Goal: Task Accomplishment & Management: Manage account settings

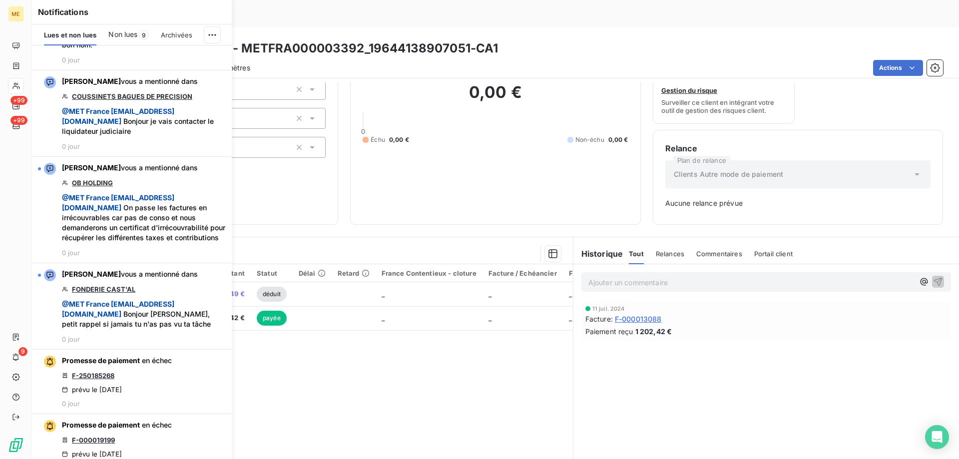
scroll to position [949, 0]
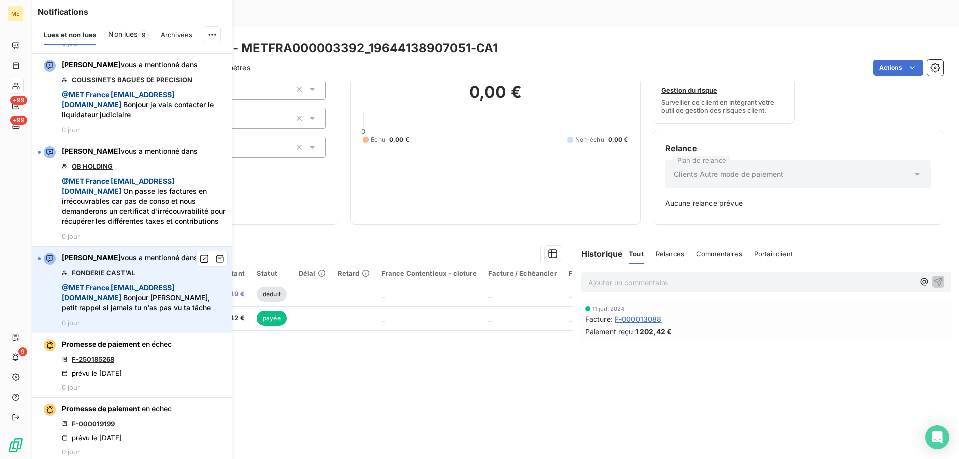
click at [81, 277] on link "FONDERIE CAST'AL" at bounding box center [103, 273] width 63 height 8
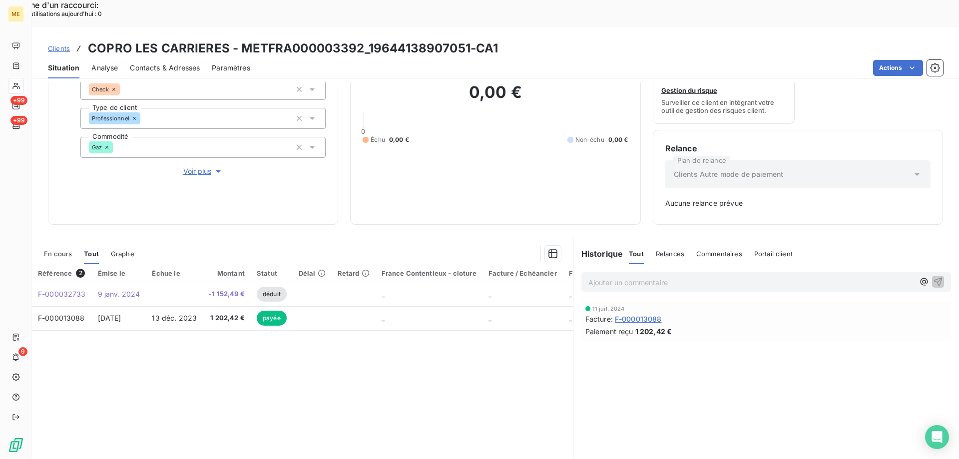
click at [402, 98] on div "0,00 € 0 Échu 0,00 € Non-échu 0,00 €" at bounding box center [495, 113] width 265 height 198
click at [62, 44] on span "Clients" at bounding box center [59, 48] width 22 height 8
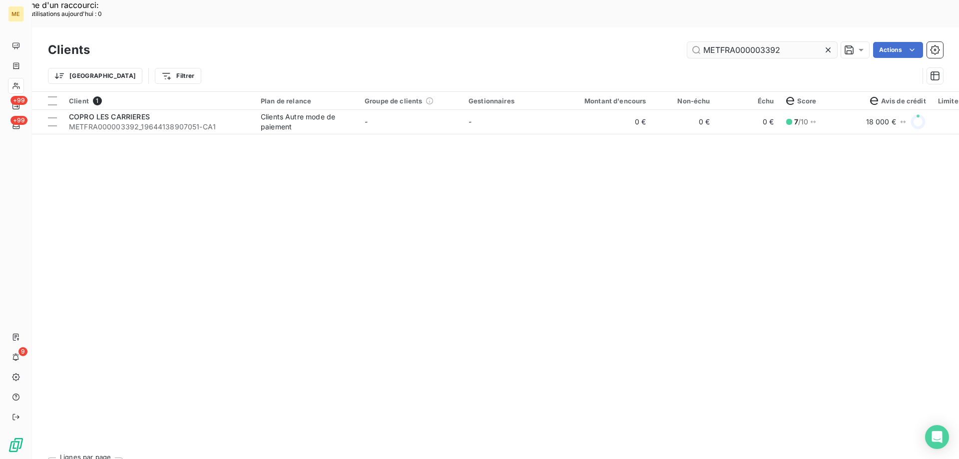
click at [749, 42] on input "METFRA000003392" at bounding box center [762, 50] width 150 height 16
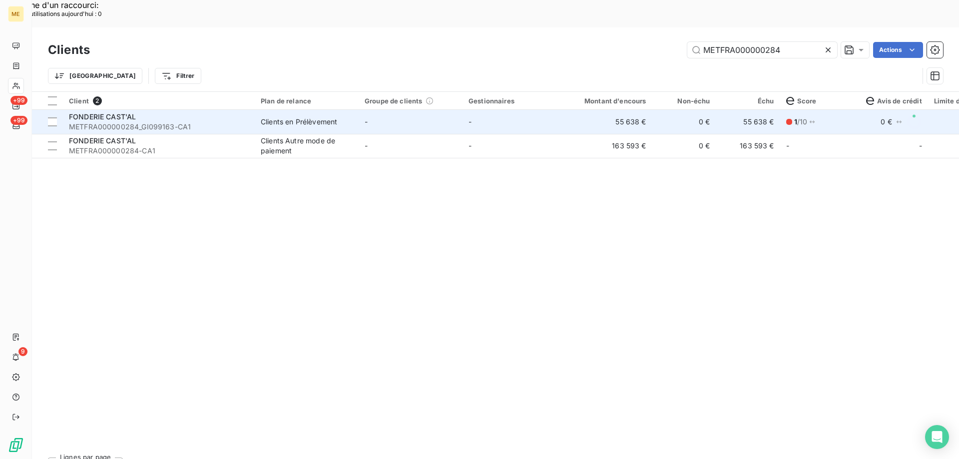
type input "METFRA000000284"
click at [113, 112] on div "FONDERIE CAST'AL" at bounding box center [159, 117] width 180 height 10
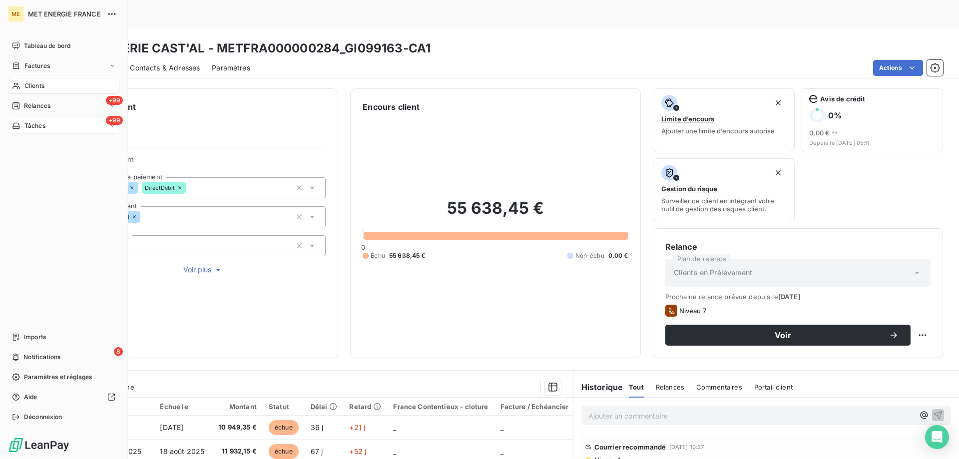
click at [21, 122] on div "Tâches" at bounding box center [28, 125] width 33 height 9
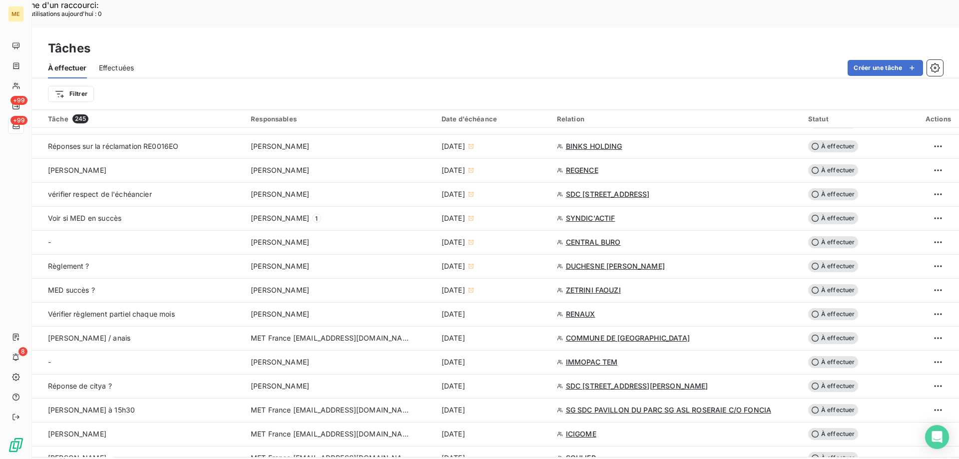
scroll to position [450, 0]
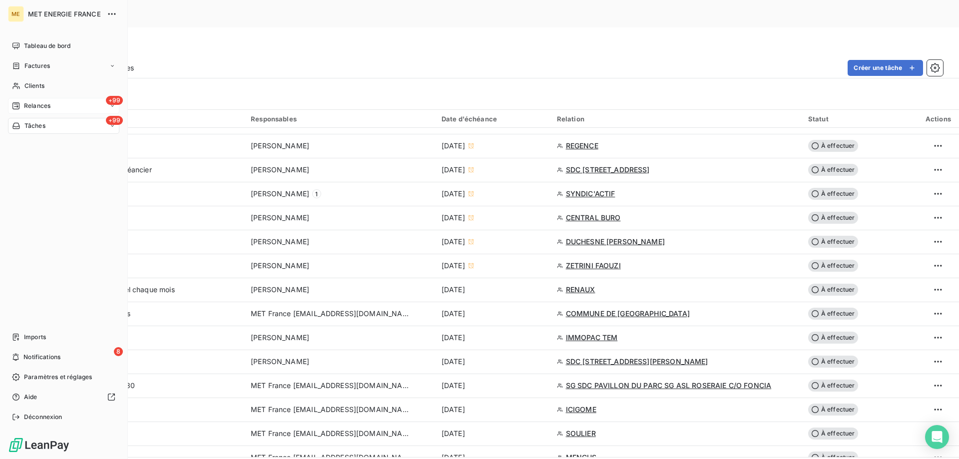
click at [33, 103] on span "Relances" at bounding box center [37, 105] width 26 height 9
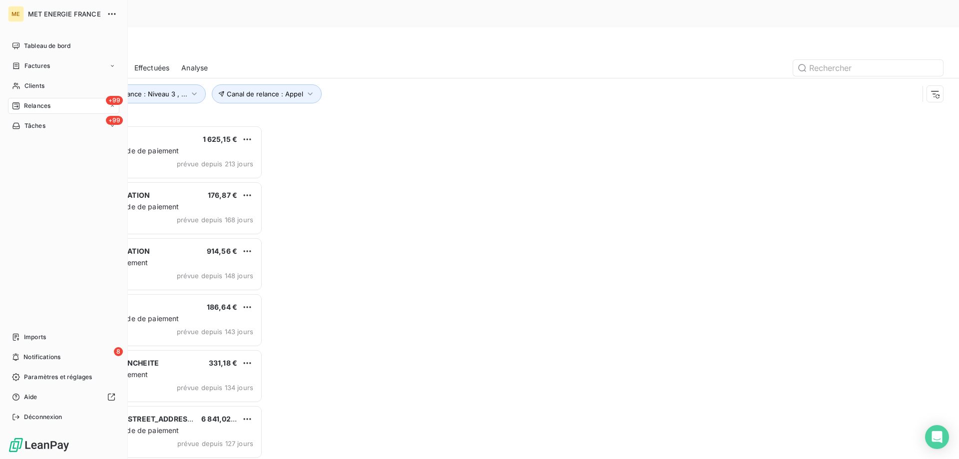
scroll to position [354, 207]
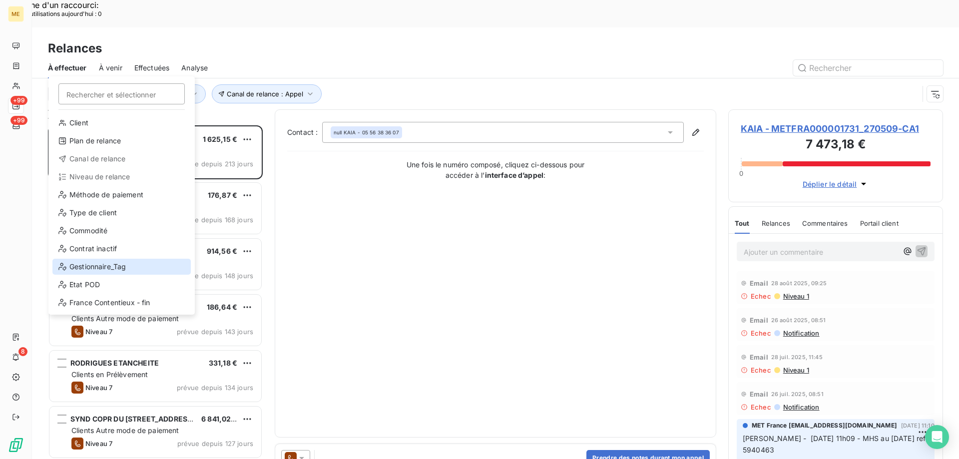
click at [111, 268] on div "Gestionnaire_Tag" at bounding box center [121, 267] width 138 height 16
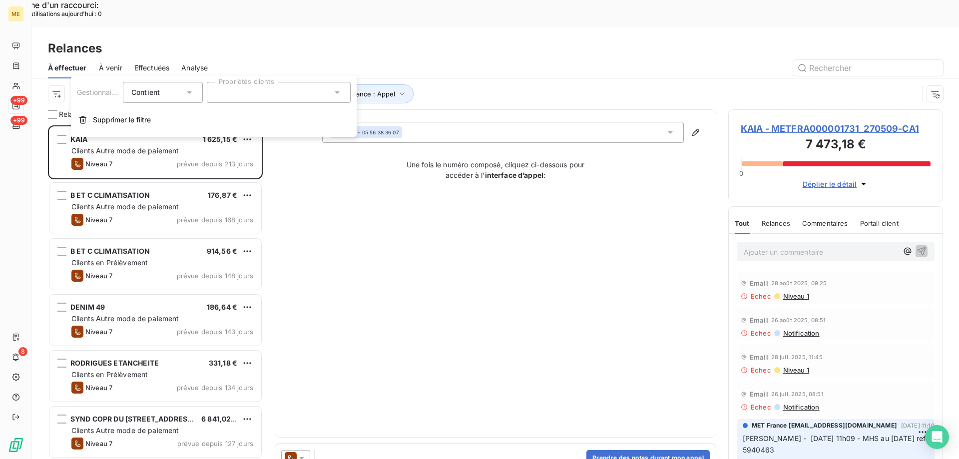
click at [290, 88] on div at bounding box center [279, 92] width 144 height 21
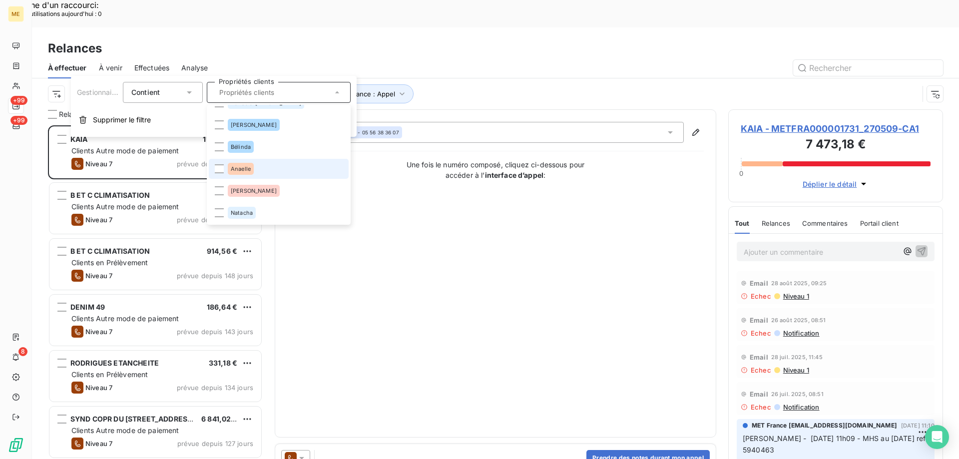
scroll to position [140, 0]
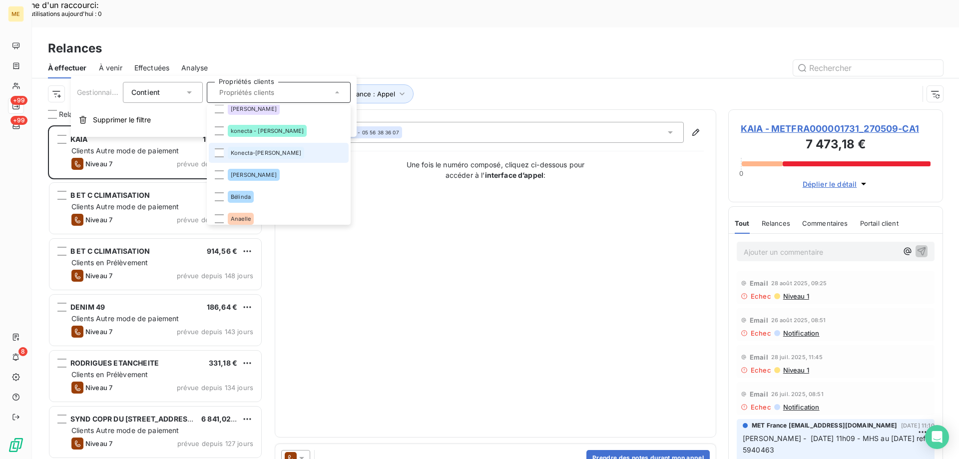
click at [253, 157] on div "Konecta-Sylvain" at bounding box center [266, 153] width 76 height 12
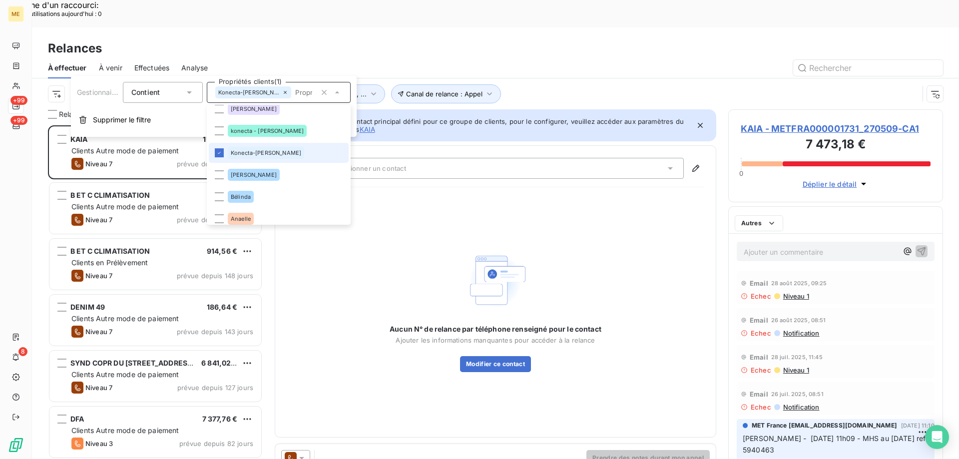
scroll to position [354, 207]
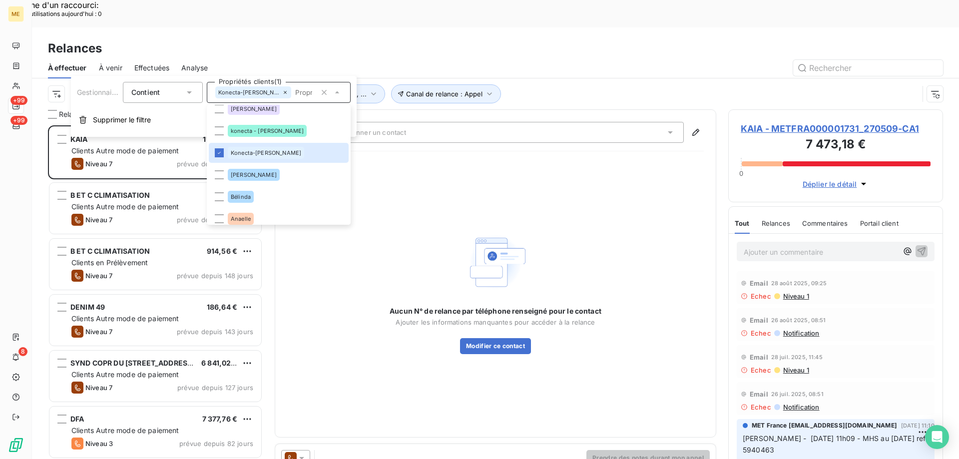
click at [580, 230] on div "Aucun N° de relance par téléphone renseigné pour le contact Ajouter les informa…" at bounding box center [496, 292] width 212 height 124
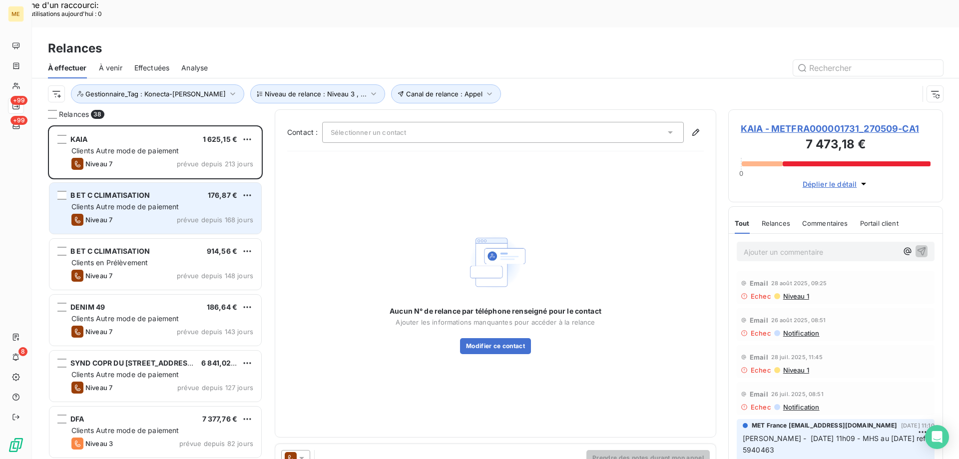
click at [152, 202] on span "Clients Autre mode de paiement" at bounding box center [125, 206] width 108 height 8
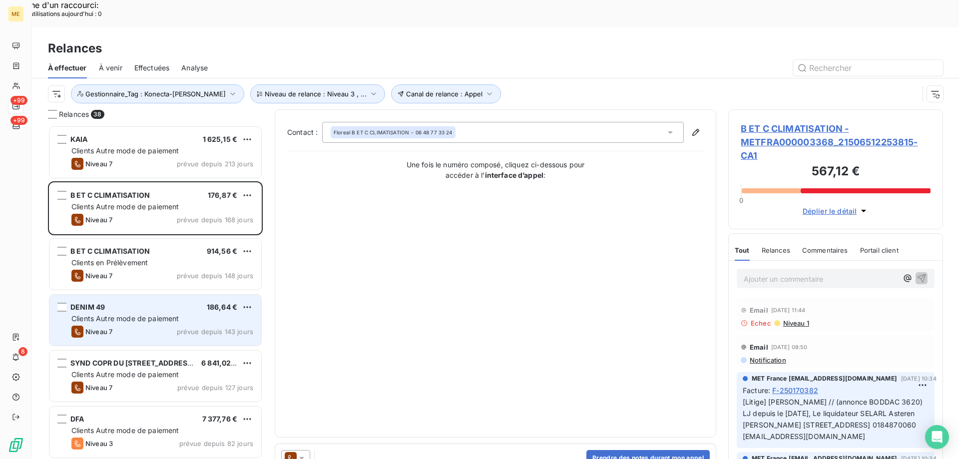
click at [115, 314] on div "Clients Autre mode de paiement" at bounding box center [162, 319] width 182 height 10
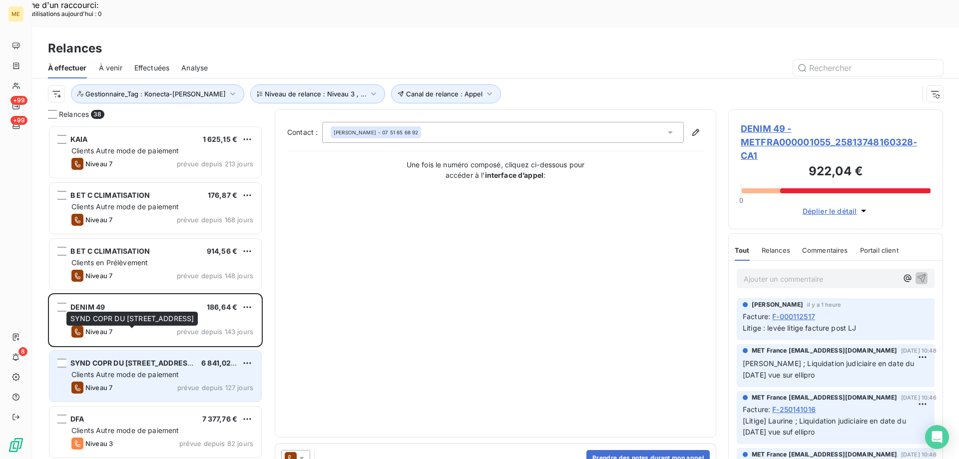
click at [104, 358] on div "SYND COPR DU 25 RUE DE MADRID" at bounding box center [131, 363] width 123 height 10
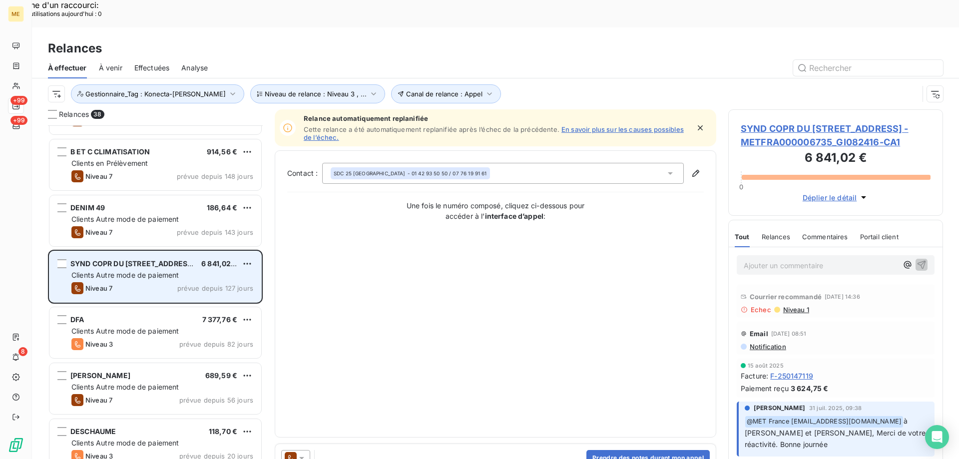
scroll to position [100, 0]
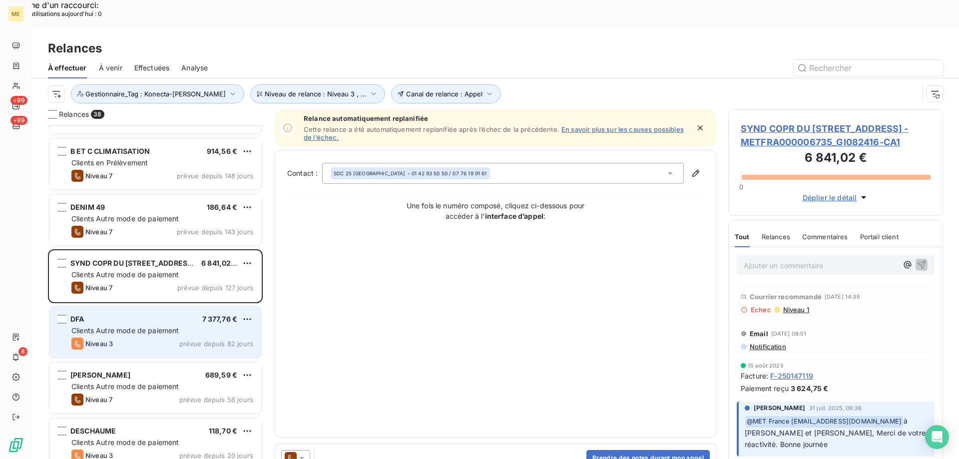
click at [125, 338] on div "Niveau 3 prévue depuis 82 jours" at bounding box center [162, 344] width 182 height 12
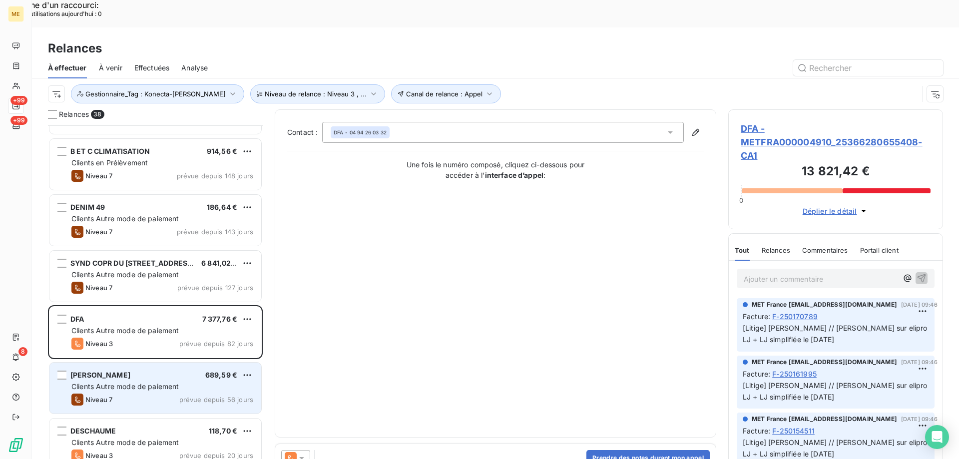
click at [109, 382] on span "Clients Autre mode de paiement" at bounding box center [125, 386] width 108 height 8
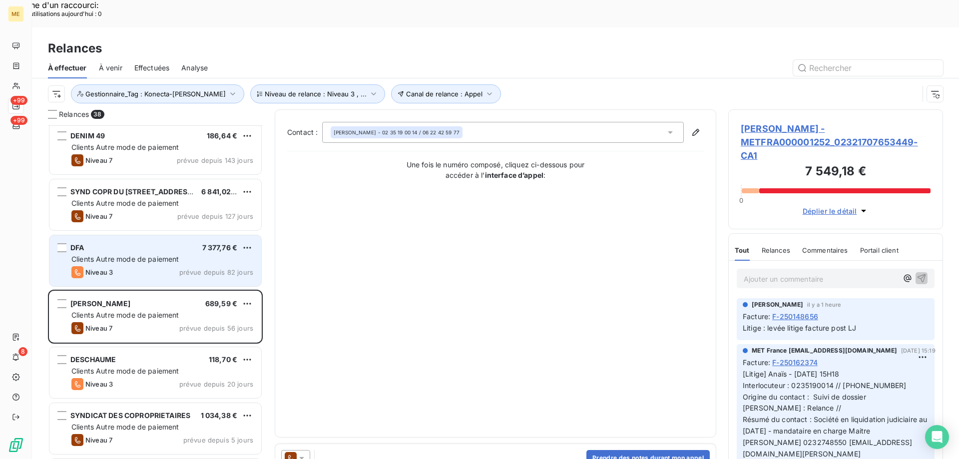
scroll to position [200, 0]
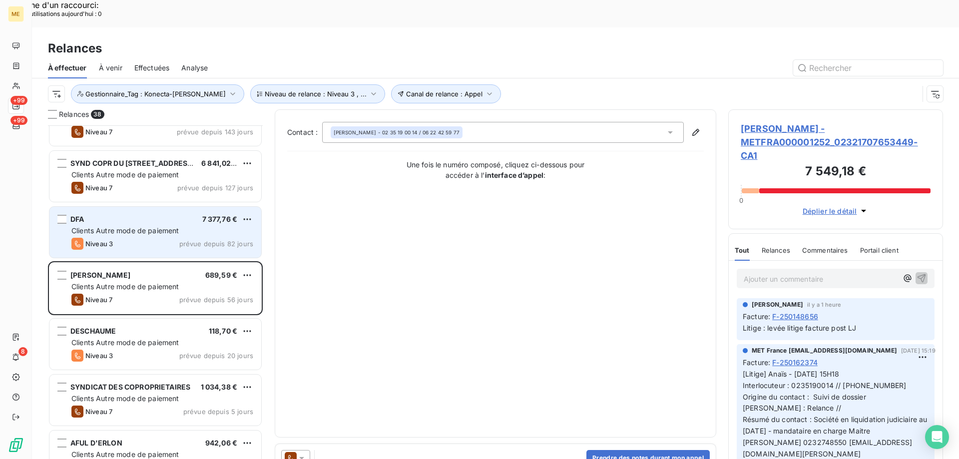
click at [128, 350] on div "Niveau 3 prévue depuis 20 jours" at bounding box center [162, 356] width 182 height 12
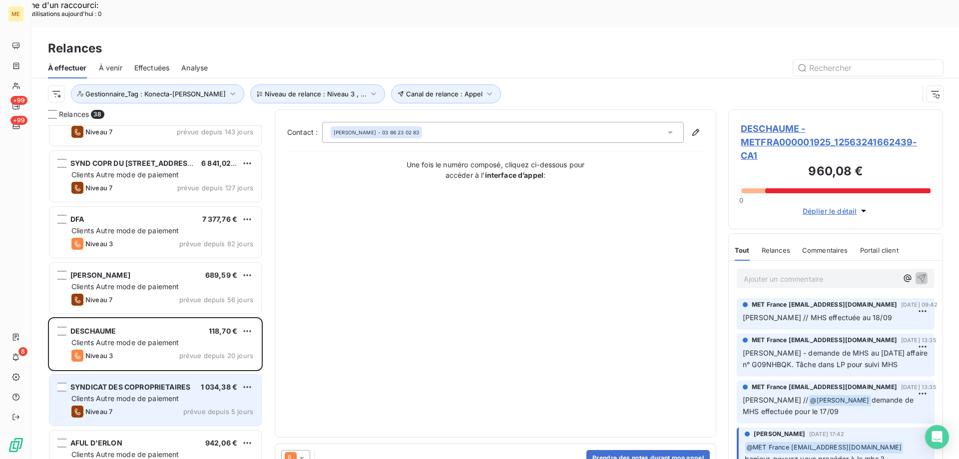
click at [114, 377] on div "SYNDICAT DES COPROPRIETAIRES 1 034,38 € Clients Autre mode de paiement Niveau 7…" at bounding box center [155, 400] width 212 height 51
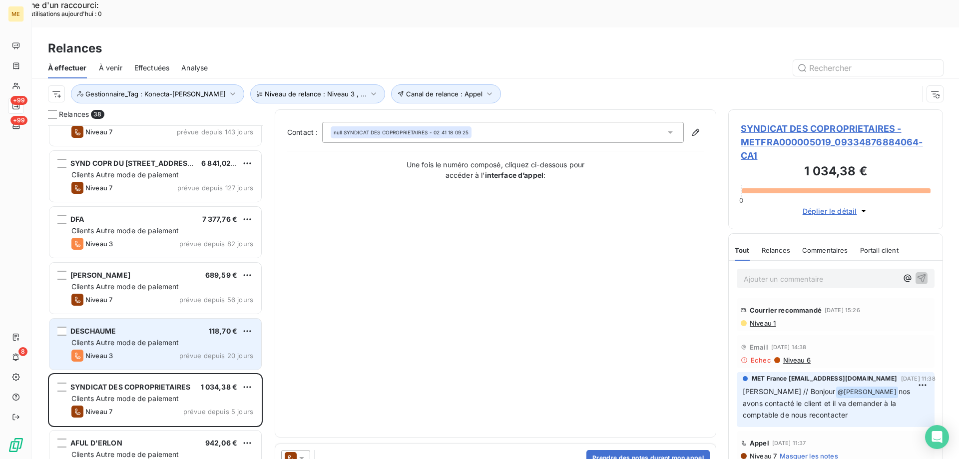
click at [129, 321] on div "DESCHAUME 118,70 € Clients Autre mode de paiement Niveau 3 prévue depuis 20 jou…" at bounding box center [155, 344] width 212 height 51
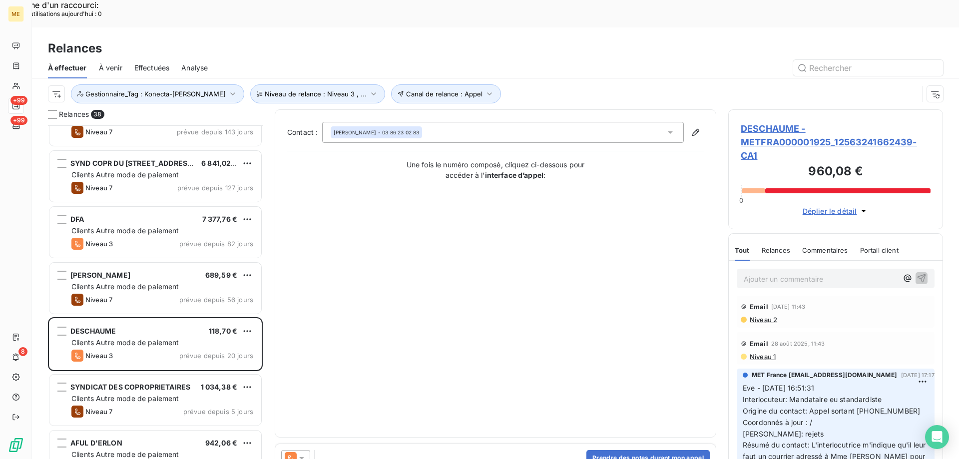
scroll to position [200, 0]
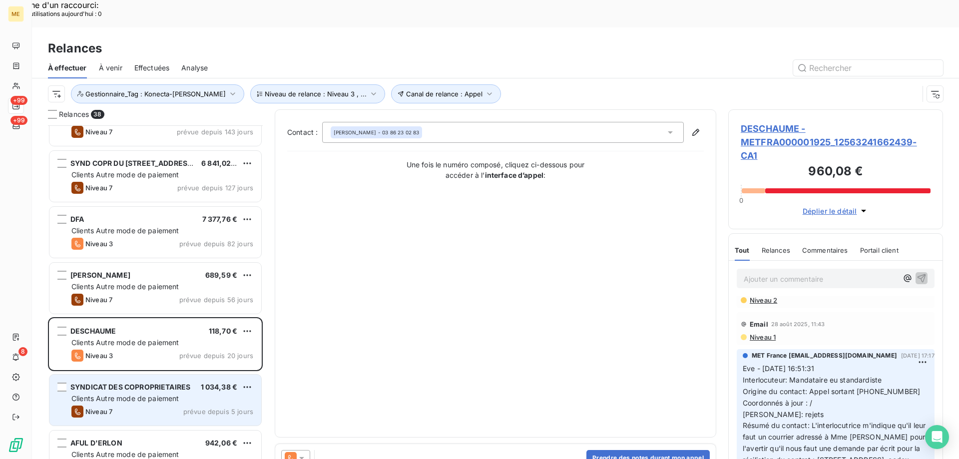
click at [125, 394] on span "Clients Autre mode de paiement" at bounding box center [125, 398] width 108 height 8
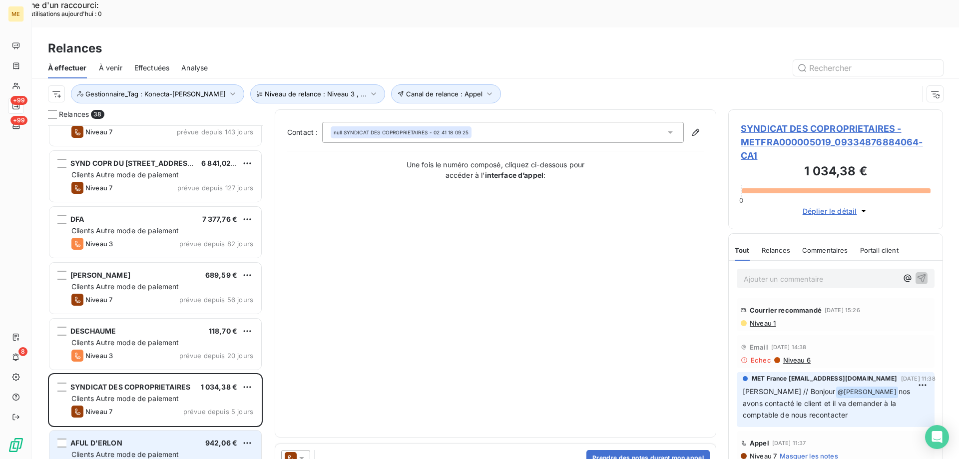
click at [91, 439] on span "AFUL D'ERLON" at bounding box center [96, 443] width 52 height 8
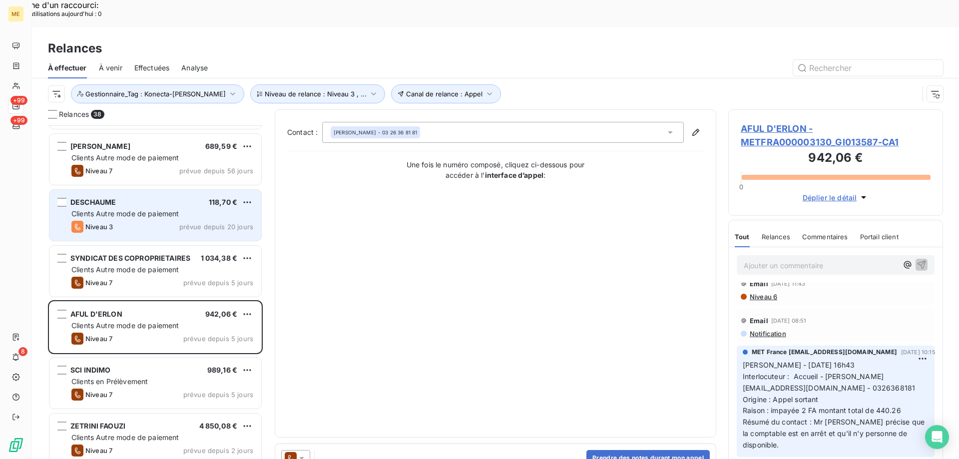
scroll to position [350, 0]
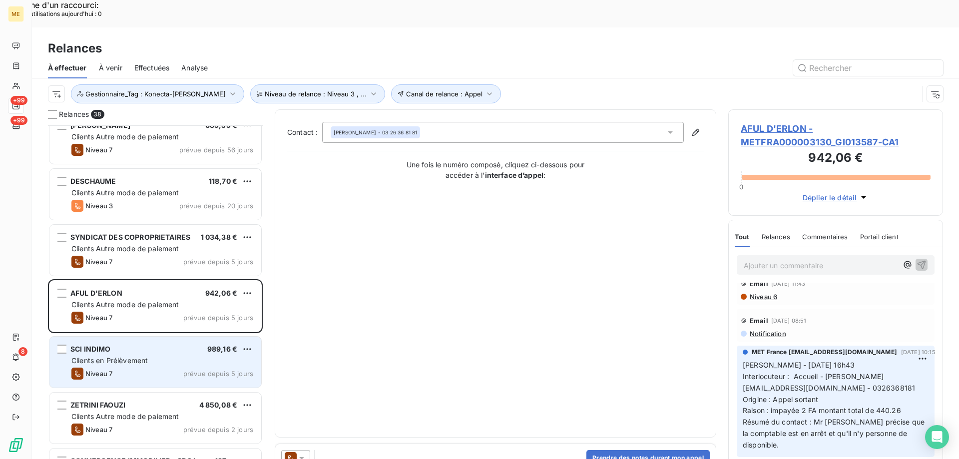
click at [120, 339] on div "SCI INDIMO 989,16 € Clients en Prélèvement Niveau 7 prévue depuis 5 jours" at bounding box center [155, 362] width 212 height 51
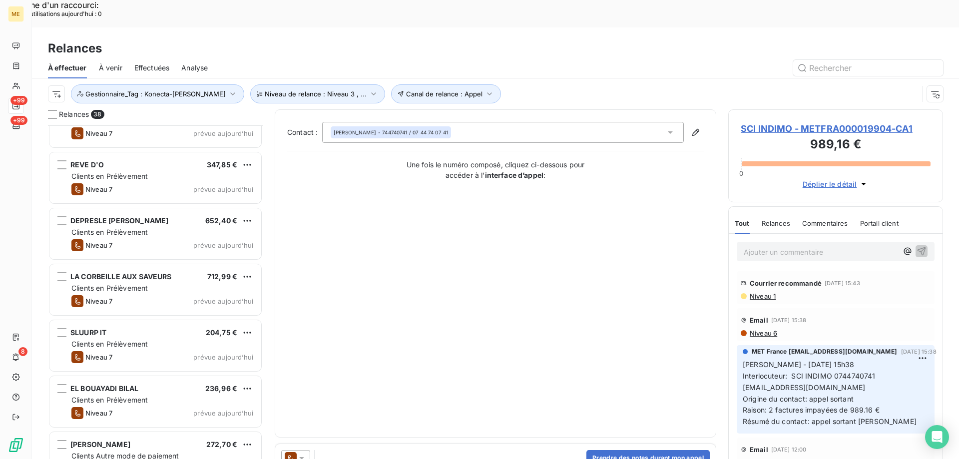
scroll to position [1766, 0]
click at [115, 452] on span "Clients Autre mode de paiement" at bounding box center [125, 456] width 108 height 8
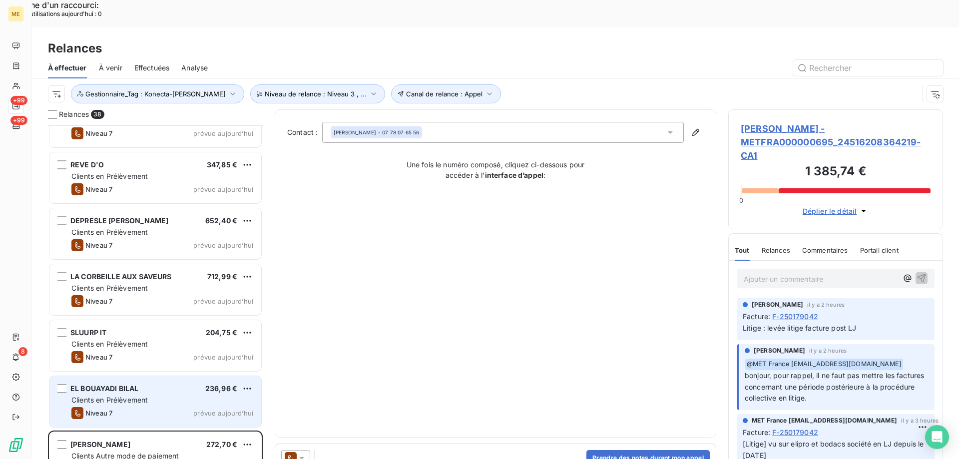
click at [156, 376] on div "EL BOUAYADI BILAL 236,96 € Clients en Prélèvement Niveau 7 prévue aujourd’hui" at bounding box center [155, 401] width 212 height 51
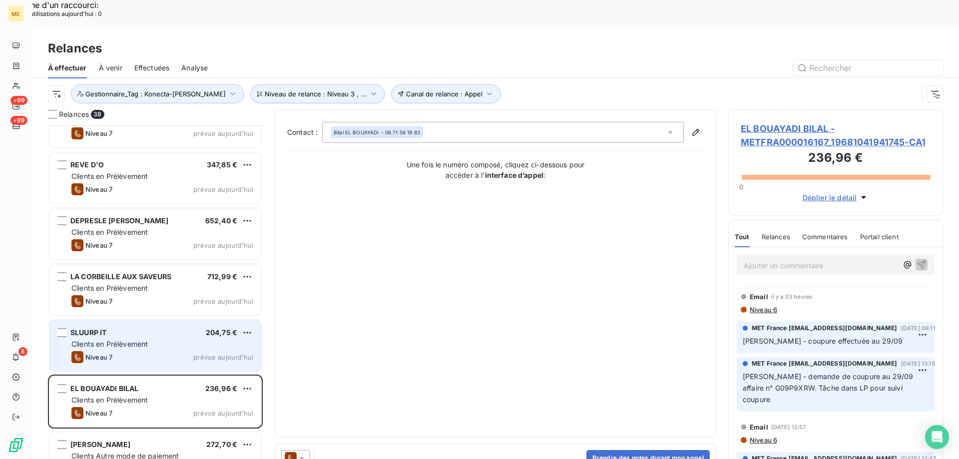
click at [143, 340] on span "Clients en Prélèvement" at bounding box center [109, 344] width 76 height 8
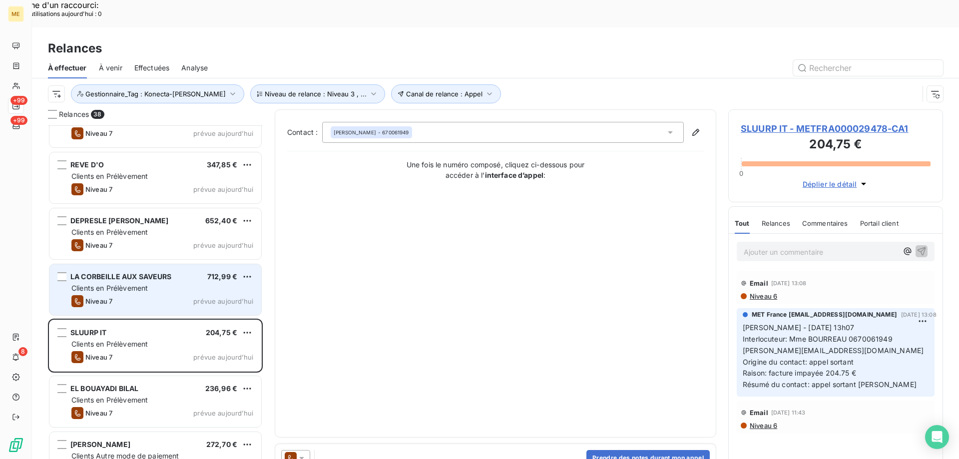
click at [106, 297] on span "Niveau 7" at bounding box center [98, 301] width 27 height 8
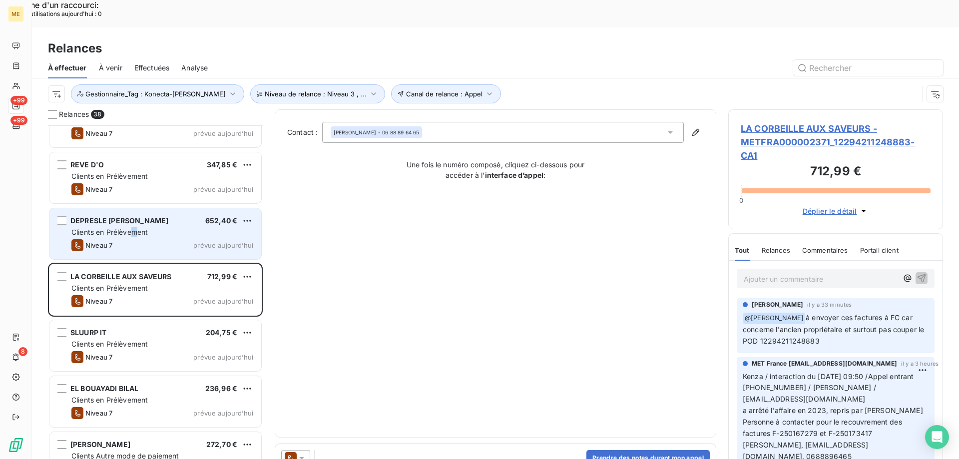
click at [135, 227] on div "Clients en Prélèvement" at bounding box center [162, 232] width 182 height 10
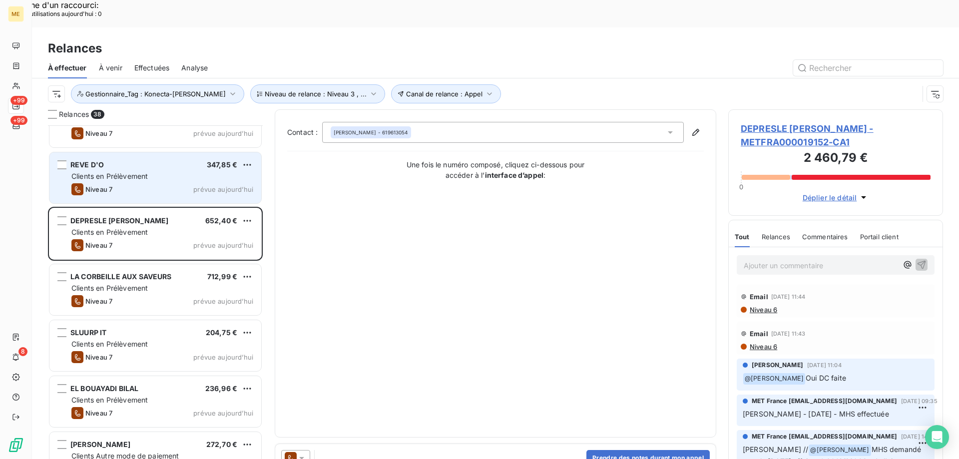
click at [136, 172] on span "Clients en Prélèvement" at bounding box center [109, 176] width 76 height 8
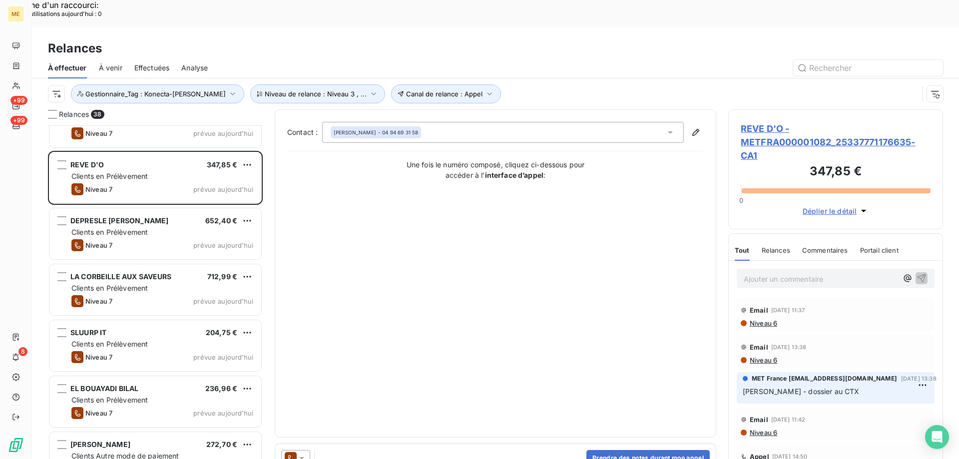
click at [761, 122] on span "REVE D'O - METFRA000001082_25337771176635-CA1" at bounding box center [836, 142] width 190 height 40
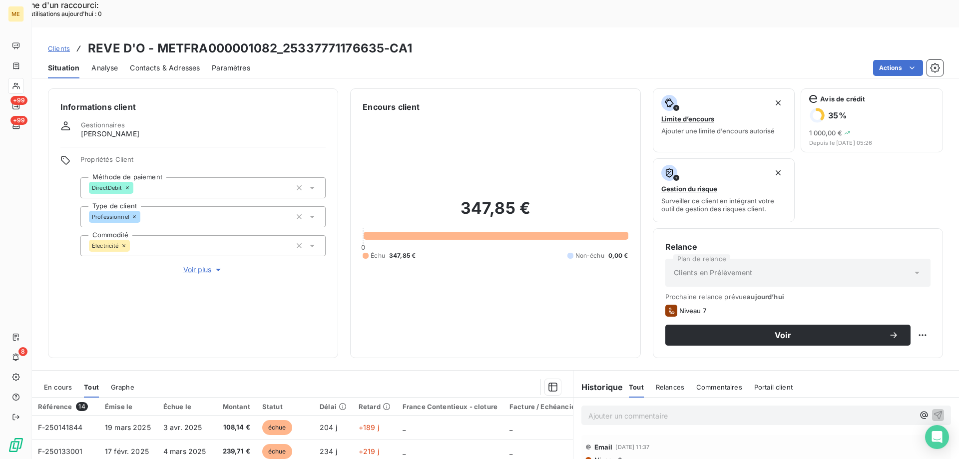
click at [200, 265] on span "Voir plus" at bounding box center [203, 270] width 40 height 10
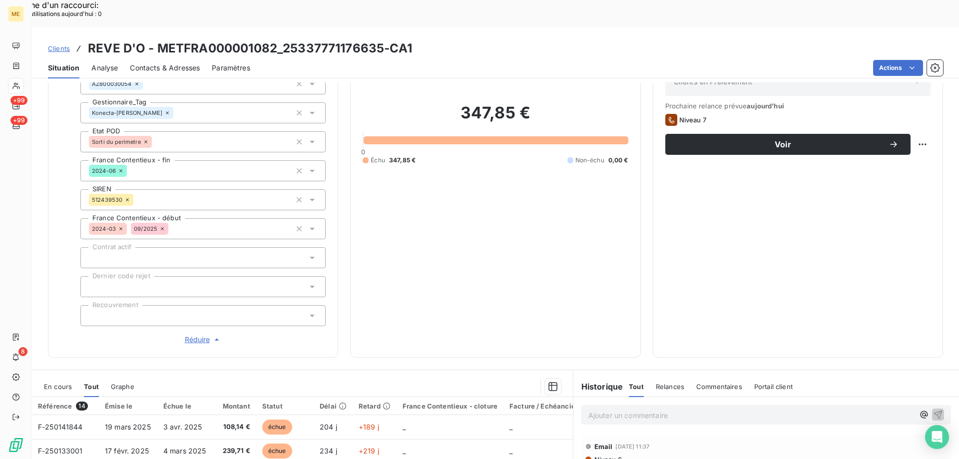
scroll to position [100, 0]
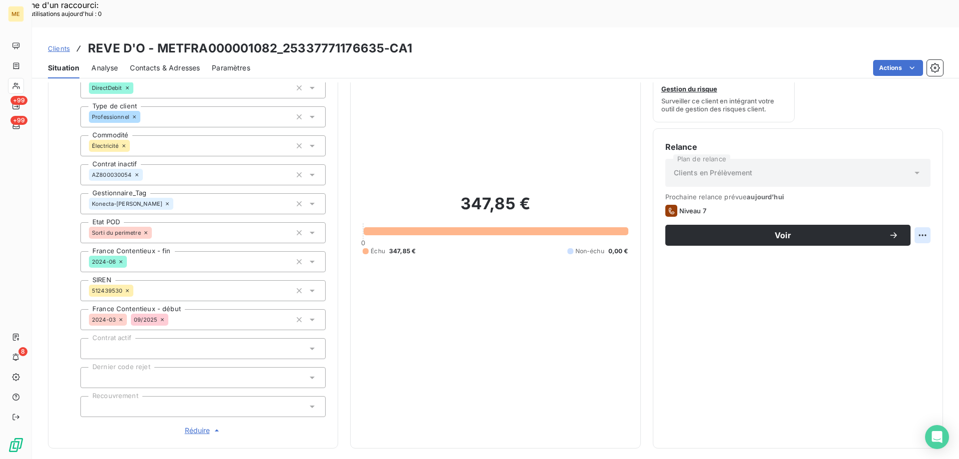
click at [885, 232] on div "Replanifier cette action" at bounding box center [873, 230] width 89 height 16
select select "9"
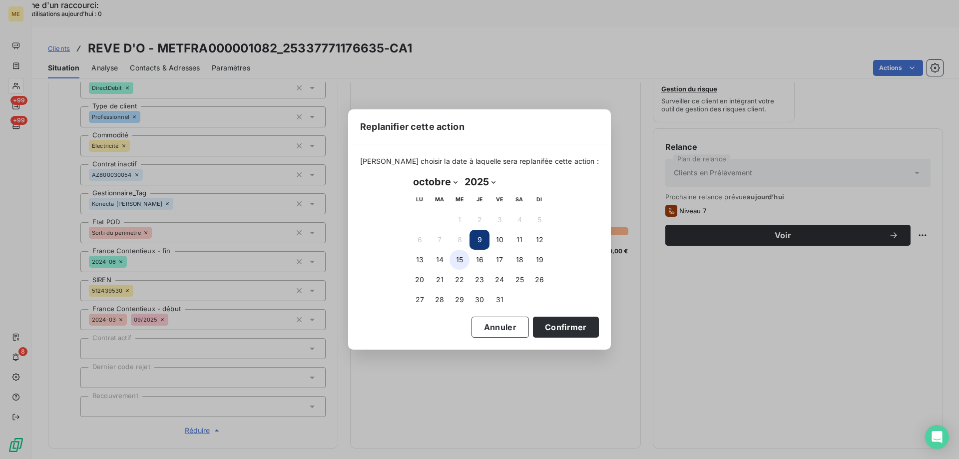
click at [462, 259] on button "15" at bounding box center [460, 260] width 20 height 20
click at [555, 324] on button "Confirmer" at bounding box center [566, 327] width 66 height 21
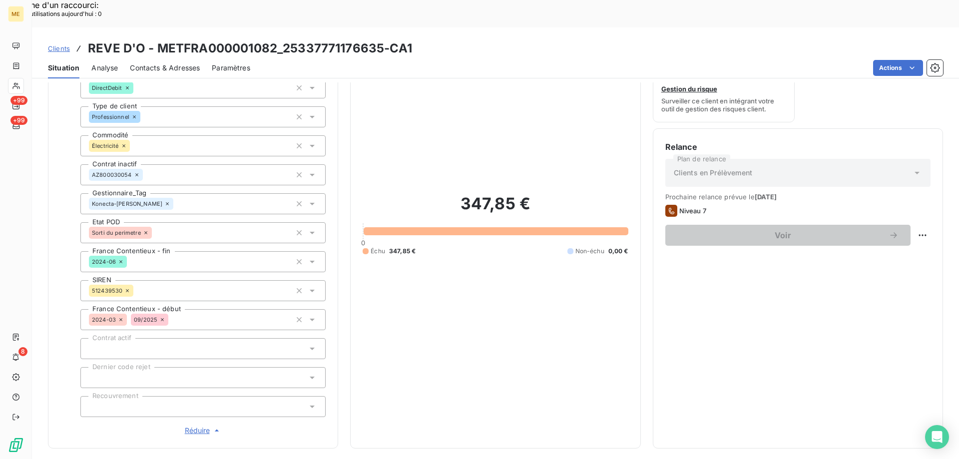
scroll to position [0, 0]
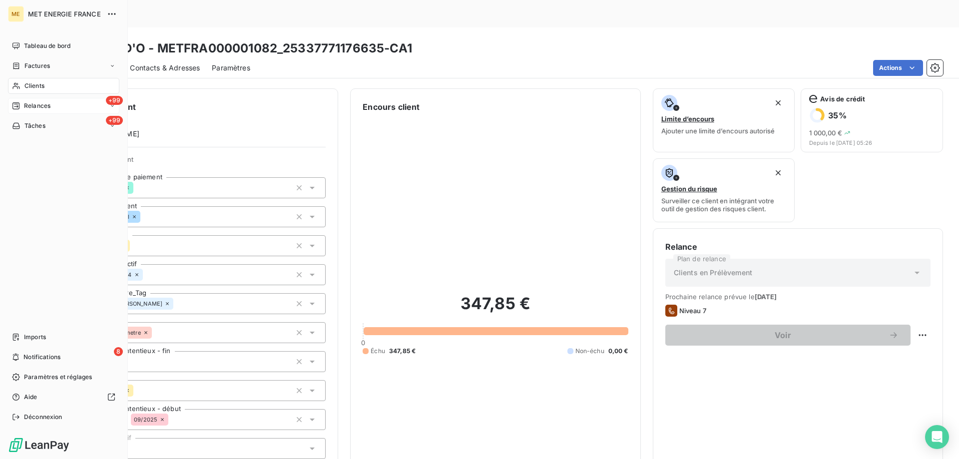
click at [35, 107] on span "Relances" at bounding box center [37, 105] width 26 height 9
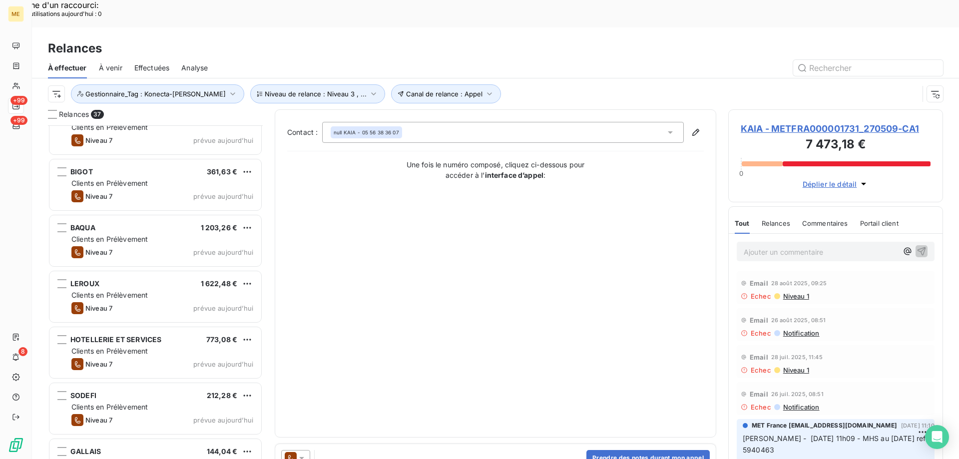
scroll to position [1310, 0]
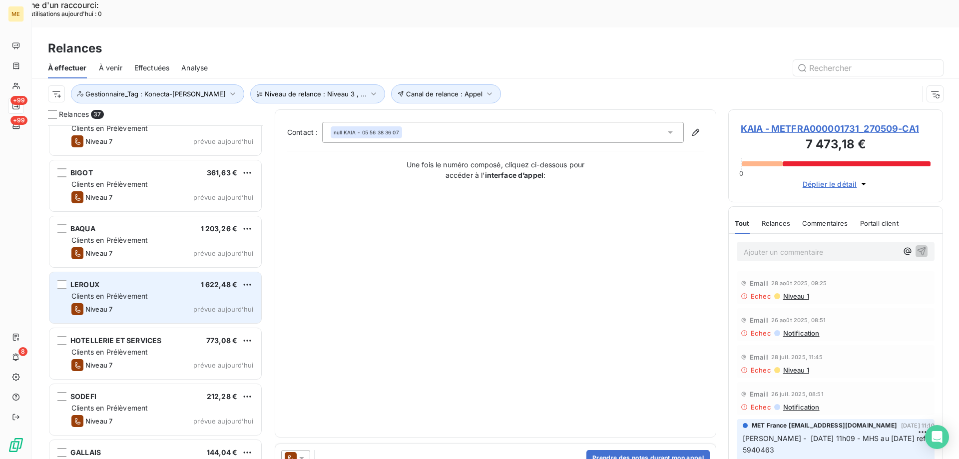
click at [155, 303] on div "Niveau 7 prévue aujourd’hui" at bounding box center [162, 309] width 182 height 12
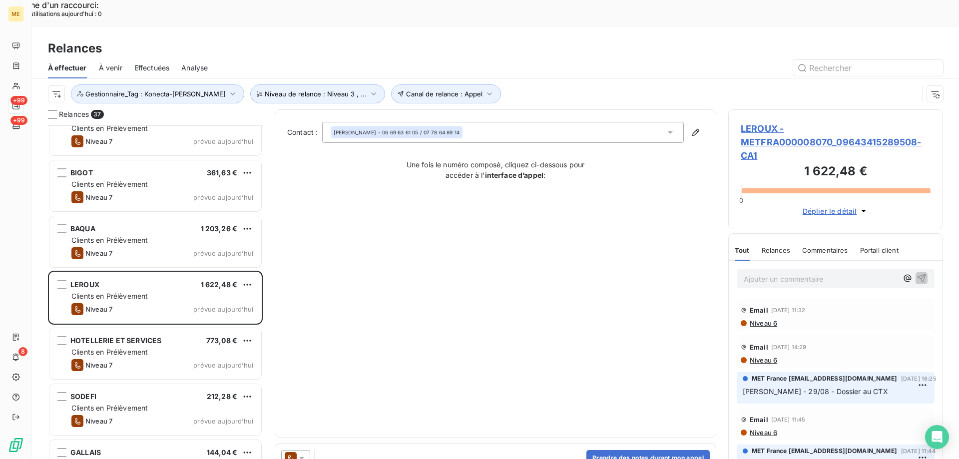
click at [743, 130] on span "LEROUX - METFRA000008070_09643415289508-CA1" at bounding box center [836, 142] width 190 height 40
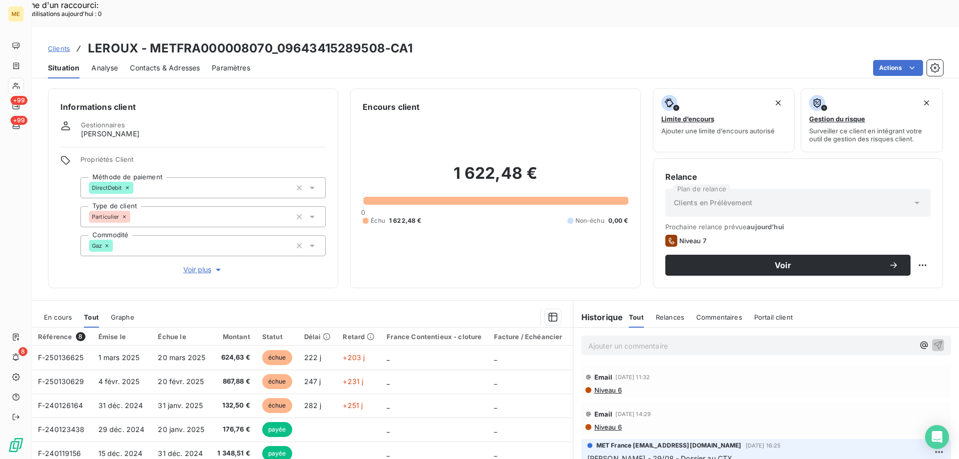
click at [197, 265] on span "Voir plus" at bounding box center [203, 270] width 40 height 10
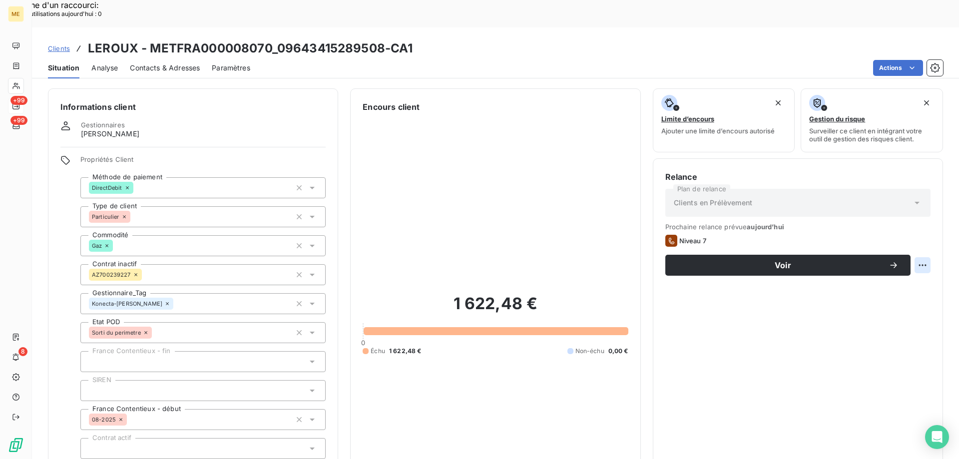
click at [868, 261] on div "Replanifier cette action" at bounding box center [873, 260] width 89 height 16
select select "9"
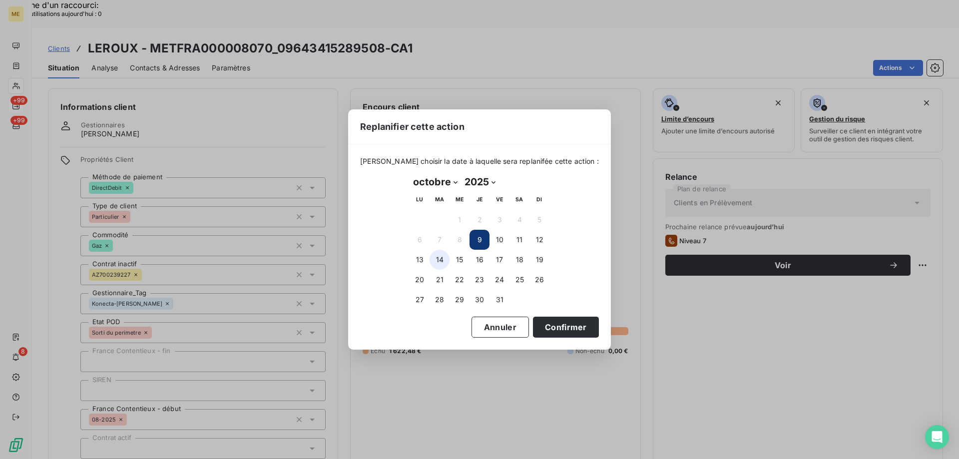
click at [445, 260] on button "14" at bounding box center [440, 260] width 20 height 20
click at [549, 330] on button "Confirmer" at bounding box center [566, 327] width 66 height 21
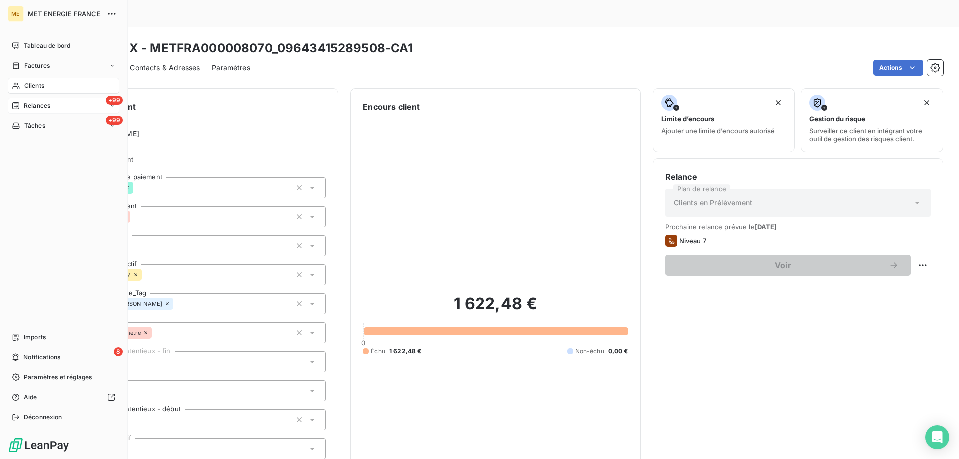
click at [24, 111] on div "+99 Relances" at bounding box center [63, 106] width 111 height 16
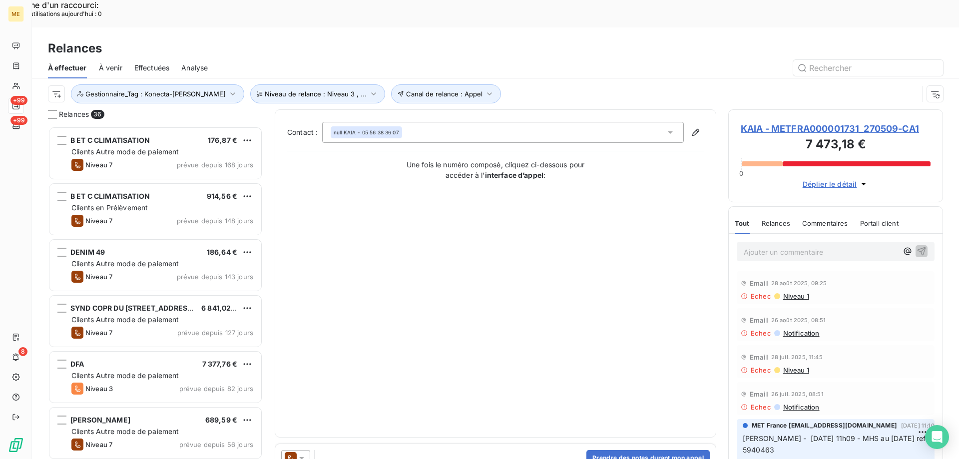
scroll to position [300, 0]
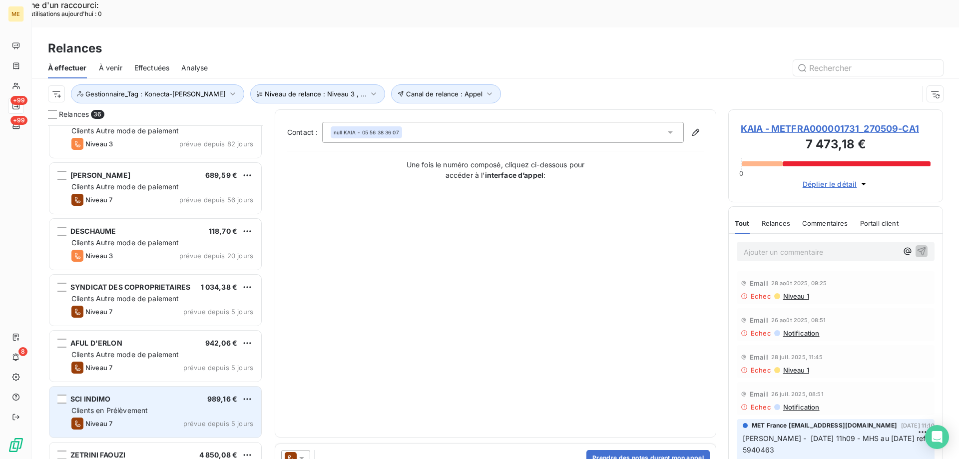
click at [132, 406] on span "Clients en Prélèvement" at bounding box center [109, 410] width 76 height 8
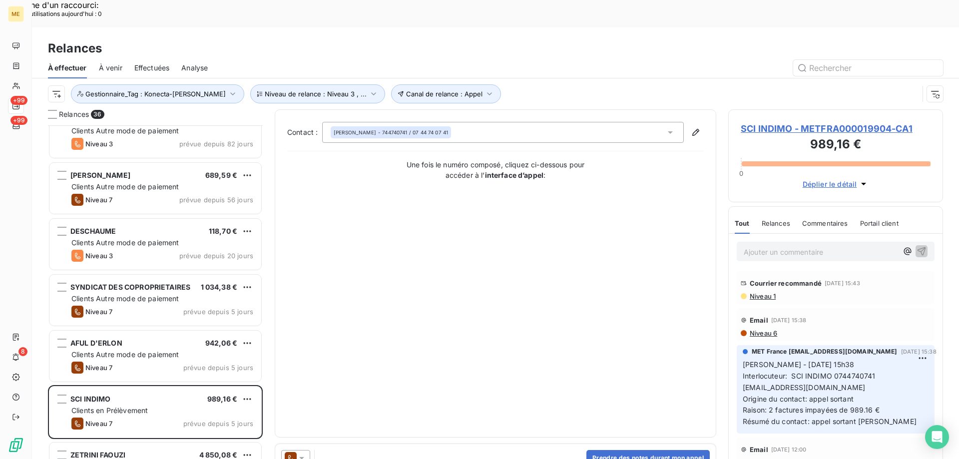
scroll to position [450, 0]
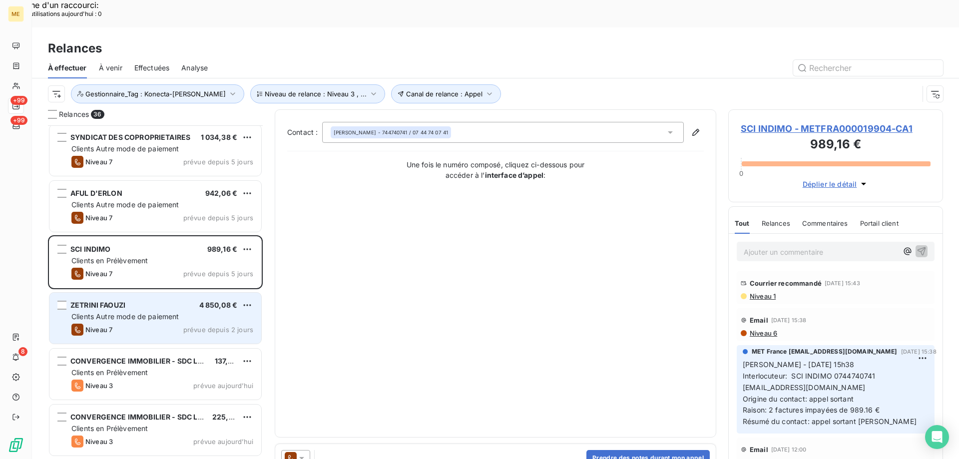
click at [140, 324] on div "Niveau 7 prévue depuis 2 jours" at bounding box center [162, 330] width 182 height 12
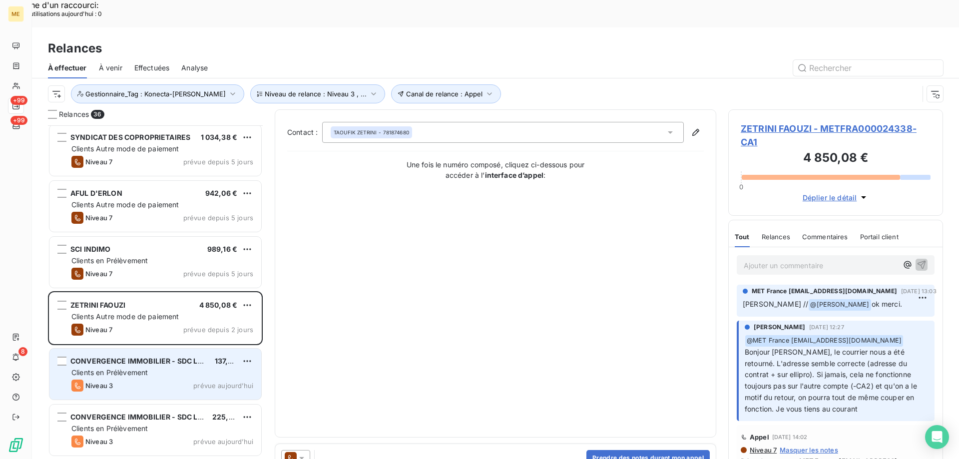
click at [143, 357] on span "CONVERGENCE IMMOBILIER - SDC LAURISTON 11" at bounding box center [156, 361] width 172 height 8
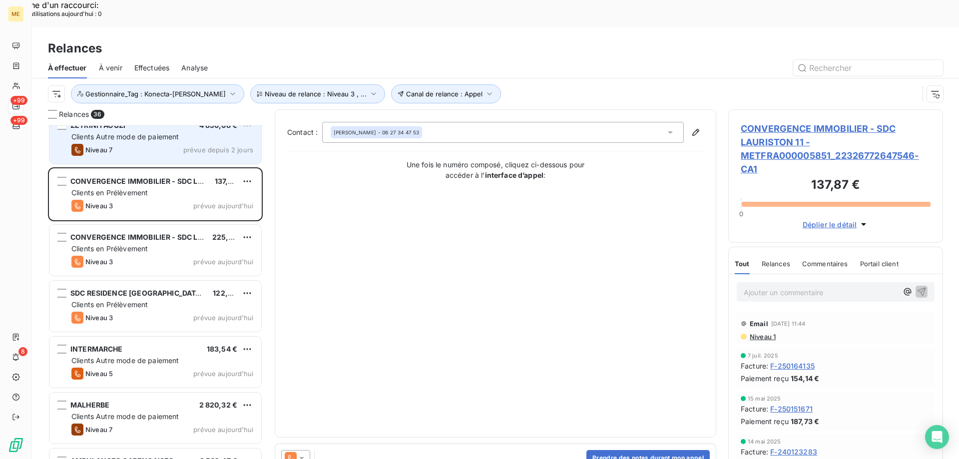
scroll to position [650, 0]
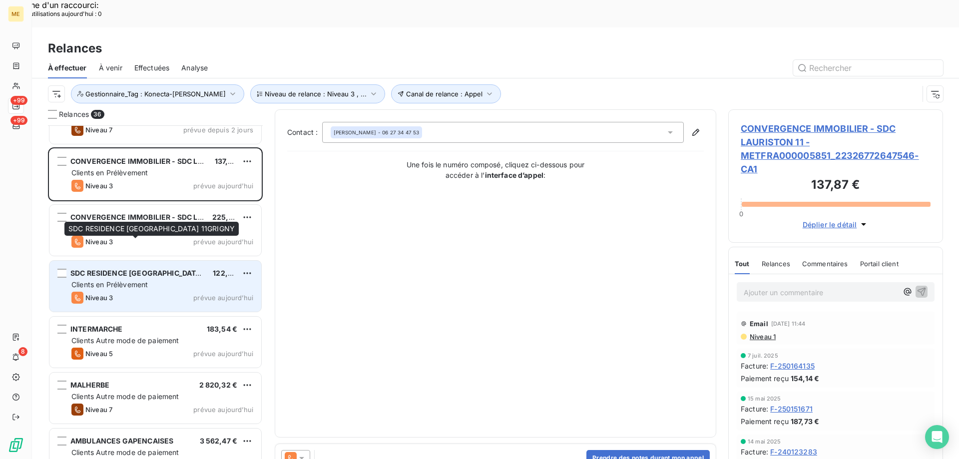
click at [165, 268] on div "SDC RESIDENCE LAURISTON 11GRIGNY" at bounding box center [137, 273] width 134 height 10
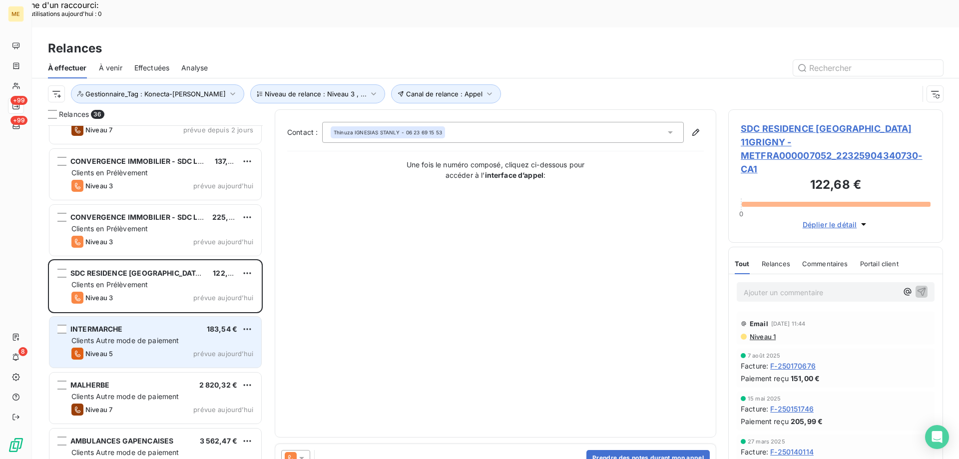
click at [130, 348] on div "Niveau 5 prévue aujourd’hui" at bounding box center [162, 354] width 182 height 12
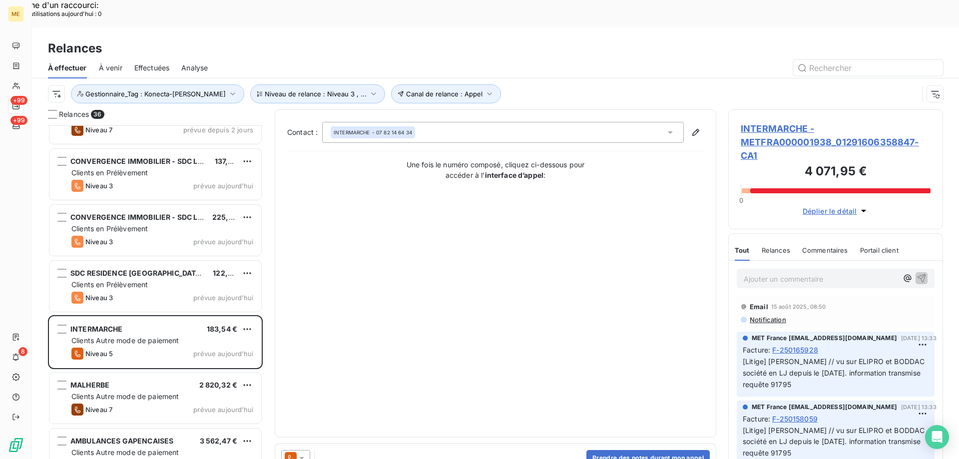
scroll to position [150, 0]
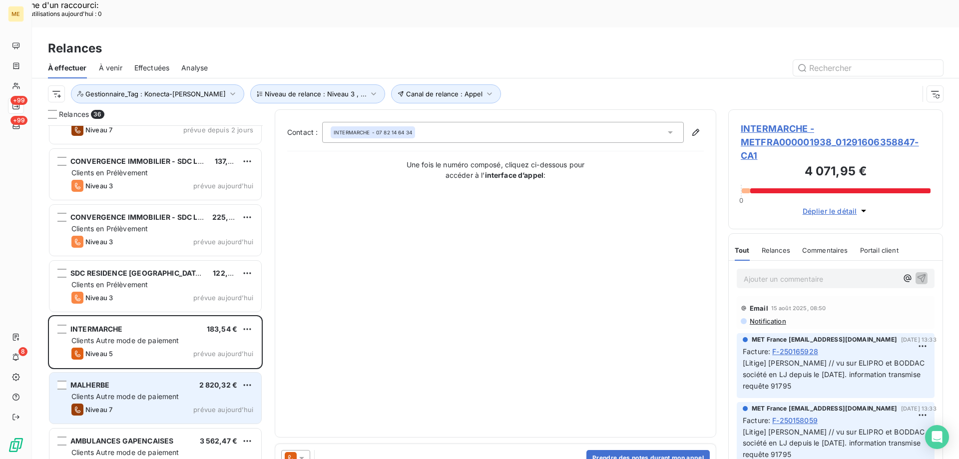
click at [200, 392] on div "Clients Autre mode de paiement" at bounding box center [162, 397] width 182 height 10
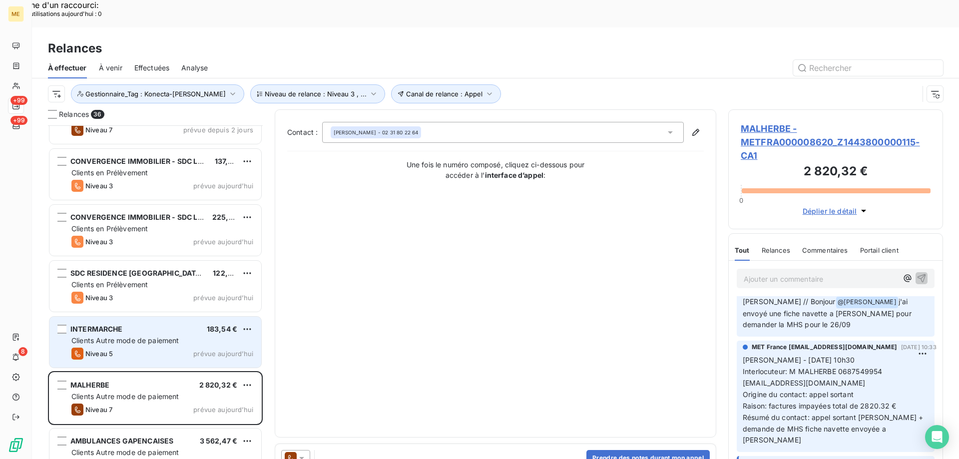
scroll to position [750, 0]
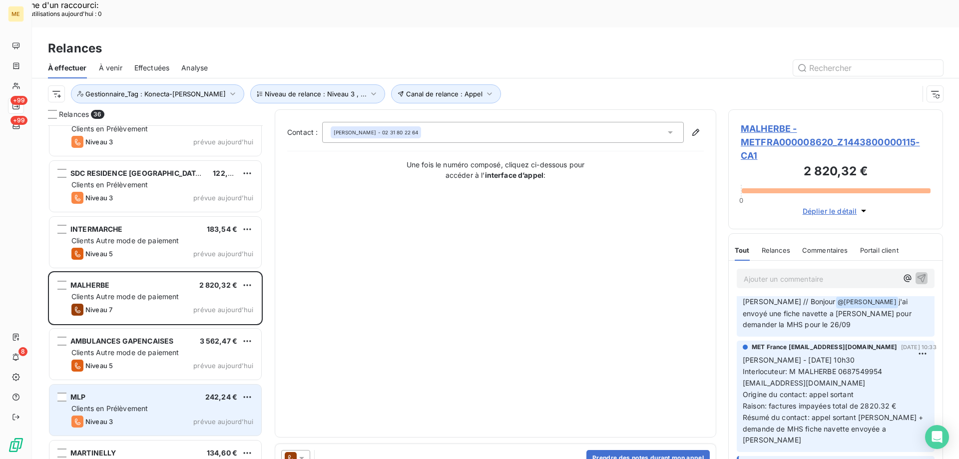
click at [158, 404] on div "Clients en Prélèvement" at bounding box center [162, 409] width 182 height 10
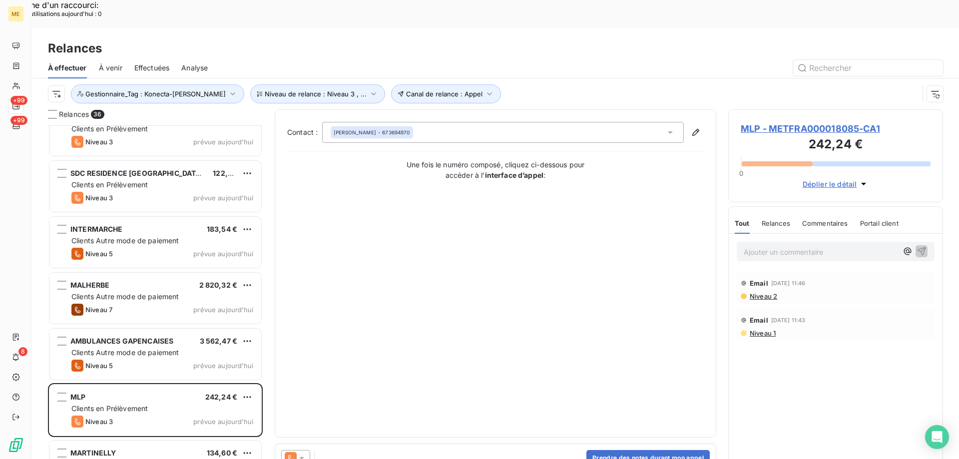
click at [812, 122] on span "MLP - METFRA000018085-CA1" at bounding box center [836, 128] width 190 height 13
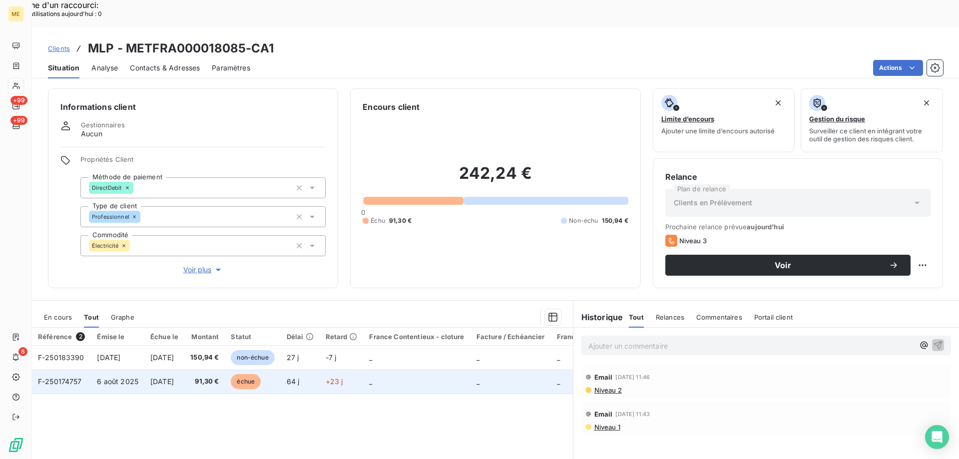
click at [60, 377] on span "F-250174757" at bounding box center [60, 381] width 44 height 8
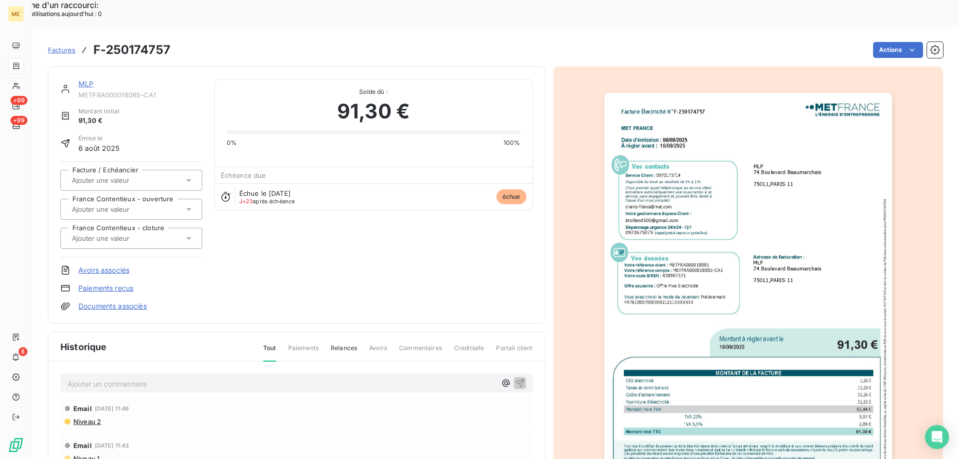
click at [87, 79] on link "MLP" at bounding box center [85, 83] width 15 height 8
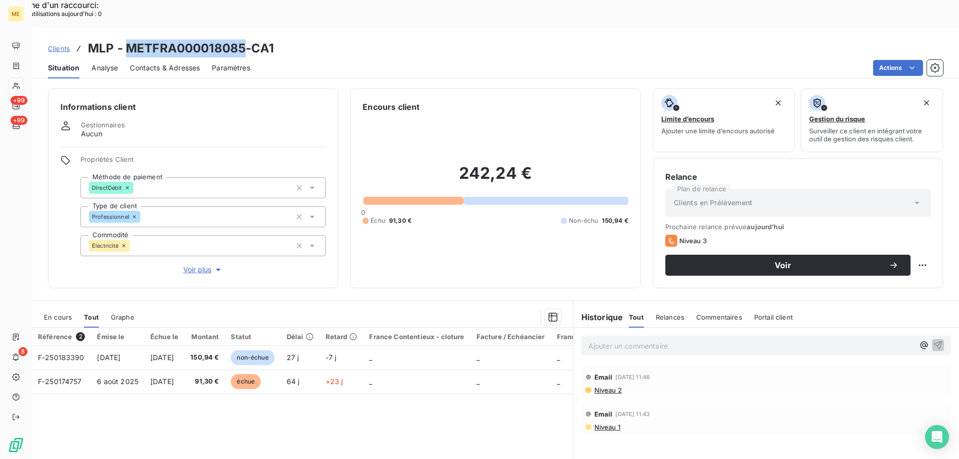
drag, startPoint x: 127, startPoint y: 20, endPoint x: 243, endPoint y: 13, distance: 116.6
click at [243, 39] on h3 "MLP - METFRA000018085-CA1" at bounding box center [181, 48] width 186 height 18
copy h3 "METFRA000018085"
drag, startPoint x: 195, startPoint y: 237, endPoint x: 240, endPoint y: 224, distance: 46.8
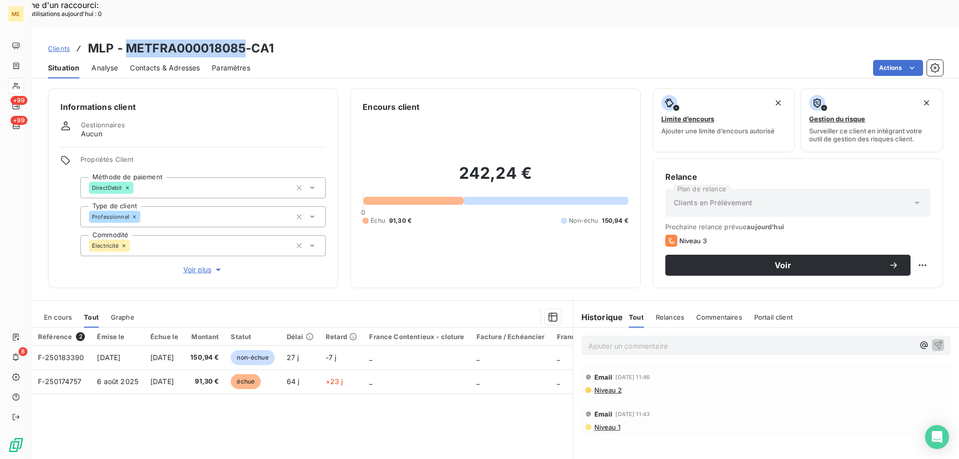
click at [195, 265] on span "Voir plus" at bounding box center [203, 270] width 40 height 10
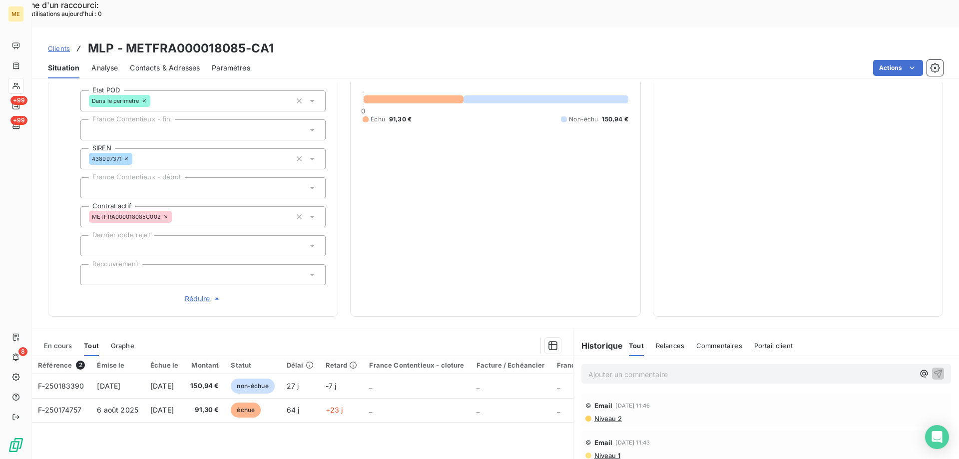
scroll to position [250, 0]
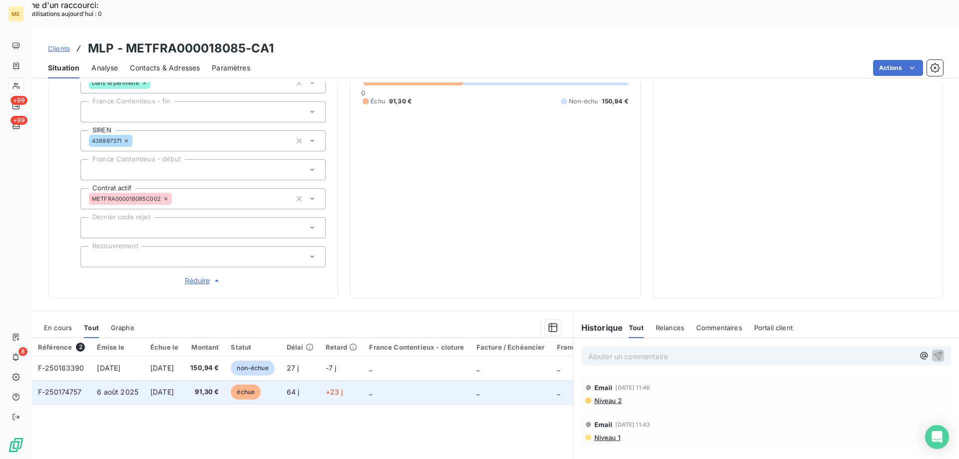
click at [60, 388] on span "F-250174757" at bounding box center [60, 392] width 44 height 8
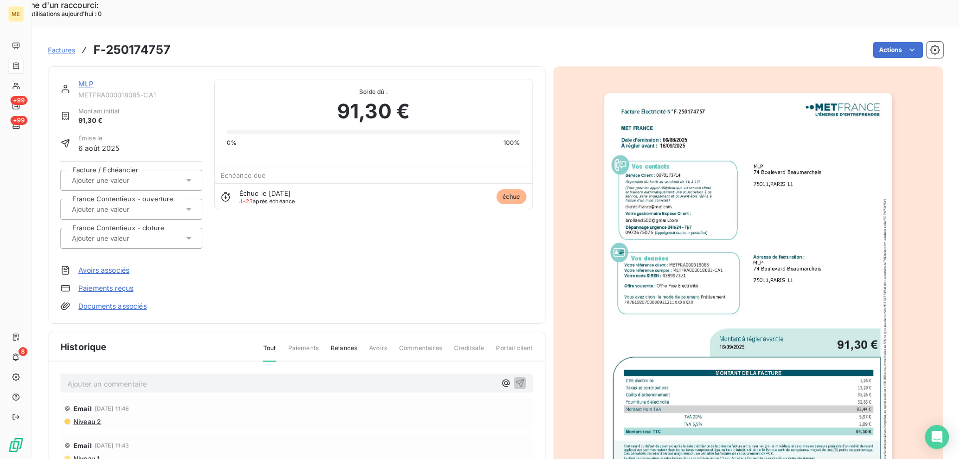
click at [719, 238] on img "button" at bounding box center [749, 296] width 288 height 407
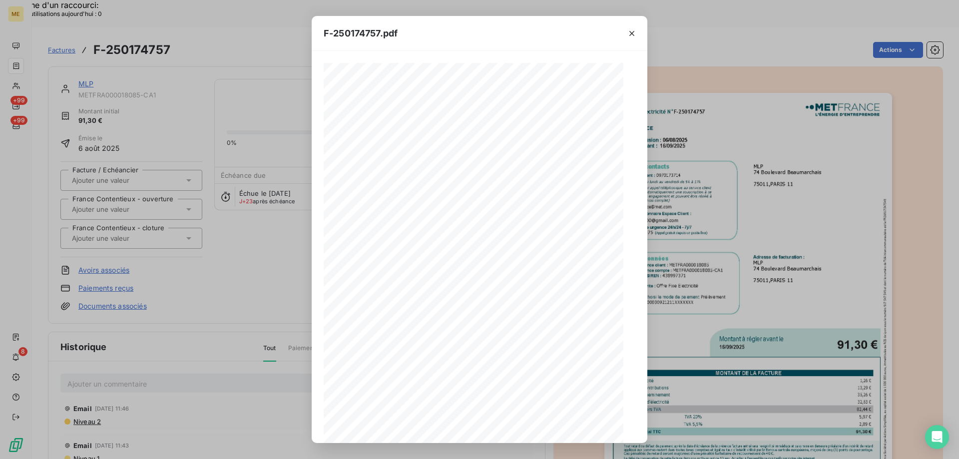
click at [246, 229] on div "F-250174757.pdf Facture Électricité N° F-250174757 MET Energie France 4, rue de…" at bounding box center [479, 229] width 959 height 459
click at [633, 34] on icon "button" at bounding box center [632, 33] width 5 height 5
click at [278, 232] on div "F-250174757.pdf Facture Électricité N° F-250174757 MET Energie France 4, rue de…" at bounding box center [479, 229] width 959 height 459
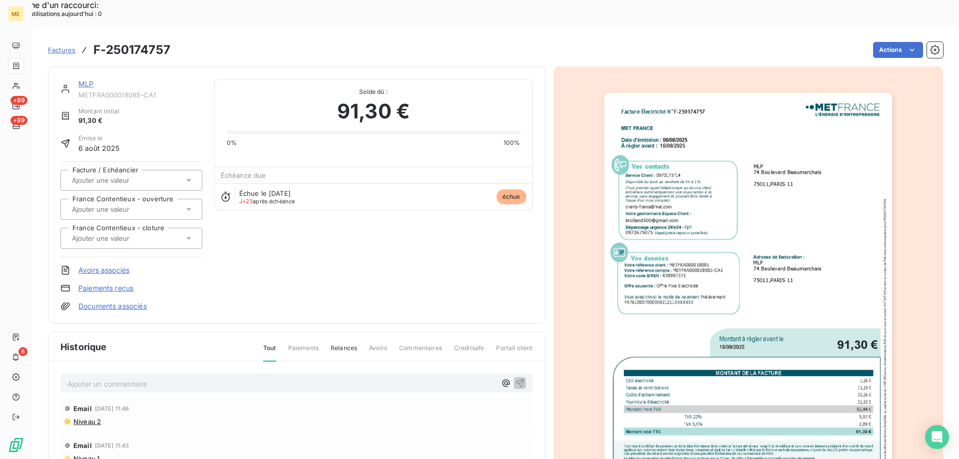
click at [87, 79] on link "MLP" at bounding box center [85, 83] width 15 height 8
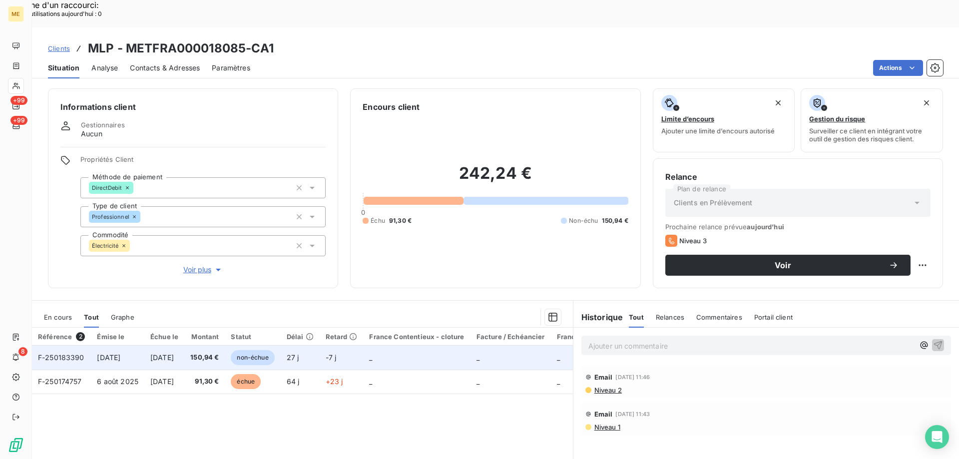
click at [75, 353] on span "F-250183390" at bounding box center [61, 357] width 46 height 8
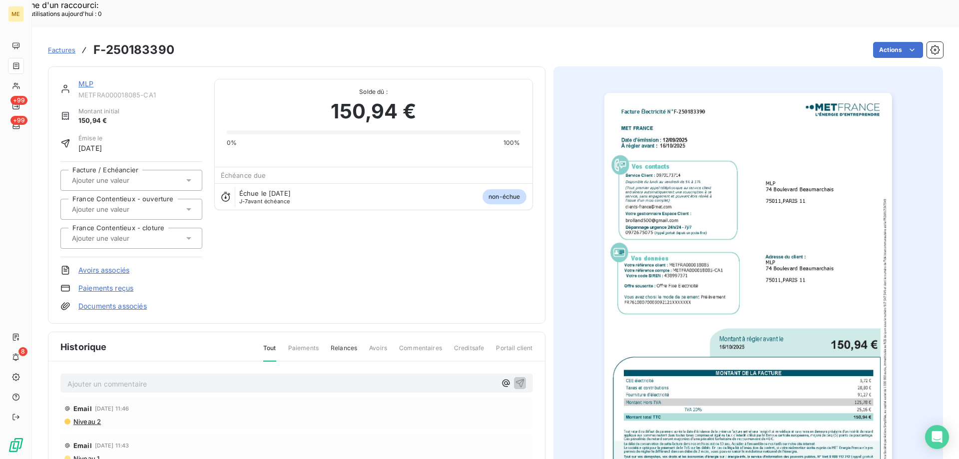
click at [740, 204] on img "button" at bounding box center [749, 296] width 288 height 407
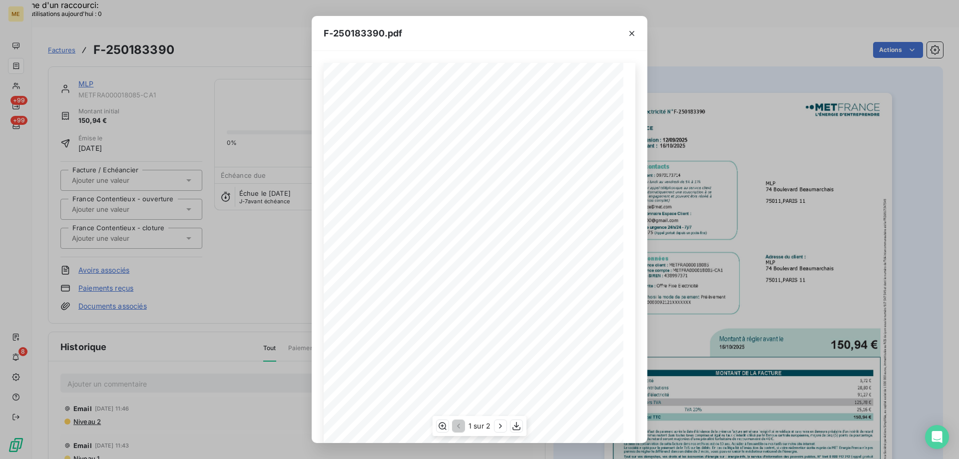
scroll to position [68, 0]
click at [517, 427] on icon "button" at bounding box center [517, 426] width 8 height 8
click at [624, 36] on button "button" at bounding box center [632, 33] width 16 height 16
click at [637, 37] on icon "button" at bounding box center [632, 33] width 10 height 10
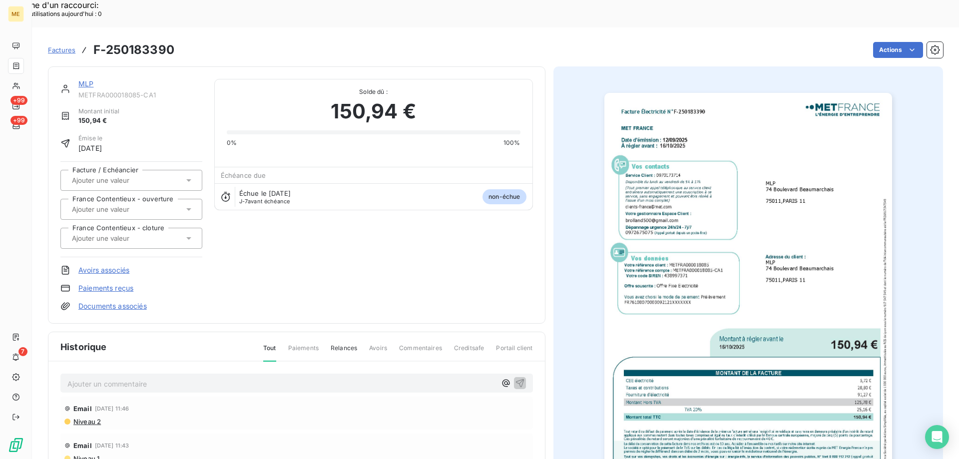
click at [88, 79] on link "MLP" at bounding box center [85, 83] width 15 height 8
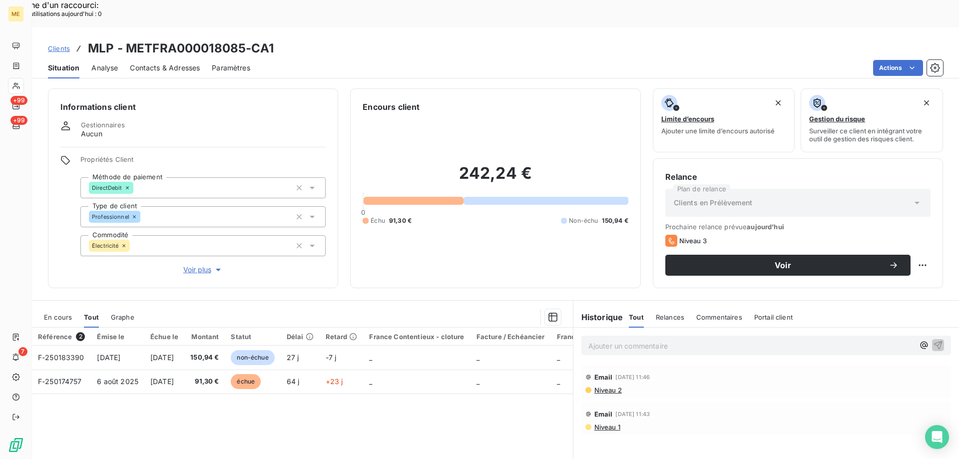
click at [623, 340] on p "Ajouter un commentaire ﻿" at bounding box center [752, 346] width 326 height 12
click at [607, 340] on p "Ajouter un commentaire ﻿" at bounding box center [752, 346] width 326 height 12
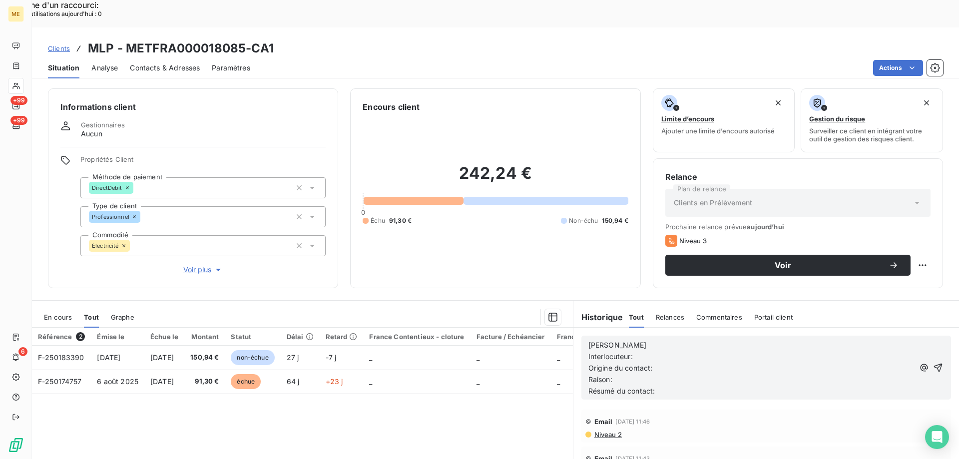
click at [614, 340] on p "[PERSON_NAME]" at bounding box center [752, 345] width 326 height 11
click at [644, 351] on p "Interlocuteur:" at bounding box center [752, 356] width 326 height 11
click at [722, 351] on p "Interlocuteur: M ROLLAND" at bounding box center [752, 356] width 326 height 11
click at [760, 351] on p "Interlocuteur: M ROLLAND 0673694970" at bounding box center [752, 356] width 326 height 11
click at [656, 363] on p "Origine du contact:" at bounding box center [752, 368] width 326 height 11
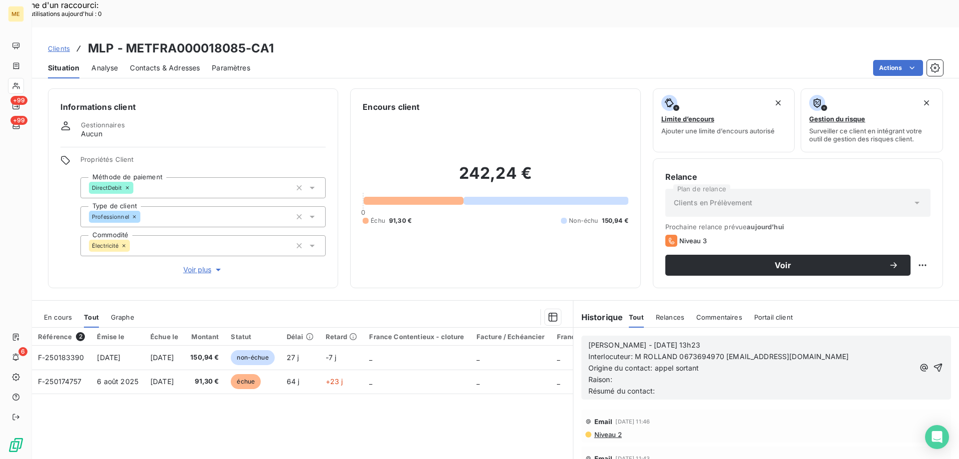
click at [646, 374] on p "Raison:" at bounding box center [752, 379] width 326 height 11
click at [667, 386] on p "Résumé du contact:" at bounding box center [752, 391] width 326 height 11
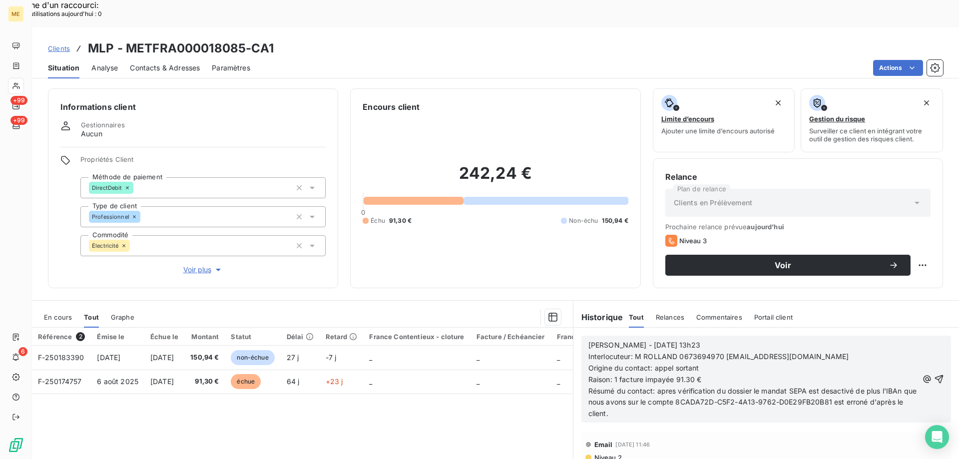
click at [832, 387] on span "Résumé du contact: apres vérification du dossier le mandat SEPA est desactivé d…" at bounding box center [754, 402] width 331 height 31
click at [0, 0] on lt-span "désactivé" at bounding box center [0, 0] width 0 height 0
click at [893, 387] on span "Résumé du contact: apres vérification du dossier le mandat SEPA est désactivé d…" at bounding box center [754, 402] width 331 height 31
click at [892, 387] on span "Résumé du contact: apres vérification du dossier le mandat SEPA est désactivé d…" at bounding box center [754, 402] width 331 height 31
click at [894, 387] on span "Résumé du contact: apres vérification du dossier le mandat SEPA est désactivé d…" at bounding box center [754, 402] width 331 height 31
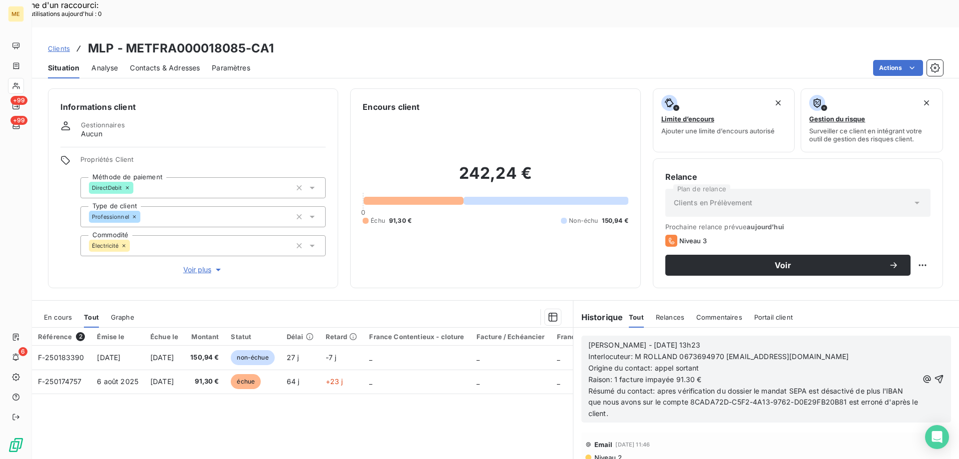
click at [838, 387] on span "Résumé du contact: apres vérification du dossier le mandat SEPA est désactivé d…" at bounding box center [755, 402] width 332 height 31
click at [0, 0] on lt-span "désactivé ," at bounding box center [0, 0] width 0 height 0
click at [653, 387] on p "Résumé du contact: apres vérification du dossier le mandat SEPA est désactivé, …" at bounding box center [754, 403] width 330 height 34
click at [633, 387] on span "Résumé du contact: apres vérification du dossier le mandat SEPA est désactivé, …" at bounding box center [755, 402] width 332 height 31
click at [0, 0] on lt-span "J'envoi e" at bounding box center [0, 0] width 0 height 0
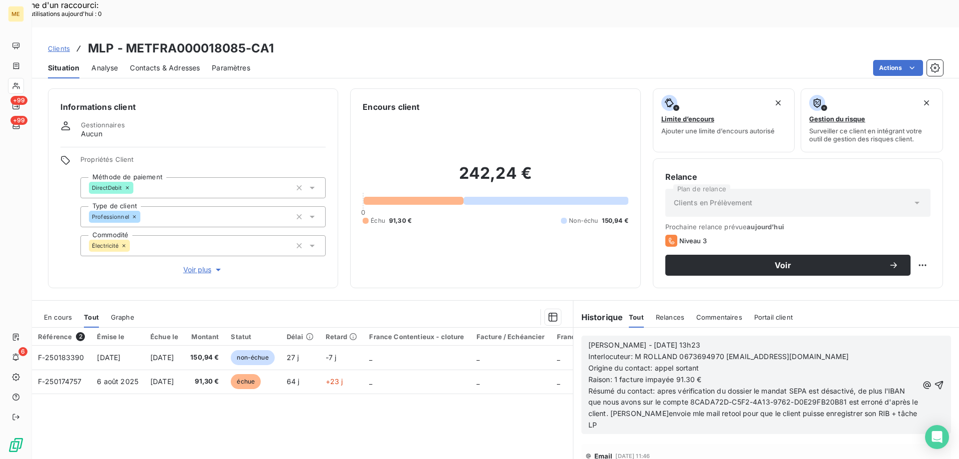
click at [650, 389] on span "Résumé du contact: apres vérification du dossier le mandat SEPA est désactivé, …" at bounding box center [755, 408] width 332 height 43
click at [877, 388] on span "Résumé du contact: apres vérification du dossier le mandat SEPA est désactivé, …" at bounding box center [755, 402] width 332 height 31
click at [934, 380] on icon "button" at bounding box center [939, 385] width 10 height 10
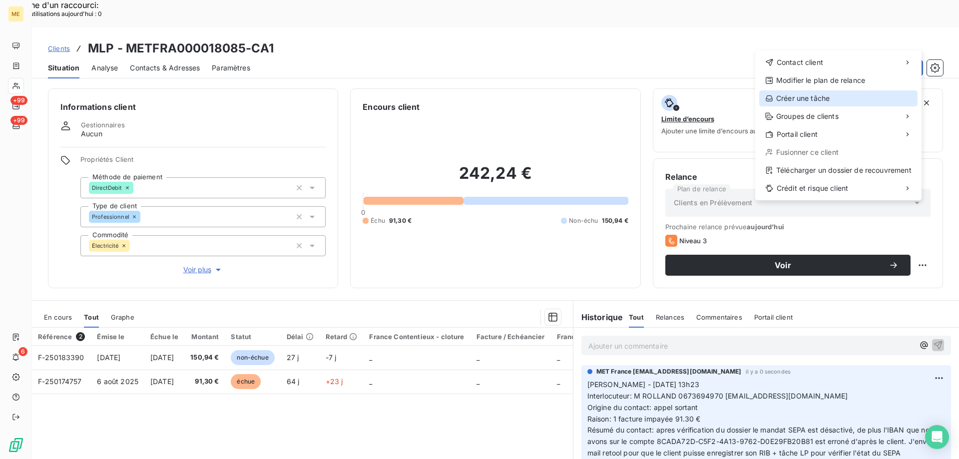
click at [794, 95] on div "Créer une tâche" at bounding box center [838, 98] width 158 height 16
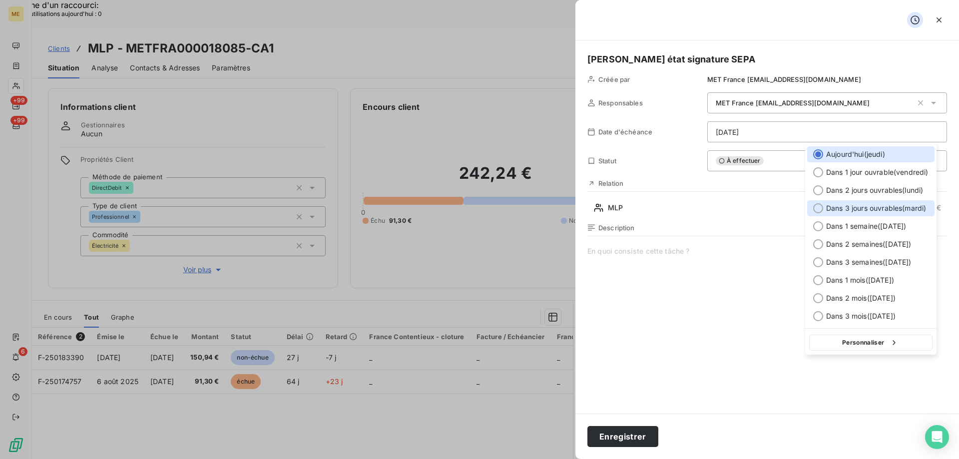
click at [822, 209] on div at bounding box center [818, 208] width 10 height 10
type input "14/10/2025"
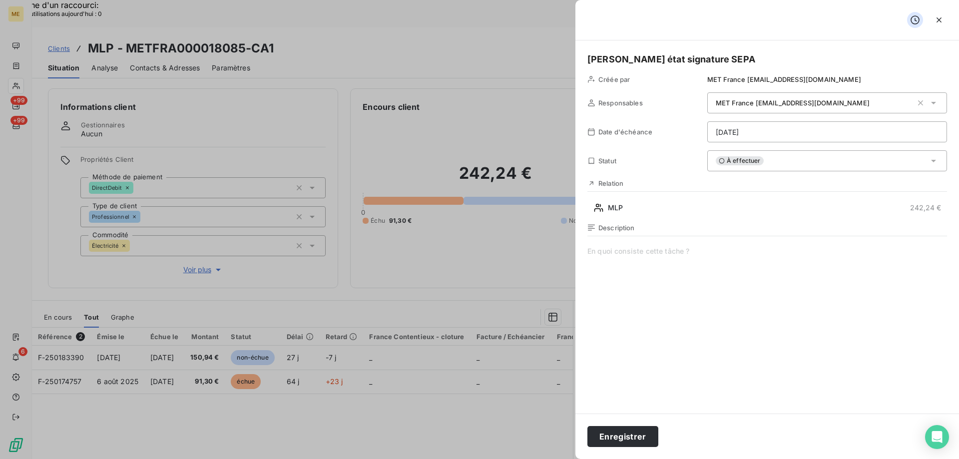
click at [689, 266] on span at bounding box center [768, 342] width 360 height 192
click at [623, 440] on button "Enregistrer" at bounding box center [623, 436] width 71 height 21
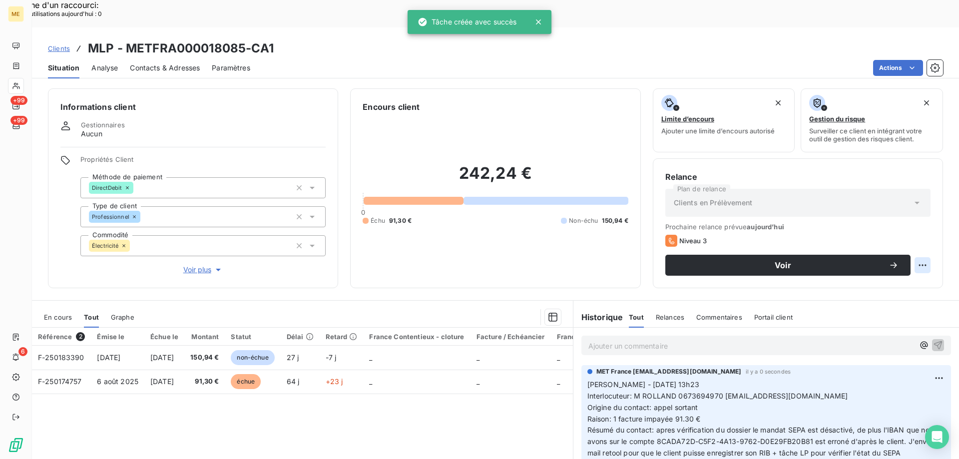
click at [866, 264] on div "Replanifier cette action" at bounding box center [873, 260] width 89 height 16
select select "9"
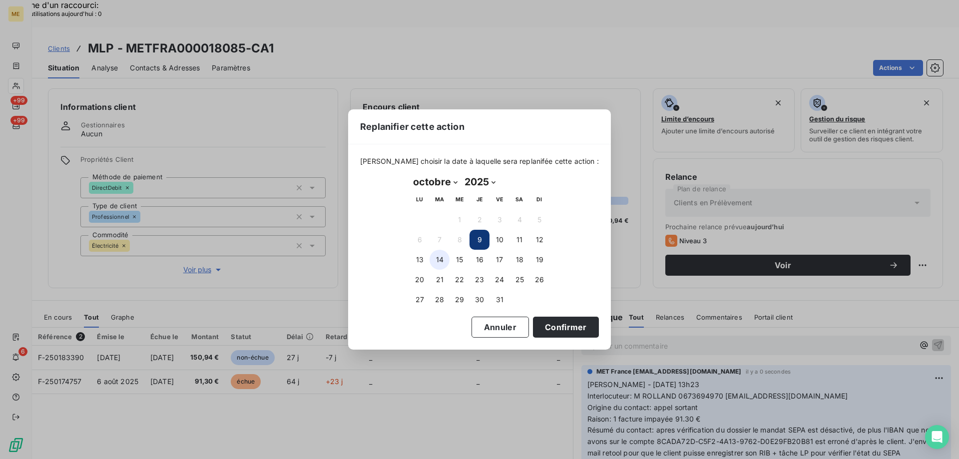
click at [446, 260] on button "14" at bounding box center [440, 260] width 20 height 20
click at [561, 325] on button "Confirmer" at bounding box center [566, 327] width 66 height 21
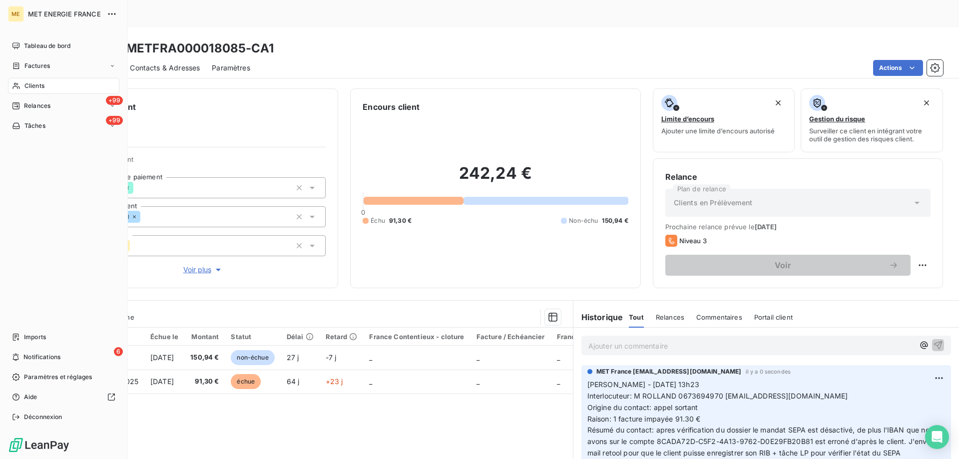
click at [45, 107] on span "Relances" at bounding box center [37, 105] width 26 height 9
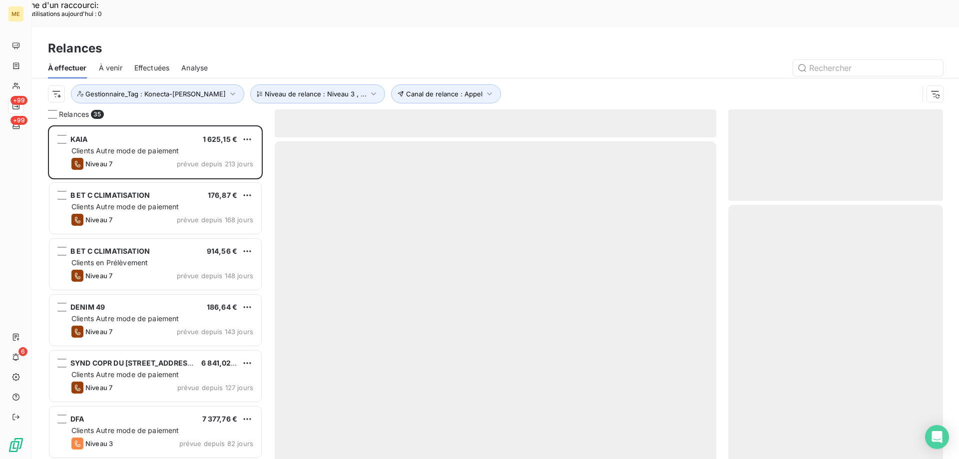
scroll to position [354, 207]
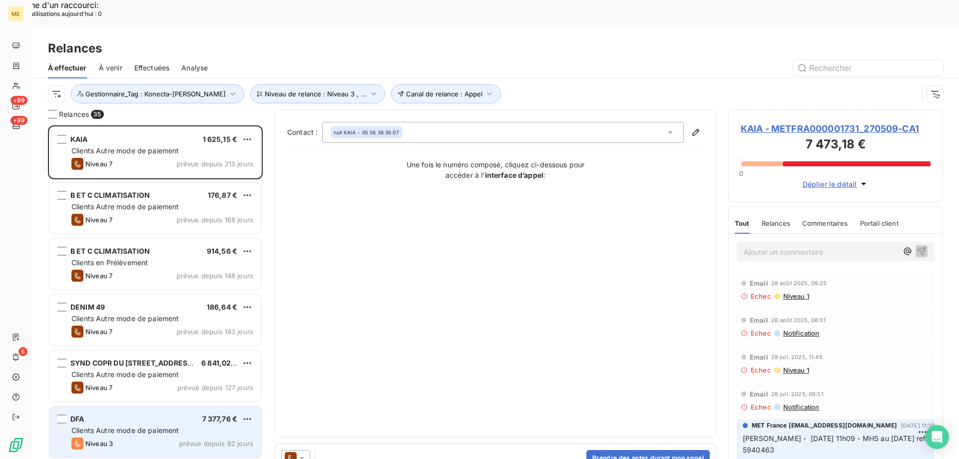
click at [116, 415] on div "DFA 7 377,76 €" at bounding box center [162, 419] width 182 height 9
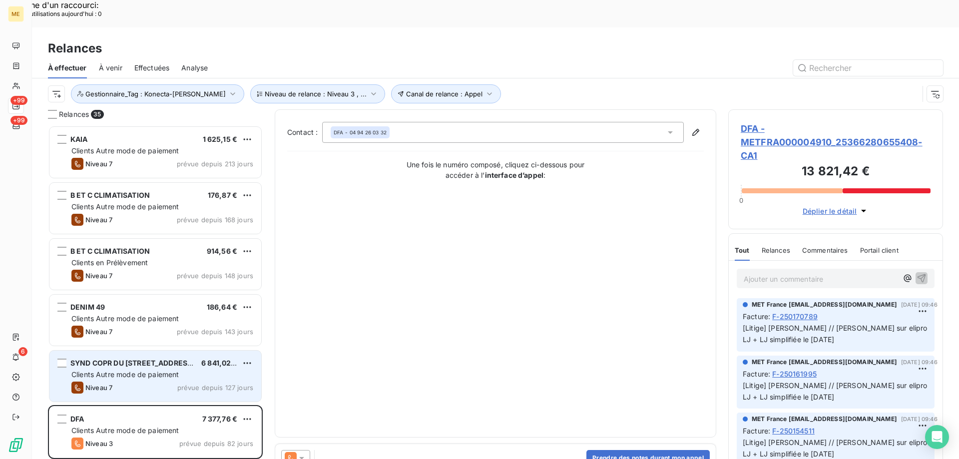
click at [116, 371] on div "SYND COPR DU 25 RUE DE MADRID 6 841,02 € Clients Autre mode de paiement Niveau …" at bounding box center [155, 376] width 212 height 51
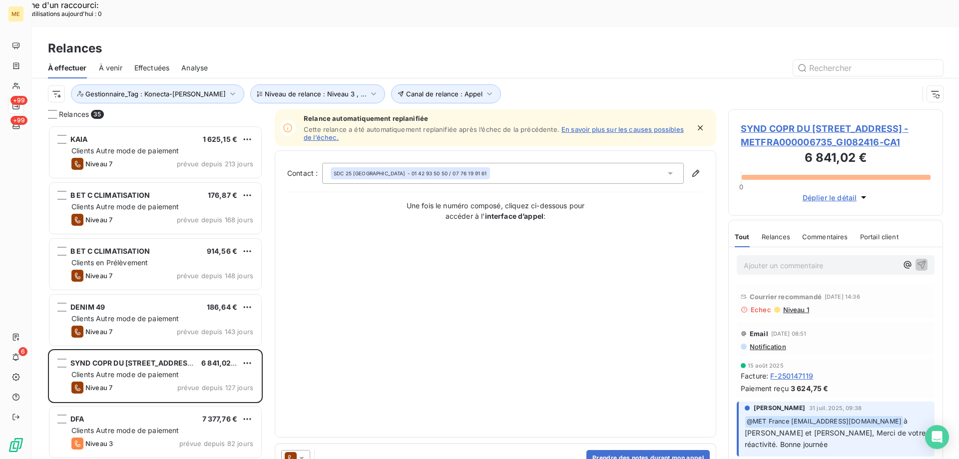
click at [777, 122] on span "SYND COPR DU 25 RUE DE MADRID - METFRA000006735_GI082416-CA1" at bounding box center [836, 135] width 190 height 27
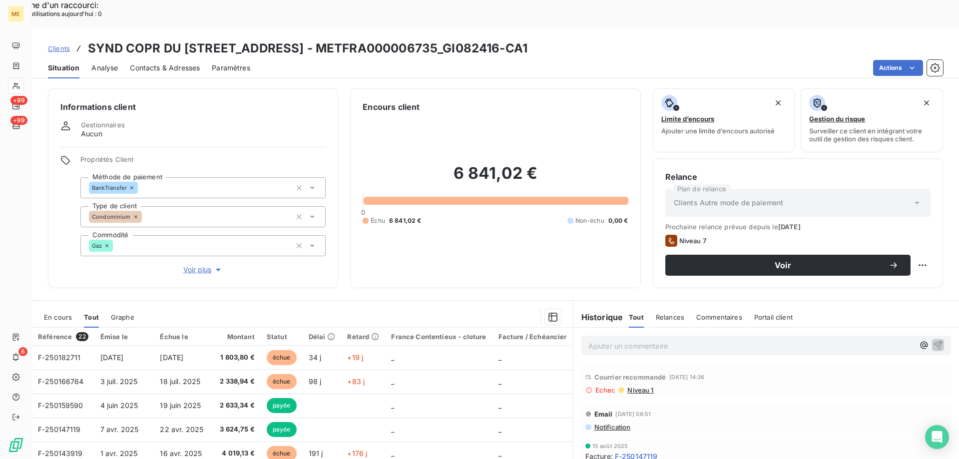
click at [196, 265] on span "Voir plus" at bounding box center [203, 270] width 40 height 10
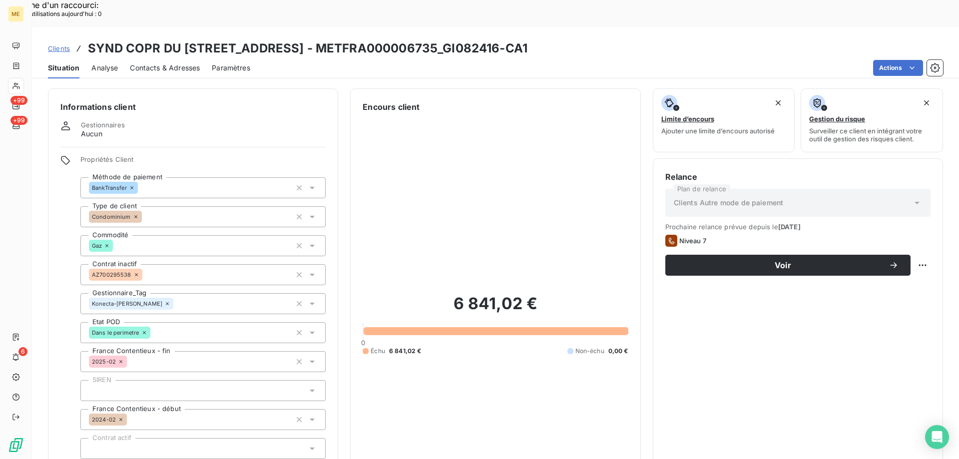
click at [441, 184] on div "6 841,02 € 0 Échu 6 841,02 € Non-échu 0,00 €" at bounding box center [495, 324] width 265 height 423
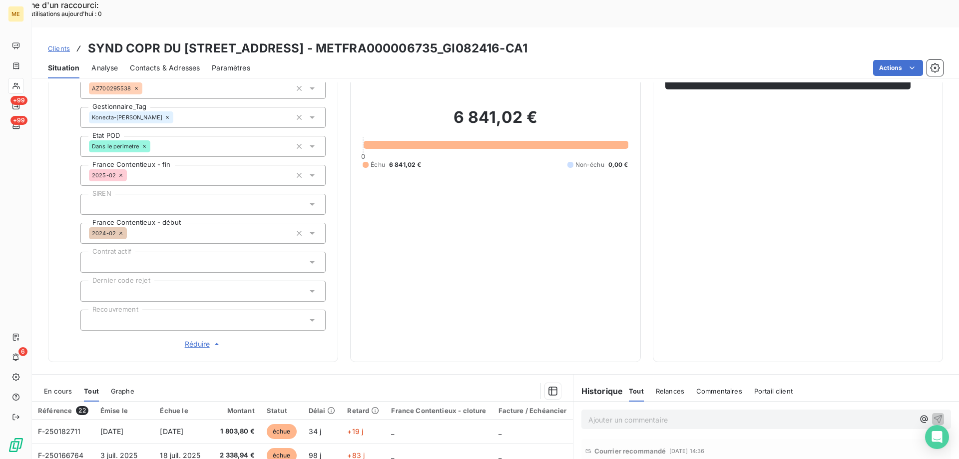
scroll to position [317, 0]
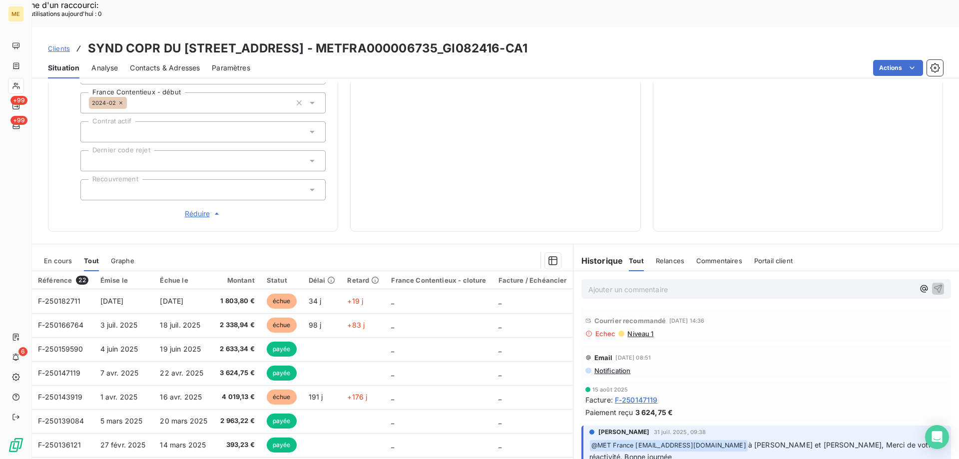
click at [49, 257] on span "En cours" at bounding box center [58, 261] width 28 height 8
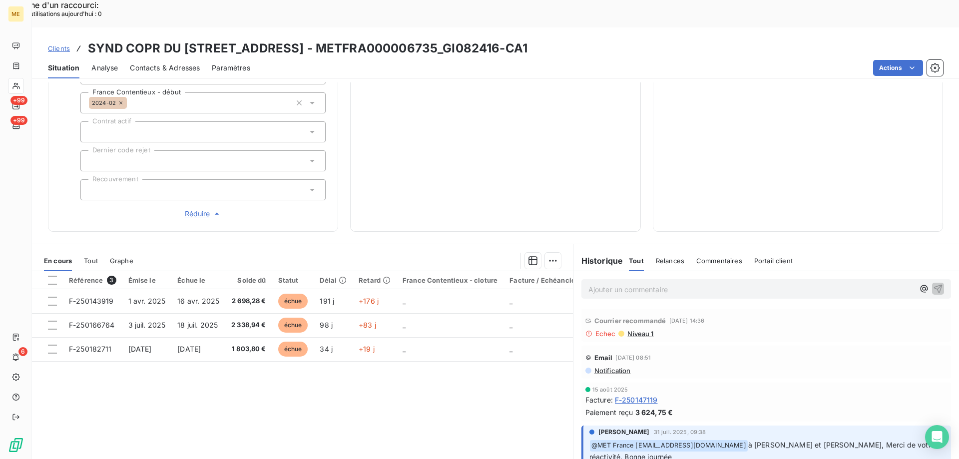
click at [91, 257] on span "Tout" at bounding box center [91, 261] width 14 height 8
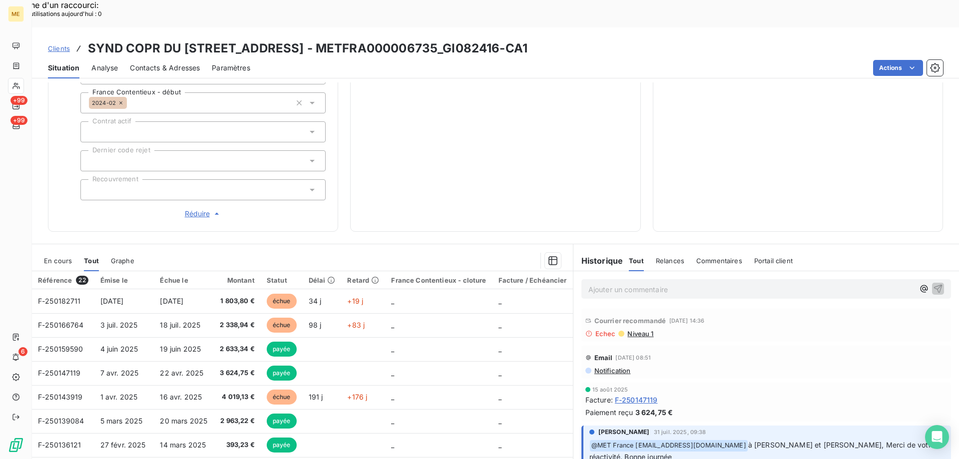
click at [47, 257] on span "En cours" at bounding box center [58, 261] width 28 height 8
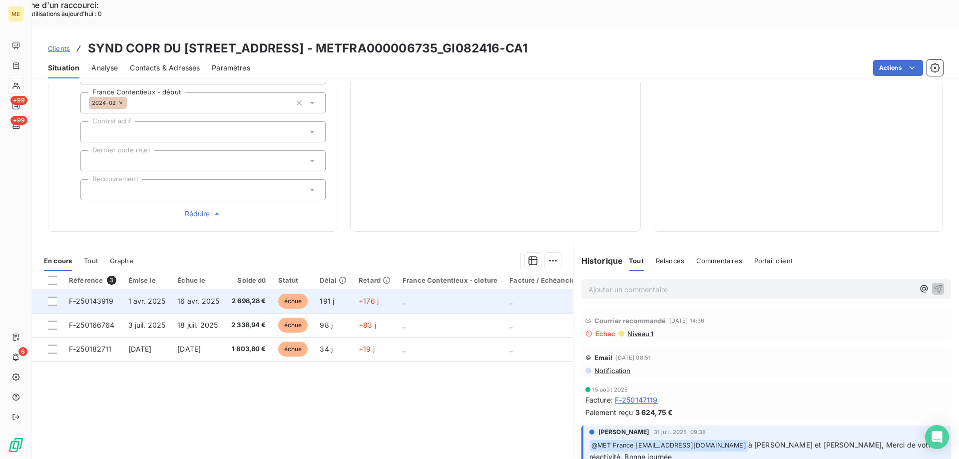
click at [102, 297] on span "F-250143919" at bounding box center [91, 301] width 45 height 8
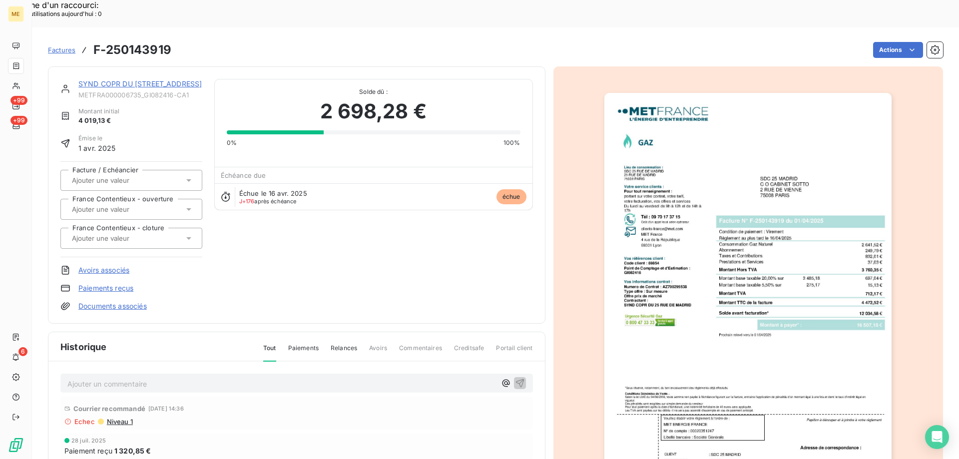
click at [116, 79] on link "SYND COPR DU 25 RUE DE MADRID" at bounding box center [139, 83] width 123 height 8
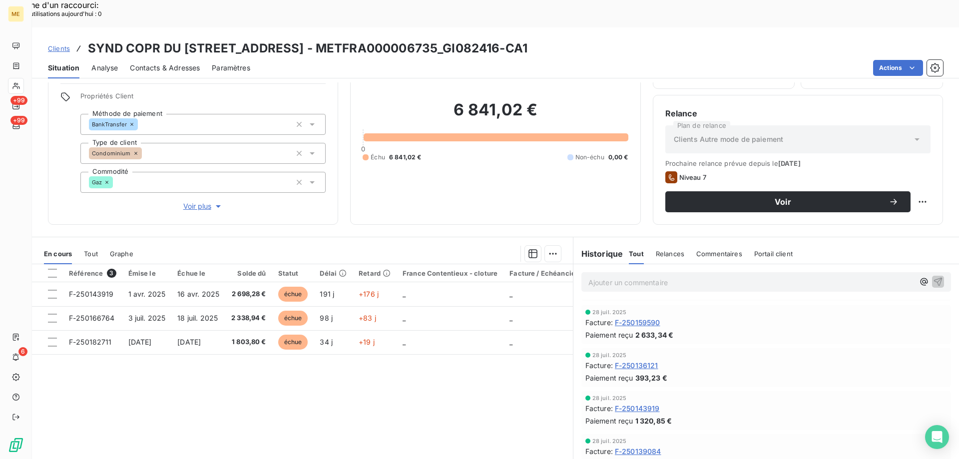
scroll to position [200, 0]
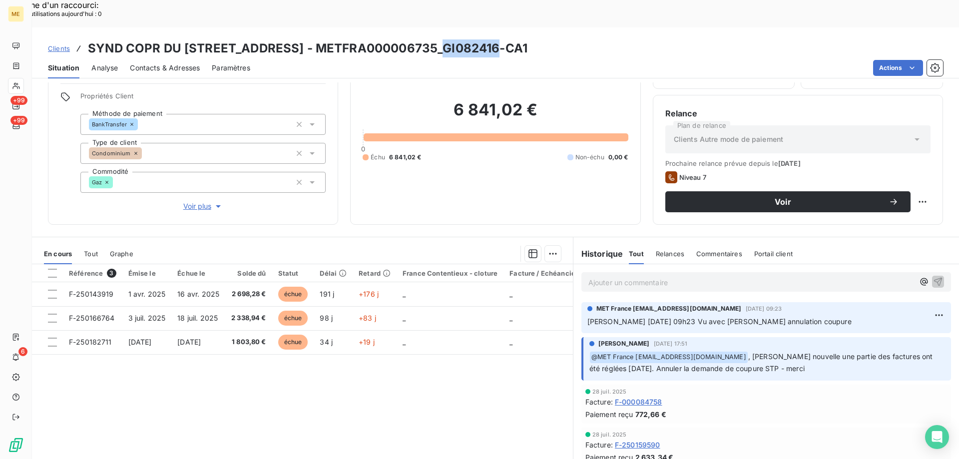
drag, startPoint x: 437, startPoint y: 23, endPoint x: 490, endPoint y: 21, distance: 53.0
click at [490, 39] on h3 "SYND COPR DU 25 RUE DE MADRID - METFRA000006735_GI082416-CA1" at bounding box center [308, 48] width 440 height 18
copy h3 "GI082416"
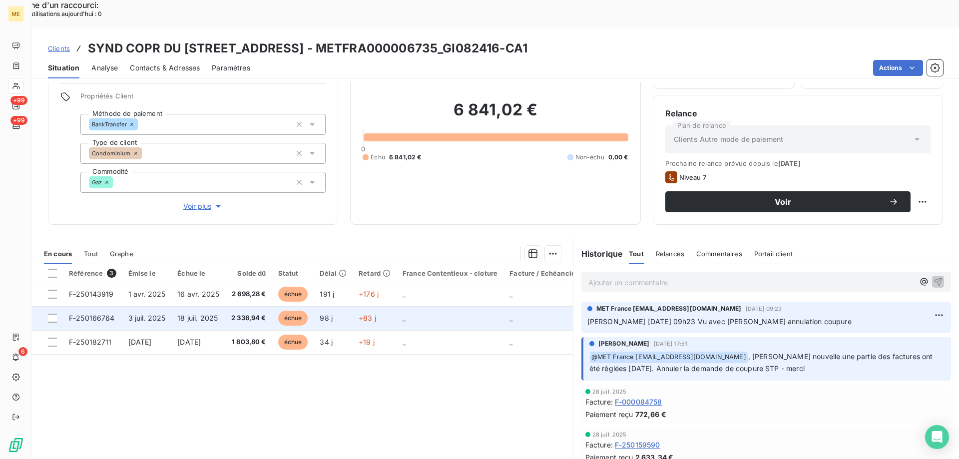
click at [91, 314] on span "F-250166764" at bounding box center [92, 318] width 46 height 8
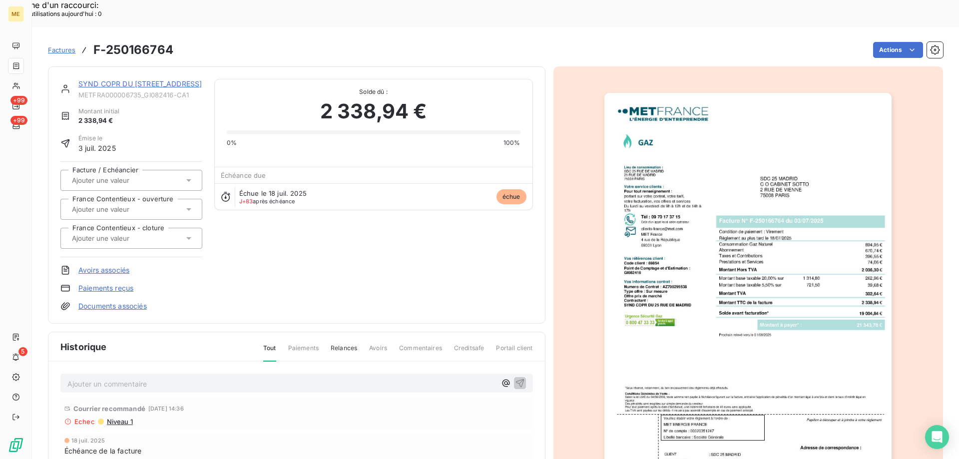
click at [102, 79] on link "SYND COPR DU 25 RUE DE MADRID" at bounding box center [139, 83] width 123 height 8
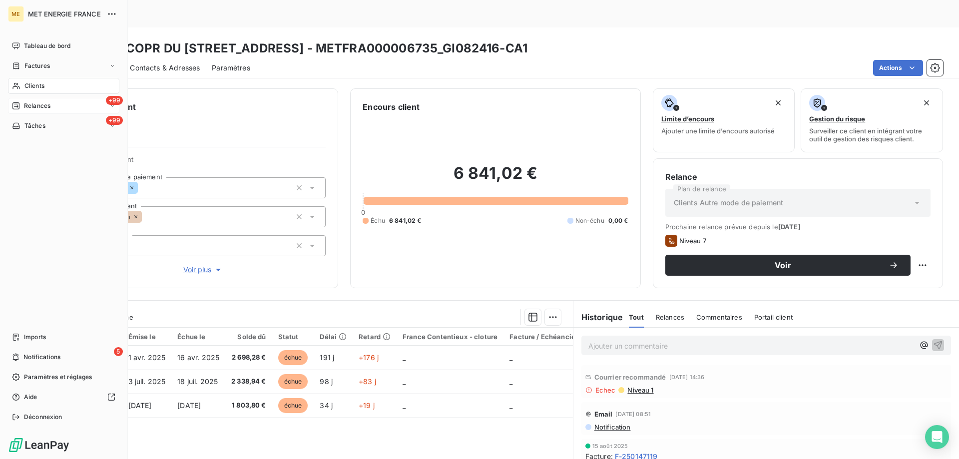
click at [26, 107] on span "Relances" at bounding box center [37, 105] width 26 height 9
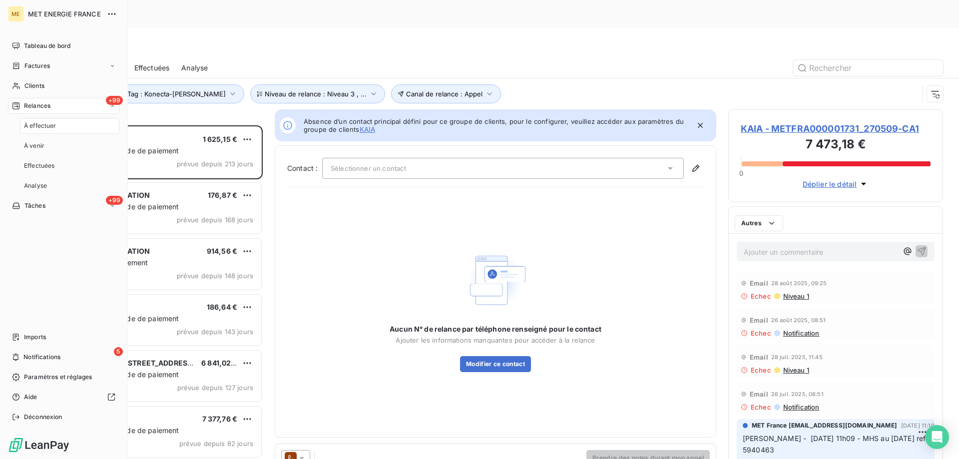
scroll to position [354, 207]
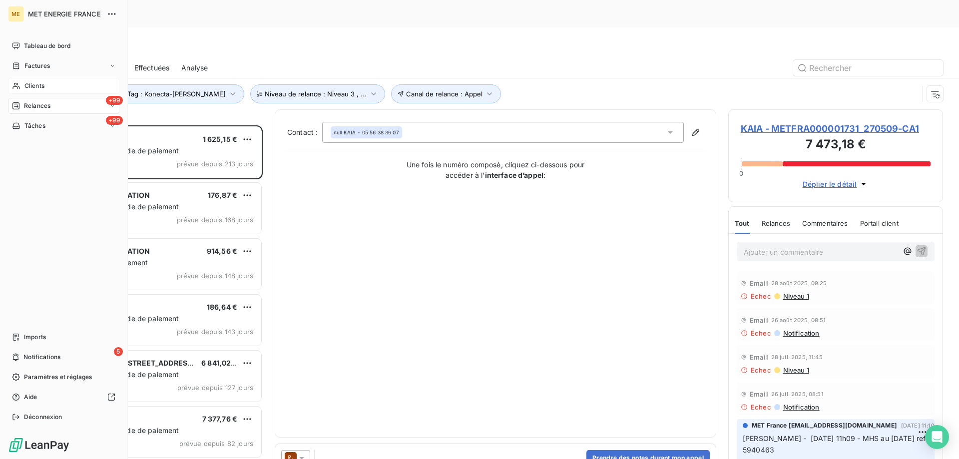
click at [21, 85] on div "Clients" at bounding box center [63, 86] width 111 height 16
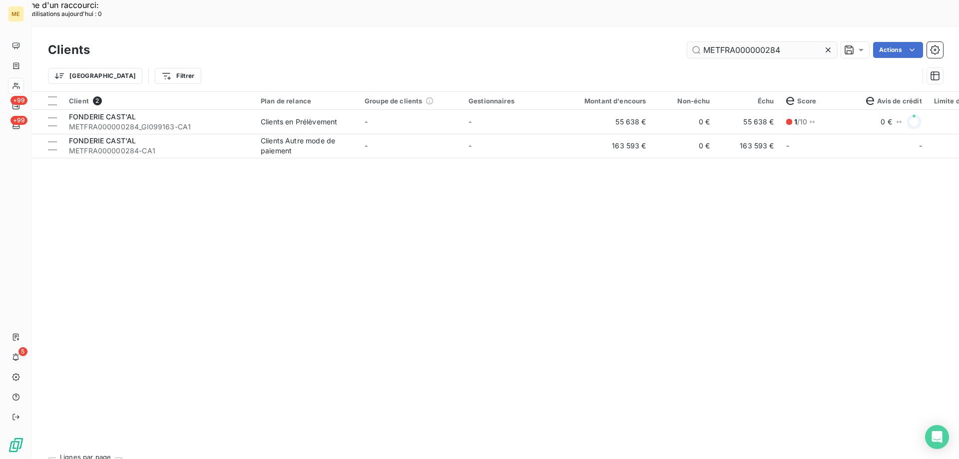
click at [791, 42] on input "METFRA000000284" at bounding box center [762, 50] width 150 height 16
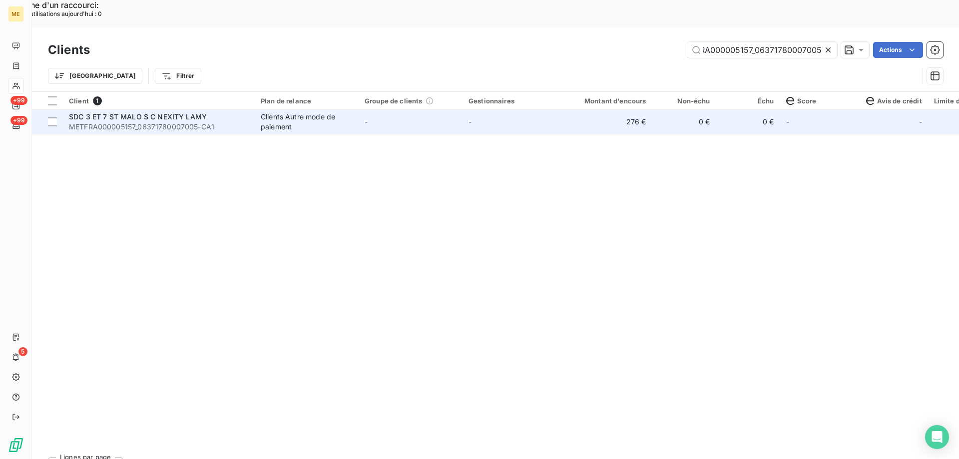
type input "METFRA000005157_06371780007005"
click at [145, 122] on span "METFRA000005157_06371780007005-CA1" at bounding box center [159, 127] width 180 height 10
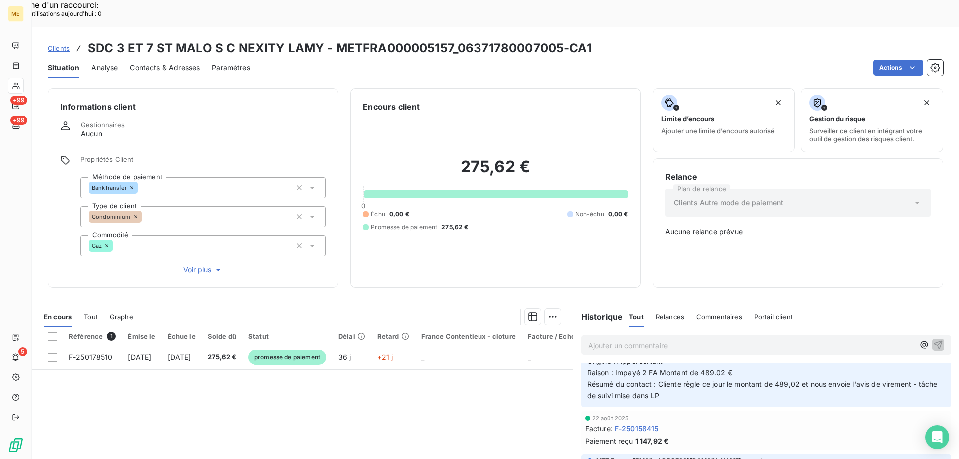
scroll to position [550, 0]
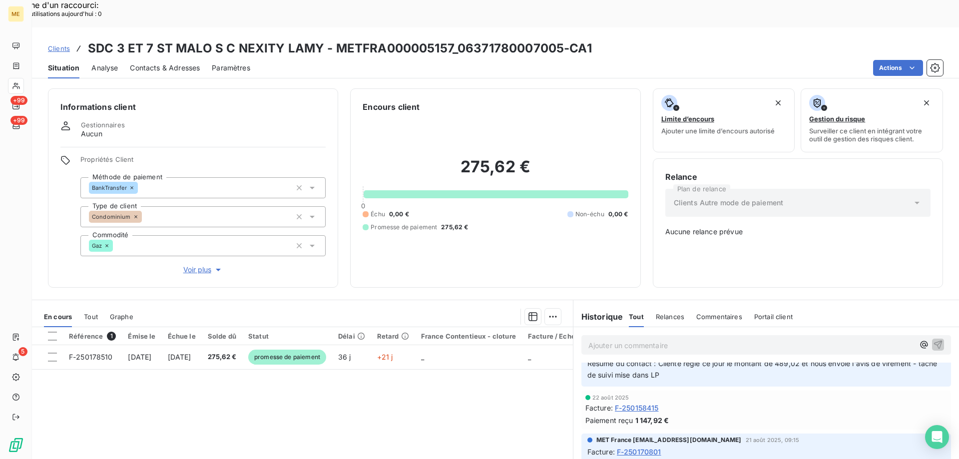
click at [35, 88] on div "Informations client Gestionnaires Aucun Propriétés Client Méthode de paiement B…" at bounding box center [495, 187] width 927 height 199
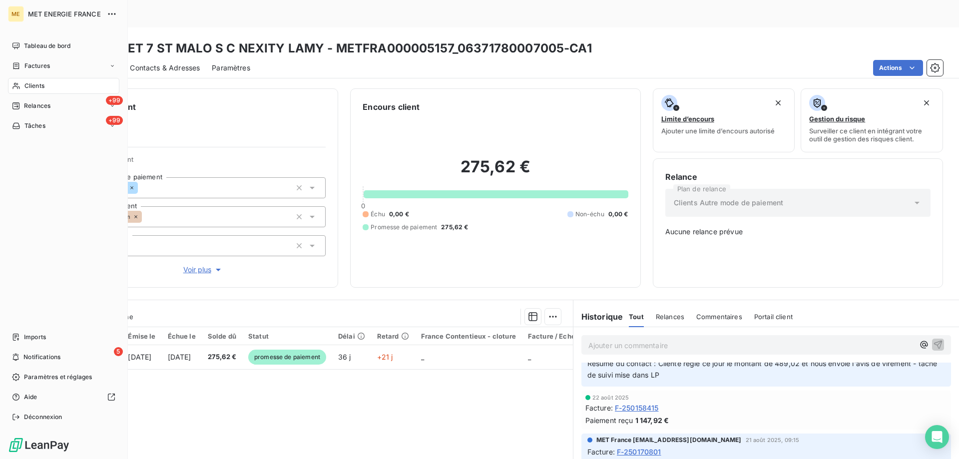
click at [19, 84] on icon at bounding box center [16, 86] width 8 height 8
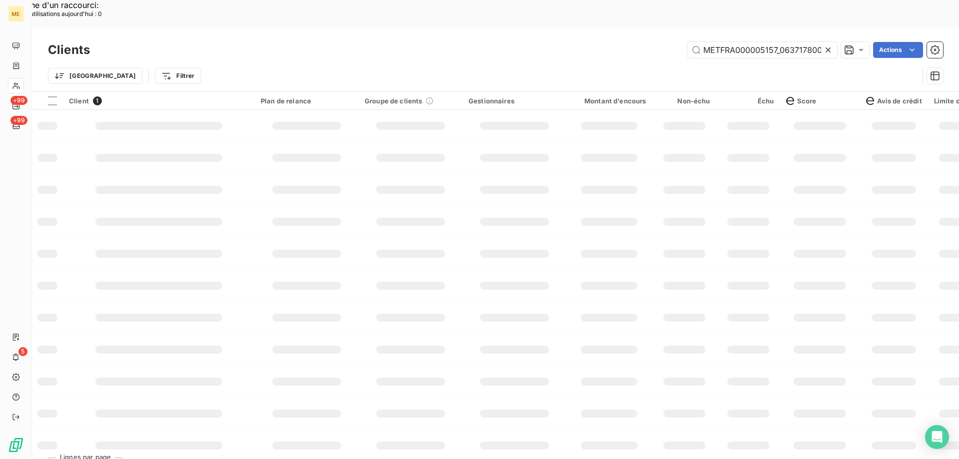
scroll to position [0, 25]
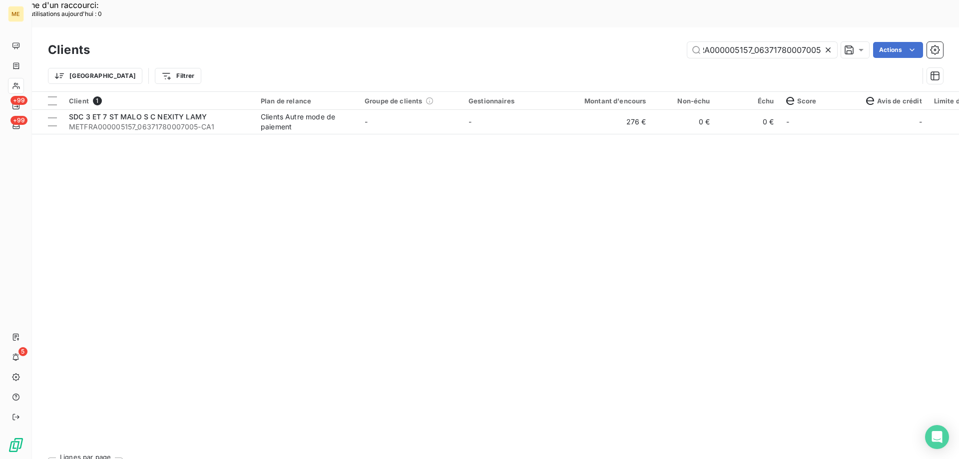
click at [732, 39] on div "Clients METFRA000005157_06371780007005 Actions" at bounding box center [495, 49] width 895 height 21
drag, startPoint x: 732, startPoint y: 31, endPoint x: 725, endPoint y: 26, distance: 8.6
click at [731, 39] on div "Clients METFRA000005157_06371780007005 Actions" at bounding box center [495, 49] width 895 height 21
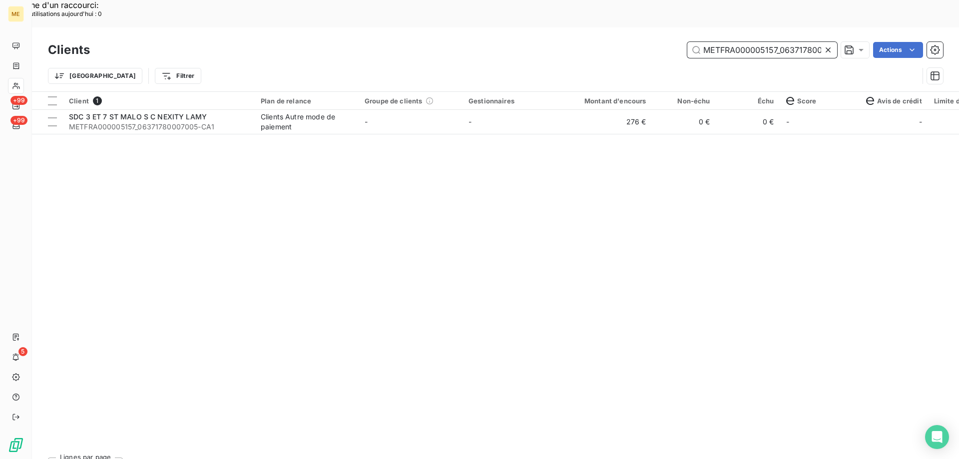
click at [723, 42] on input "METFRA000005157_06371780007005" at bounding box center [762, 50] width 150 height 16
paste input "6756_2328219957638"
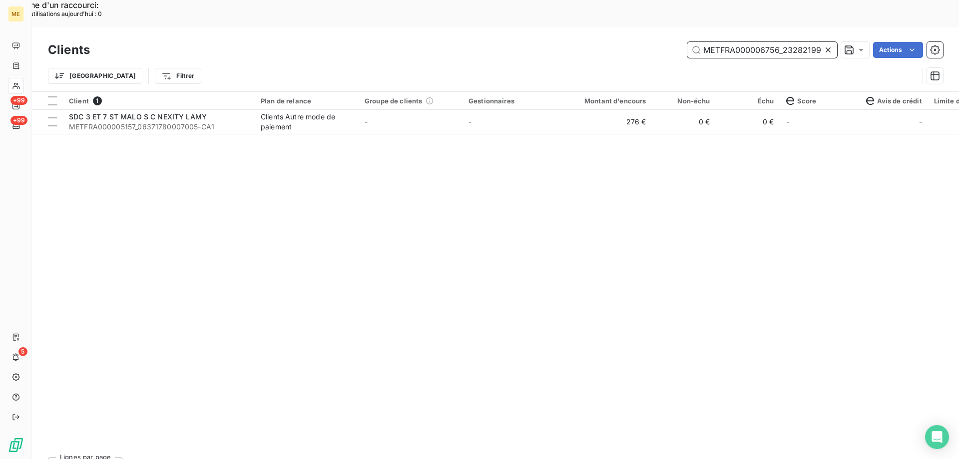
scroll to position [0, 28]
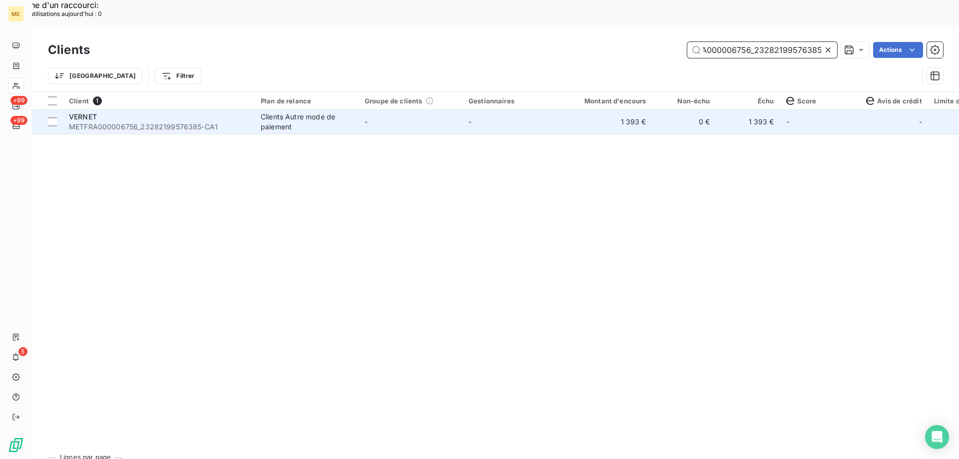
type input "METFRA000006756_23282199576385"
click at [81, 122] on span "METFRA000006756_23282199576385-CA1" at bounding box center [159, 127] width 180 height 10
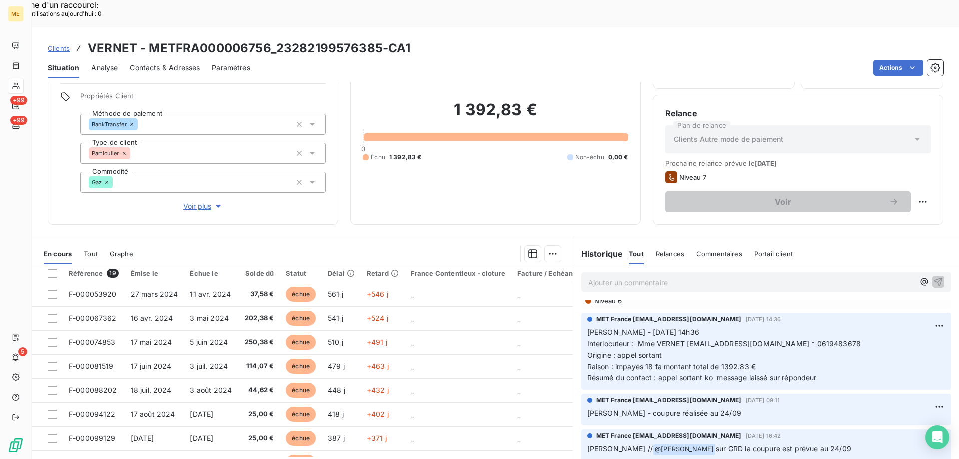
scroll to position [200, 0]
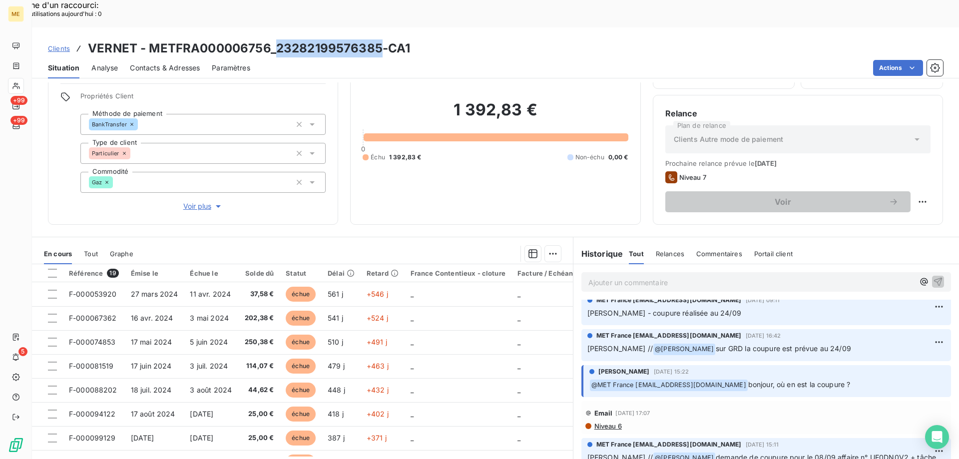
drag, startPoint x: 275, startPoint y: 26, endPoint x: 379, endPoint y: 24, distance: 103.9
click at [379, 39] on h3 "VERNET - METFRA000006756_23282199576385-CA1" at bounding box center [249, 48] width 322 height 18
copy h3 "23282199576385"
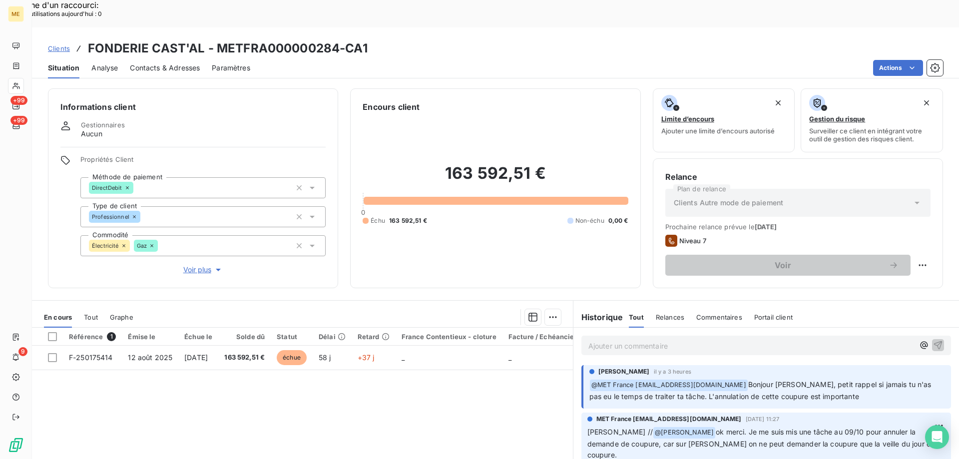
click at [599, 340] on p "Ajouter un commentaire ﻿" at bounding box center [752, 346] width 326 height 12
drag, startPoint x: 215, startPoint y: 20, endPoint x: 337, endPoint y: 18, distance: 121.9
click at [337, 39] on h3 "FONDERIE CAST'AL - METFRA000000284-CA1" at bounding box center [228, 48] width 280 height 18
copy h3 "METFRA000000284"
click at [664, 340] on p "Ajouter un commentaire ﻿" at bounding box center [752, 346] width 326 height 12
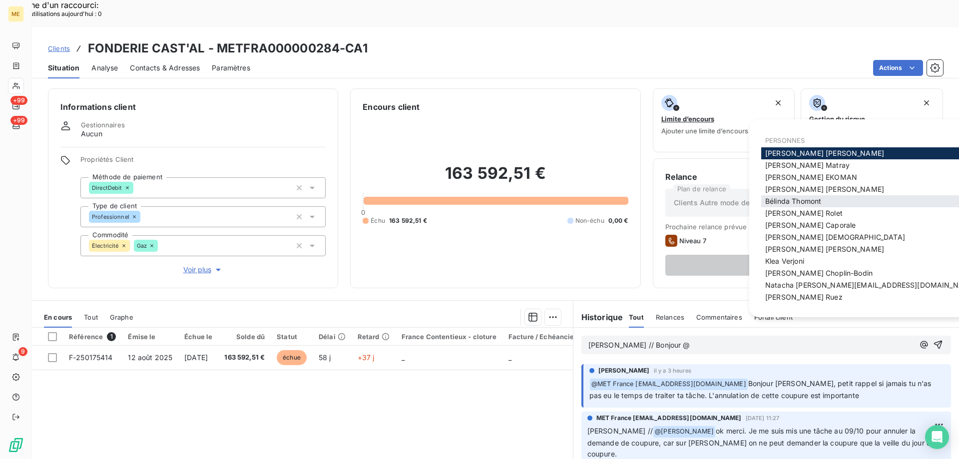
click at [778, 202] on span "Bélinda Thomont" at bounding box center [793, 201] width 56 height 8
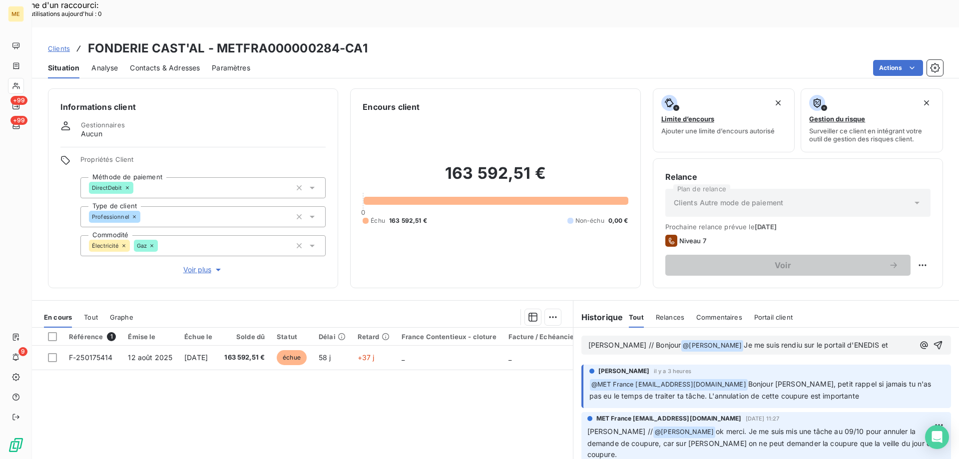
click at [767, 341] on span "Je me suis rendiu sur le portail d'ENEDIS et" at bounding box center [816, 345] width 144 height 8
click at [766, 341] on span "Je me suis rendiu sur le portail d'ENEDIS et" at bounding box center [816, 345] width 144 height 8
click at [863, 340] on p "Sylvain // Bonjour @ Bélinda Thomont ﻿ Je me suis rendu sur le portail d'ENEDIS…" at bounding box center [752, 346] width 326 height 12
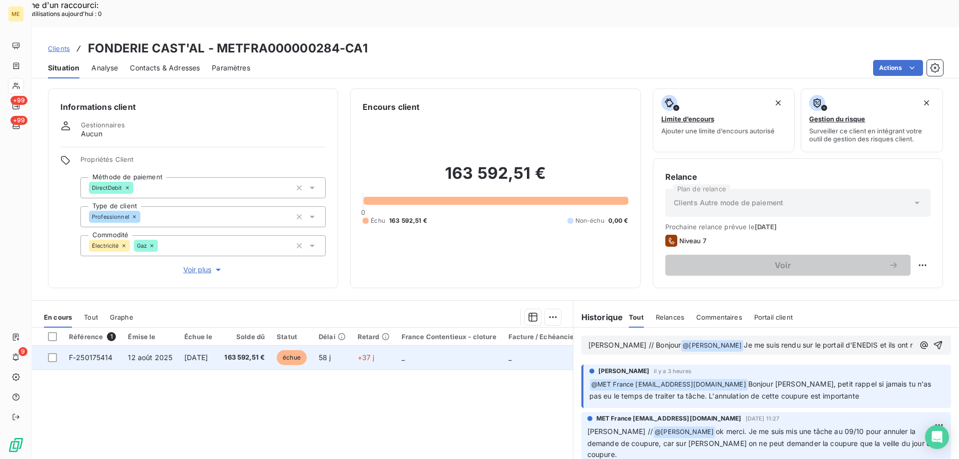
click at [106, 353] on span "F-250175414" at bounding box center [91, 357] width 44 height 8
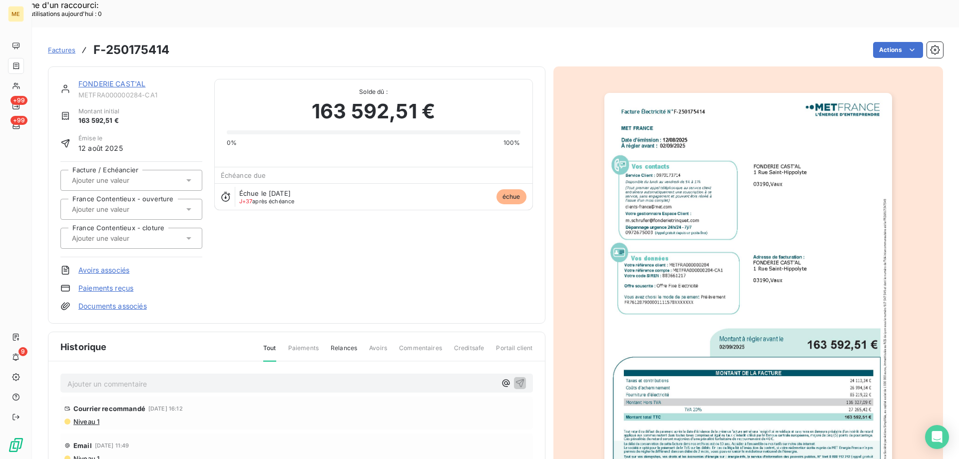
click at [755, 192] on img "button" at bounding box center [749, 296] width 288 height 407
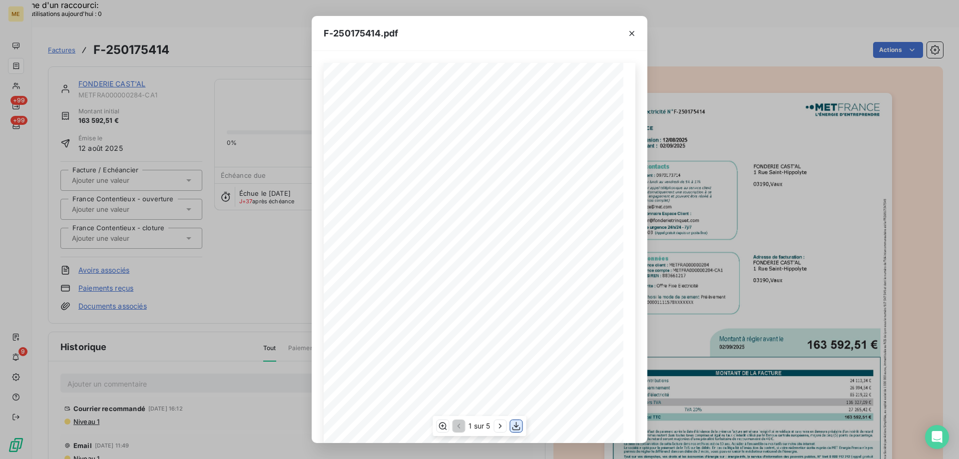
click at [518, 424] on icon "button" at bounding box center [517, 426] width 10 height 10
click at [634, 34] on icon "button" at bounding box center [632, 33] width 5 height 5
click at [629, 33] on icon "button" at bounding box center [632, 33] width 10 height 10
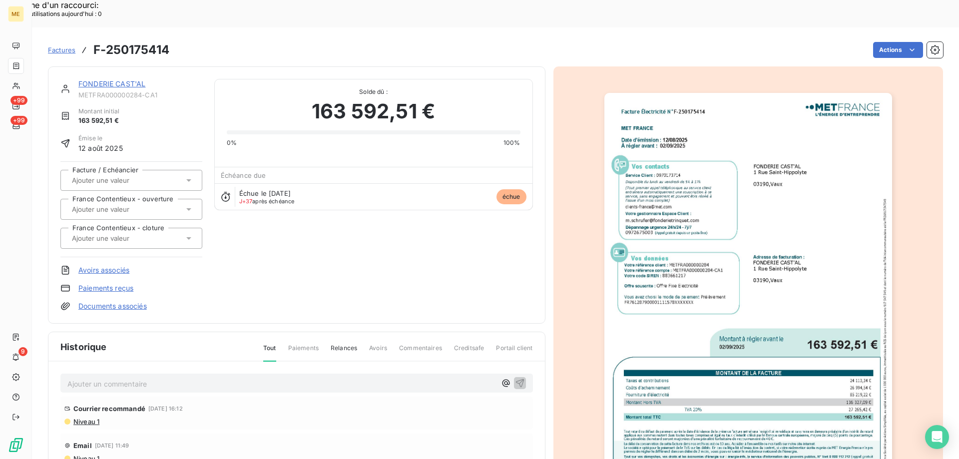
click at [110, 79] on link "FONDERIE CAST'AL" at bounding box center [111, 83] width 67 height 8
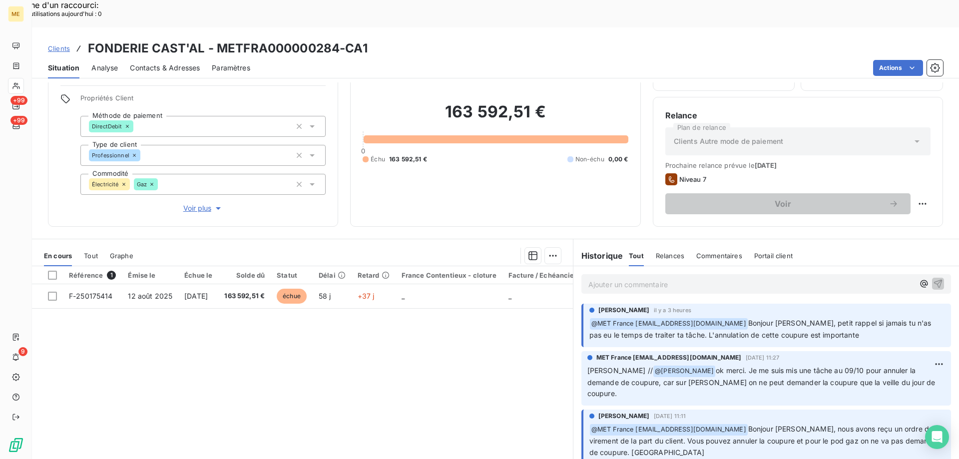
scroll to position [63, 0]
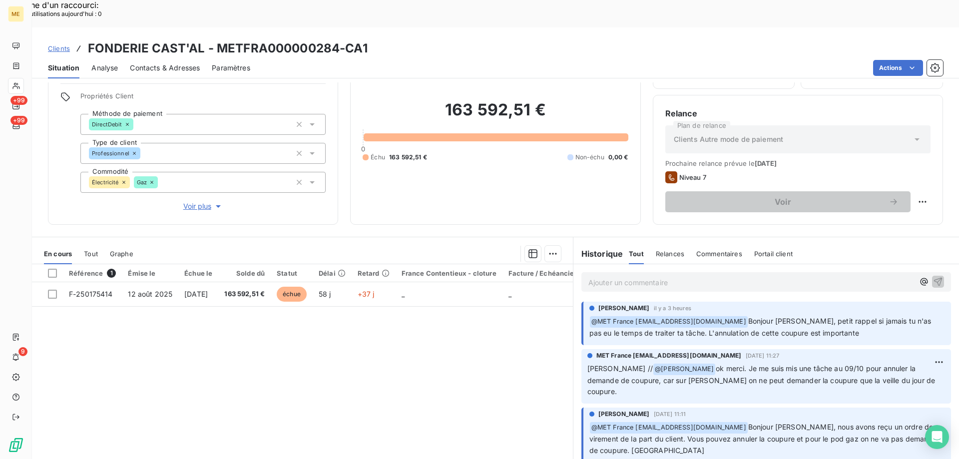
click at [644, 276] on p "Ajouter un commentaire ﻿" at bounding box center [752, 282] width 326 height 12
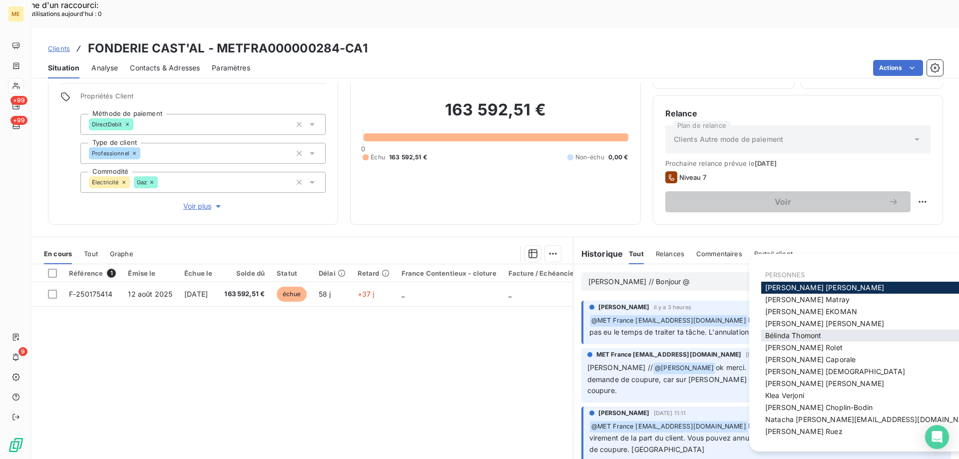
click at [803, 334] on span "Bélinda Thomont" at bounding box center [793, 335] width 56 height 8
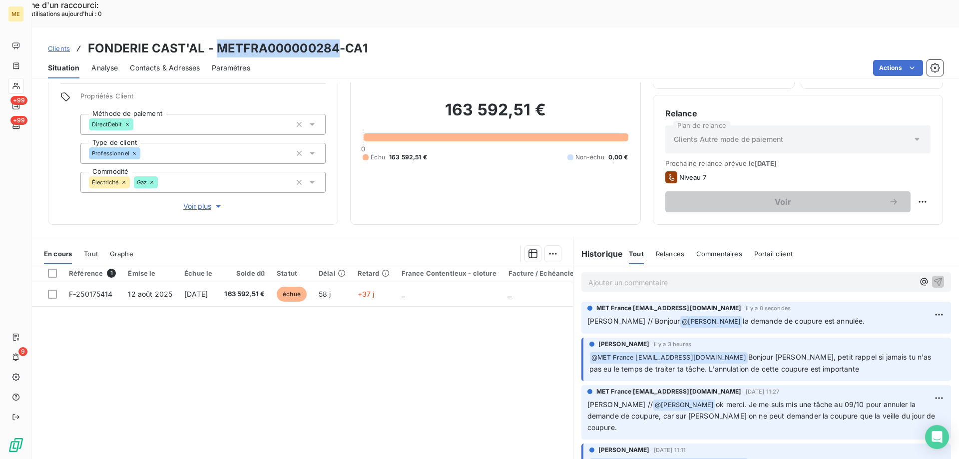
drag, startPoint x: 215, startPoint y: 20, endPoint x: 337, endPoint y: 15, distance: 122.5
click at [337, 39] on h3 "FONDERIE CAST'AL - METFRA000000284-CA1" at bounding box center [228, 48] width 280 height 18
copy h3 "METFRA000000284"
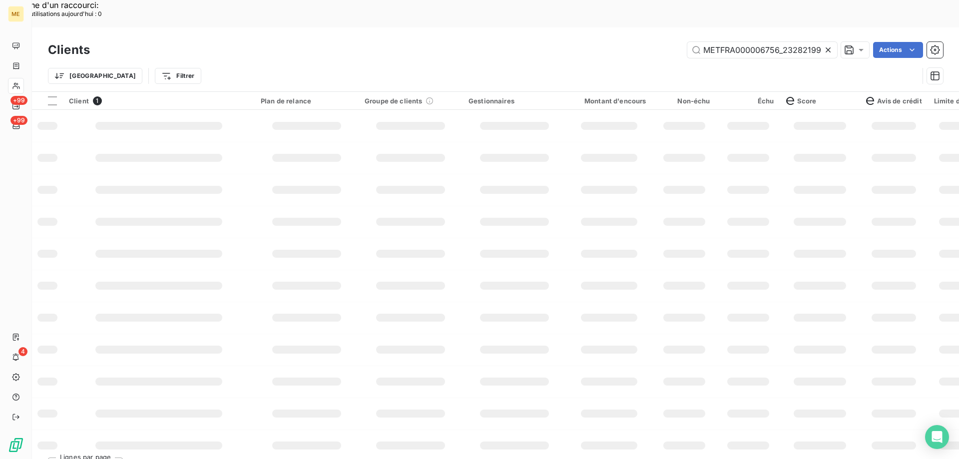
scroll to position [0, 28]
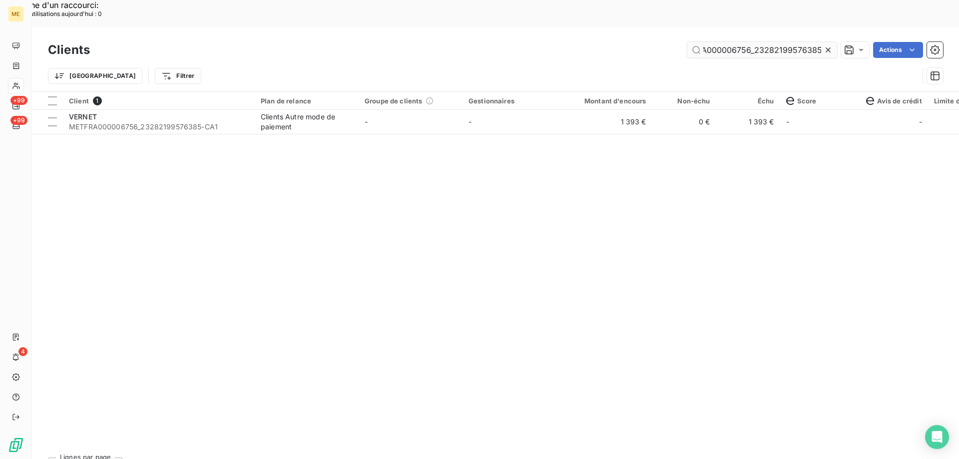
click at [777, 42] on input "METFRA000006756_23282199576385" at bounding box center [762, 50] width 150 height 16
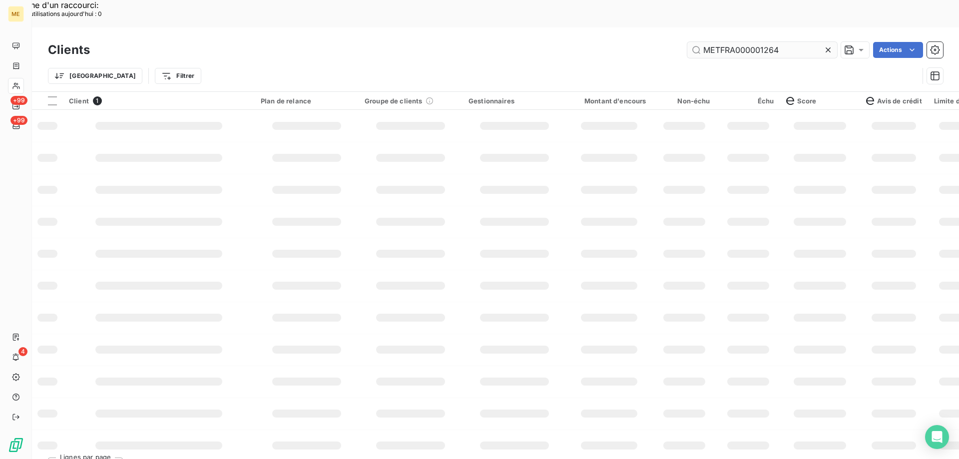
scroll to position [0, 0]
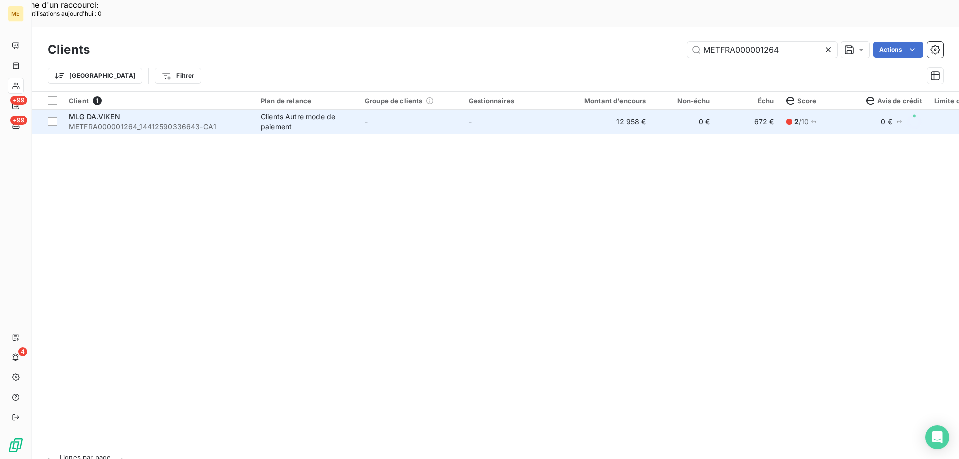
type input "METFRA000001264"
click at [118, 112] on span "MLG DA.VIKEN" at bounding box center [94, 116] width 51 height 8
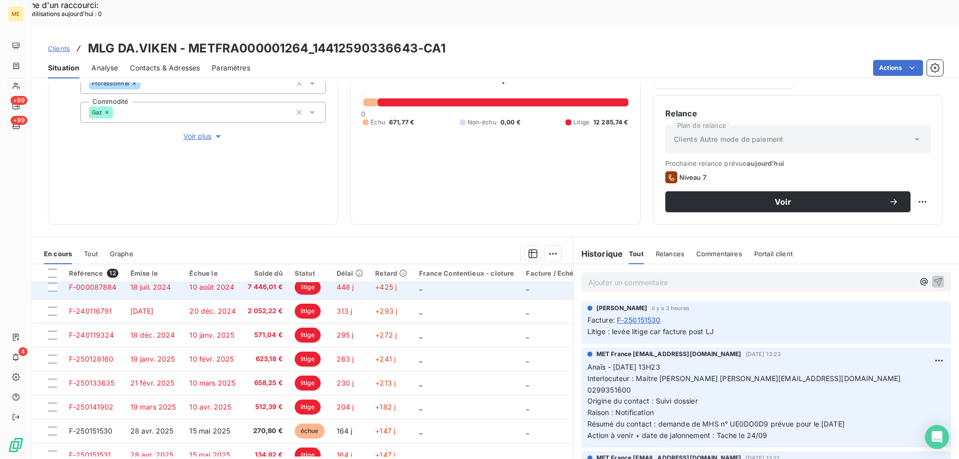
scroll to position [50, 0]
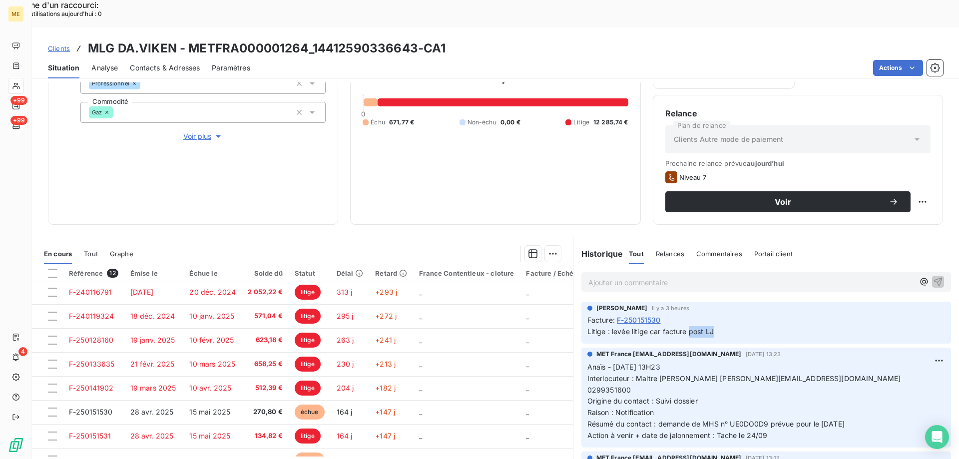
drag, startPoint x: 684, startPoint y: 307, endPoint x: 718, endPoint y: 308, distance: 34.0
click at [718, 326] on p "Litige : levée litige car facture post LJ" at bounding box center [767, 331] width 358 height 11
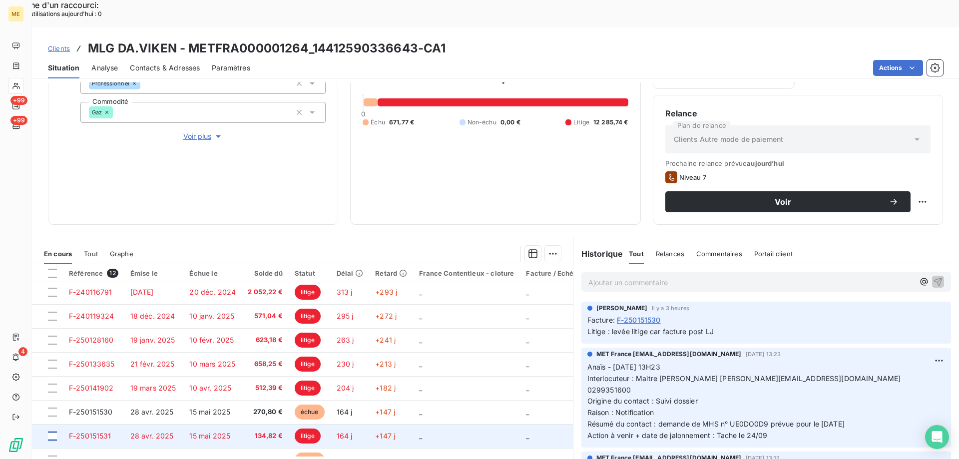
click at [51, 432] on div at bounding box center [52, 436] width 9 height 9
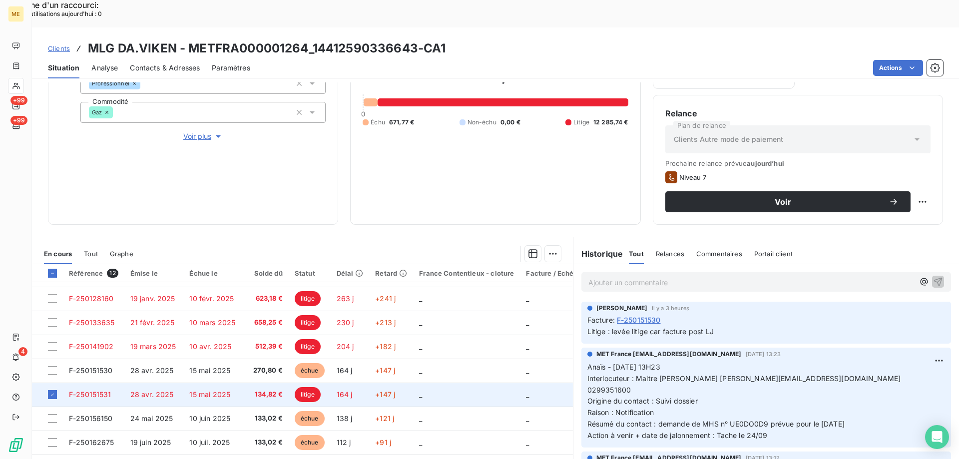
scroll to position [118, 0]
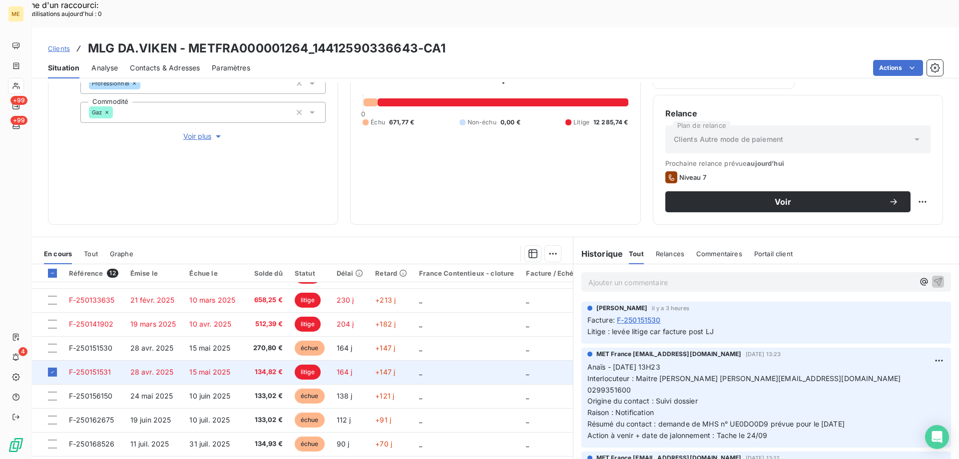
click at [93, 368] on span "F-250151531" at bounding box center [90, 372] width 42 height 8
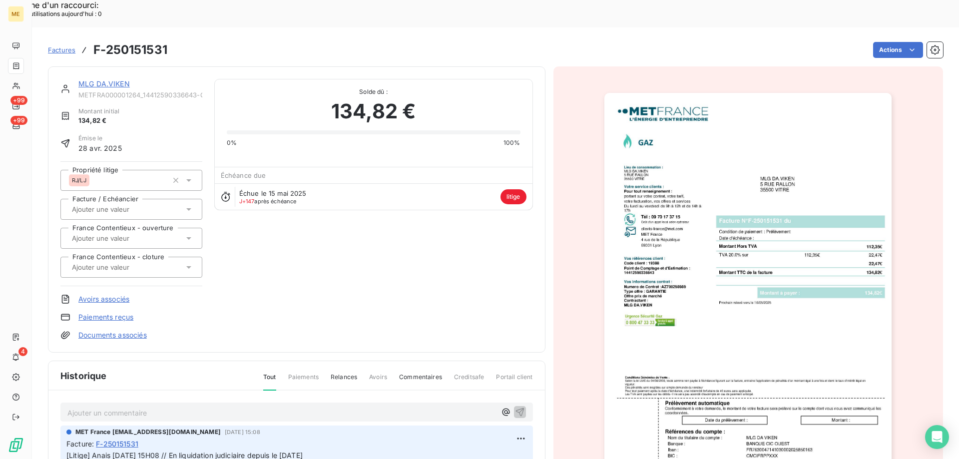
click at [659, 195] on img "button" at bounding box center [748, 296] width 287 height 407
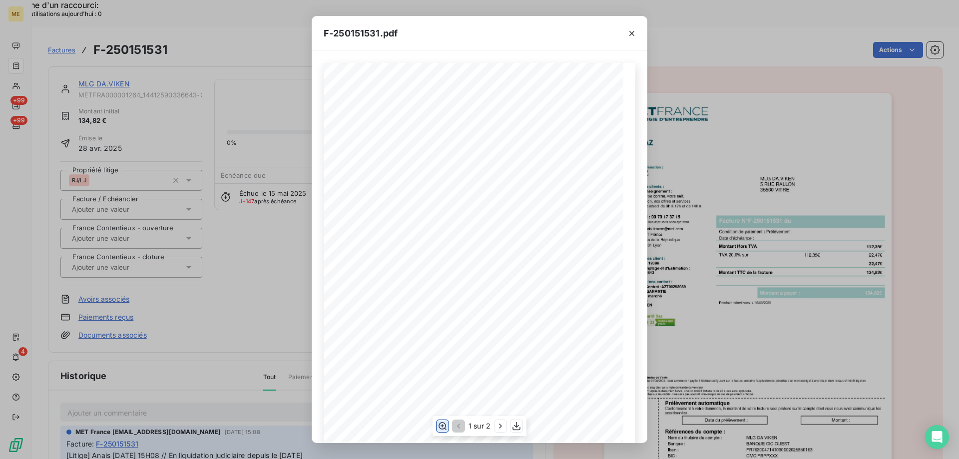
click at [442, 424] on icon "button" at bounding box center [443, 426] width 10 height 10
click at [499, 429] on icon "button" at bounding box center [501, 426] width 10 height 10
click at [635, 33] on icon "button" at bounding box center [632, 33] width 10 height 10
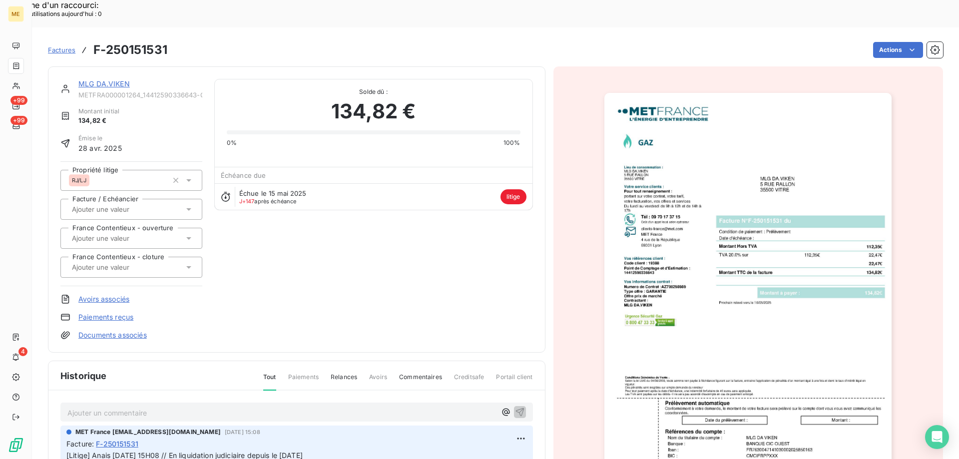
click at [83, 79] on link "MLG DA.VIKEN" at bounding box center [103, 83] width 51 height 8
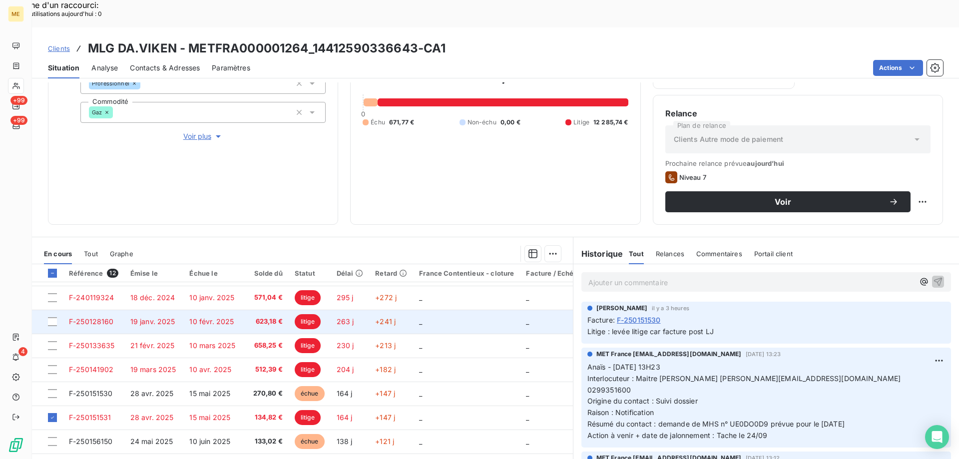
scroll to position [118, 0]
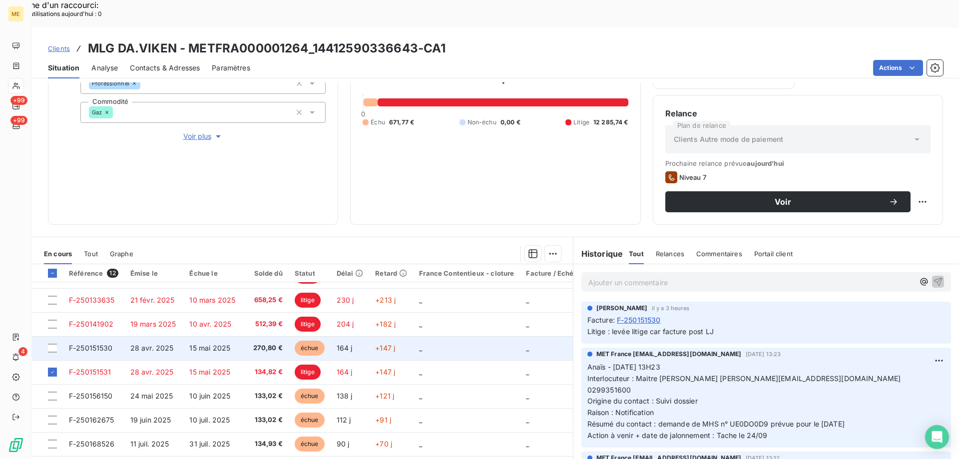
click at [159, 344] on span "28 avr. 2025" at bounding box center [151, 348] width 43 height 8
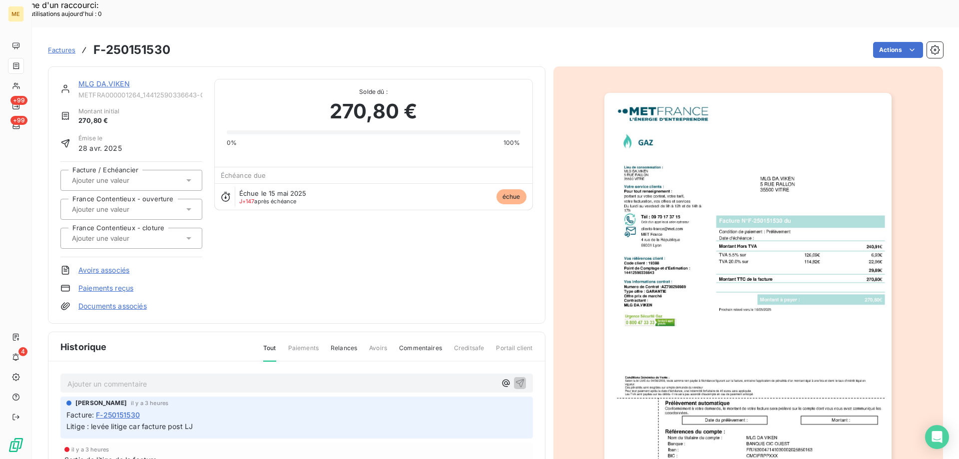
click at [683, 208] on img "button" at bounding box center [748, 296] width 287 height 407
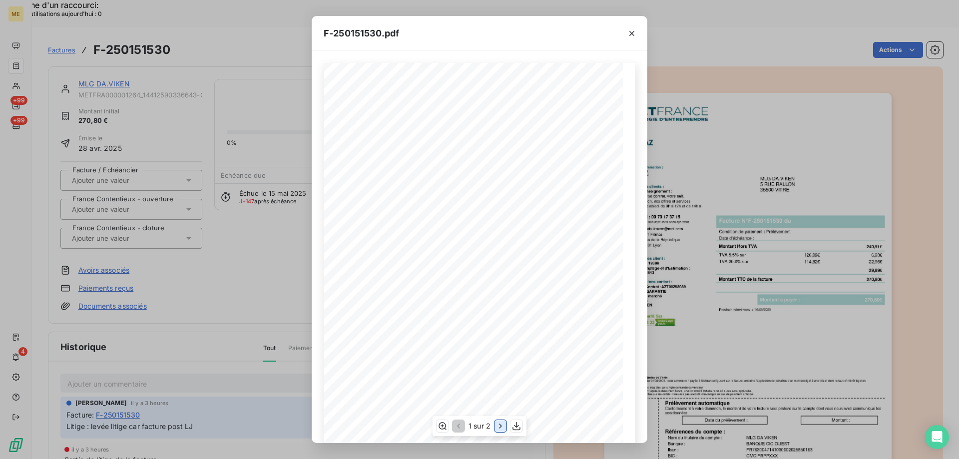
click at [501, 426] on icon "button" at bounding box center [500, 426] width 2 height 4
click at [408, 156] on span "Régularisation sur Abonnement du 01/04/2025 au 30/04/2025 sur la base de 122,46" at bounding box center [402, 156] width 116 height 3
click at [443, 425] on icon "button" at bounding box center [442, 426] width 10 height 10
click at [630, 34] on icon "button" at bounding box center [632, 33] width 10 height 10
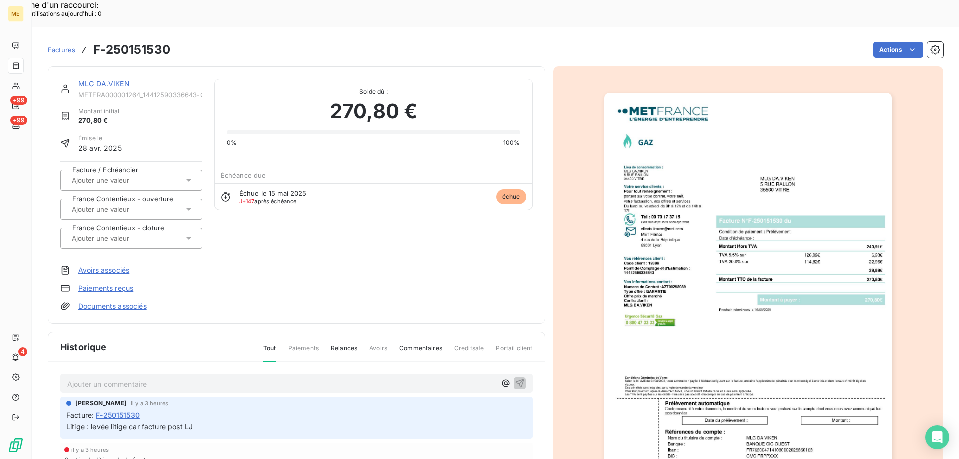
click at [114, 79] on link "MLG DA.VIKEN" at bounding box center [103, 83] width 51 height 8
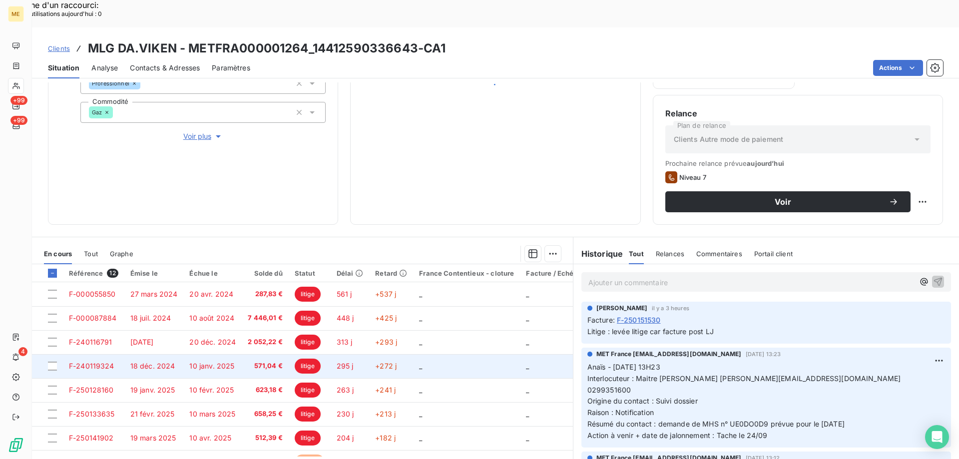
scroll to position [118, 0]
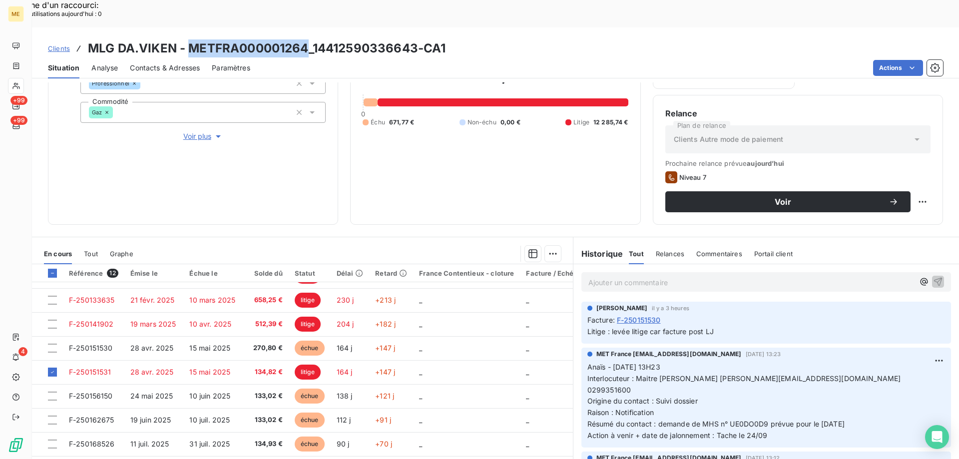
drag, startPoint x: 188, startPoint y: 22, endPoint x: 307, endPoint y: 17, distance: 119.0
click at [307, 39] on h3 "MLG DA.VIKEN - METFRA000001264_14412590336643-CA1" at bounding box center [267, 48] width 358 height 18
copy h3 "METFRA000001264"
click at [56, 44] on span "Clients" at bounding box center [59, 48] width 22 height 8
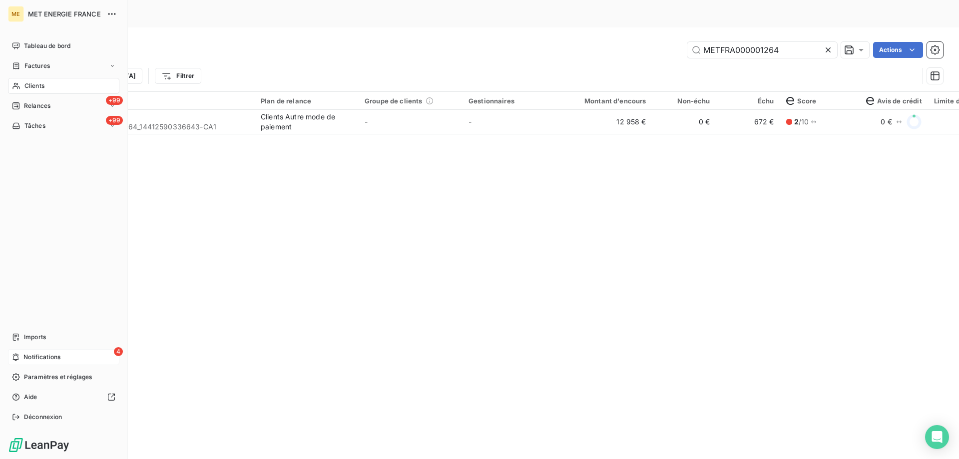
click at [37, 355] on span "Notifications" at bounding box center [41, 357] width 37 height 9
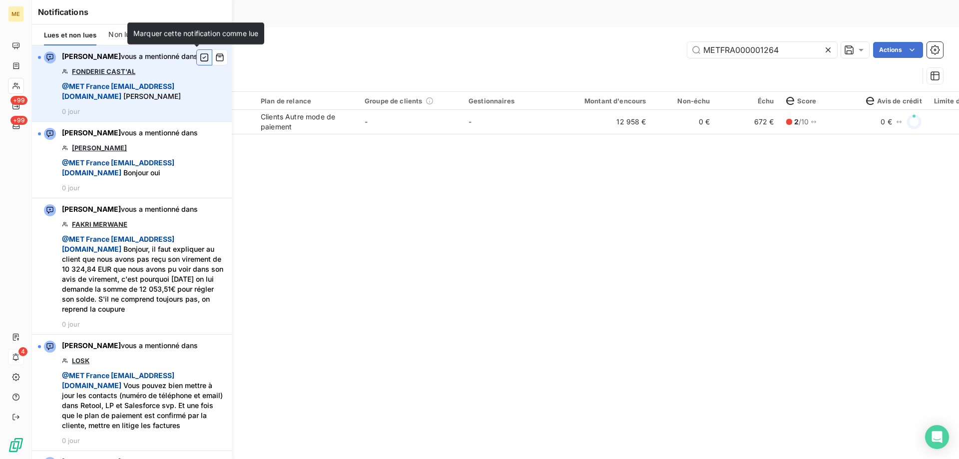
click at [200, 56] on icon "button" at bounding box center [204, 57] width 9 height 10
click at [525, 235] on div "Client 1 Plan de relance Groupe de clients Gestionnaires Montant d'encours Non-…" at bounding box center [495, 271] width 927 height 358
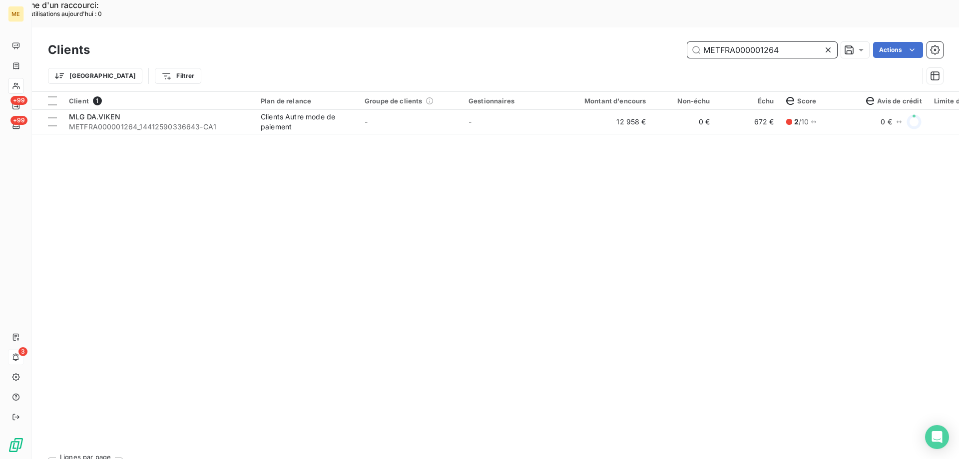
click at [740, 42] on input "METFRA000001264" at bounding box center [762, 50] width 150 height 16
paste input "19390"
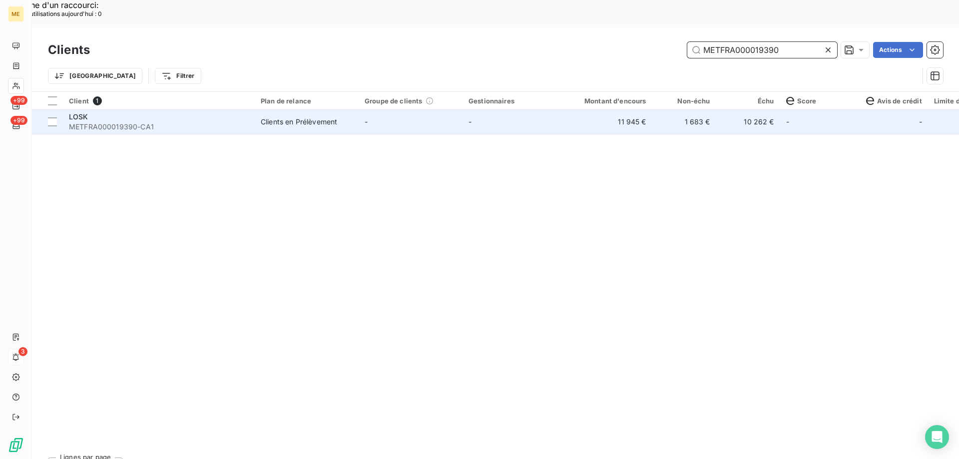
type input "METFRA000019390"
click at [100, 122] on span "METFRA000019390-CA1" at bounding box center [159, 127] width 180 height 10
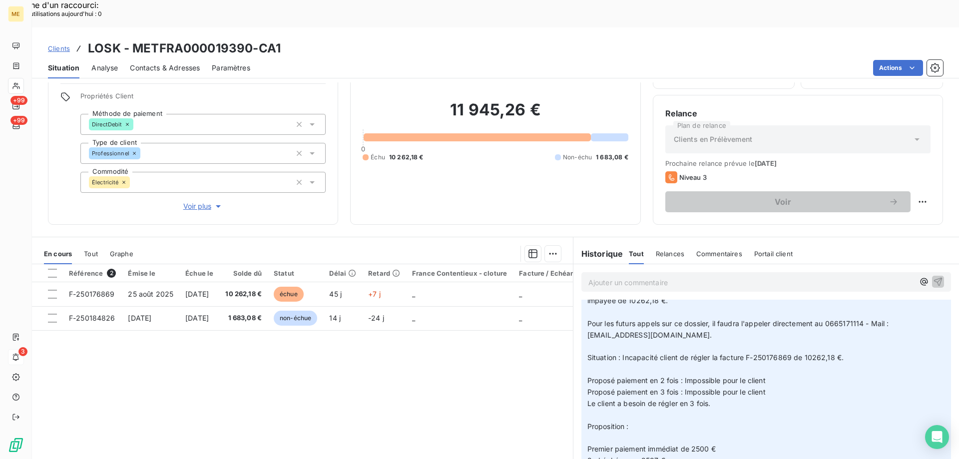
scroll to position [100, 0]
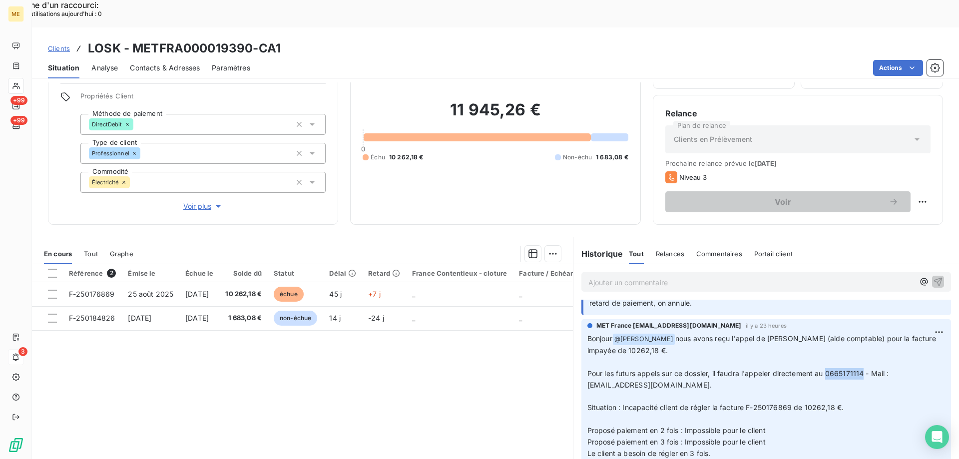
drag, startPoint x: 824, startPoint y: 347, endPoint x: 861, endPoint y: 350, distance: 36.6
click at [861, 369] on span "Pour les futurs appels sur ce dossier, il faudra l'appeler directement au 06651…" at bounding box center [740, 379] width 304 height 20
copy span "0665171114"
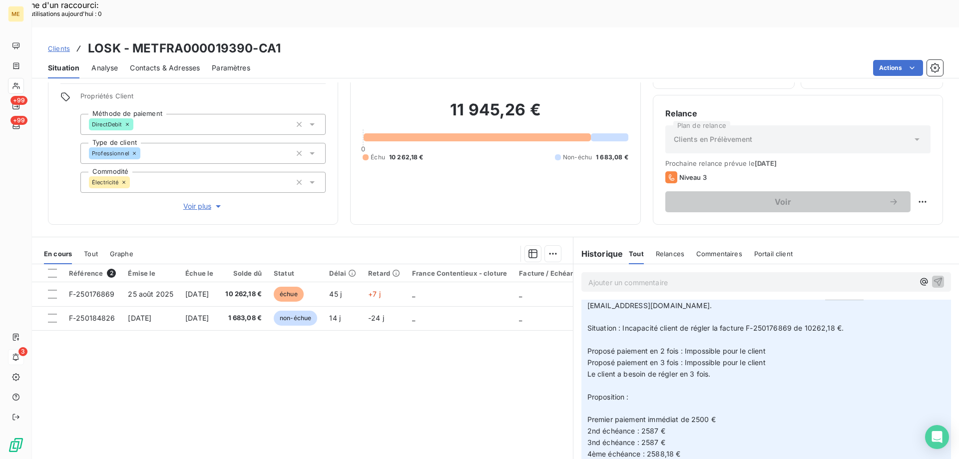
scroll to position [200, 0]
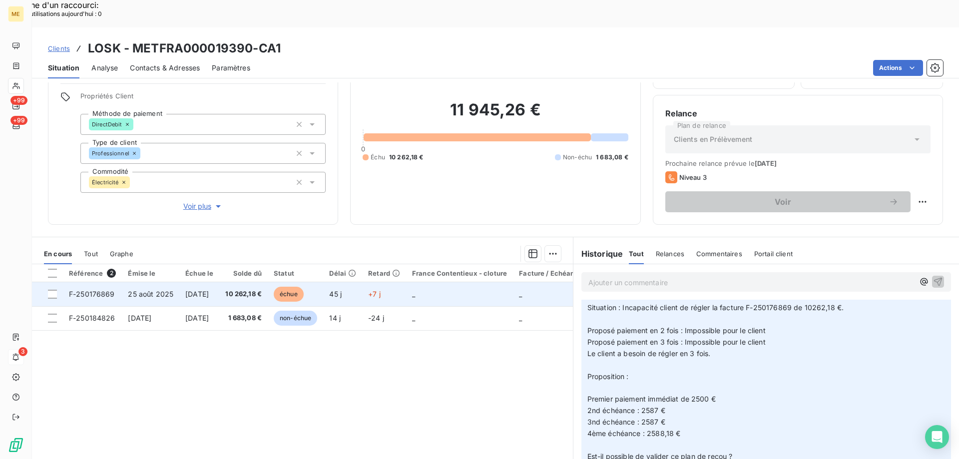
click at [137, 290] on span "25 août 2025" at bounding box center [150, 294] width 45 height 8
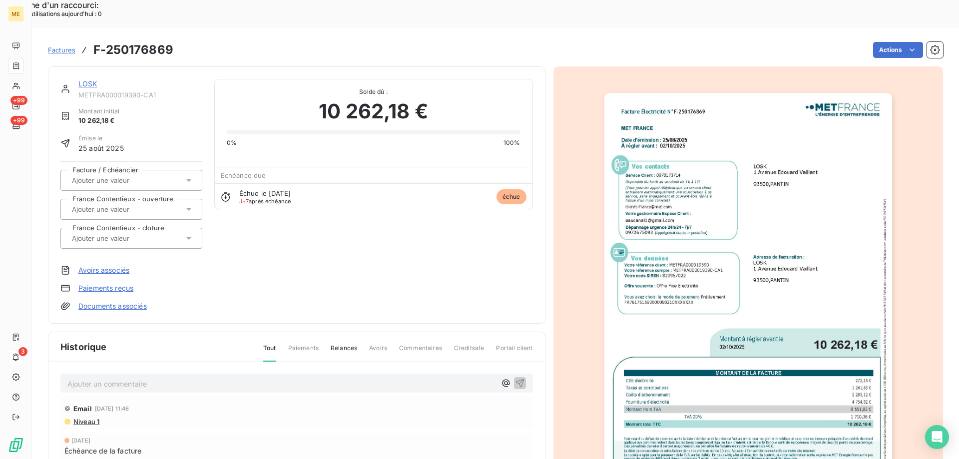
click at [84, 79] on link "LOSK" at bounding box center [87, 83] width 19 height 8
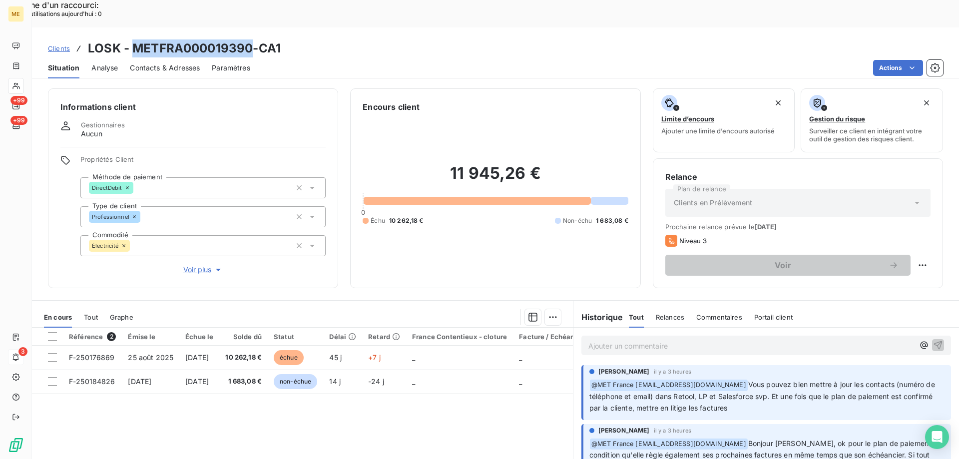
drag, startPoint x: 130, startPoint y: 23, endPoint x: 251, endPoint y: 22, distance: 120.4
click at [251, 39] on h3 "LOSK - METFRA000019390-CA1" at bounding box center [184, 48] width 193 height 18
copy h3 "METFRA000019390"
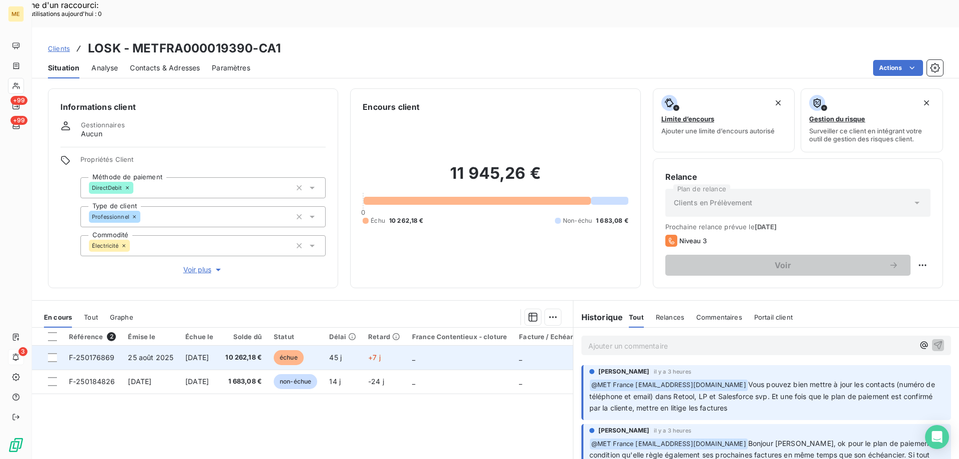
click at [89, 353] on span "F-250176869" at bounding box center [92, 357] width 46 height 8
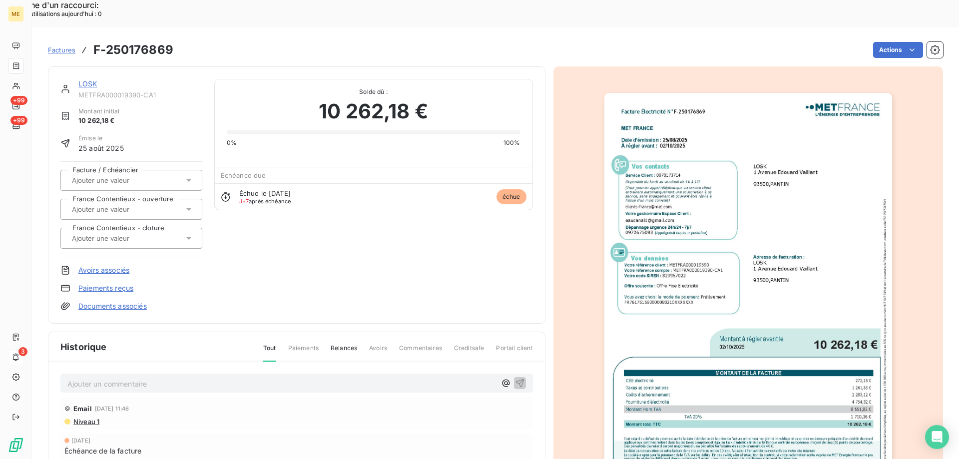
click at [731, 307] on img "button" at bounding box center [749, 296] width 288 height 407
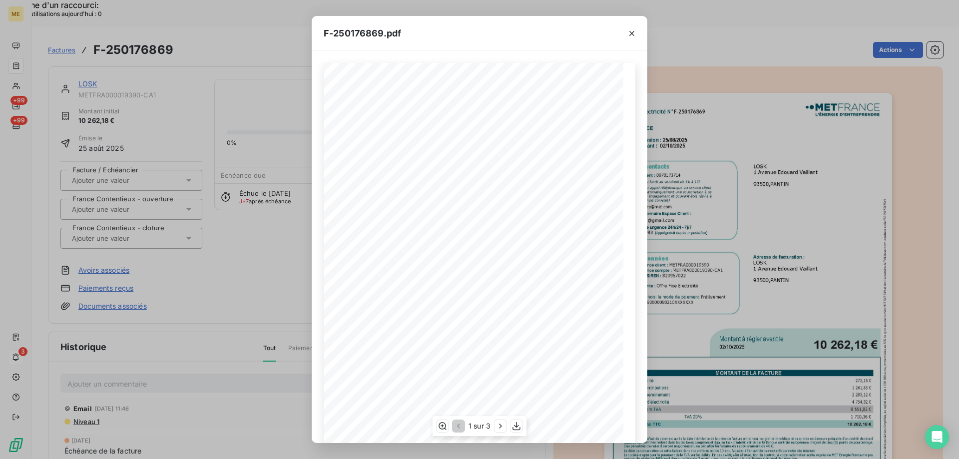
scroll to position [68, 0]
click at [501, 432] on button "button" at bounding box center [501, 426] width 12 height 12
click at [503, 425] on icon "button" at bounding box center [502, 426] width 10 height 10
click at [456, 425] on icon "button" at bounding box center [458, 426] width 10 height 10
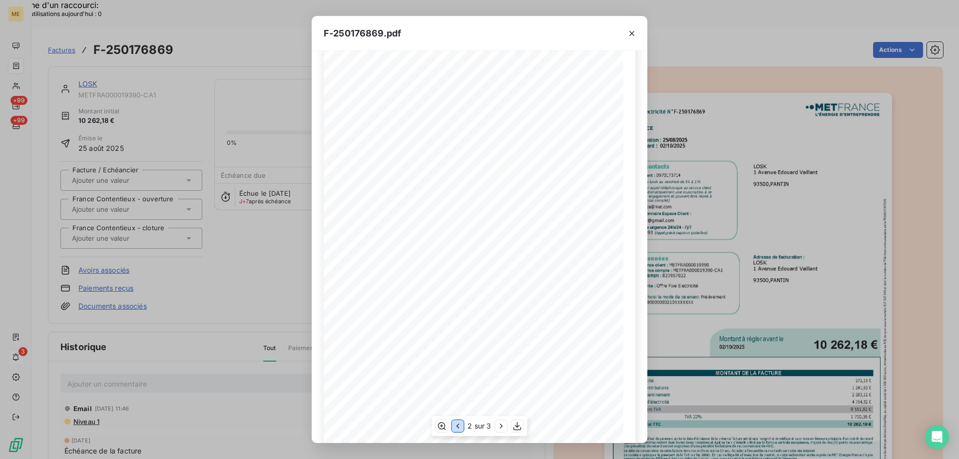
scroll to position [64, 0]
click at [499, 430] on icon "button" at bounding box center [502, 426] width 10 height 10
click at [630, 32] on icon "button" at bounding box center [632, 33] width 10 height 10
click at [296, 227] on div "F-250176869.pdf Facture Électricité N° F-250176869 MET Energie France 4, rue de…" at bounding box center [479, 229] width 959 height 459
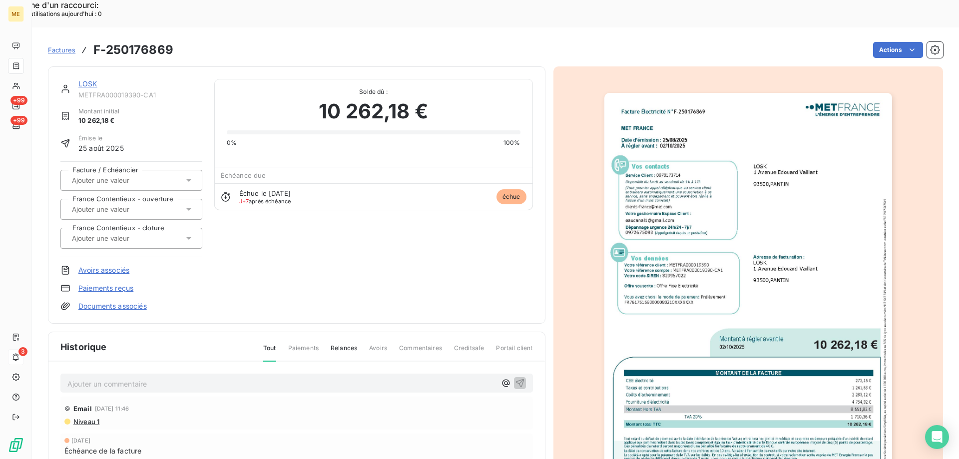
click at [385, 255] on div "LOSK METFRA000019390-CA1 Montant initial 10 262,18 € Émise le 25 août 2025 Fact…" at bounding box center [296, 195] width 473 height 232
click at [90, 79] on link "LOSK" at bounding box center [87, 83] width 19 height 8
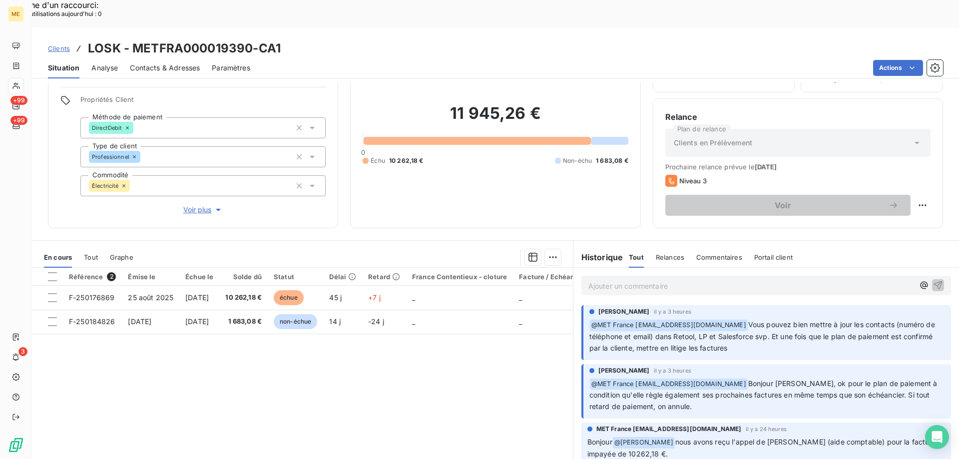
scroll to position [63, 0]
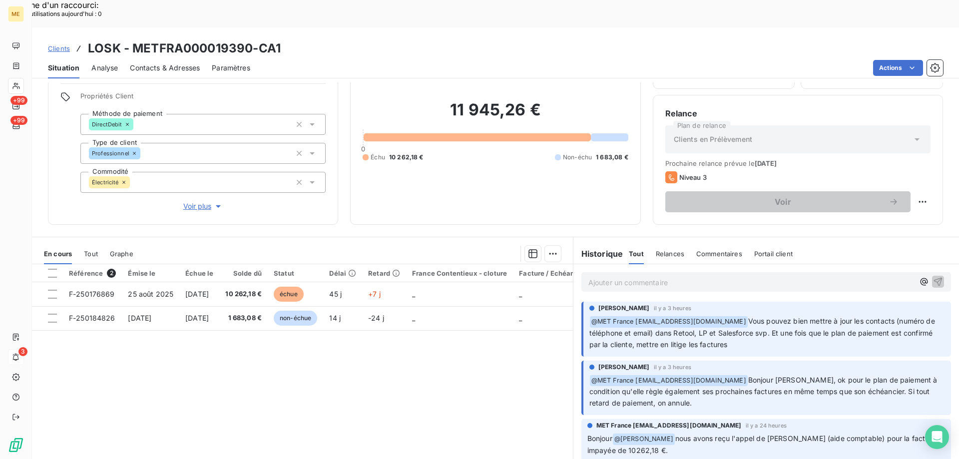
click at [629, 276] on p "Ajouter un commentaire ﻿" at bounding box center [752, 282] width 326 height 12
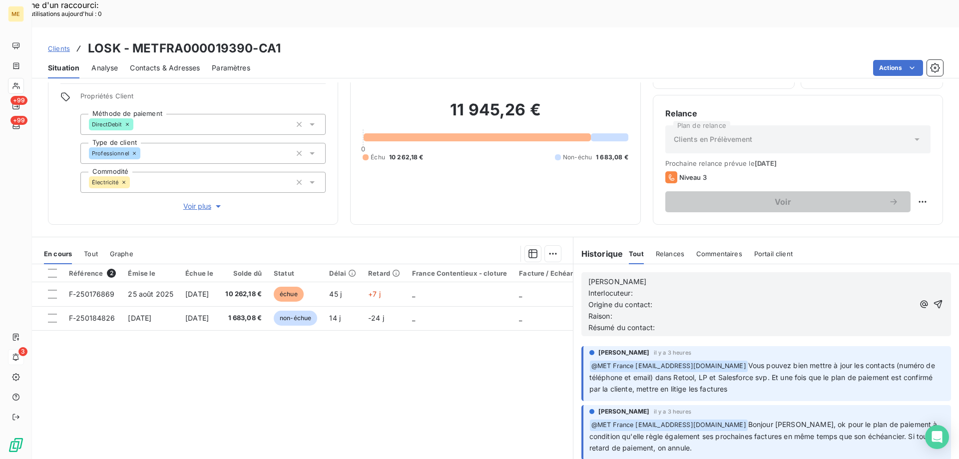
click at [629, 276] on p "[PERSON_NAME]" at bounding box center [752, 281] width 326 height 11
click at [638, 288] on p "Interlocuteur:" at bounding box center [752, 293] width 326 height 11
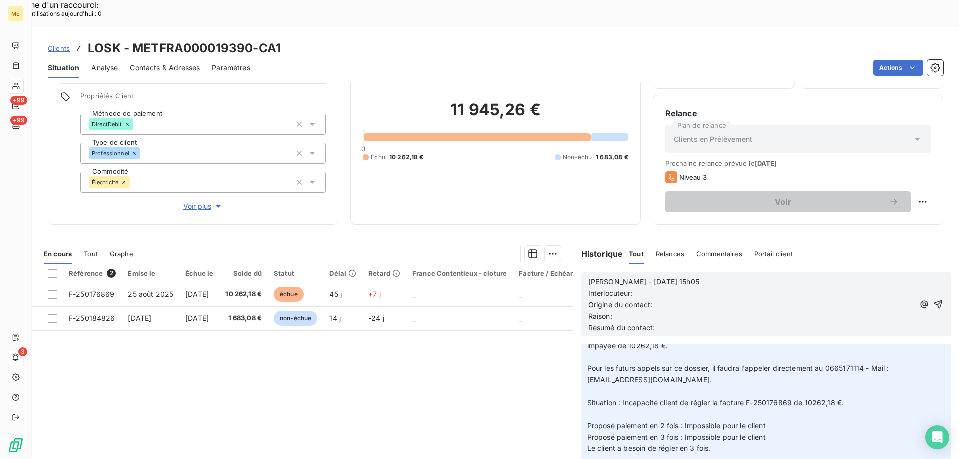
scroll to position [100, 0]
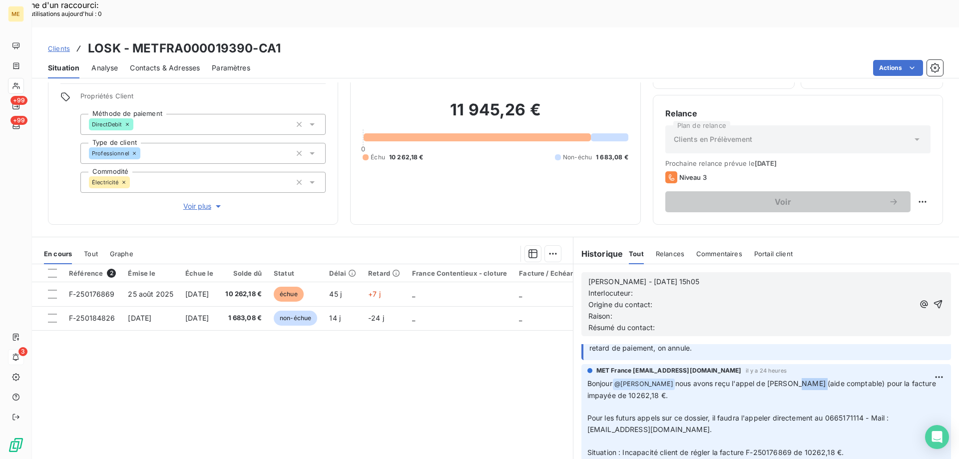
drag, startPoint x: 800, startPoint y: 357, endPoint x: 820, endPoint y: 358, distance: 20.0
click at [820, 379] on span "nous avons reçu l'appel de Madame Adjebi Fatima (aide comptable) pour la factur…" at bounding box center [763, 389] width 351 height 20
copy span "Adjebi"
click at [679, 288] on p "Interlocuteur:" at bounding box center [752, 293] width 326 height 11
drag, startPoint x: 824, startPoint y: 389, endPoint x: 862, endPoint y: 392, distance: 38.1
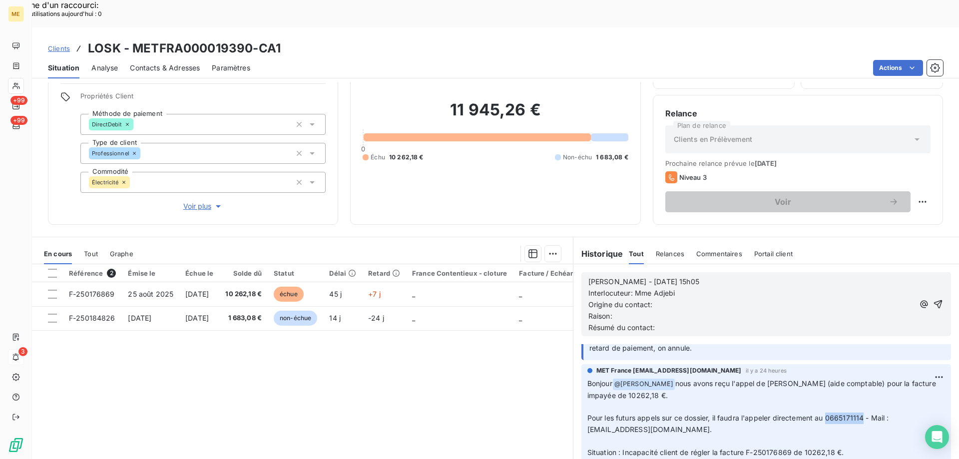
click at [862, 414] on span "Pour les futurs appels sur ce dossier, il faudra l'appeler directement au 06651…" at bounding box center [740, 424] width 304 height 20
copy span "0665171114"
click at [687, 288] on p "Interlocuteur: Mme Adjebi" at bounding box center [752, 293] width 326 height 11
drag, startPoint x: 657, startPoint y: 400, endPoint x: 581, endPoint y: 407, distance: 76.8
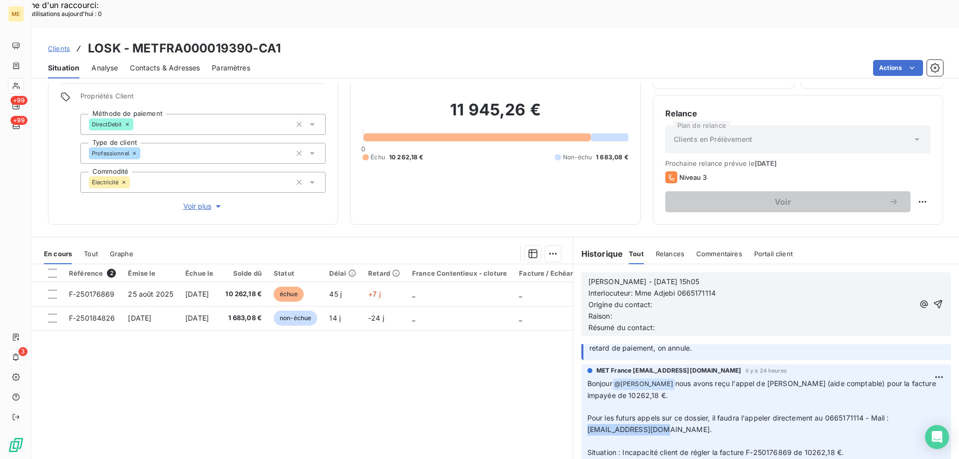
copy span "[EMAIL_ADDRESS][DOMAIN_NAME]"
click at [739, 288] on p "Interlocuteur: Mme Adjebi 0665171114" at bounding box center [752, 293] width 326 height 11
click at [678, 299] on p "Origine du contact:" at bounding box center [752, 304] width 326 height 11
click at [626, 311] on p "Raison:" at bounding box center [752, 316] width 326 height 11
drag, startPoint x: 647, startPoint y: 278, endPoint x: 742, endPoint y: 278, distance: 94.4
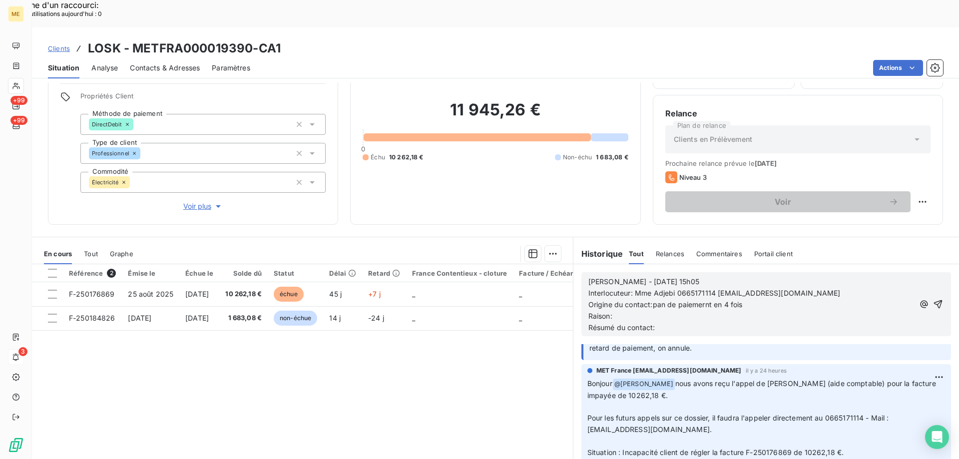
click at [742, 299] on p "Origine du contact:pan de paiemernt en 4 fois" at bounding box center [752, 304] width 326 height 11
click at [749, 311] on p "Raison:" at bounding box center [752, 316] width 326 height 11
click at [653, 300] on span "Origine du contact:pan de paiemernt en 4 fois" at bounding box center [666, 304] width 154 height 8
drag, startPoint x: 647, startPoint y: 279, endPoint x: 750, endPoint y: 278, distance: 102.4
click at [750, 299] on p "Origine du contact:plan de paiemernt en 4 fois" at bounding box center [752, 304] width 326 height 11
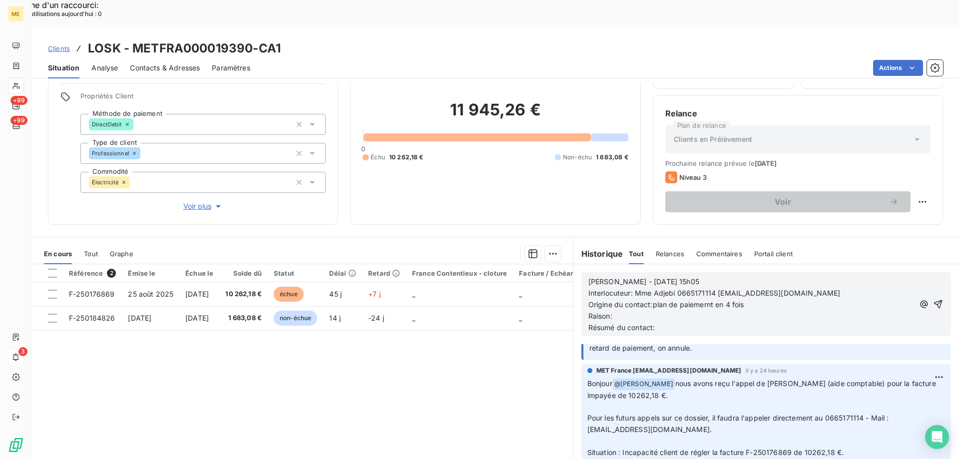
click at [747, 311] on p "Raison:" at bounding box center [752, 316] width 326 height 11
drag, startPoint x: 649, startPoint y: 278, endPoint x: 767, endPoint y: 278, distance: 117.9
click at [767, 299] on p "Origine du contact:plan de paiemernt en 4 fois" at bounding box center [752, 304] width 326 height 11
click at [674, 311] on p "Raison:" at bounding box center [752, 316] width 326 height 11
click at [662, 312] on span "Raison: plan de paiemernt en 4 fois" at bounding box center [647, 316] width 117 height 8
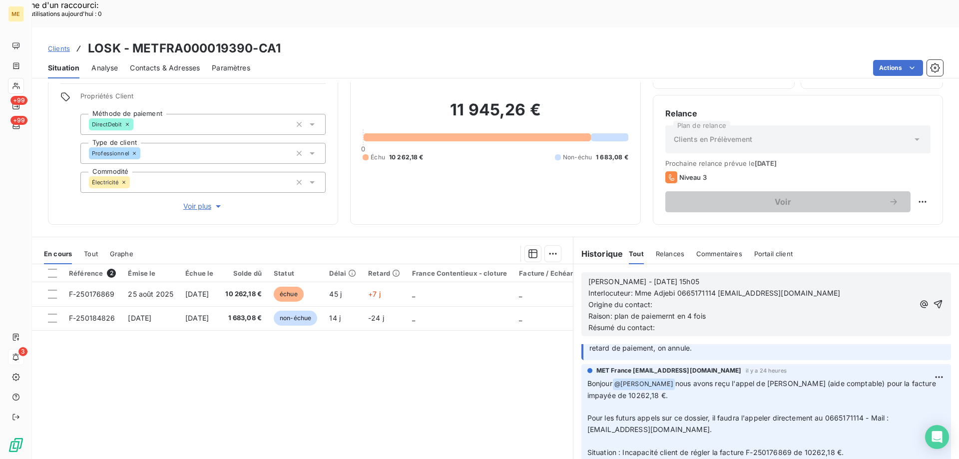
click at [0, 0] on lt-span "paieme nt" at bounding box center [0, 0] width 0 height 0
click at [667, 299] on p "Origine du contact:" at bounding box center [752, 304] width 326 height 11
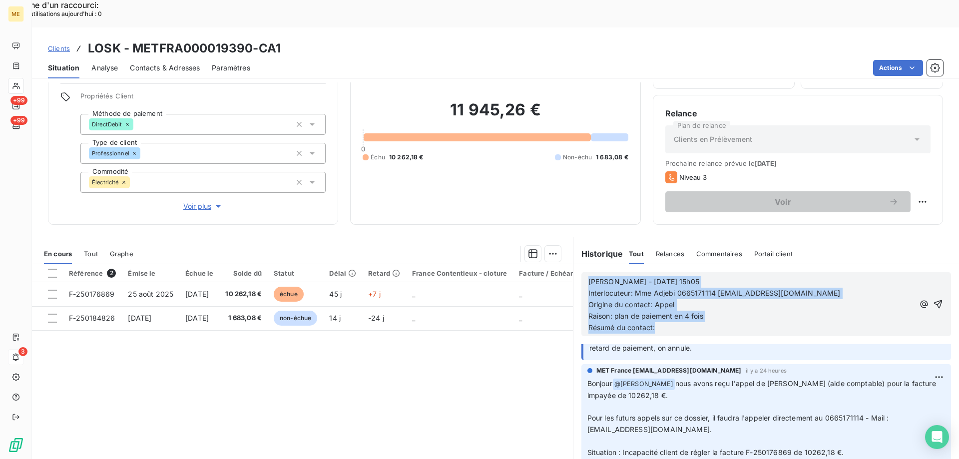
drag, startPoint x: 666, startPoint y: 305, endPoint x: 547, endPoint y: 247, distance: 133.2
click at [547, 247] on div "En cours Tout Graphe Référence 2 Émise le Échue le Solde dû Statut Délai Retard…" at bounding box center [495, 362] width 927 height 250
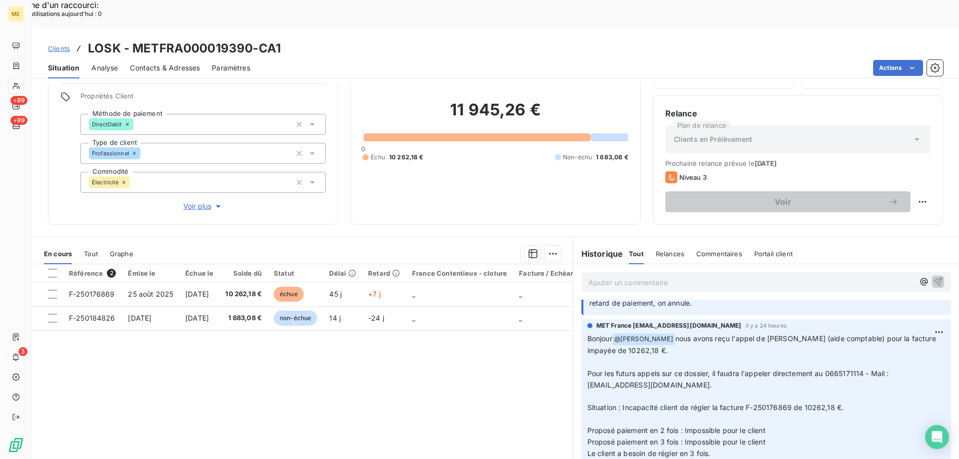
scroll to position [55, 0]
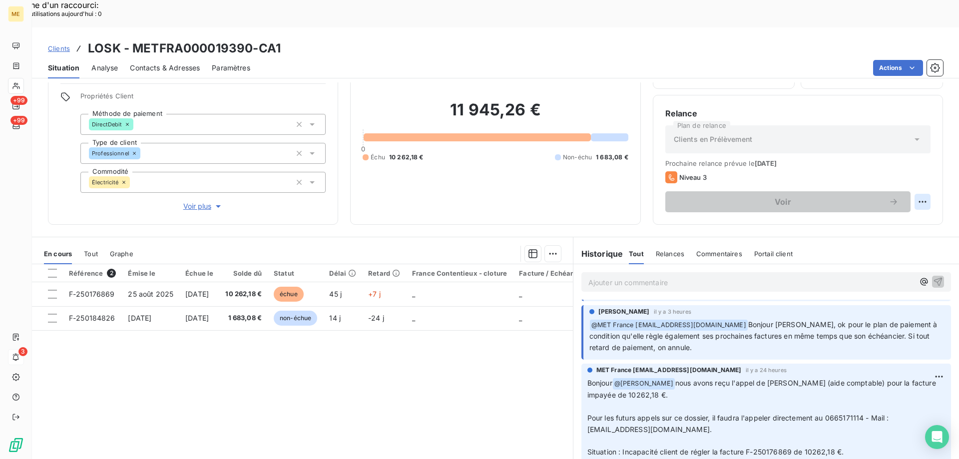
drag, startPoint x: 894, startPoint y: 190, endPoint x: 863, endPoint y: 188, distance: 31.1
click at [894, 191] on div "Replanifier cette action" at bounding box center [873, 196] width 89 height 16
select select "9"
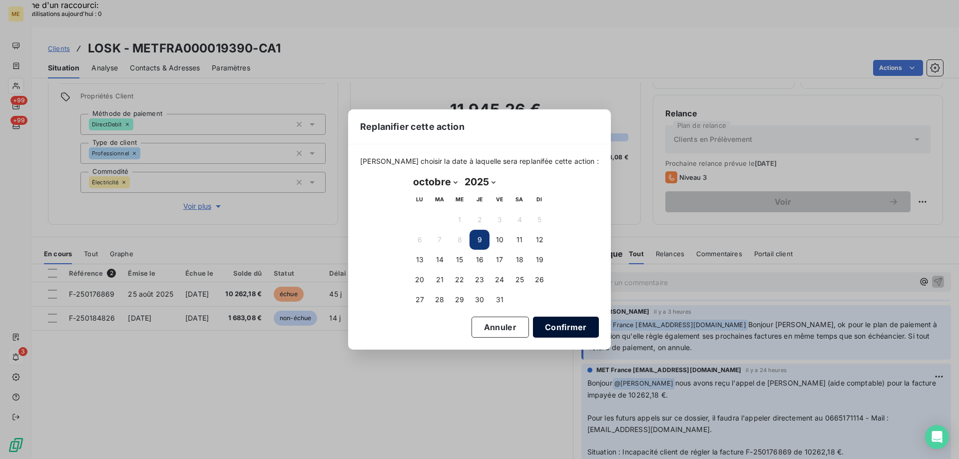
click at [547, 331] on button "Confirmer" at bounding box center [566, 327] width 66 height 21
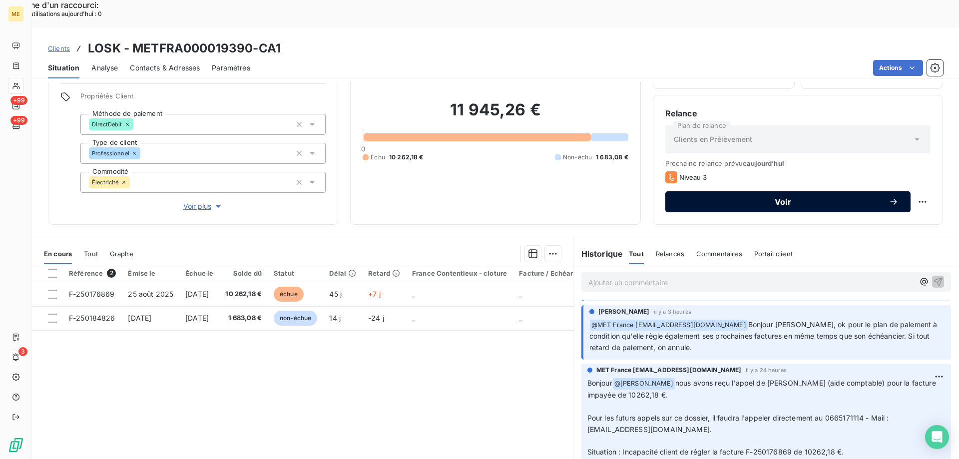
click at [782, 198] on span "Voir" at bounding box center [782, 202] width 211 height 8
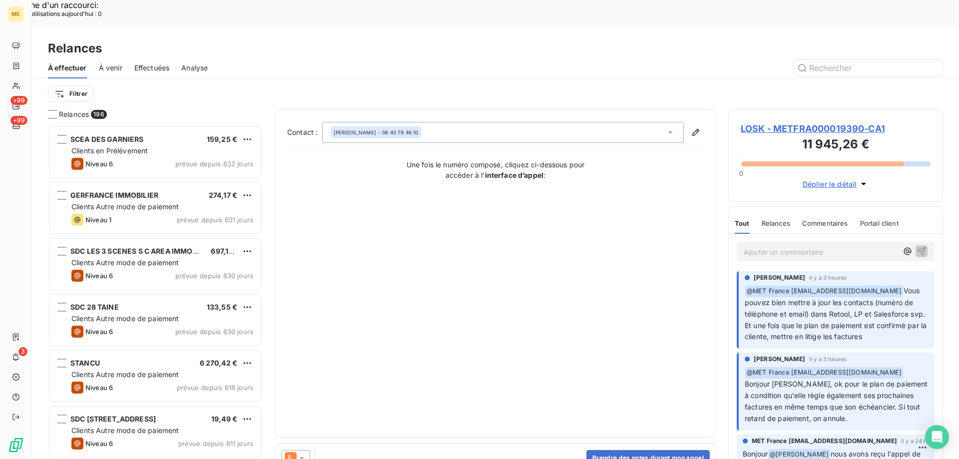
scroll to position [354, 207]
click at [599, 444] on div "Prendre des notes durant mon appel" at bounding box center [495, 458] width 441 height 28
click at [653, 450] on button "Prendre des notes durant mon appel" at bounding box center [648, 458] width 123 height 16
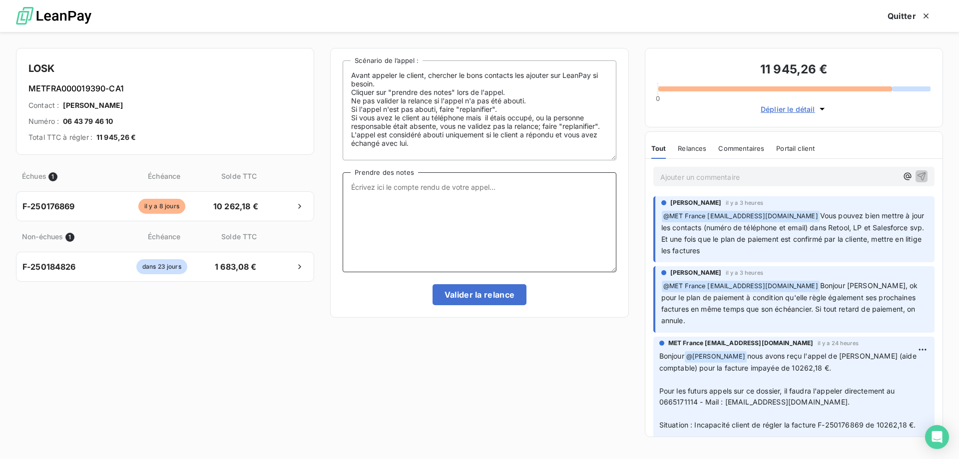
click at [406, 214] on textarea "Prendre des notes" at bounding box center [479, 222] width 273 height 100
paste textarea "[PERSON_NAME] - [DATE] 15h05 Interlocuteur: Mme Adjebi 0665171114 [EMAIL_ADDRES…"
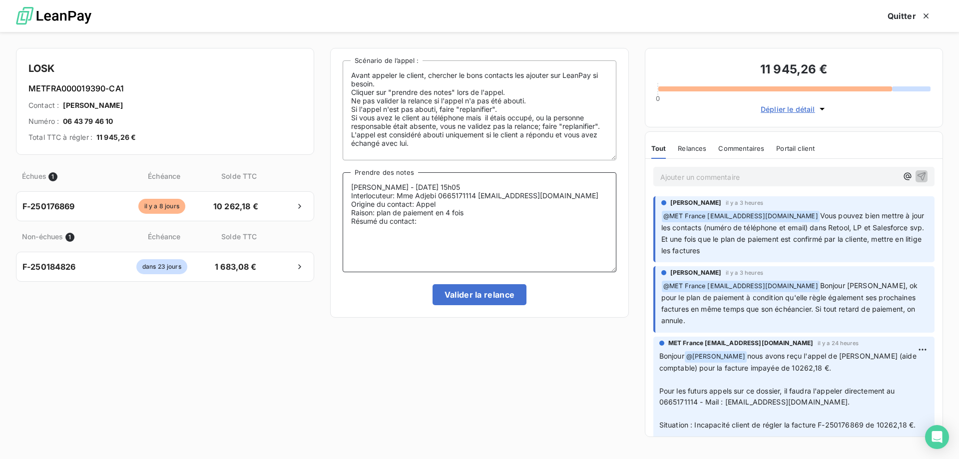
click at [446, 223] on textarea "[PERSON_NAME] - [DATE] 15h05 Interlocuteur: Mme Adjebi 0665171114 [EMAIL_ADDRES…" at bounding box center [479, 222] width 273 height 100
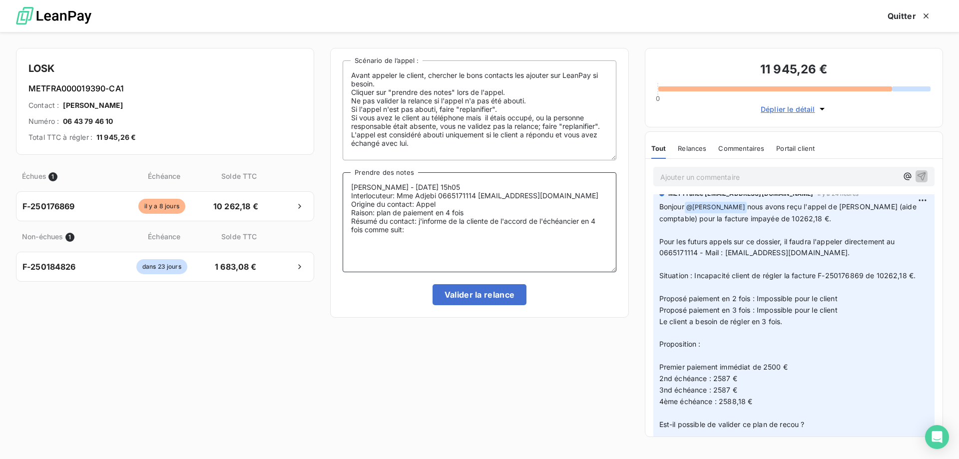
scroll to position [150, 0]
drag, startPoint x: 753, startPoint y: 364, endPoint x: 766, endPoint y: 400, distance: 38.2
click at [766, 400] on p "Bonjour @ Bélinda Thomont nous avons reçu l'appel de Madame Adjebi Fatima (aide…" at bounding box center [793, 338] width 269 height 275
copy p "de 2500 € 2nd échéance : 2587 € 3nd échéance : 2587 € 4ème échéance : 2588,18 €"
click at [366, 228] on textarea "Sylvain - 09/10/2025 - 15h05 Interlocuteur: Mme Adjebi 0665171114 eaucanal1@gma…" at bounding box center [479, 222] width 273 height 100
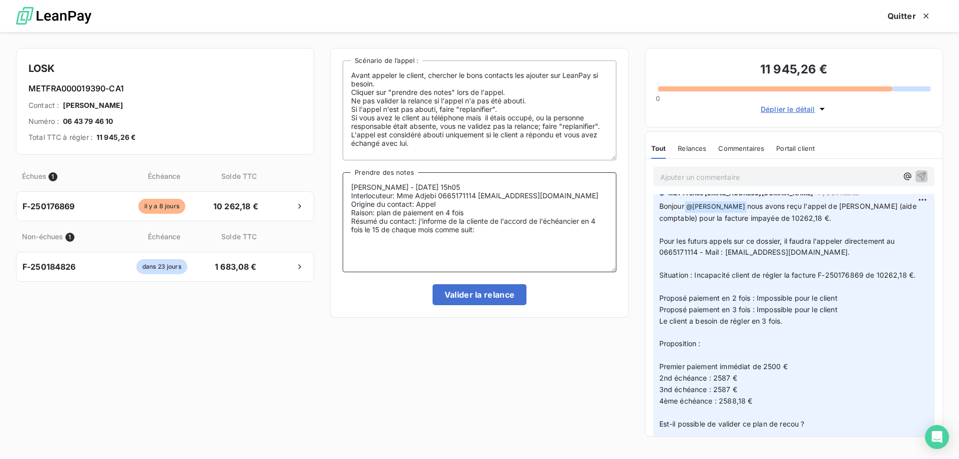
click at [501, 230] on textarea "Sylvain - 09/10/2025 - 15h05 Interlocuteur: Mme Adjebi 0665171114 eaucanal1@gma…" at bounding box center [479, 222] width 273 height 100
paste textarea "de 2500 € 2nd échéance : 2587 € 3nd échéance : 2587 € 4ème échéance : 2588,18 €"
click at [479, 231] on textarea "Sylvain - 09/10/2025 - 15h05 Interlocuteur: Mme Adjebi 0665171114 eaucanal1@gma…" at bounding box center [479, 222] width 273 height 100
click at [352, 236] on textarea "Sylvain - 09/10/2025 - 15h05 Interlocuteur: Mme Adjebi 0665171114 eaucanal1@gma…" at bounding box center [479, 222] width 273 height 100
click at [351, 248] on textarea "Sylvain - 09/10/2025 - 15h05 Interlocuteur: Mme Adjebi 0665171114 eaucanal1@gma…" at bounding box center [479, 222] width 273 height 100
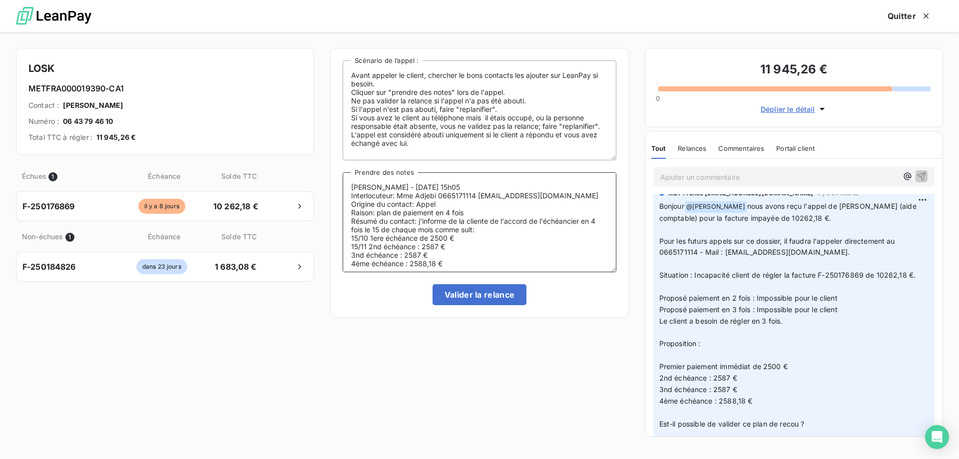
click at [422, 244] on textarea "Sylvain - 09/10/2025 - 15h05 Interlocuteur: Mme Adjebi 0665171114 eaucanal1@gma…" at bounding box center [479, 222] width 273 height 100
click at [352, 255] on textarea "Sylvain - 09/10/2025 - 15h05 Interlocuteur: Mme Adjebi 0665171114 eaucanal1@gma…" at bounding box center [479, 222] width 273 height 100
click at [424, 256] on textarea "Sylvain - 09/10/2025 - 15h05 Interlocuteur: Mme Adjebi 0665171114 eaucanal1@gma…" at bounding box center [479, 222] width 273 height 100
click at [352, 261] on textarea "Sylvain - 09/10/2025 - 15h05 Interlocuteur: Mme Adjebi 0665171114 eaucanal1@gma…" at bounding box center [479, 222] width 273 height 100
click at [450, 263] on textarea "Sylvain - 09/10/2025 - 15h05 Interlocuteur: Mme Adjebi 0665171114 eaucanal1@gma…" at bounding box center [479, 222] width 273 height 100
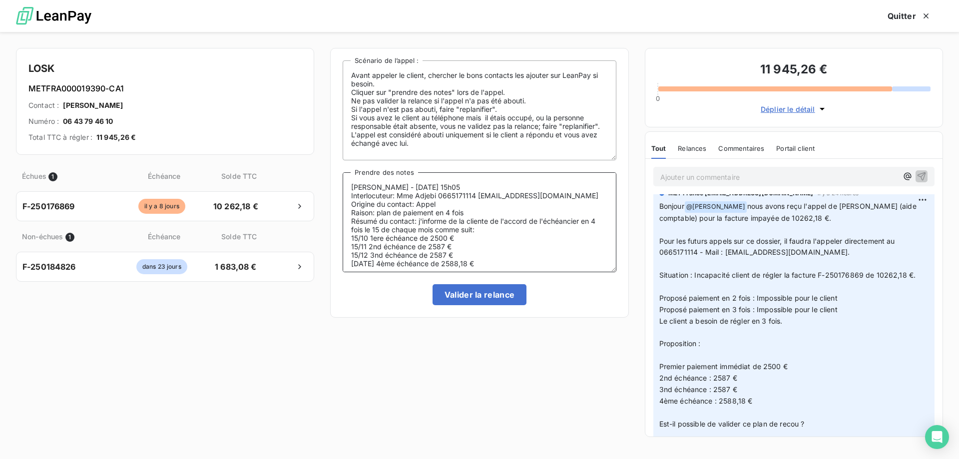
type textarea "Sylvain - 09/10/2025 - 15h05 Interlocuteur: Mme Adjebi 0665171114 eaucanal1@gma…"
drag, startPoint x: 479, startPoint y: 195, endPoint x: 554, endPoint y: 197, distance: 75.0
click at [554, 197] on textarea "Sylvain - 09/10/2025 - 15h05 Interlocuteur: Mme Adjebi 0665171114 eaucanal1@gma…" at bounding box center [479, 222] width 273 height 100
drag, startPoint x: 30, startPoint y: 89, endPoint x: 105, endPoint y: 92, distance: 75.5
click at [105, 92] on h6 "METFRA000019390-CA1" at bounding box center [164, 88] width 273 height 12
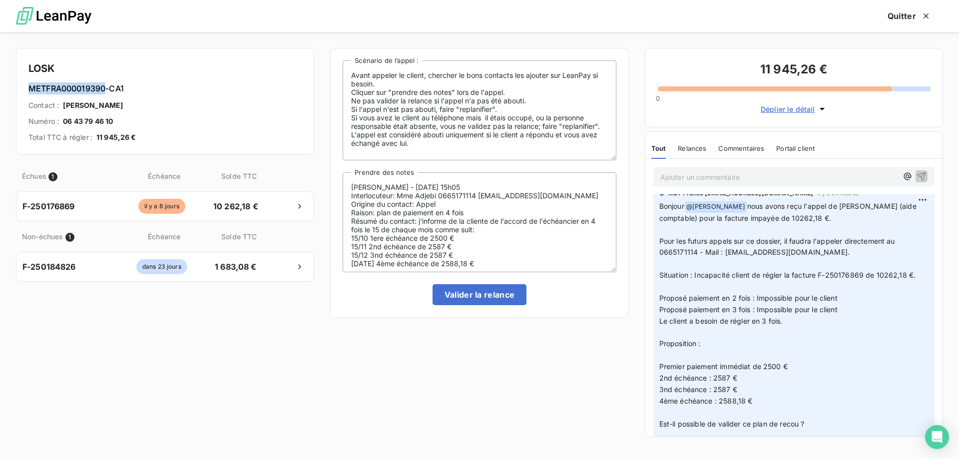
copy h6 "METFRA000019390"
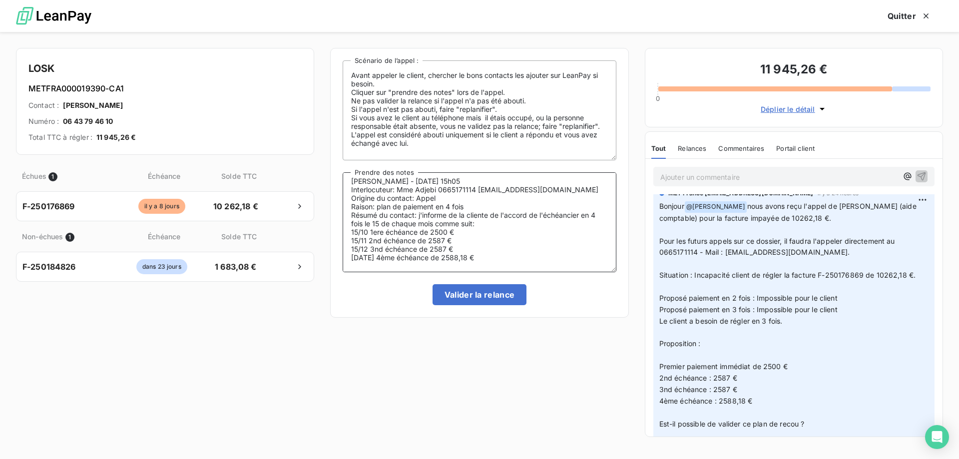
drag, startPoint x: 352, startPoint y: 239, endPoint x: 488, endPoint y: 251, distance: 136.9
click at [488, 251] on textarea "Sylvain - 09/10/2025 - 15h05 Interlocuteur: Mme Adjebi 0665171114 eaucanal1@gma…" at bounding box center [479, 222] width 273 height 100
drag, startPoint x: 27, startPoint y: 87, endPoint x: 108, endPoint y: 91, distance: 80.5
click at [108, 91] on div "LOSK METFRA000019390-CA1 Contact : CHAOUKI ADJEBI Numéro : 06 43 79 46 10 Total…" at bounding box center [165, 101] width 298 height 107
copy h6 "METFRA000019390"
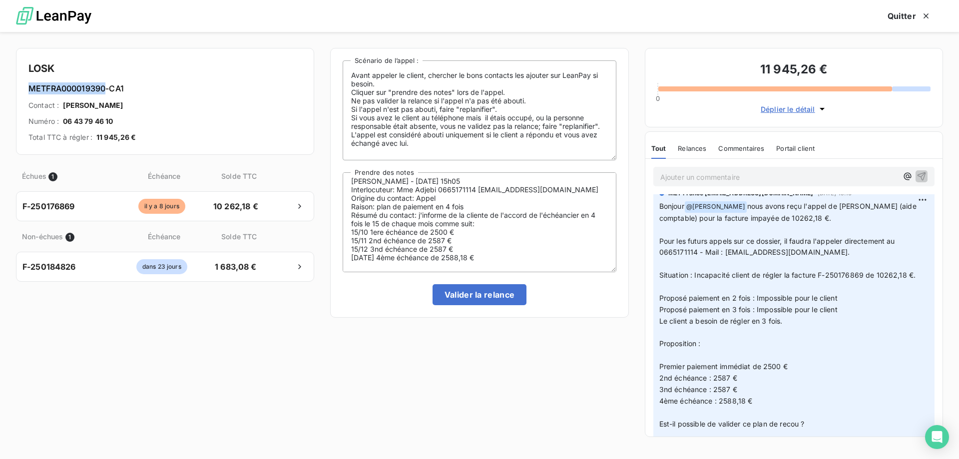
scroll to position [0, 0]
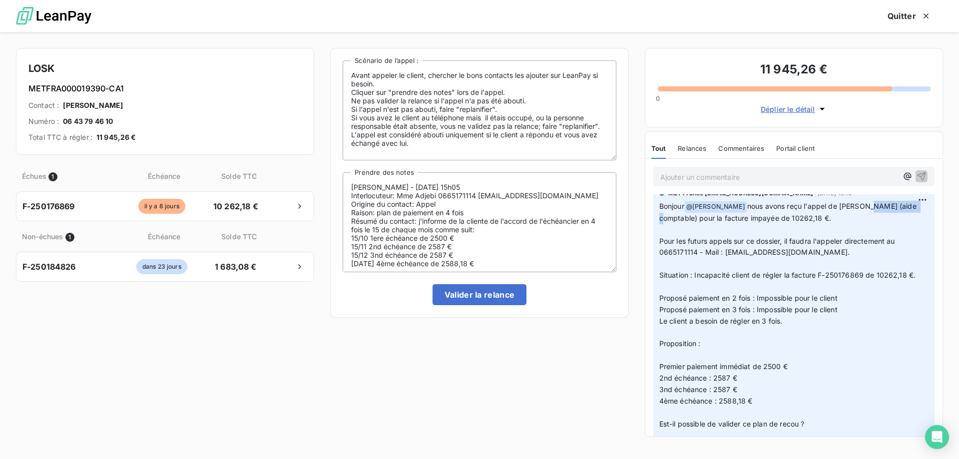
drag, startPoint x: 875, startPoint y: 202, endPoint x: 920, endPoint y: 207, distance: 45.7
click at [919, 207] on span "nous avons reçu l'appel de Madame Adjebi Fatima (aide comptable) pour la factur…" at bounding box center [788, 212] width 259 height 20
copy span "Adjebi Fatima"
drag, startPoint x: 397, startPoint y: 198, endPoint x: 557, endPoint y: 196, distance: 159.9
click at [557, 196] on textarea "Sylvain - 09/10/2025 - 15h05 Interlocuteur: Mme Adjebi 0665171114 eaucanal1@gma…" at bounding box center [479, 222] width 273 height 100
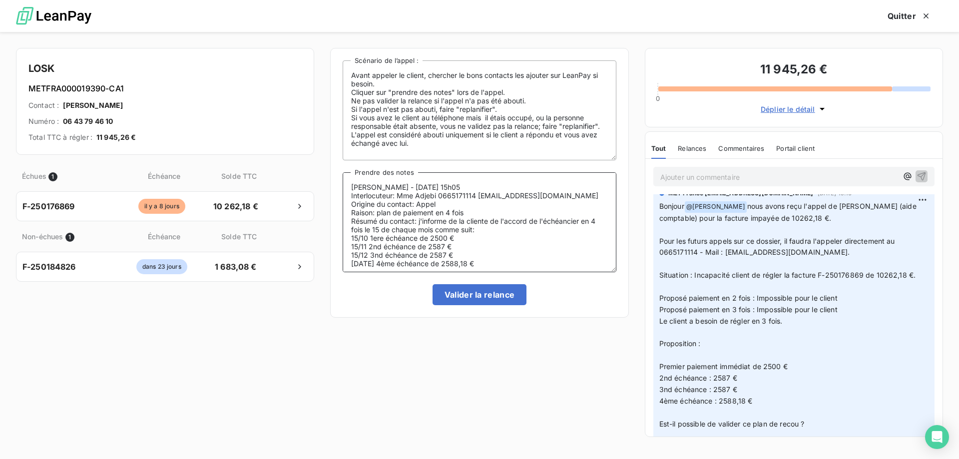
click at [557, 196] on textarea "Sylvain - 09/10/2025 - 15h05 Interlocuteur: Mme Adjebi 0665171114 eaucanal1@gma…" at bounding box center [479, 222] width 273 height 100
click at [518, 293] on button "Valider la relance" at bounding box center [480, 294] width 94 height 21
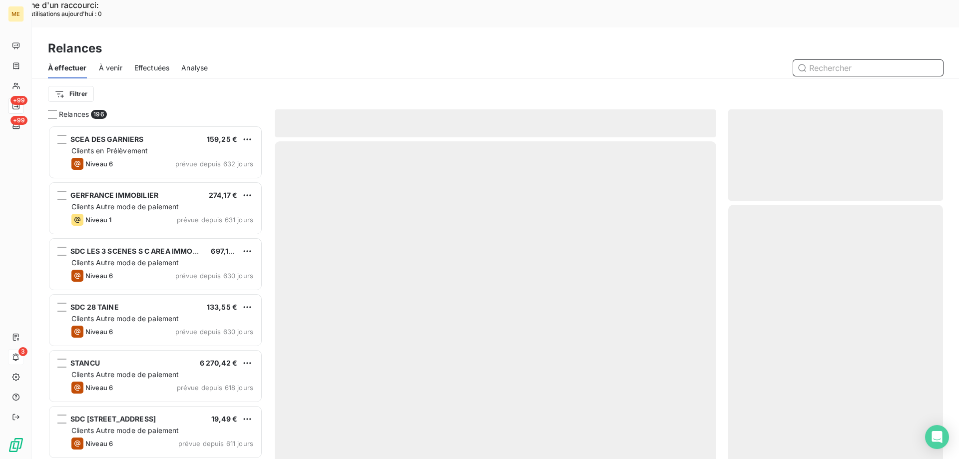
click at [147, 63] on span "Effectuées" at bounding box center [151, 68] width 35 height 10
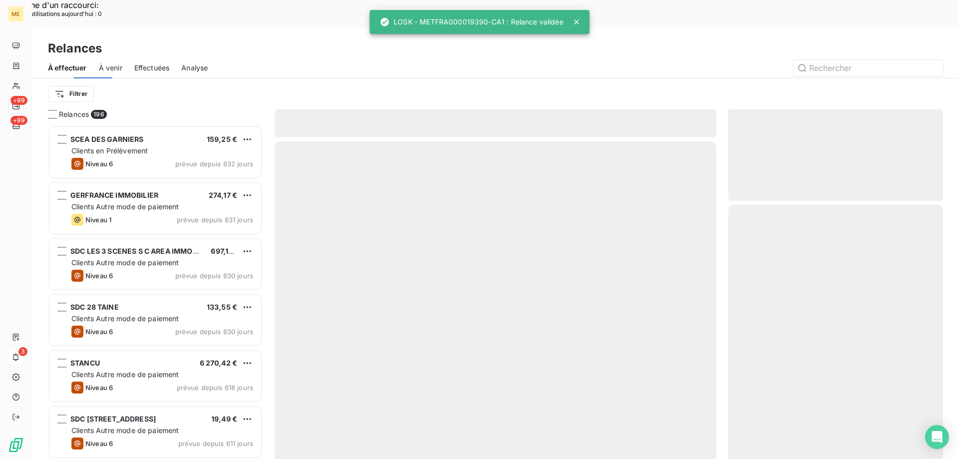
scroll to position [354, 207]
click at [147, 63] on span "Effectuées" at bounding box center [151, 68] width 35 height 10
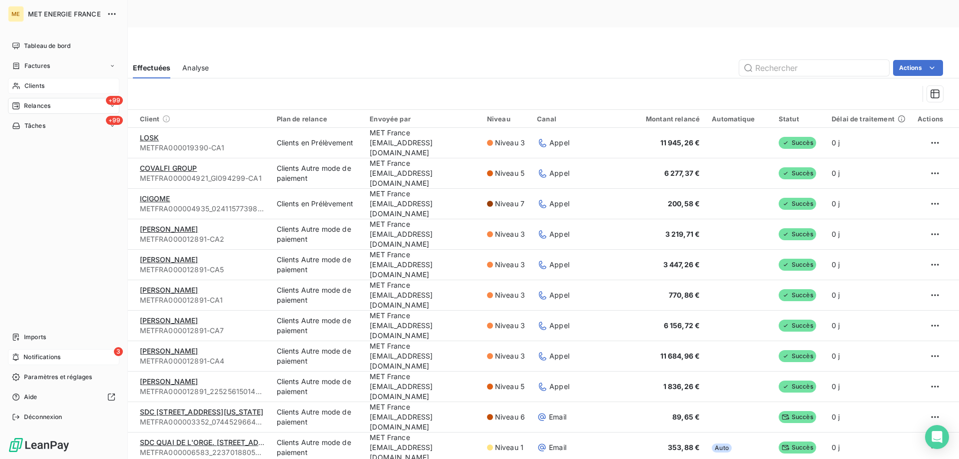
click at [13, 89] on icon at bounding box center [16, 86] width 8 height 8
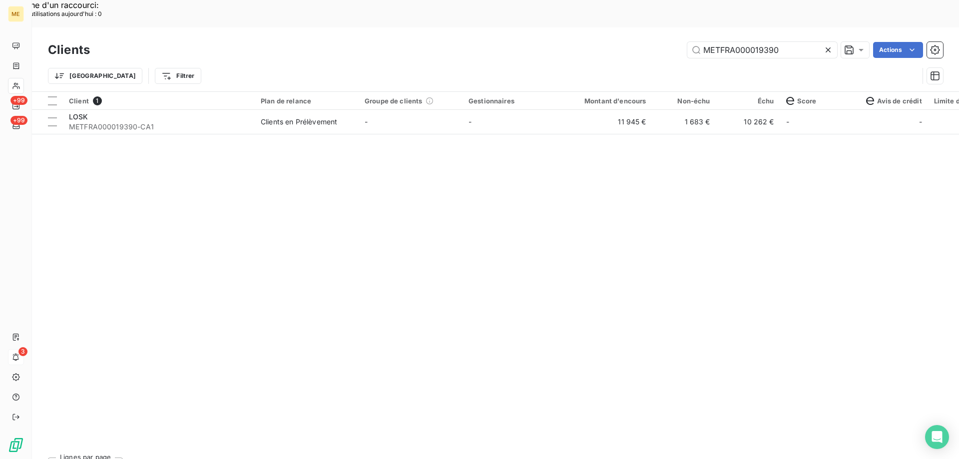
click at [830, 47] on icon at bounding box center [828, 49] width 5 height 5
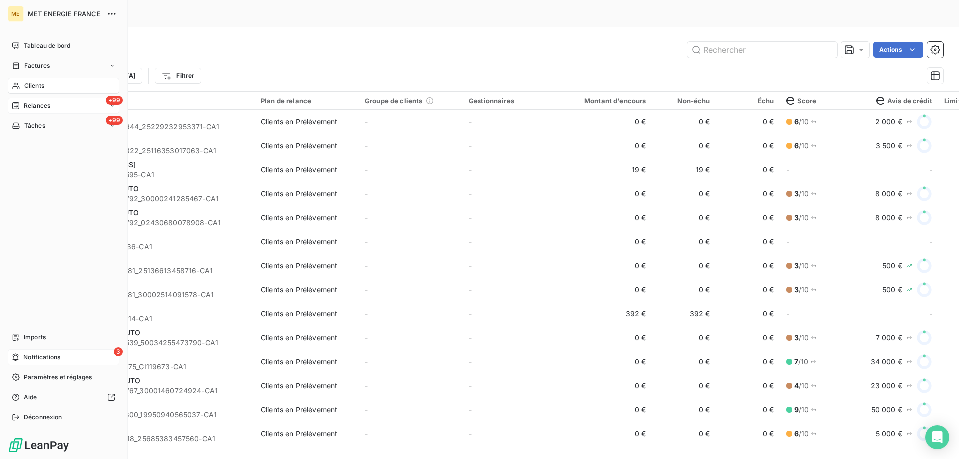
click at [24, 106] on span "Relances" at bounding box center [37, 105] width 26 height 9
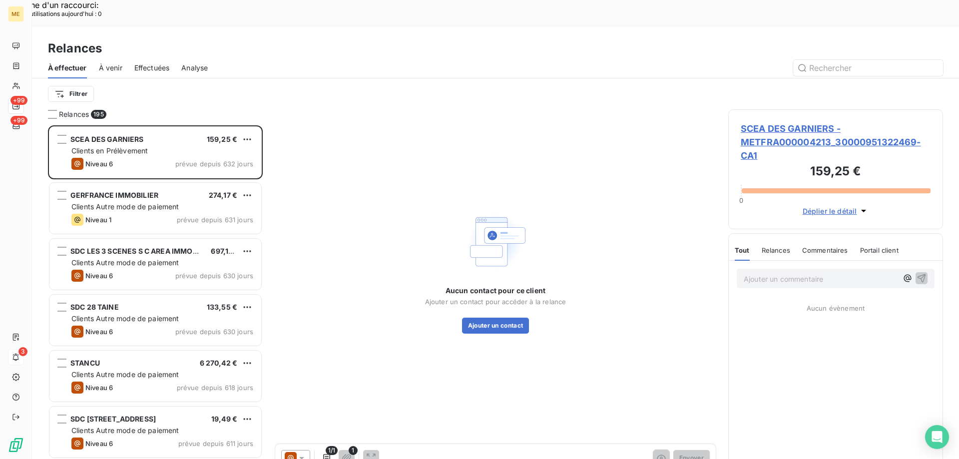
scroll to position [354, 207]
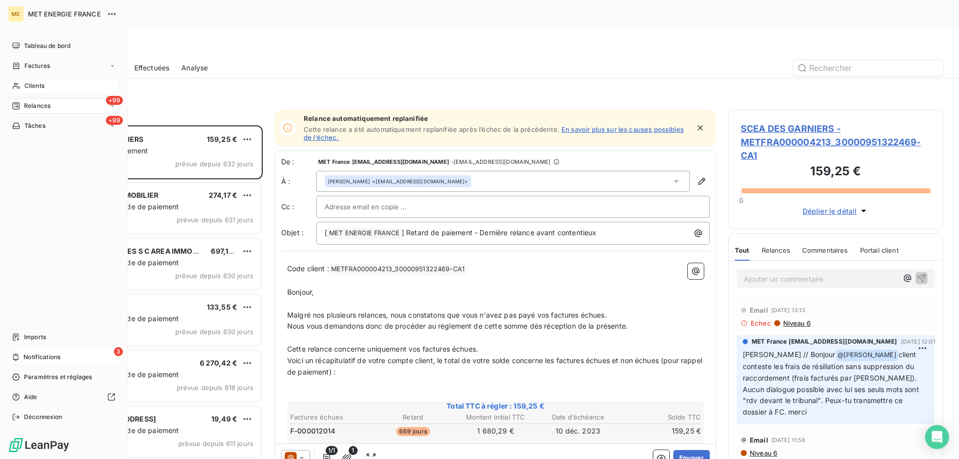
click at [24, 85] on span "Clients" at bounding box center [34, 85] width 20 height 9
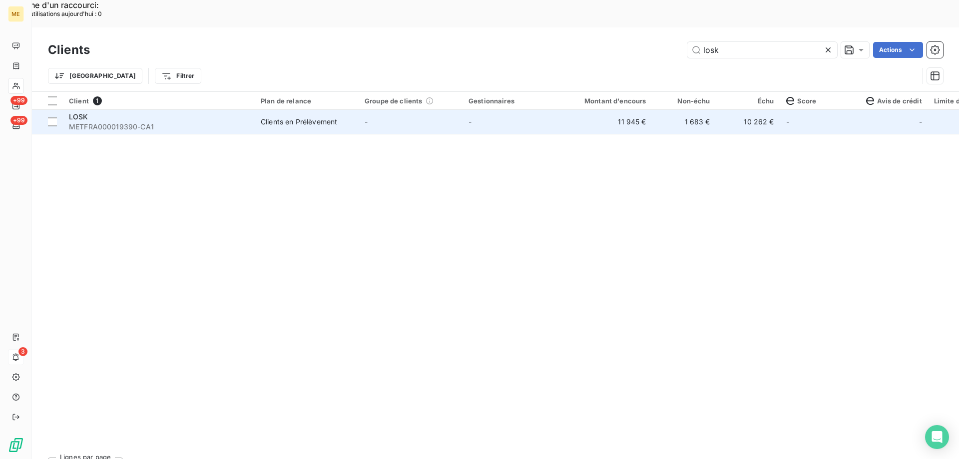
type input "losk"
click at [108, 112] on div "LOSK" at bounding box center [159, 117] width 180 height 10
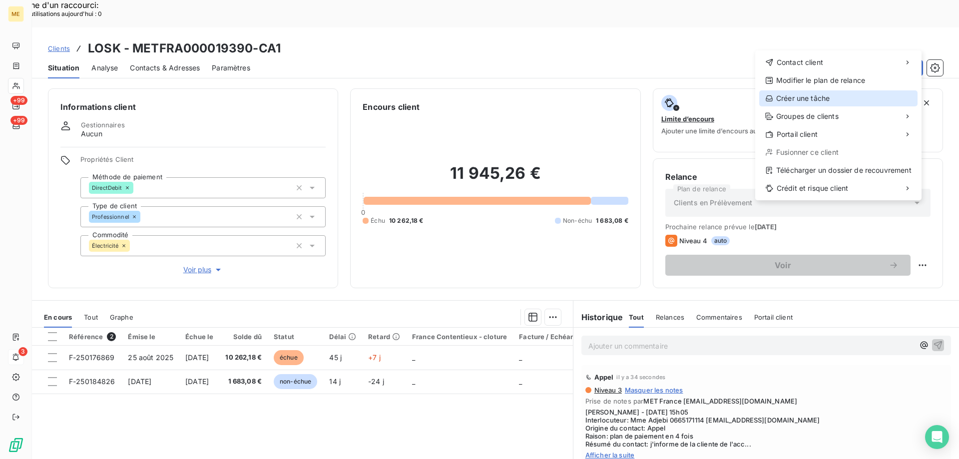
click at [783, 100] on div "Créer une tâche" at bounding box center [838, 98] width 158 height 16
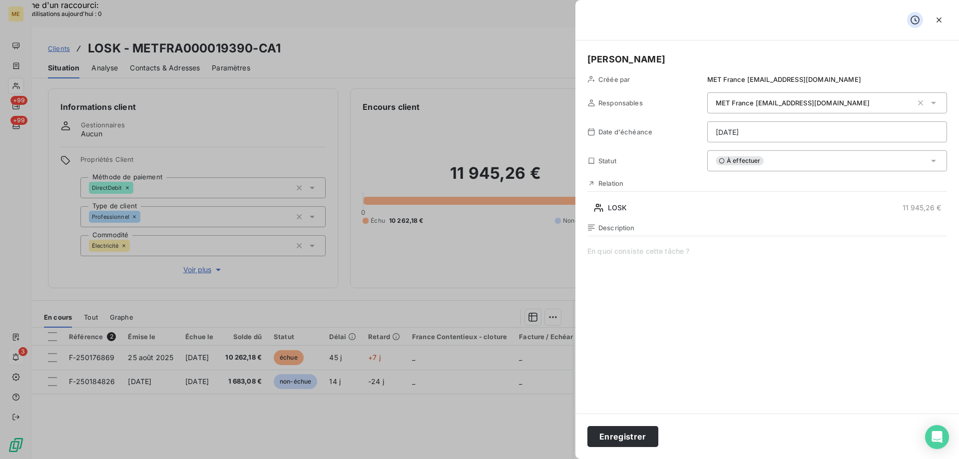
click at [611, 252] on span at bounding box center [768, 342] width 360 height 192
click at [611, 252] on span "vérifier reception avis de virement 1 ere échéance" at bounding box center [768, 342] width 360 height 192
click at [619, 254] on span "vérifier reception avis de virement 1 ere échéance" at bounding box center [768, 342] width 360 height 192
click at [0, 0] on lt-span "réception" at bounding box center [0, 0] width 0 height 0
drag, startPoint x: 797, startPoint y: 247, endPoint x: 589, endPoint y: 255, distance: 209.0
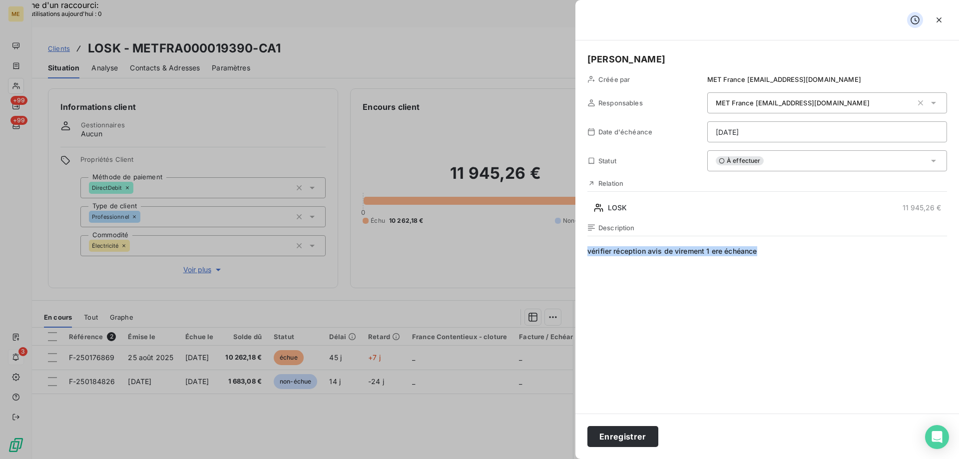
click at [589, 255] on span "vérifier réception avis de virement 1 ere échéance" at bounding box center [768, 342] width 360 height 192
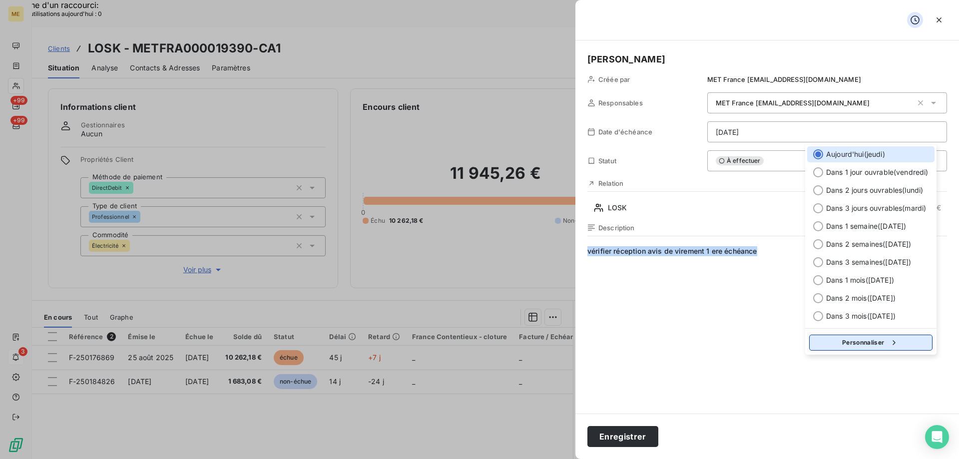
click at [840, 343] on button "Personnaliser" at bounding box center [870, 343] width 123 height 16
select select "9"
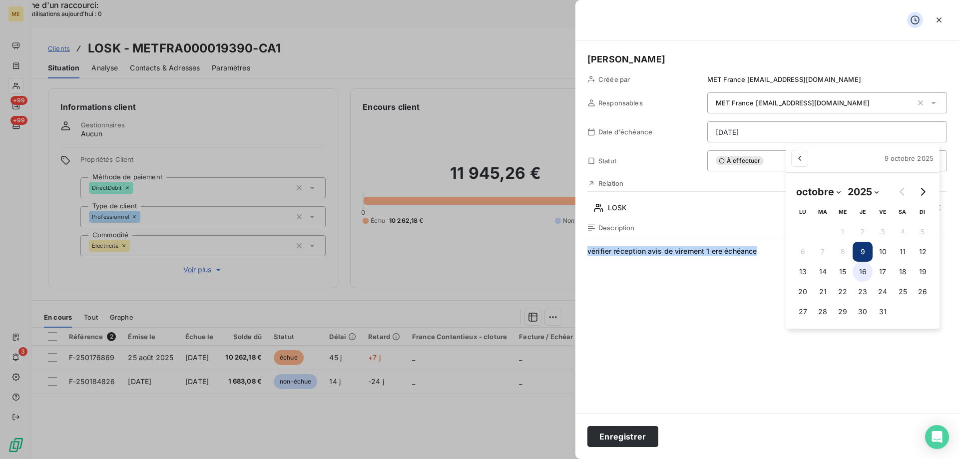
click at [865, 273] on button "16" at bounding box center [863, 272] width 20 height 20
type input "16/10/2025"
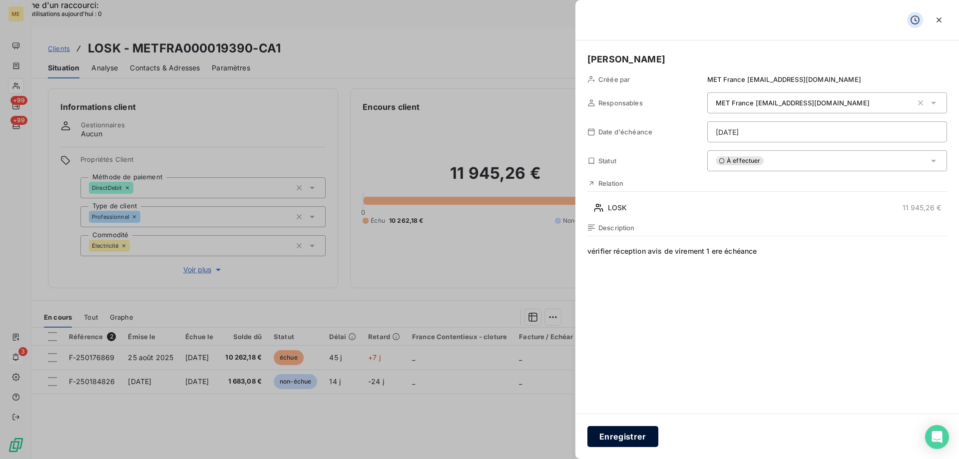
click at [611, 439] on button "Enregistrer" at bounding box center [623, 436] width 71 height 21
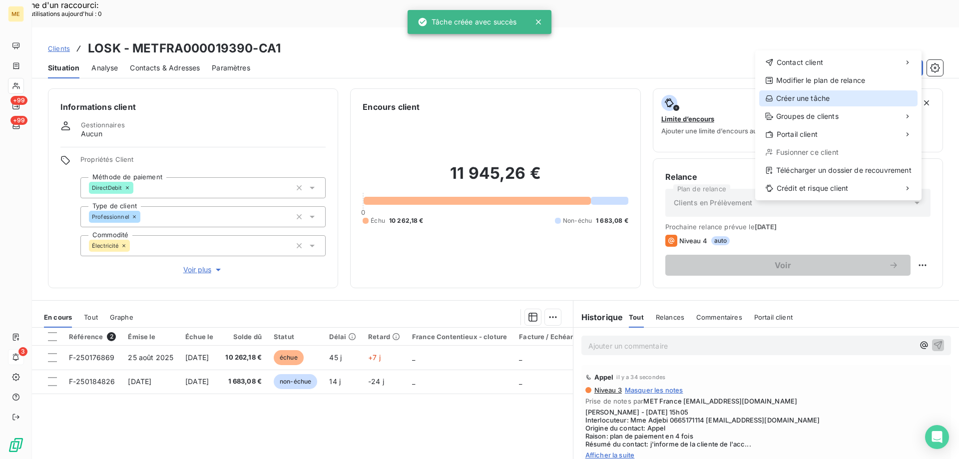
click at [805, 100] on div "Créer une tâche" at bounding box center [838, 98] width 158 height 16
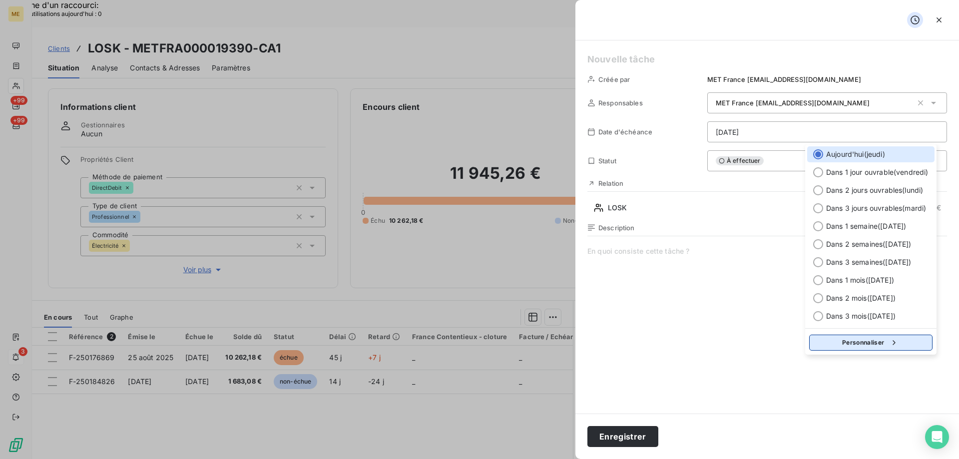
click at [896, 342] on icon "button" at bounding box center [894, 342] width 2 height 4
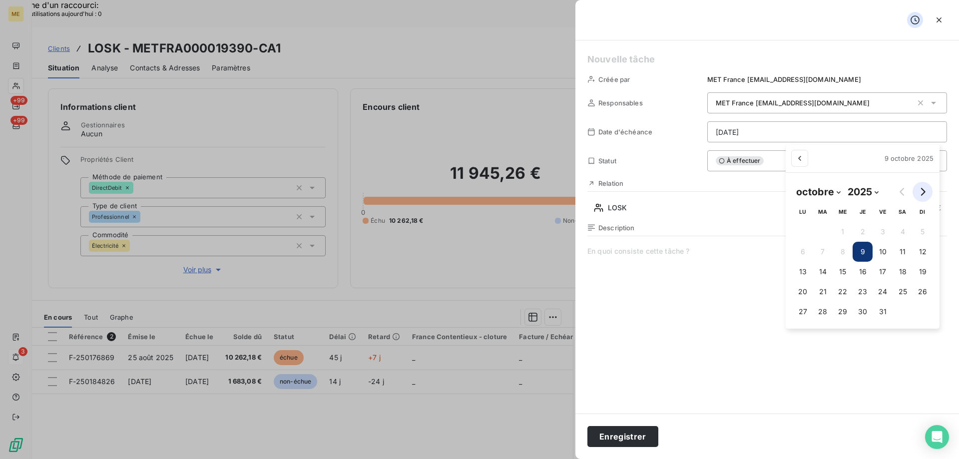
click at [929, 188] on button "Go to next month" at bounding box center [923, 192] width 20 height 20
select select "10"
click at [825, 289] on button "18" at bounding box center [822, 292] width 20 height 20
type input "18/11/2025"
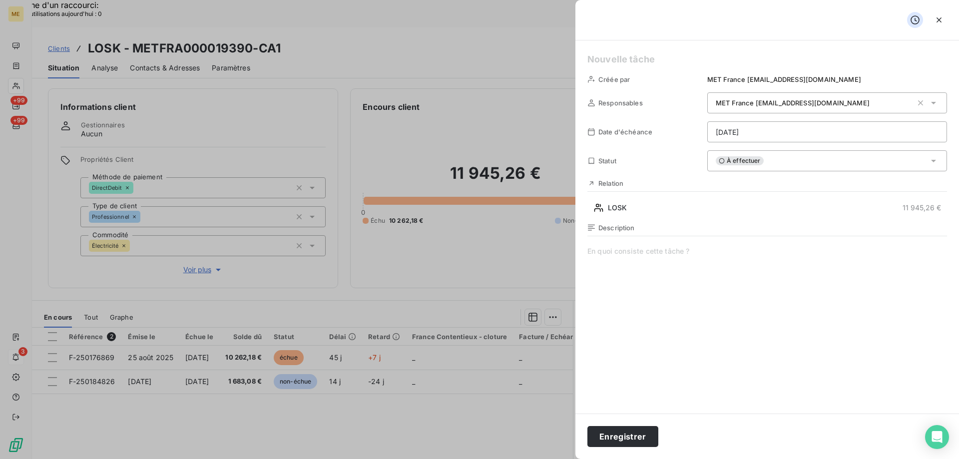
click at [637, 254] on span at bounding box center [768, 342] width 360 height 192
paste span
click at [604, 56] on h5 at bounding box center [768, 59] width 360 height 14
click at [717, 255] on span "vérifier réception avis de virement 1 ere échéance" at bounding box center [768, 342] width 360 height 192
drag, startPoint x: 782, startPoint y: 258, endPoint x: 581, endPoint y: 256, distance: 201.4
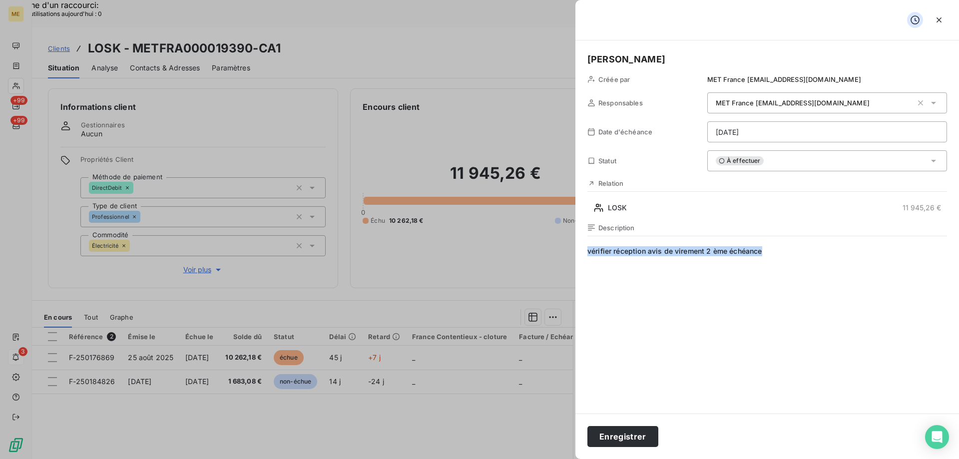
click at [581, 256] on div "Sylvain Créée par MET France met-france@recouvrement.met.com Responsables MET F…" at bounding box center [768, 226] width 384 height 373
click at [630, 438] on button "Enregistrer" at bounding box center [623, 436] width 71 height 21
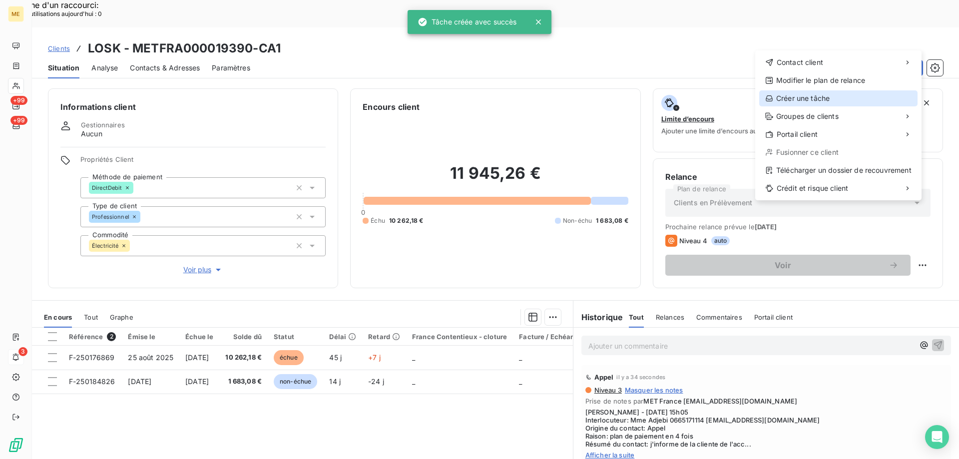
click at [787, 97] on div "Créer une tâche" at bounding box center [838, 98] width 158 height 16
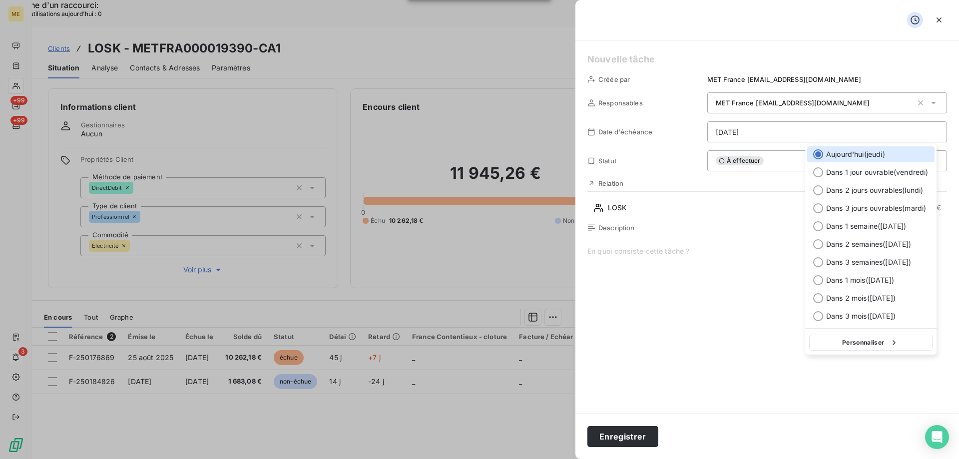
click at [838, 338] on button "Personnaliser" at bounding box center [870, 343] width 123 height 16
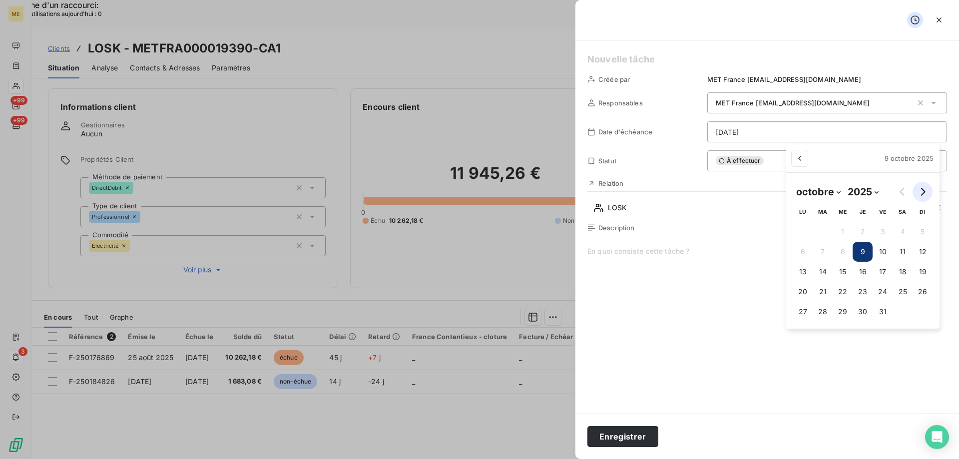
click at [916, 189] on button "Go to next month" at bounding box center [923, 192] width 20 height 20
select select "11"
click at [823, 271] on button "16" at bounding box center [822, 272] width 20 height 20
type input "16/12/2025"
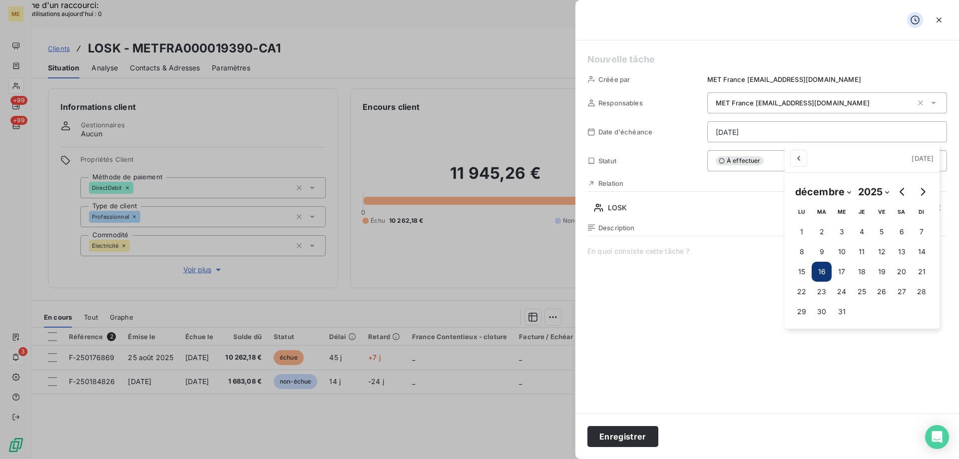
click at [588, 45] on div "Créée par MET France met-france@recouvrement.met.com Responsables MET France me…" at bounding box center [768, 226] width 384 height 373
click at [596, 51] on div "Créée par MET France met-france@recouvrement.met.com Responsables MET France me…" at bounding box center [768, 226] width 384 height 373
click at [616, 64] on h5 at bounding box center [768, 59] width 360 height 14
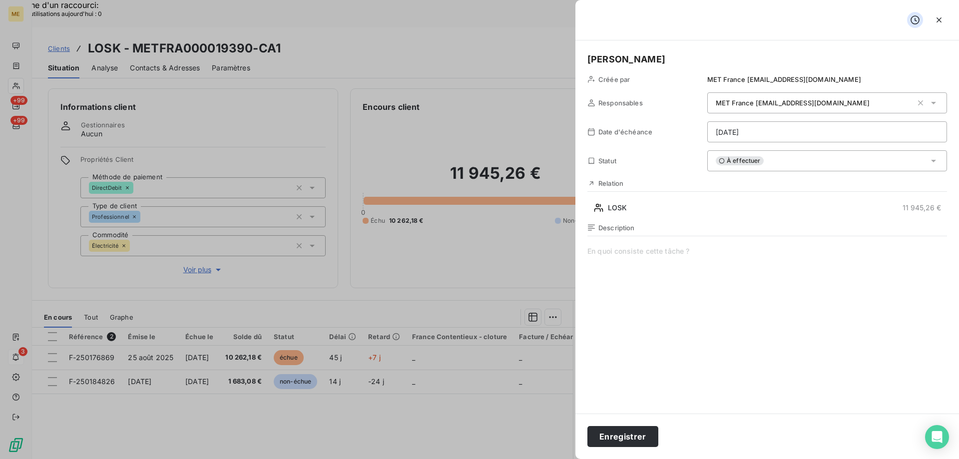
click at [594, 255] on span at bounding box center [768, 342] width 360 height 192
paste span
click at [624, 438] on button "Enregistrer" at bounding box center [623, 436] width 71 height 21
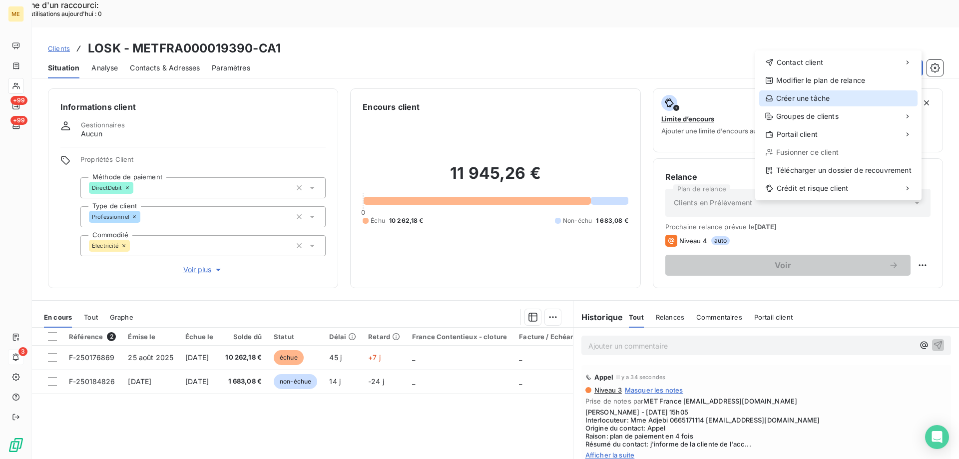
click at [789, 99] on div "Créer une tâche" at bounding box center [838, 98] width 158 height 16
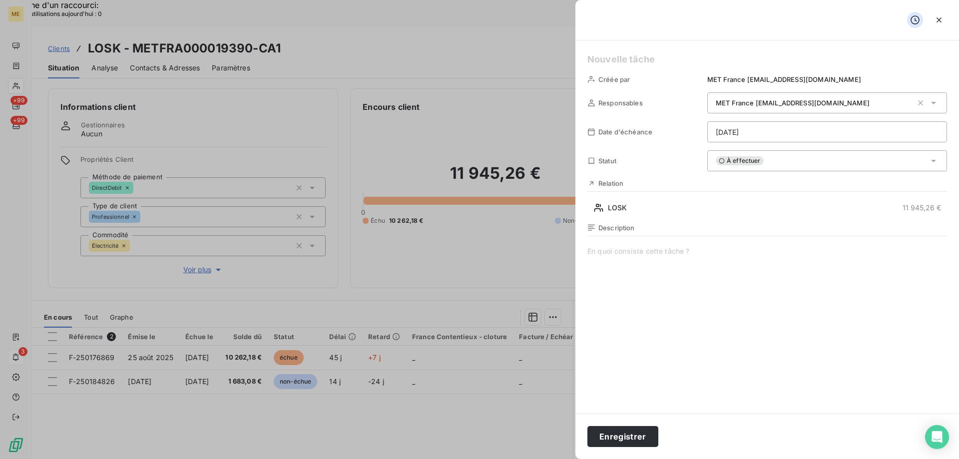
click at [605, 60] on h5 at bounding box center [768, 59] width 360 height 14
click at [607, 249] on span at bounding box center [768, 342] width 360 height 192
paste span
click at [710, 255] on span "vérifier réception avis de virement 2 ème échéance" at bounding box center [768, 342] width 360 height 192
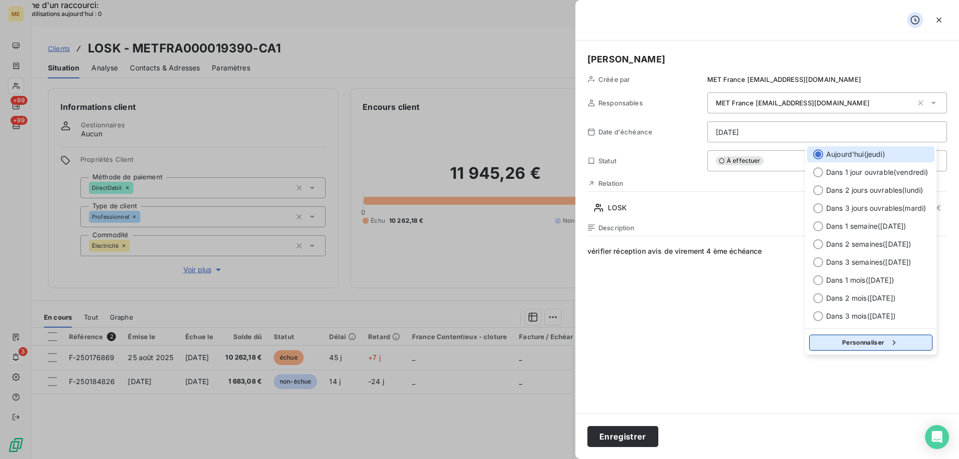
click at [852, 343] on button "Personnaliser" at bounding box center [870, 343] width 123 height 16
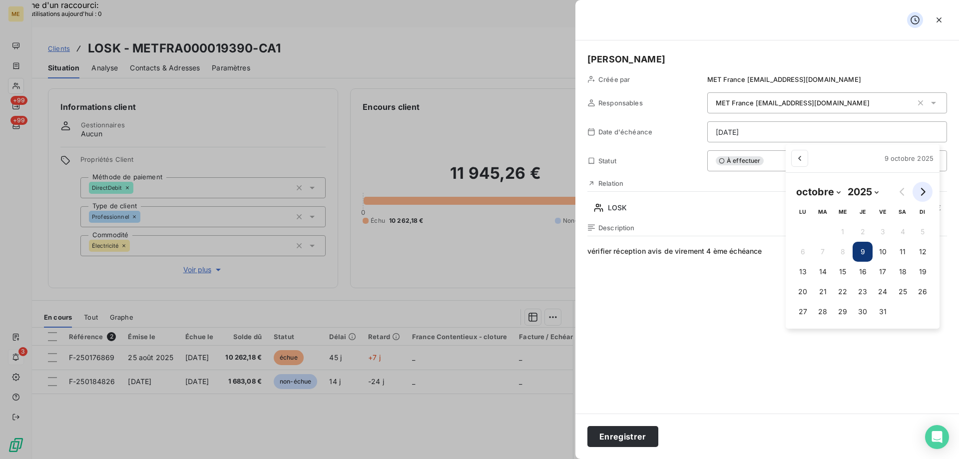
click at [923, 192] on icon "Go to next month" at bounding box center [923, 192] width 8 height 8
select select "0"
select select "2026"
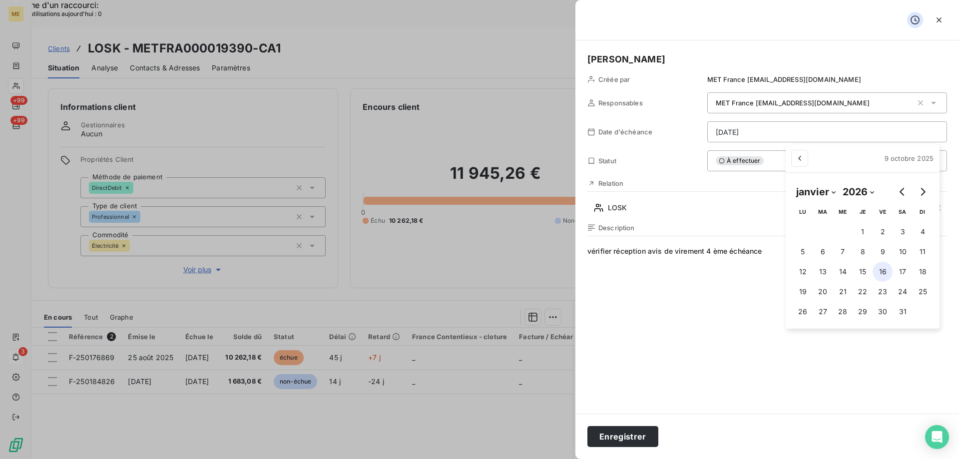
click at [882, 270] on button "16" at bounding box center [883, 272] width 20 height 20
type input "16/01/2026"
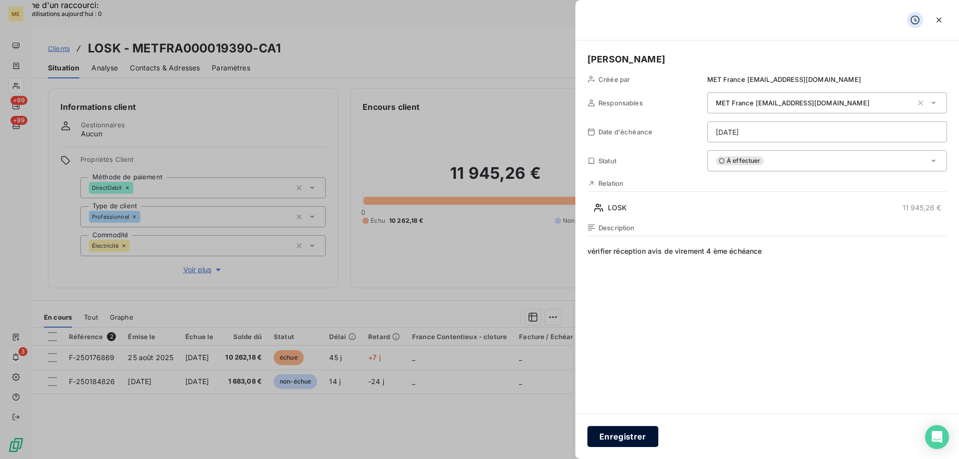
click at [626, 441] on button "Enregistrer" at bounding box center [623, 436] width 71 height 21
click at [623, 433] on button "Enregistrer" at bounding box center [623, 436] width 71 height 21
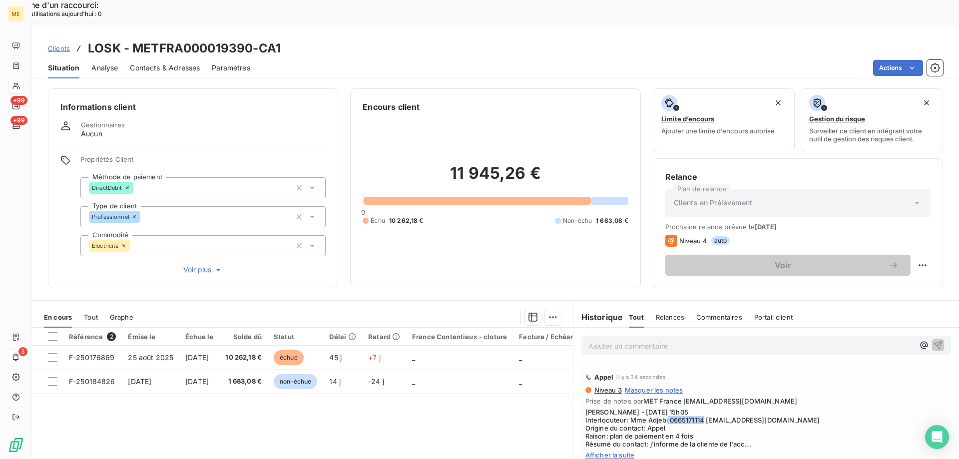
drag, startPoint x: 664, startPoint y: 396, endPoint x: 701, endPoint y: 394, distance: 37.0
click at [701, 408] on span "Sylvain - 09/10/2025 - 15h05 Interlocuteur: Mme Adjebi 0665171114 eaucanal1@gma…" at bounding box center [767, 428] width 362 height 40
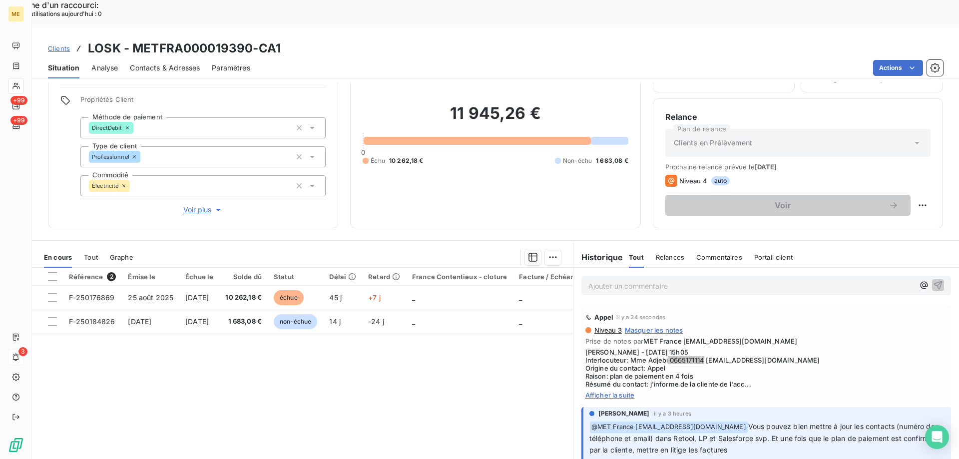
scroll to position [63, 0]
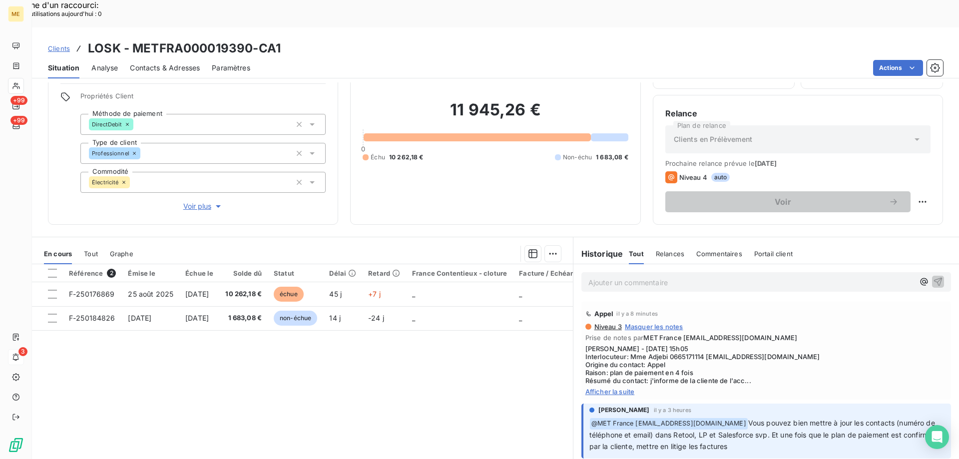
click at [612, 272] on div "Ajouter un commentaire ﻿" at bounding box center [767, 281] width 370 height 19
click at [610, 276] on p "Ajouter un commentaire ﻿" at bounding box center [752, 282] width 326 height 12
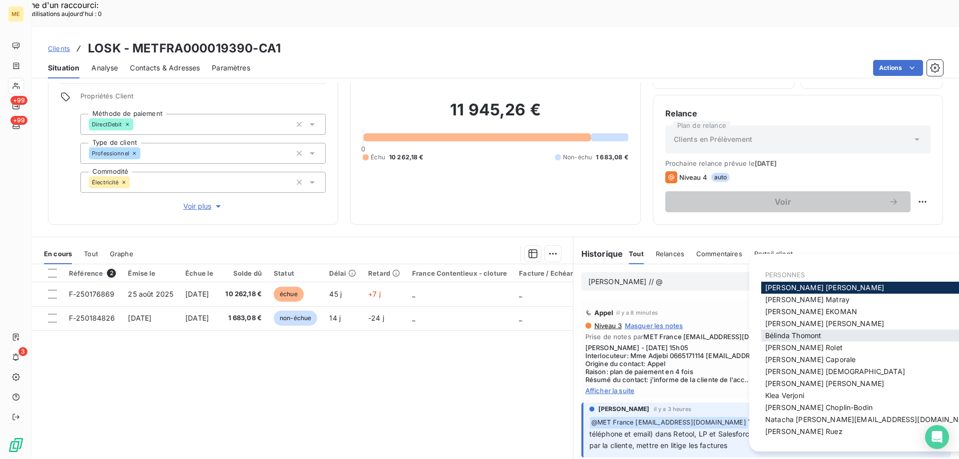
click at [832, 330] on div "Bélinda Thomont" at bounding box center [870, 336] width 219 height 12
click at [789, 338] on span "Bélinda Thomont" at bounding box center [793, 335] width 56 height 8
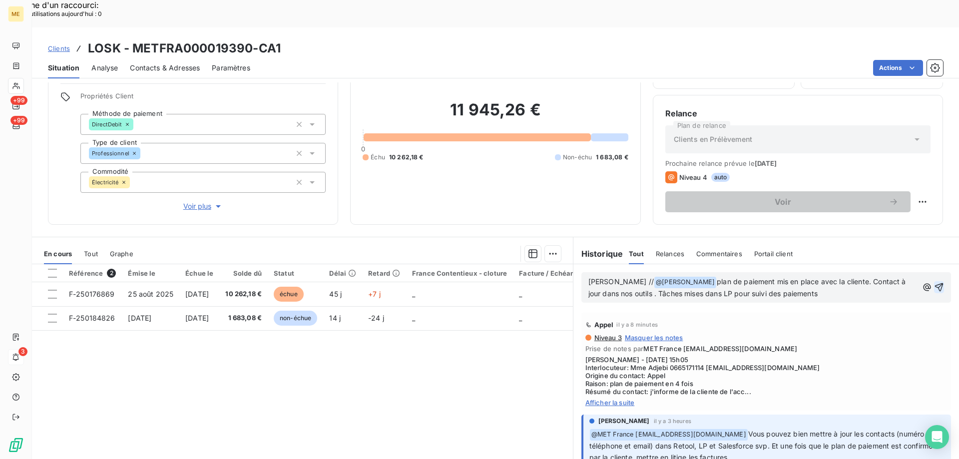
click at [934, 282] on icon "button" at bounding box center [939, 287] width 10 height 10
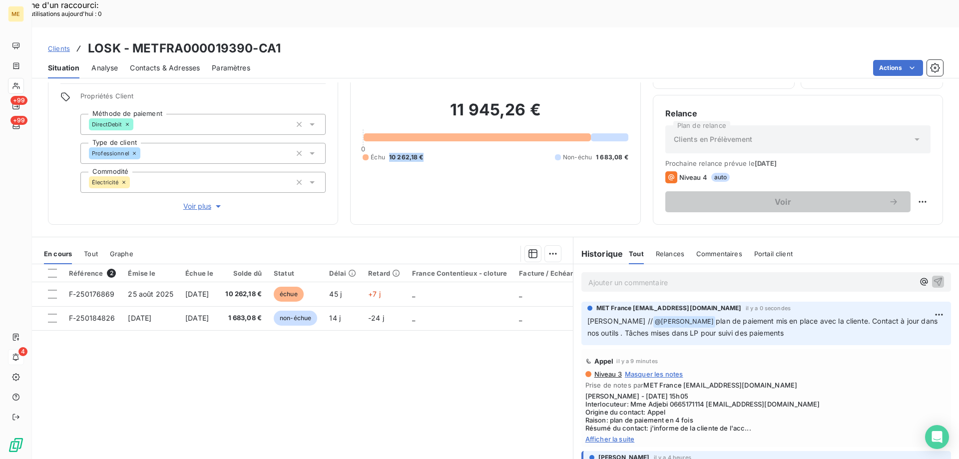
drag, startPoint x: 425, startPoint y: 122, endPoint x: 388, endPoint y: 122, distance: 37.5
click at [388, 153] on div "Échu 10 262,18 € Non-échu 1 683,08 €" at bounding box center [495, 157] width 265 height 9
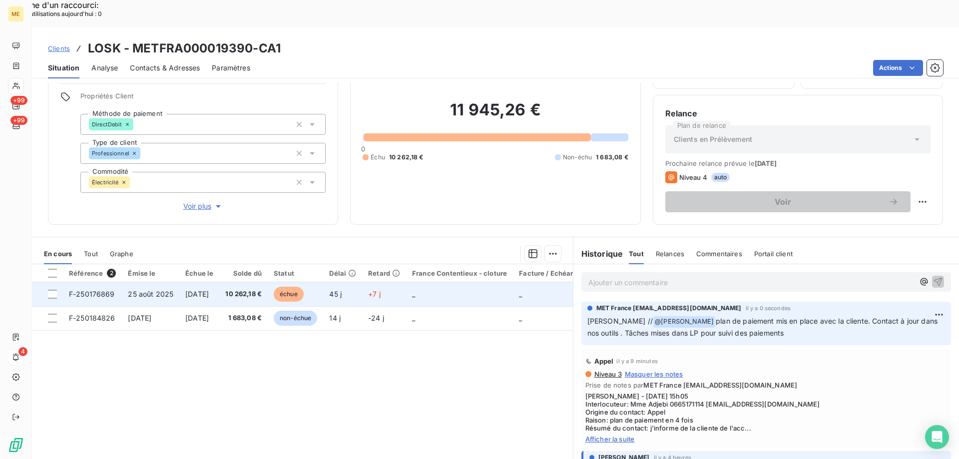
click at [105, 290] on span "F-250176869" at bounding box center [92, 294] width 46 height 8
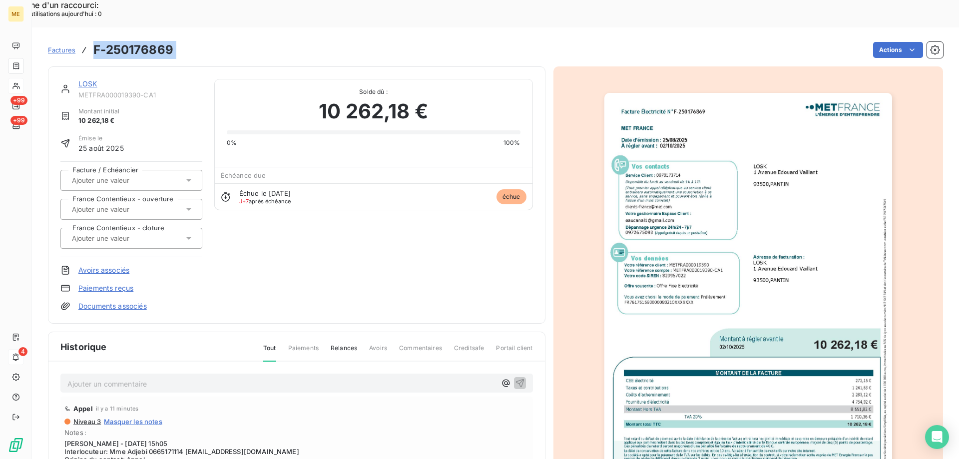
drag, startPoint x: 94, startPoint y: 26, endPoint x: 203, endPoint y: 22, distance: 109.0
click at [203, 39] on div "Factures F-250176869 Actions" at bounding box center [495, 49] width 895 height 21
click at [225, 60] on div "LOSK METFRA000019390-CA1 Montant initial 10 262,18 € Émise le 25 août 2025 Fact…" at bounding box center [495, 312] width 895 height 504
click at [92, 79] on link "LOSK" at bounding box center [87, 83] width 19 height 8
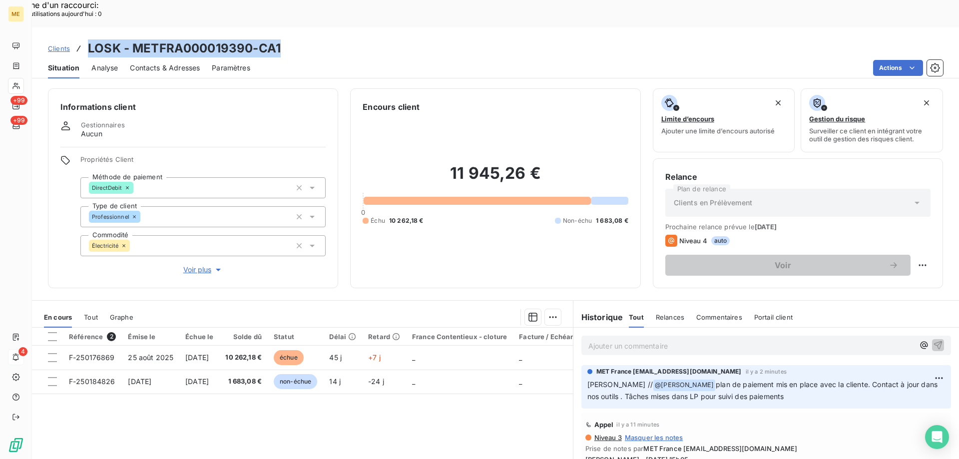
drag, startPoint x: 87, startPoint y: 23, endPoint x: 278, endPoint y: 21, distance: 191.4
click at [278, 39] on div "Clients LOSK - METFRA000019390-CA1" at bounding box center [164, 48] width 233 height 18
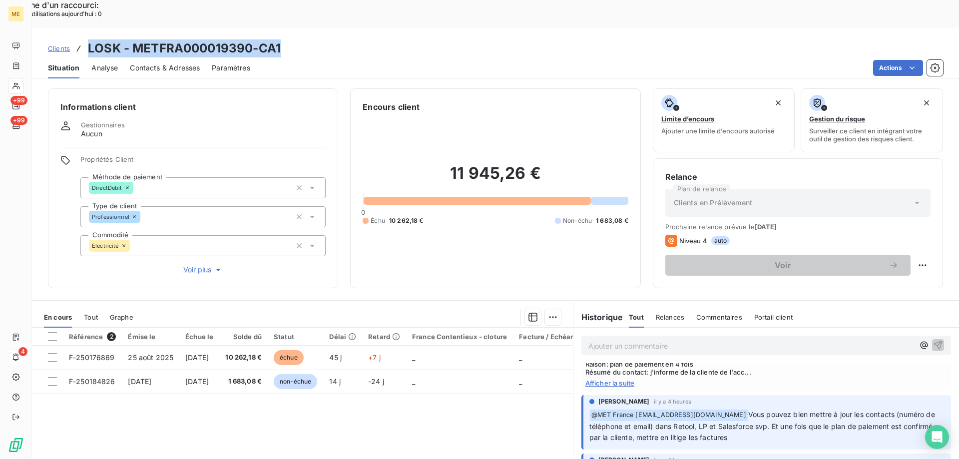
scroll to position [100, 0]
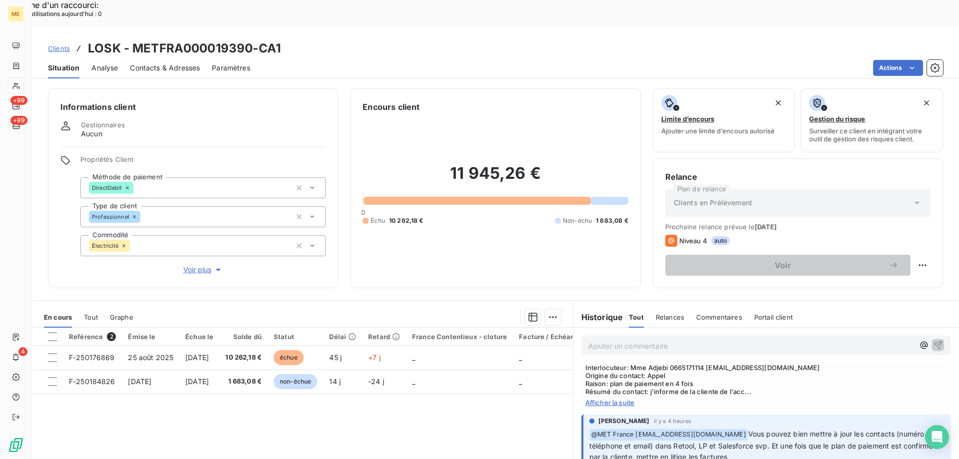
click at [623, 399] on span "Afficher la suite" at bounding box center [767, 403] width 362 height 8
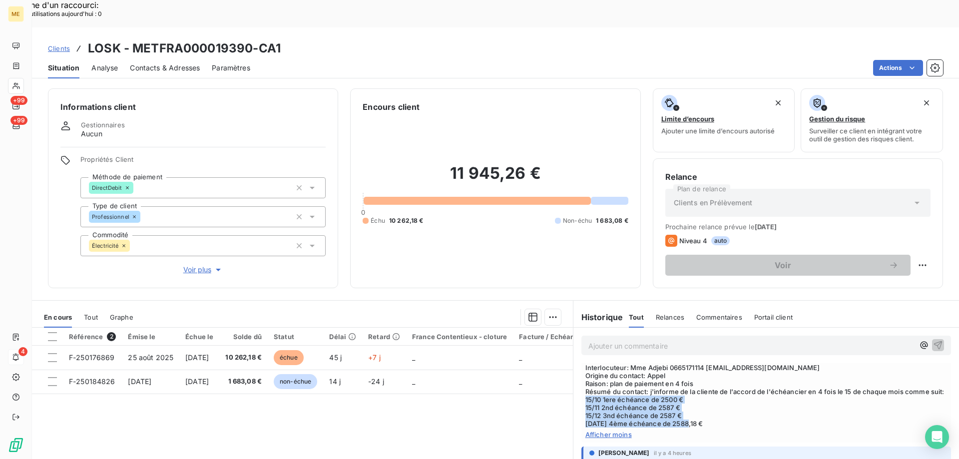
drag, startPoint x: 719, startPoint y: 400, endPoint x: 706, endPoint y: 374, distance: 29.3
click at [706, 374] on span "Sylvain - 09/10/2025 - 15h05 Interlocuteur: Mme Adjebi 0665171114 eaucanal1@gma…" at bounding box center [767, 392] width 362 height 72
click at [60, 44] on span "Clients" at bounding box center [59, 48] width 22 height 8
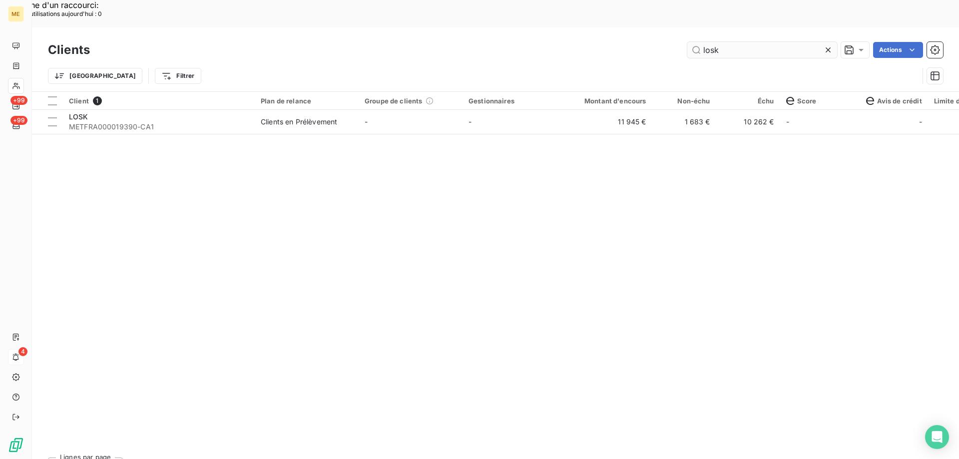
click at [727, 42] on input "losk" at bounding box center [762, 50] width 150 height 16
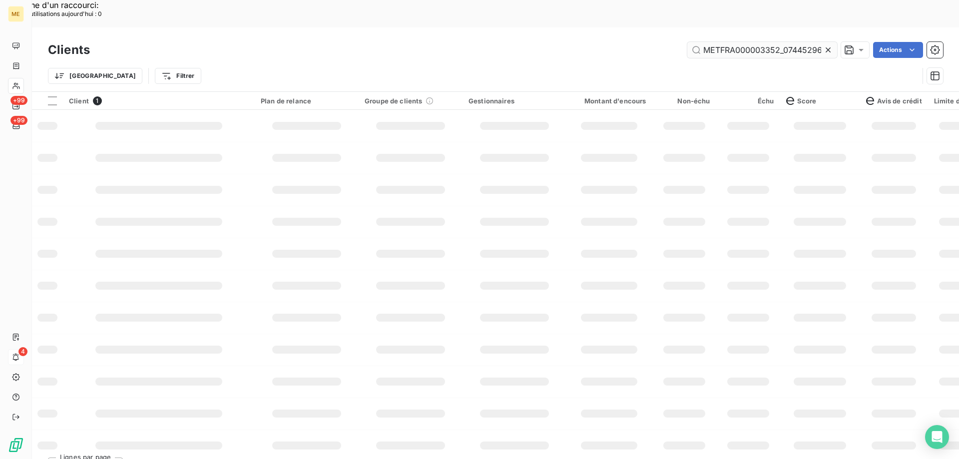
scroll to position [0, 29]
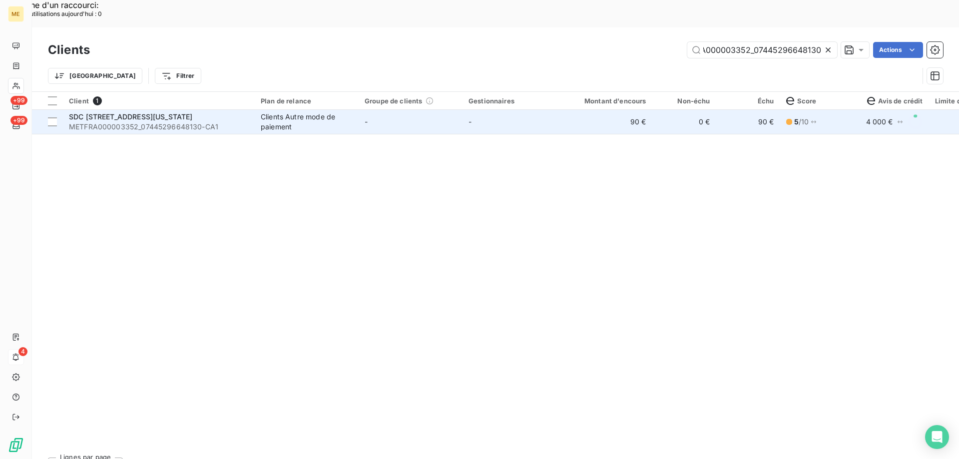
type input "METFRA000003352_07445296648130"
click at [159, 122] on span "METFRA000003352_07445296648130-CA1" at bounding box center [159, 127] width 180 height 10
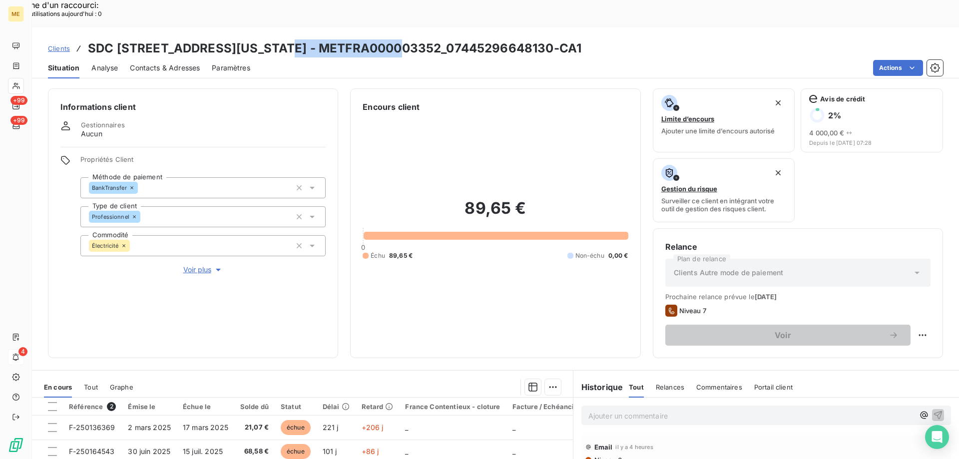
drag, startPoint x: 286, startPoint y: 19, endPoint x: 408, endPoint y: 20, distance: 122.4
click at [408, 39] on h3 "SDC 48 AVENUE DE NEW YORK - METFRA000003352_07445296648130-CA1" at bounding box center [335, 48] width 494 height 18
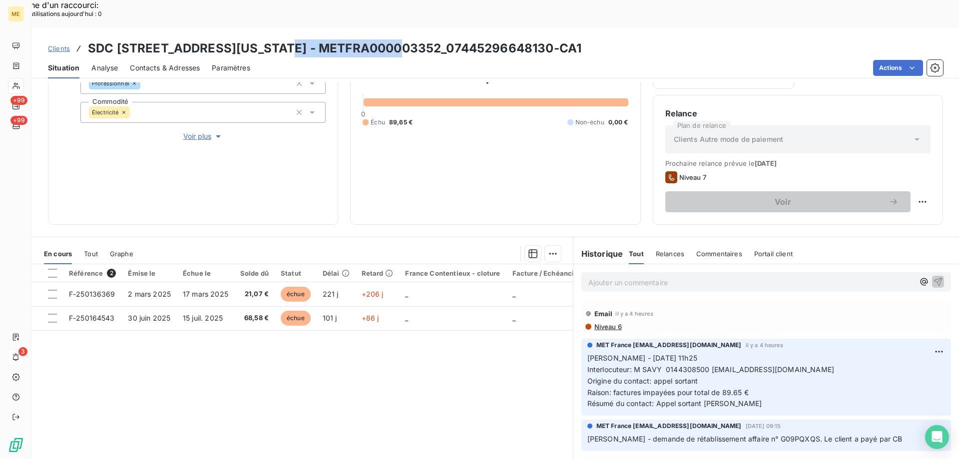
click at [47, 264] on th at bounding box center [47, 273] width 31 height 18
click at [52, 269] on div at bounding box center [52, 273] width 9 height 9
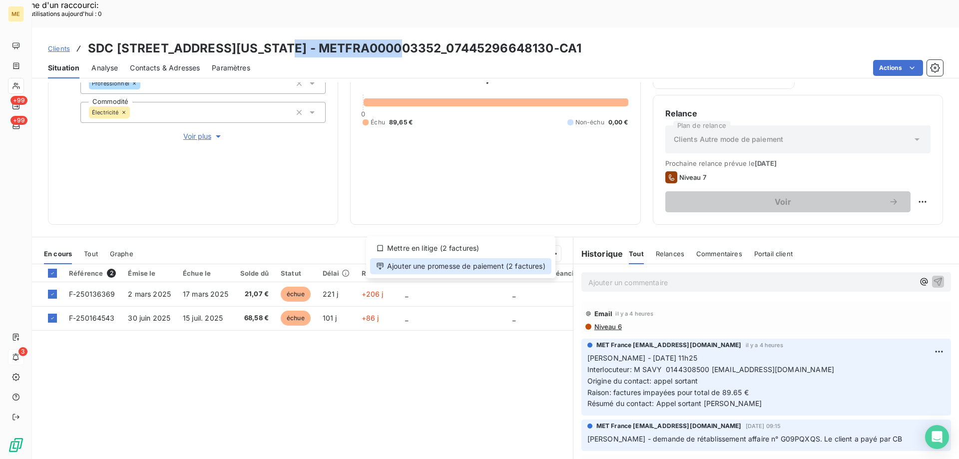
click at [498, 267] on div "Ajouter une promesse de paiement (2 factures)" at bounding box center [460, 266] width 181 height 16
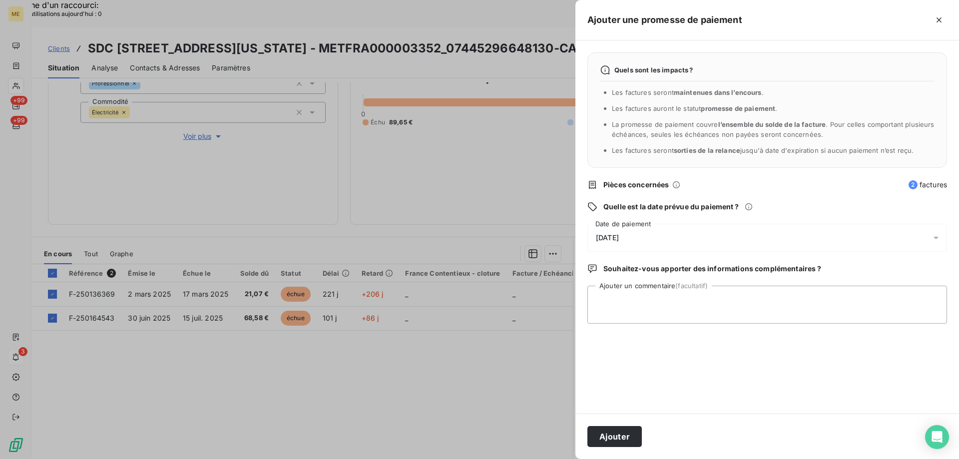
click at [648, 232] on div "10/10/2025" at bounding box center [768, 238] width 360 height 28
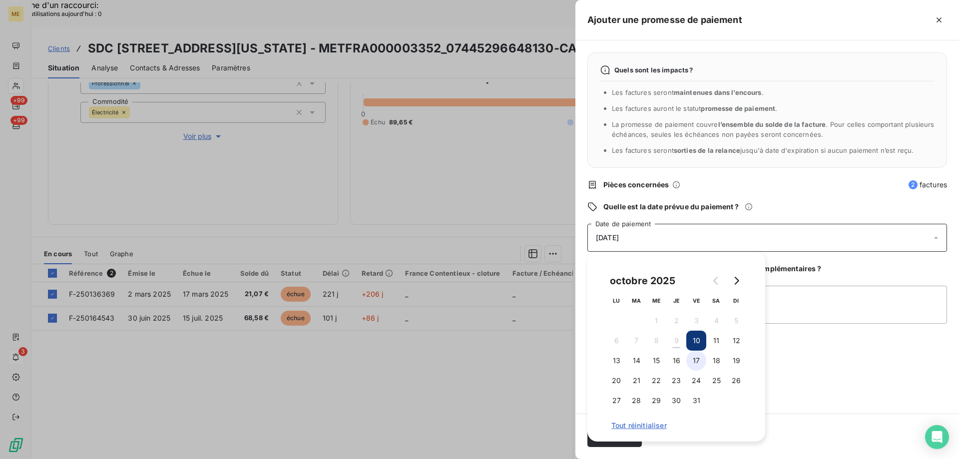
click at [692, 360] on button "17" at bounding box center [696, 361] width 20 height 20
click at [858, 306] on textarea "Ajouter un commentaire (facultatif)" at bounding box center [768, 305] width 360 height 38
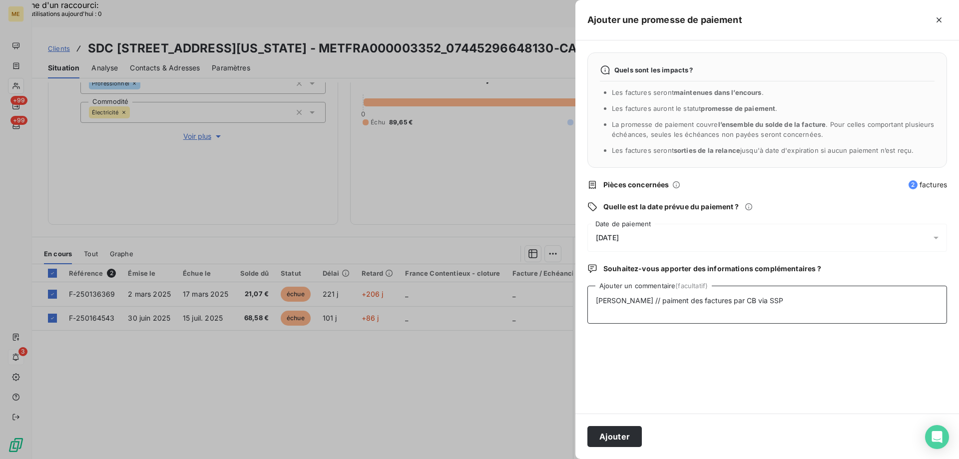
click at [639, 298] on textarea "Sylvain // paiment des factures par CB via SSP" at bounding box center [768, 305] width 360 height 38
type textarea "Sylvain // paiement des factures par CB via SSP"
click at [631, 432] on button "Ajouter" at bounding box center [615, 436] width 54 height 21
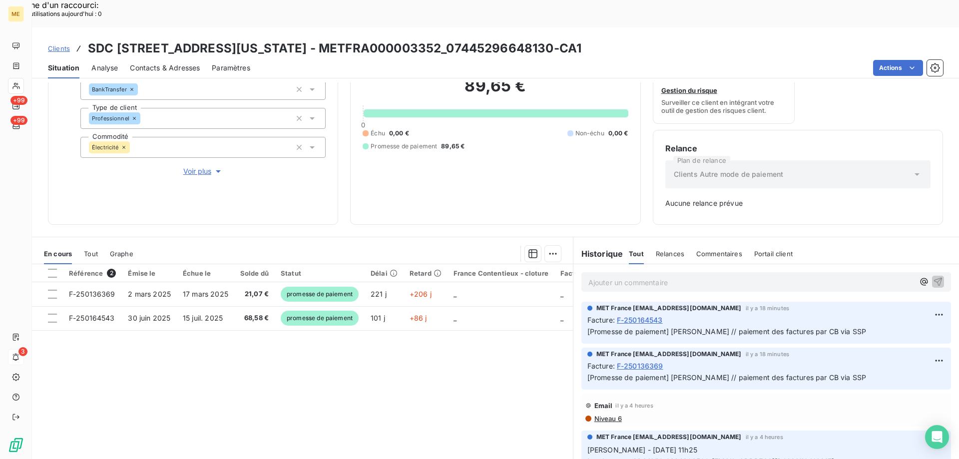
scroll to position [50, 0]
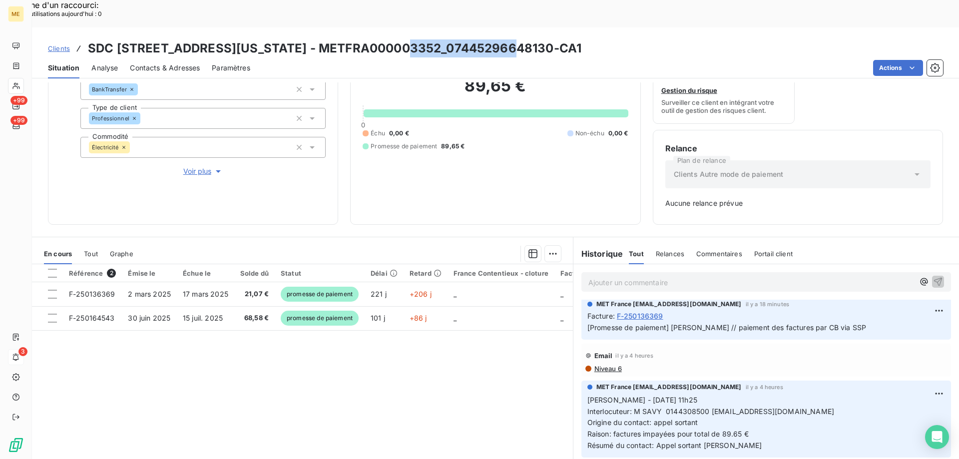
drag, startPoint x: 412, startPoint y: 21, endPoint x: 520, endPoint y: 23, distance: 107.4
click at [520, 39] on h3 "SDC 48 AVENUE DE NEW YORK - METFRA000003352_07445296648130-CA1" at bounding box center [335, 48] width 494 height 18
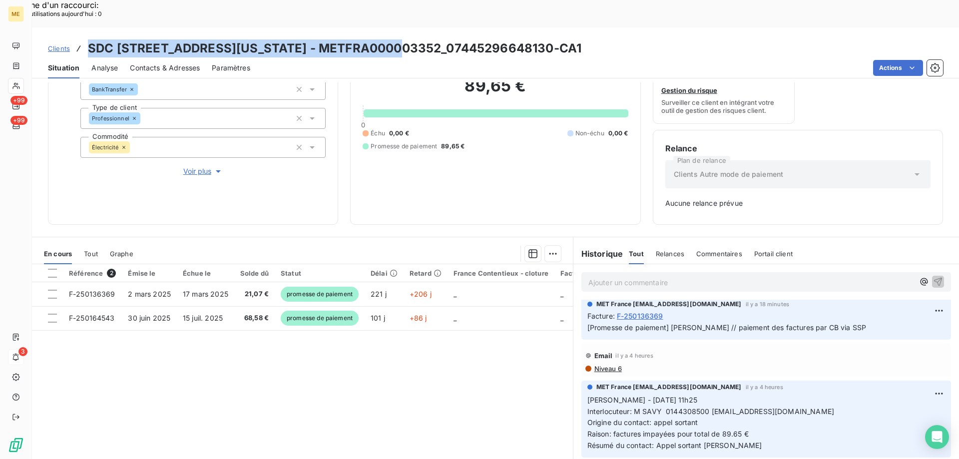
drag, startPoint x: 87, startPoint y: 20, endPoint x: 404, endPoint y: 22, distance: 316.3
click at [404, 39] on h3 "SDC 48 AVENUE DE NEW YORK - METFRA000003352_07445296648130-CA1" at bounding box center [335, 48] width 494 height 18
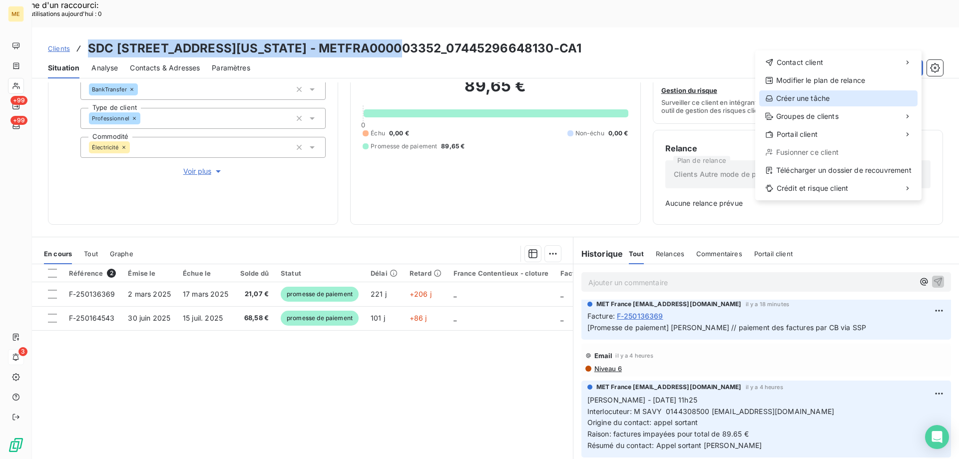
click at [817, 102] on div "Créer une tâche" at bounding box center [838, 98] width 158 height 16
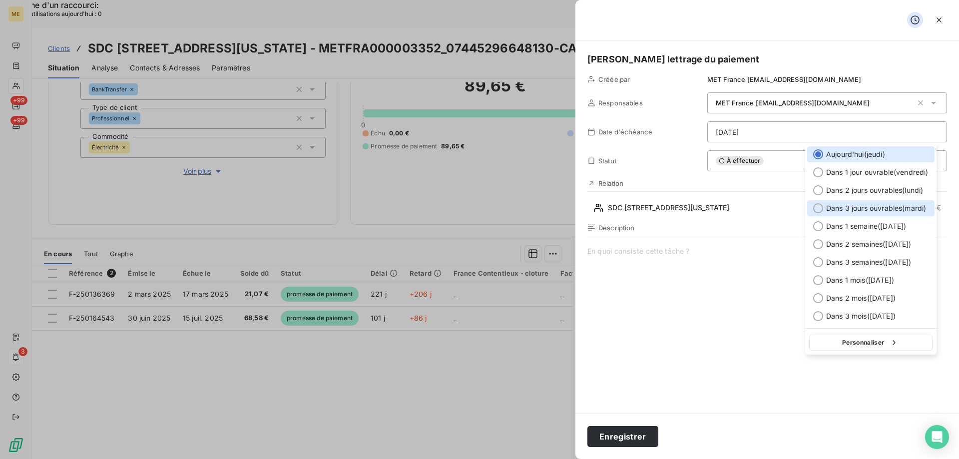
click at [817, 214] on div "Dans 3 jours ouvrables ( mardi )" at bounding box center [870, 208] width 127 height 16
type input "14/10/2025"
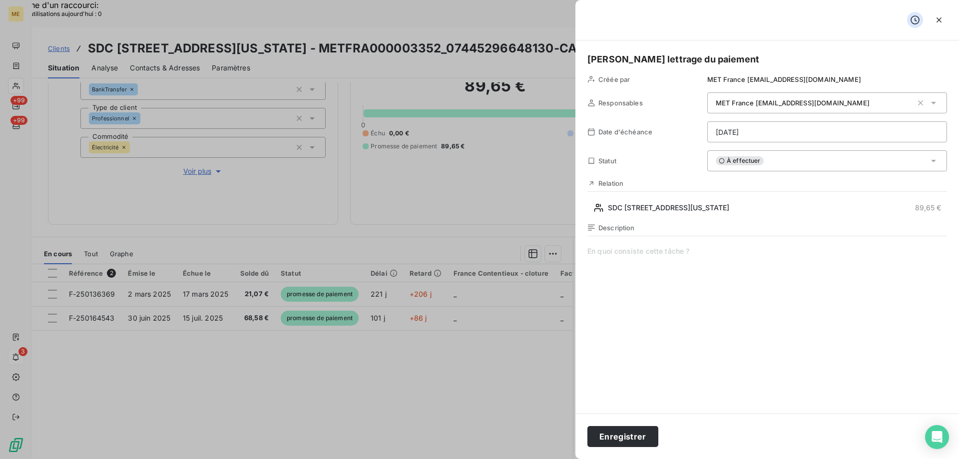
drag, startPoint x: 719, startPoint y: 267, endPoint x: 660, endPoint y: 407, distance: 151.8
click at [719, 268] on span at bounding box center [768, 342] width 360 height 192
click at [623, 439] on button "Enregistrer" at bounding box center [623, 436] width 71 height 21
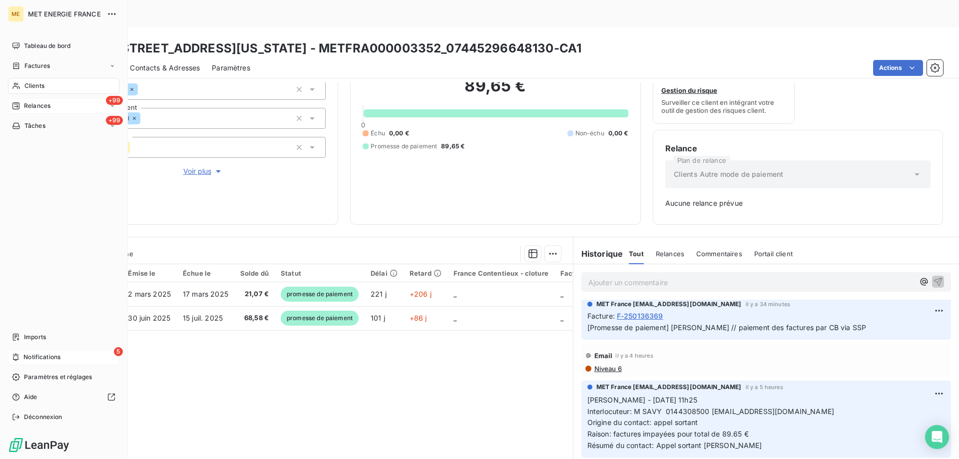
click at [29, 102] on span "Relances" at bounding box center [37, 105] width 26 height 9
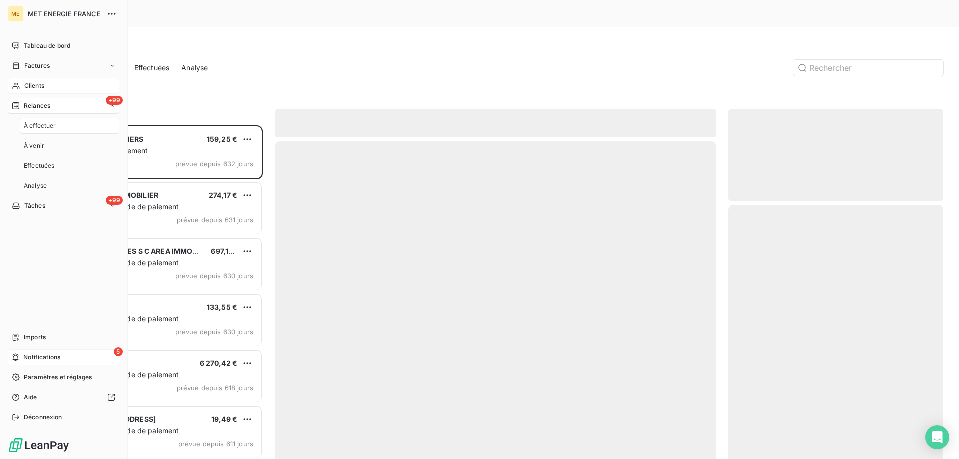
scroll to position [354, 207]
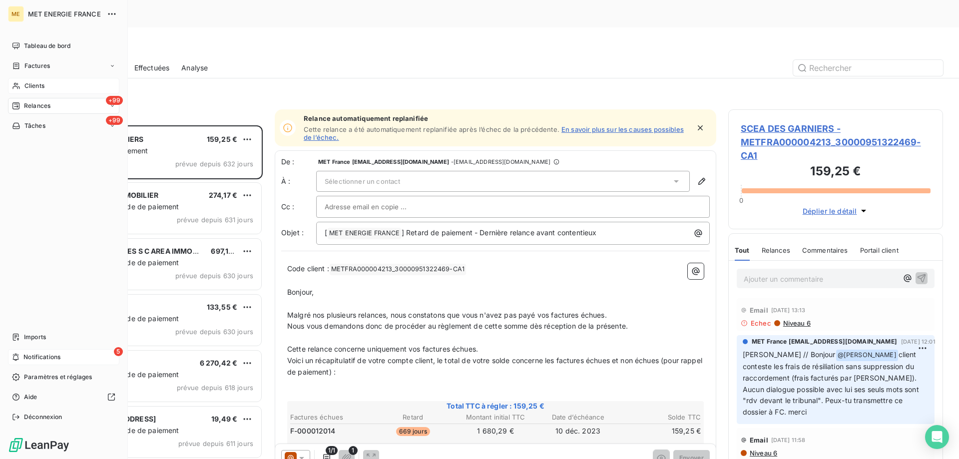
click at [28, 100] on div "+99 Relances" at bounding box center [63, 106] width 111 height 16
click at [27, 87] on span "Clients" at bounding box center [34, 85] width 20 height 9
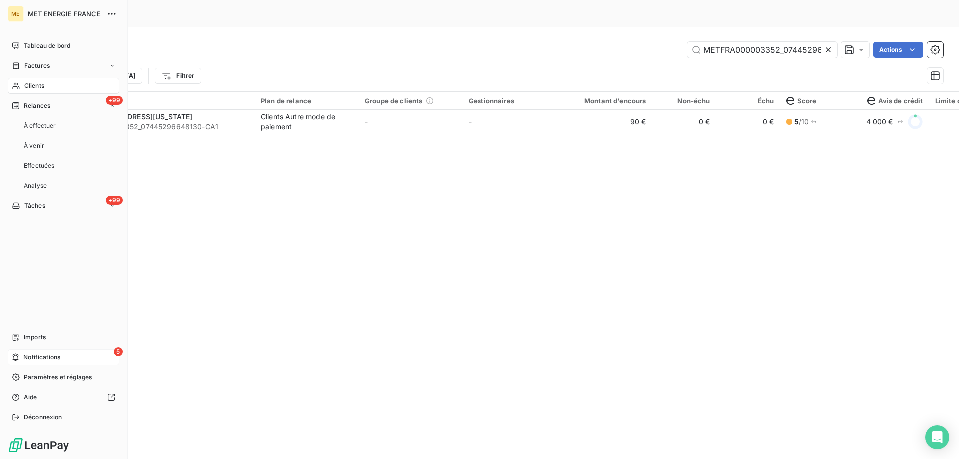
scroll to position [0, 30]
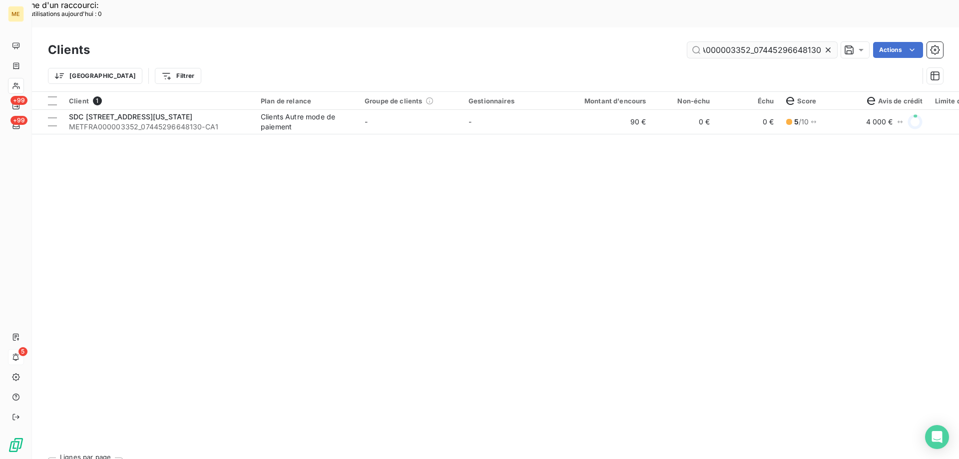
click at [720, 42] on input "METFRA000003352_07445296648130" at bounding box center [762, 50] width 150 height 16
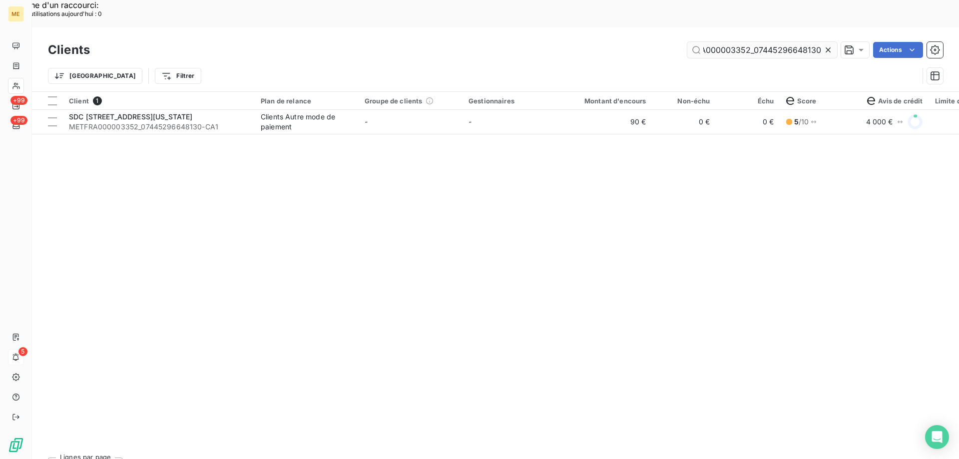
click at [720, 42] on input "METFRA000003352_07445296648130" at bounding box center [762, 50] width 150 height 16
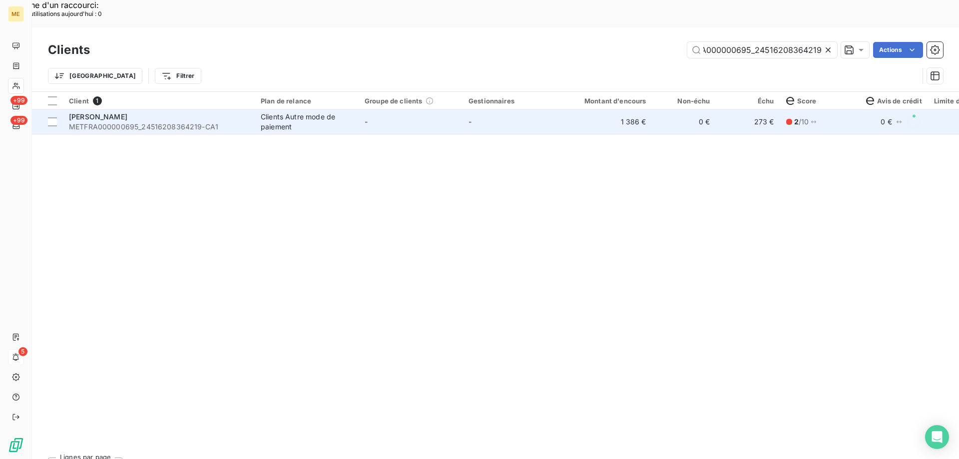
type input "METFRA000000695_24516208364219"
click at [88, 122] on span "METFRA000000695_24516208364219-CA1" at bounding box center [159, 127] width 180 height 10
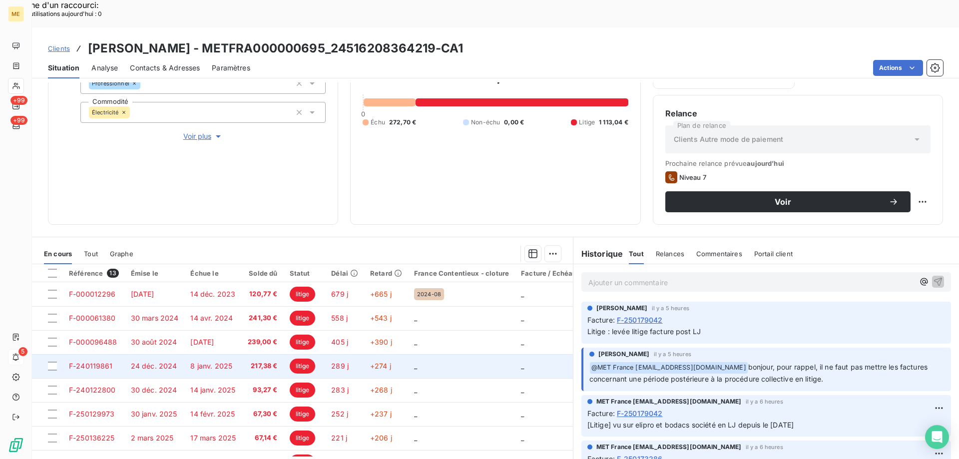
scroll to position [142, 0]
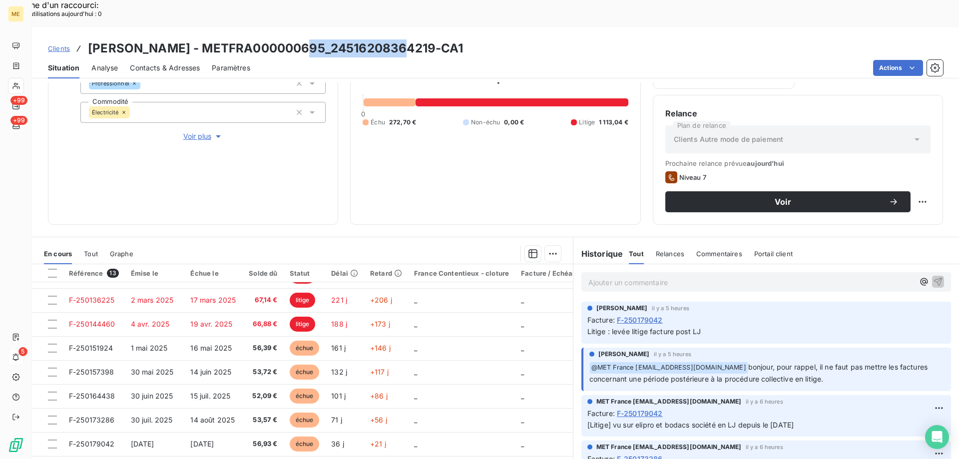
drag, startPoint x: 300, startPoint y: 23, endPoint x: 397, endPoint y: 23, distance: 96.9
click at [397, 39] on h3 "[PERSON_NAME] - METFRA000000695_24516208364219-CA1" at bounding box center [276, 48] width 376 height 18
drag, startPoint x: 174, startPoint y: 17, endPoint x: 294, endPoint y: 15, distance: 119.9
click at [294, 39] on h3 "[PERSON_NAME] - METFRA000000695_24516208364219-CA1" at bounding box center [276, 48] width 376 height 18
click at [60, 44] on span "Clients" at bounding box center [59, 48] width 22 height 8
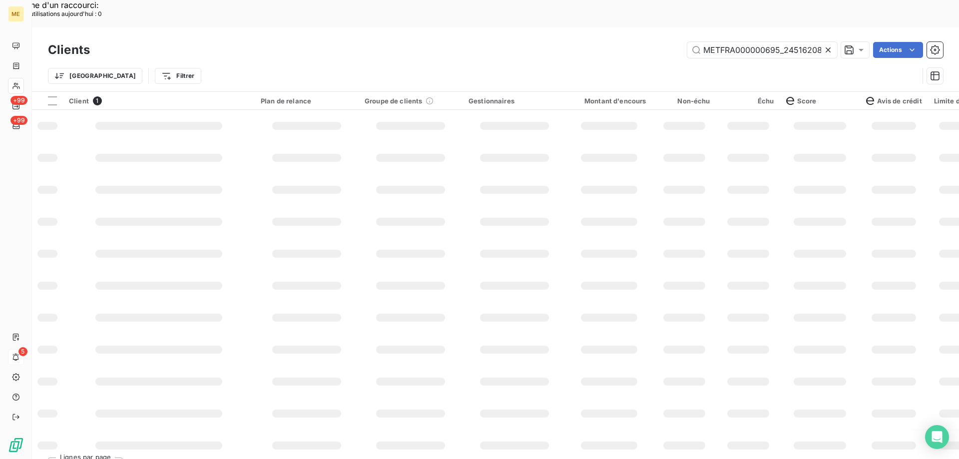
scroll to position [0, 29]
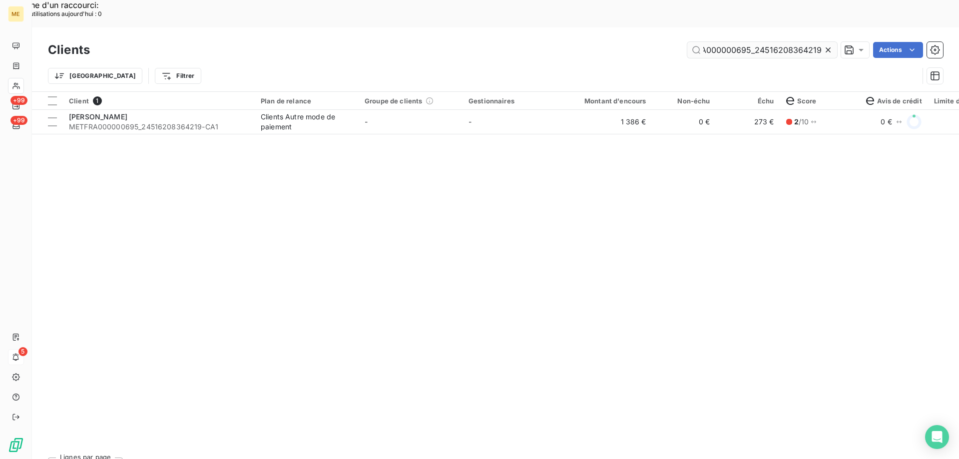
click at [714, 42] on input "METFRA000000695_24516208364219" at bounding box center [762, 50] width 150 height 16
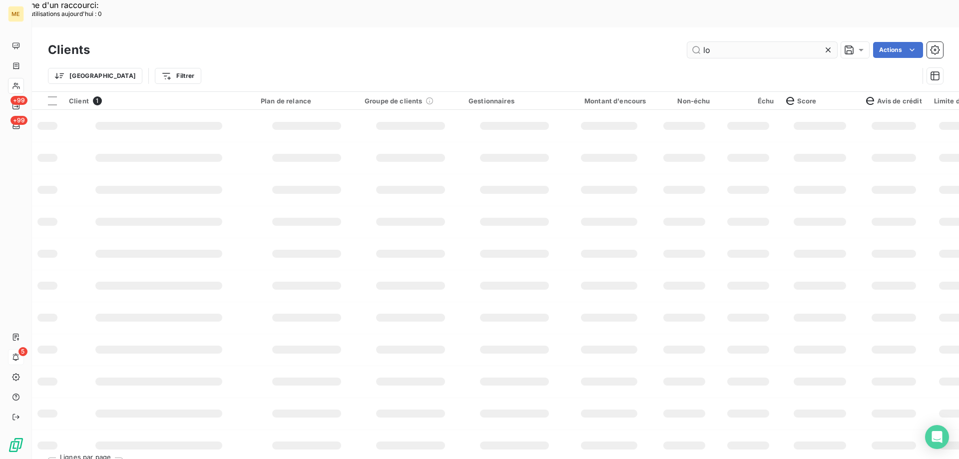
scroll to position [0, 0]
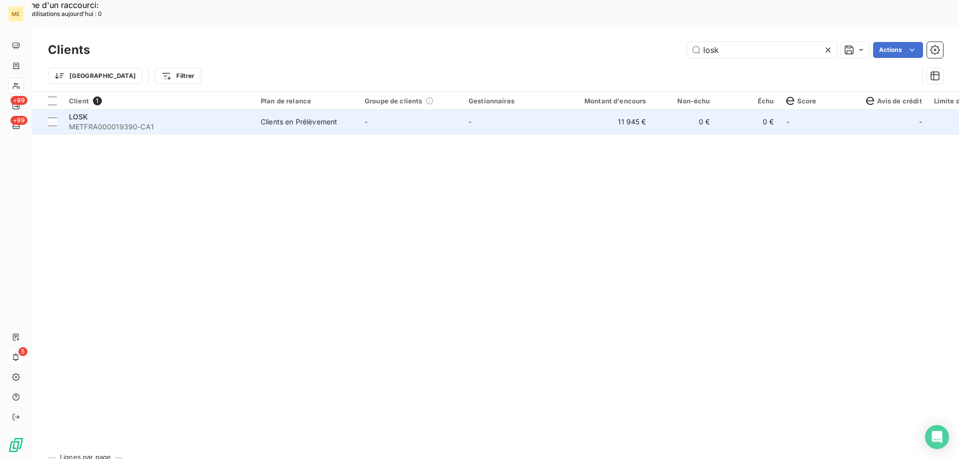
type input "losk"
click at [90, 112] on div "LOSK" at bounding box center [159, 117] width 180 height 10
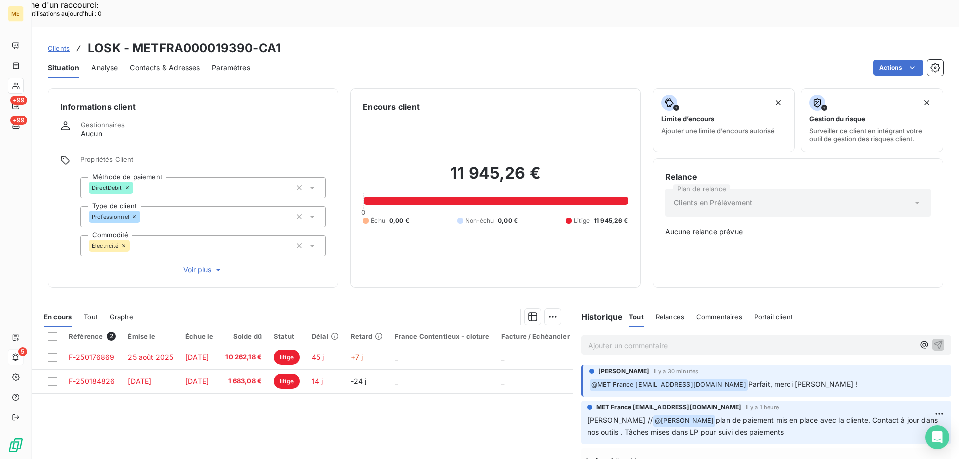
scroll to position [50, 0]
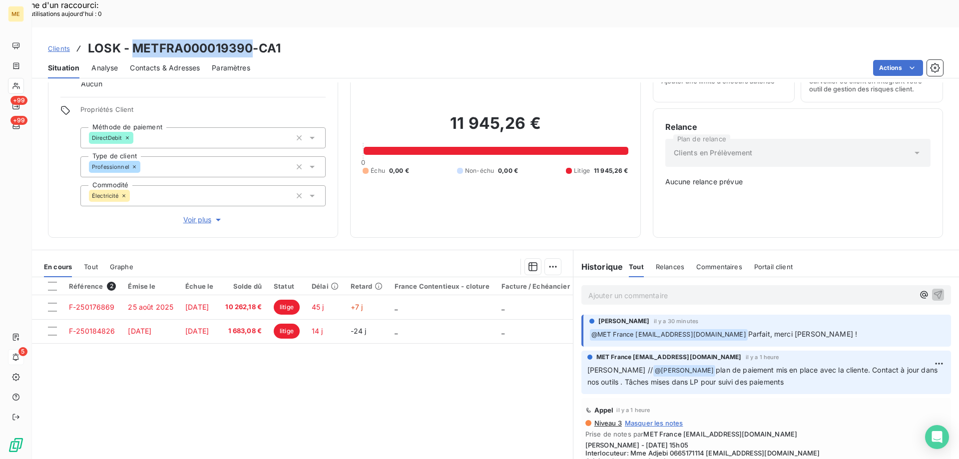
drag, startPoint x: 133, startPoint y: 23, endPoint x: 249, endPoint y: 23, distance: 115.9
click at [249, 39] on h3 "LOSK - METFRA000019390-CA1" at bounding box center [184, 48] width 193 height 18
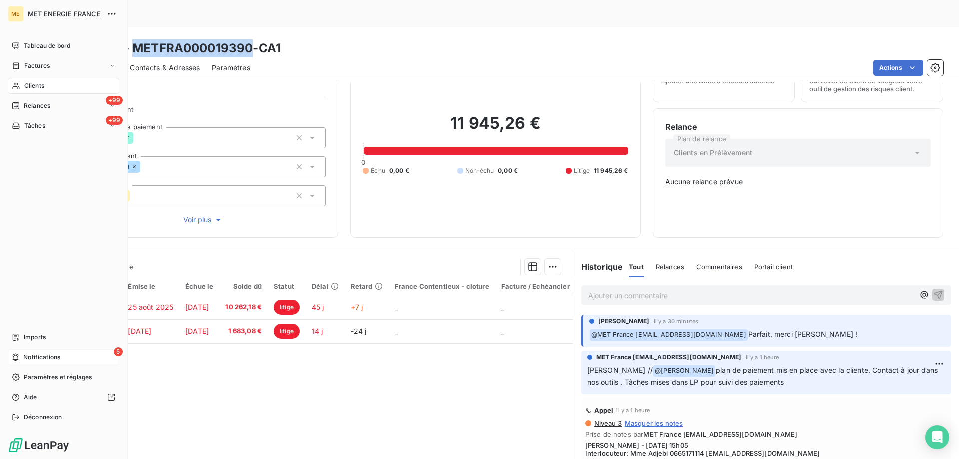
click at [27, 357] on span "Notifications" at bounding box center [41, 357] width 37 height 9
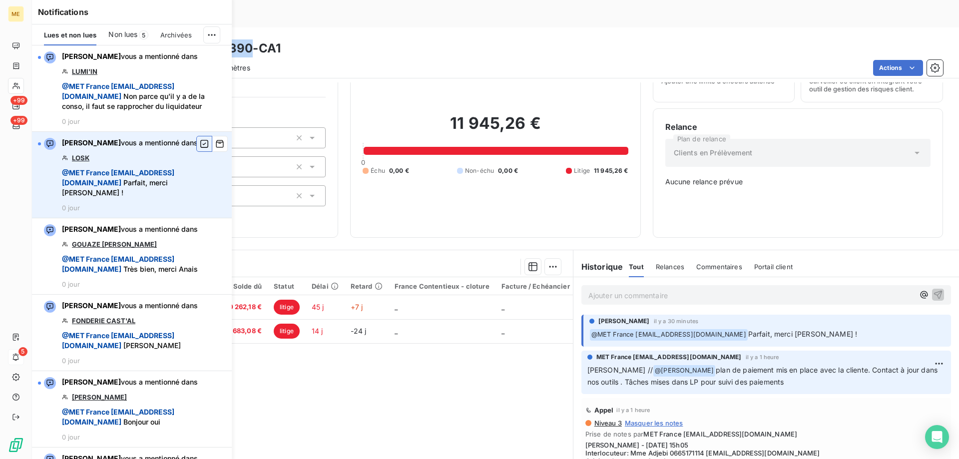
click at [200, 148] on icon "button" at bounding box center [204, 144] width 8 height 8
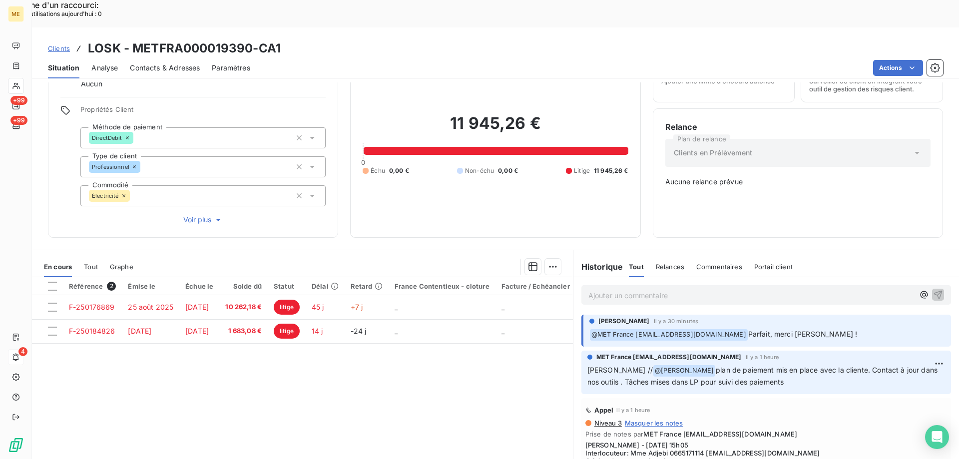
click at [427, 39] on div "Clients LOSK - METFRA000019390-CA1" at bounding box center [495, 48] width 927 height 18
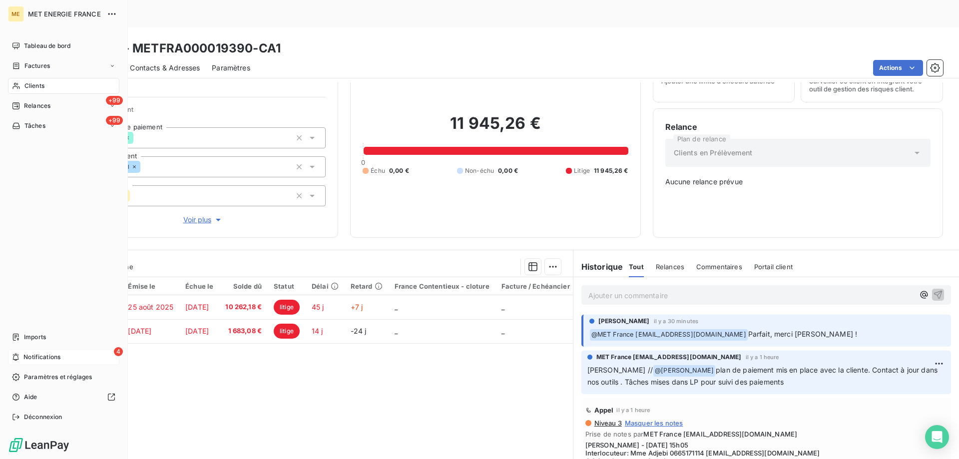
click at [36, 102] on span "Relances" at bounding box center [37, 105] width 26 height 9
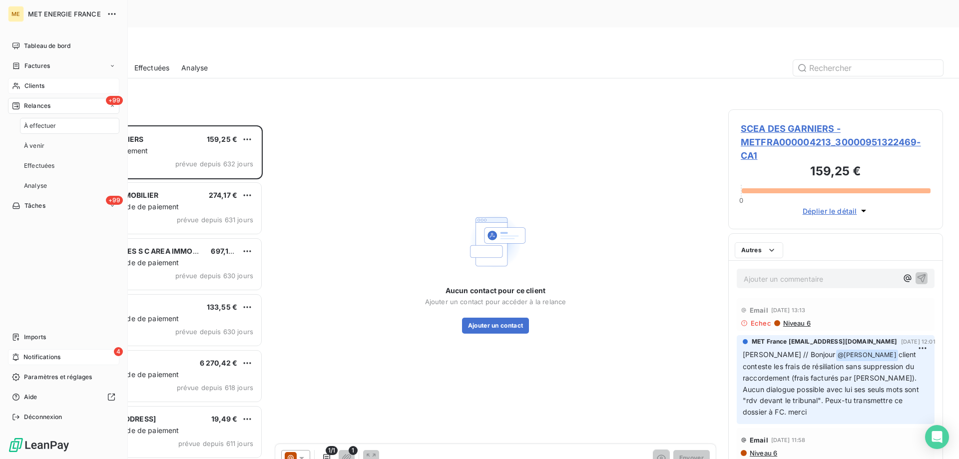
scroll to position [354, 207]
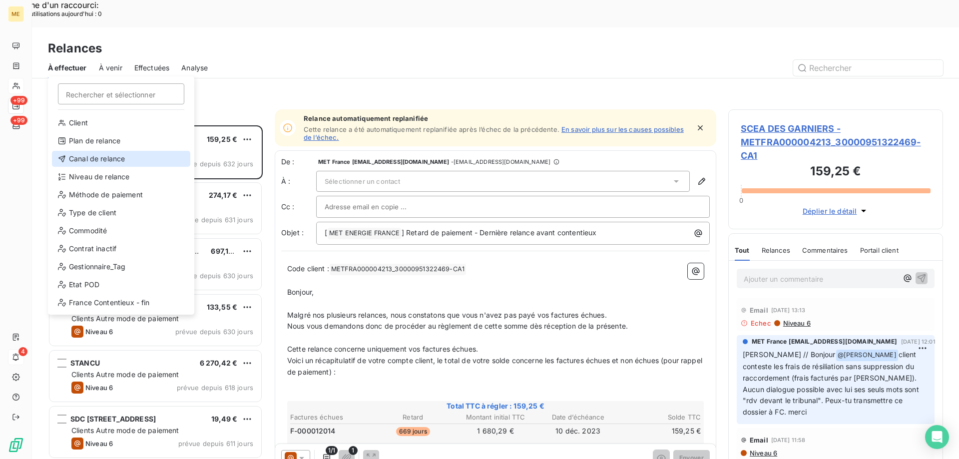
click at [98, 161] on div "Canal de relance" at bounding box center [121, 159] width 138 height 16
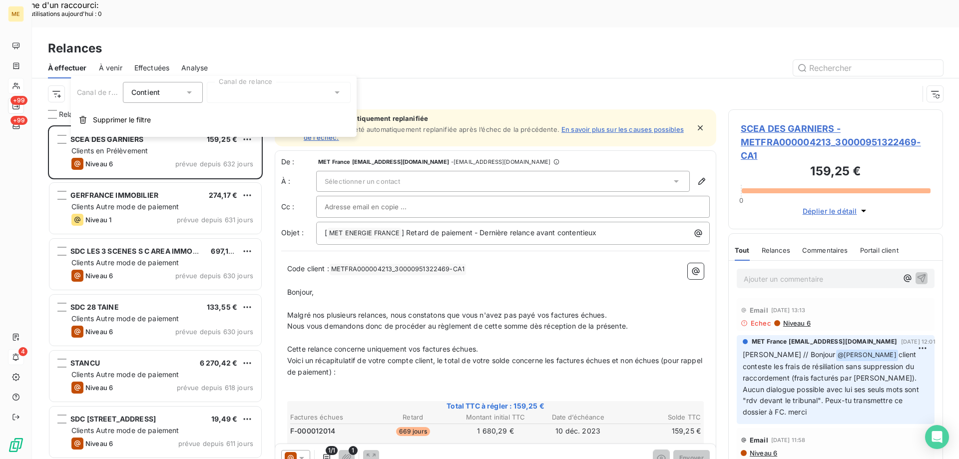
click at [265, 95] on div at bounding box center [279, 92] width 144 height 21
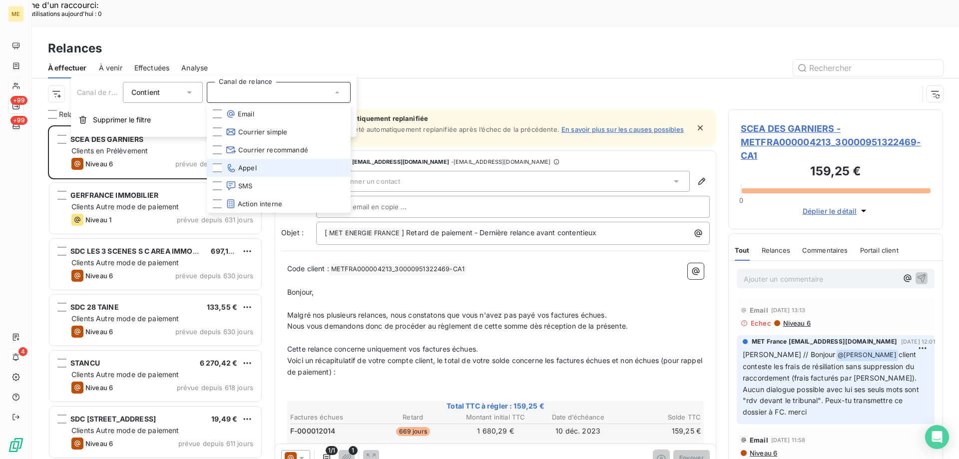
click at [254, 171] on span "Appel" at bounding box center [241, 168] width 31 height 10
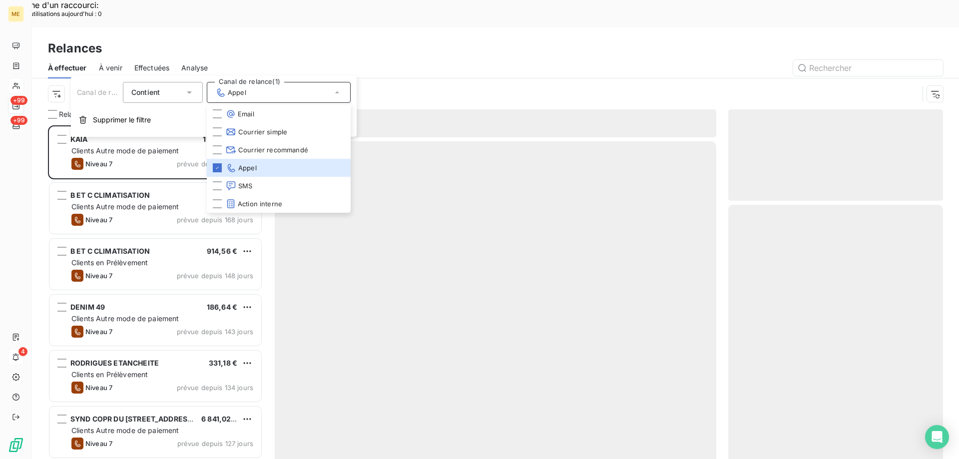
scroll to position [354, 207]
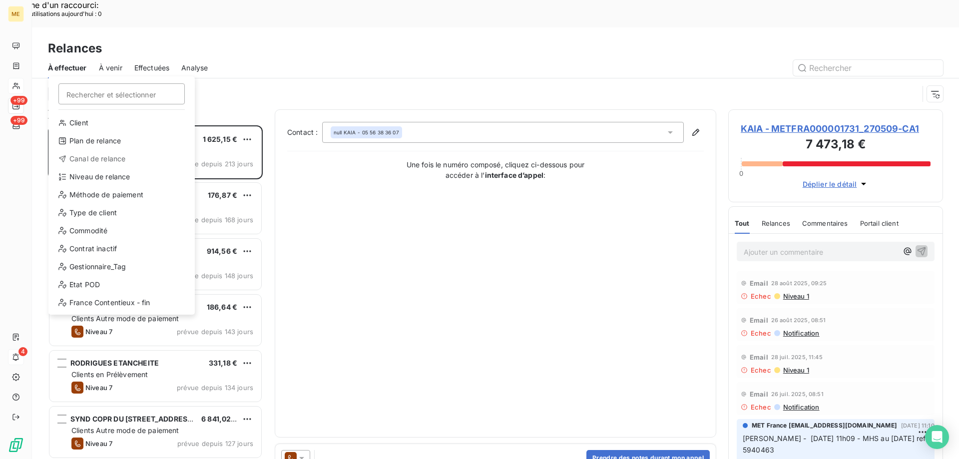
click at [107, 155] on div "Canal de relance" at bounding box center [121, 159] width 138 height 16
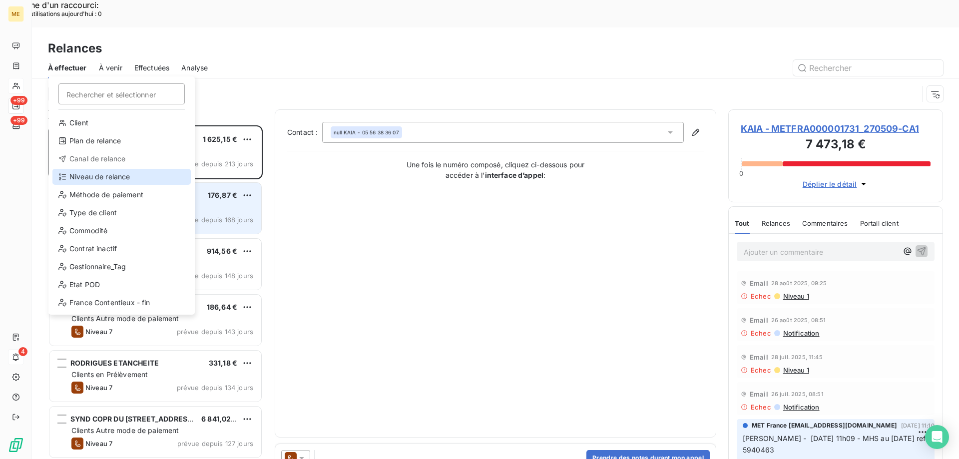
click at [81, 176] on div "Niveau de relance" at bounding box center [121, 177] width 138 height 16
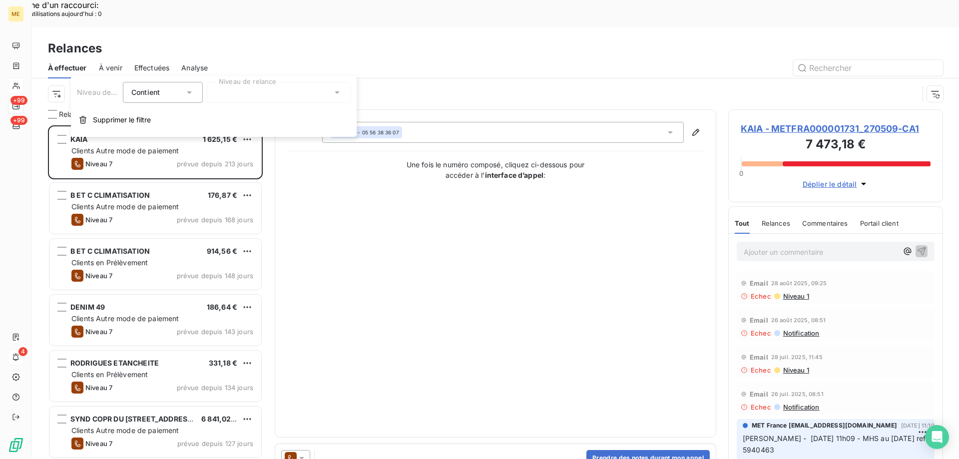
click at [252, 95] on div at bounding box center [279, 92] width 144 height 21
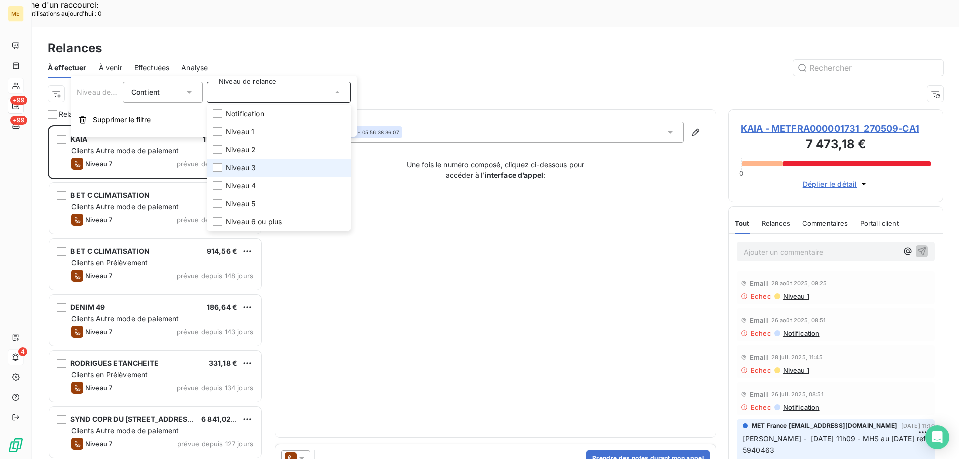
click at [261, 168] on li "Niveau 3" at bounding box center [279, 168] width 144 height 18
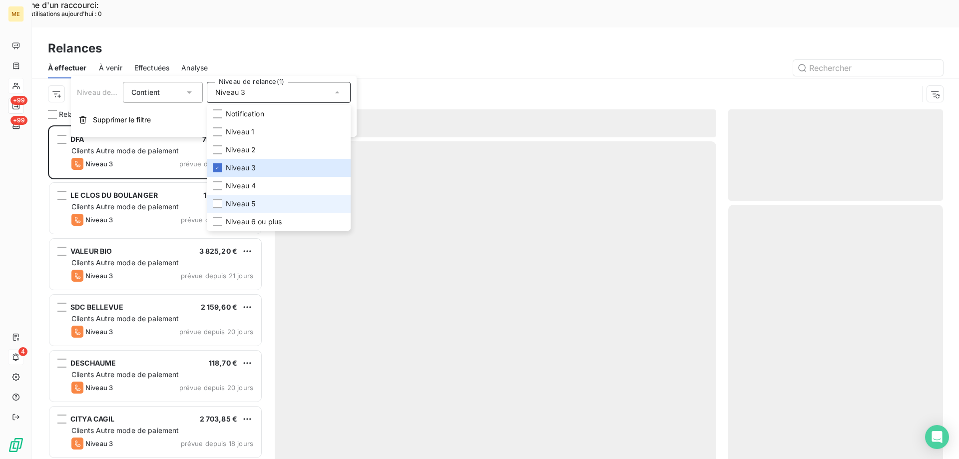
click at [260, 203] on li "Niveau 5" at bounding box center [279, 204] width 144 height 18
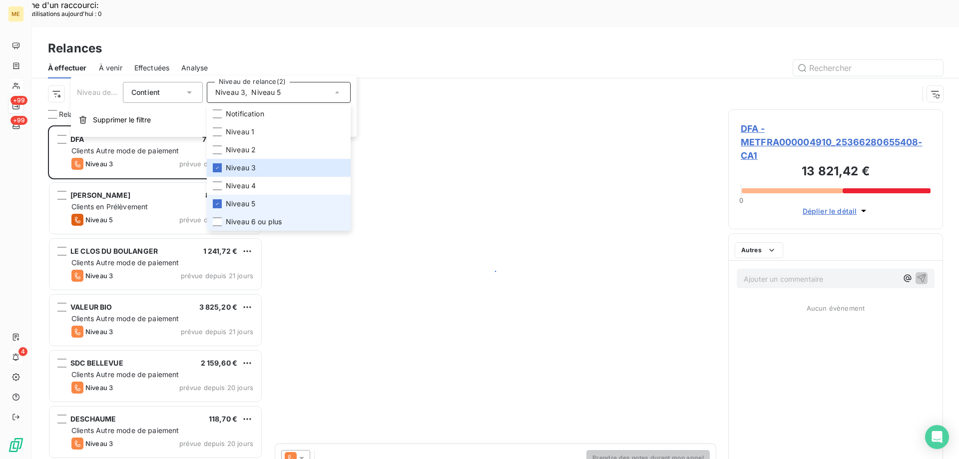
scroll to position [354, 207]
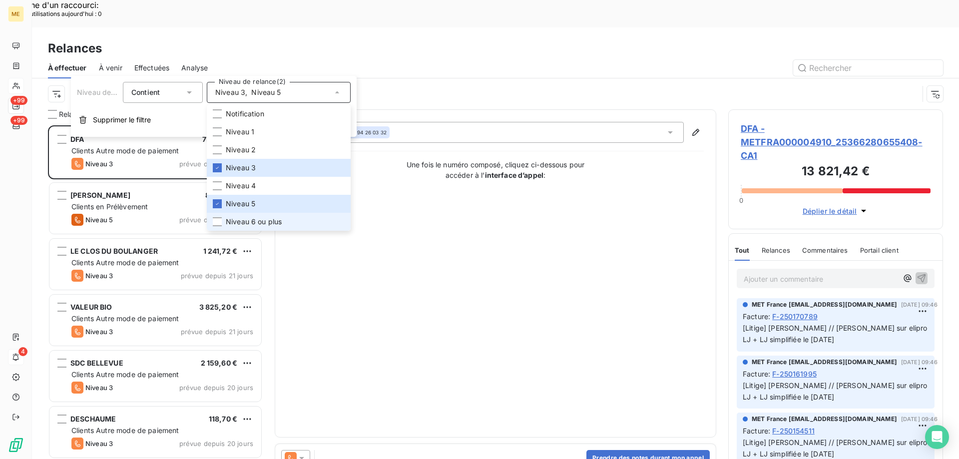
click at [261, 221] on span "Niveau 6 ou plus" at bounding box center [254, 222] width 56 height 10
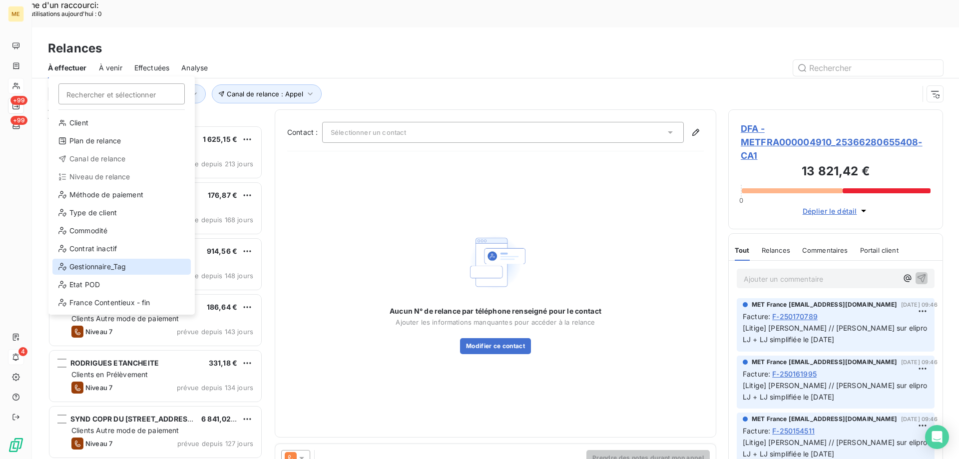
click at [86, 259] on div "Gestionnaire_Tag" at bounding box center [121, 267] width 138 height 16
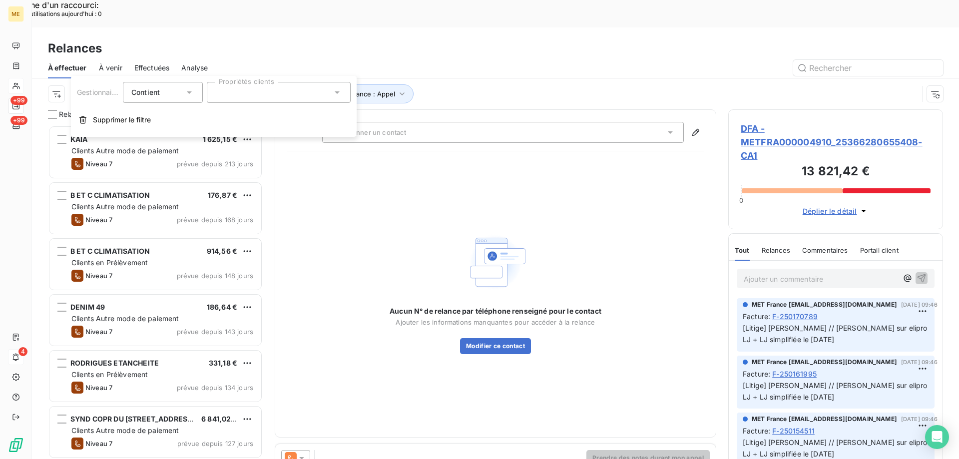
click at [256, 90] on div at bounding box center [279, 92] width 144 height 21
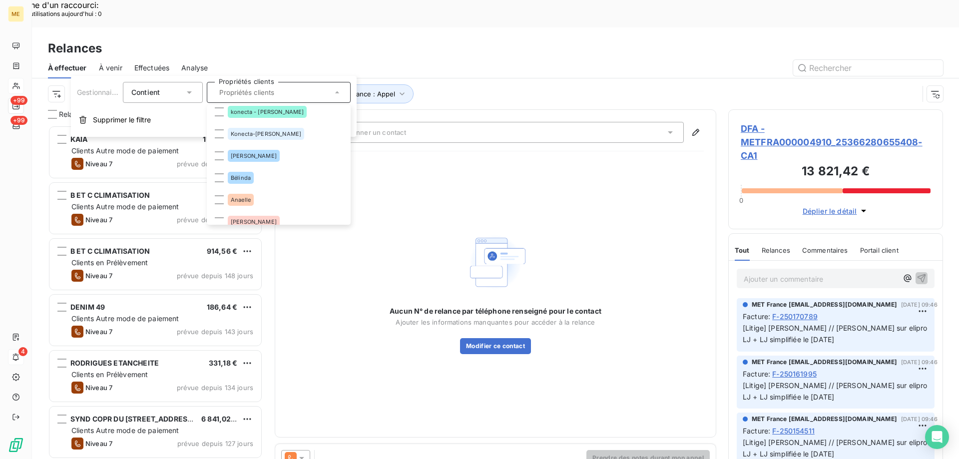
scroll to position [140, 0]
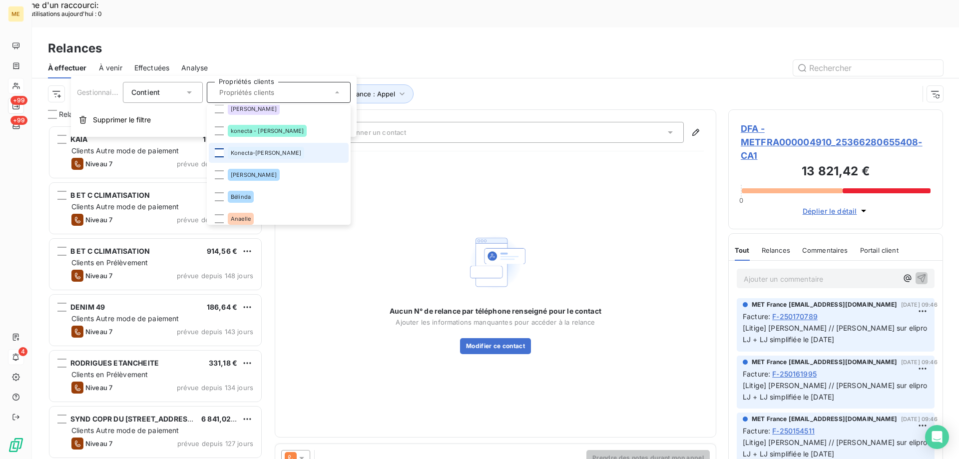
click at [217, 153] on div at bounding box center [219, 152] width 9 height 9
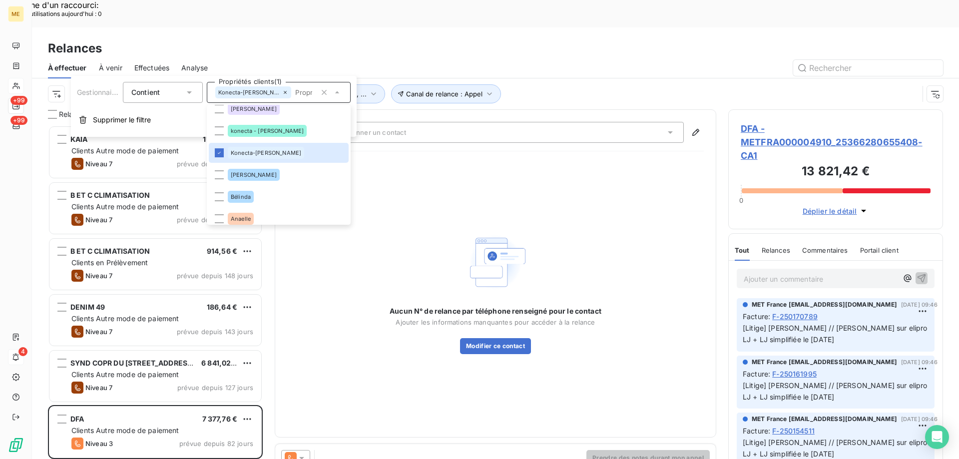
scroll to position [354, 207]
click at [486, 179] on div "Aucun N° de relance par téléphone renseigné pour le contact Ajouter les informa…" at bounding box center [495, 292] width 417 height 266
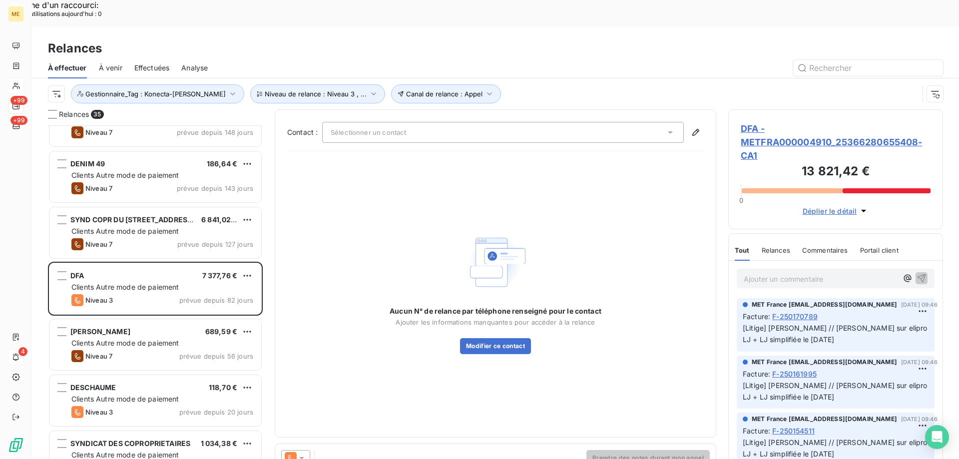
scroll to position [300, 0]
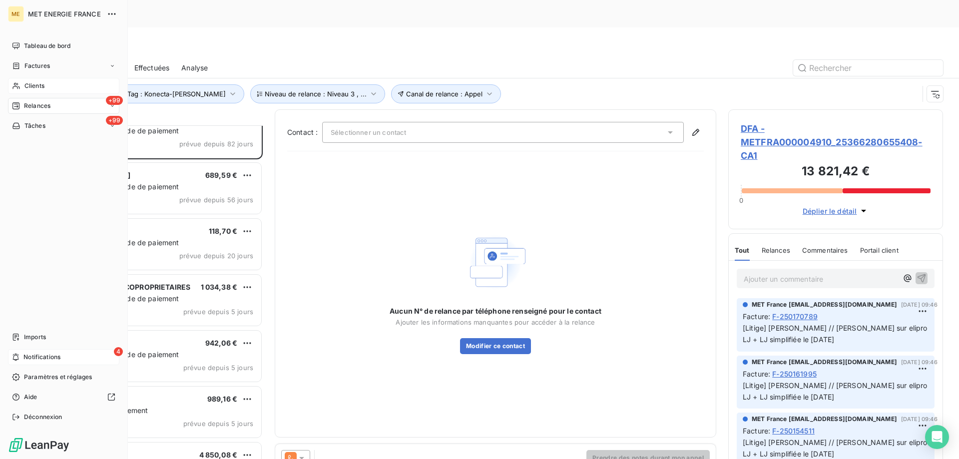
click at [32, 91] on div "Clients" at bounding box center [63, 86] width 111 height 16
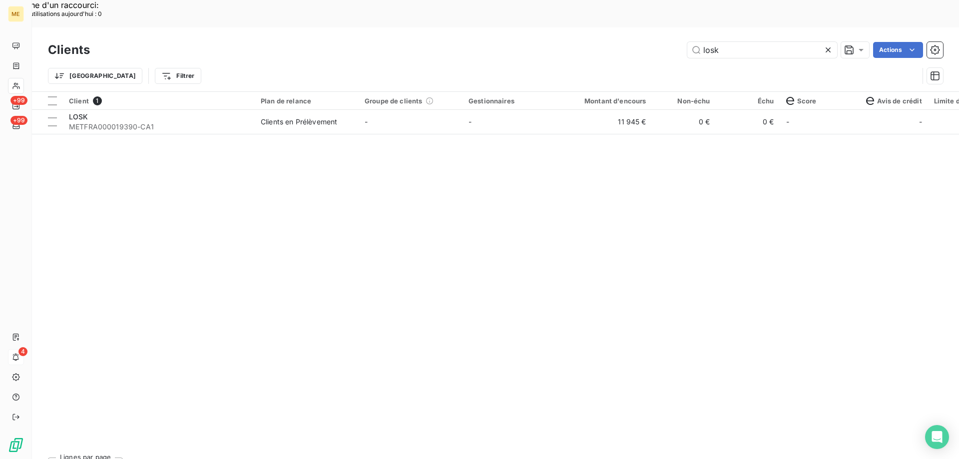
drag, startPoint x: 724, startPoint y: 15, endPoint x: 595, endPoint y: 15, distance: 129.4
click at [595, 42] on div "losk Actions" at bounding box center [522, 50] width 841 height 16
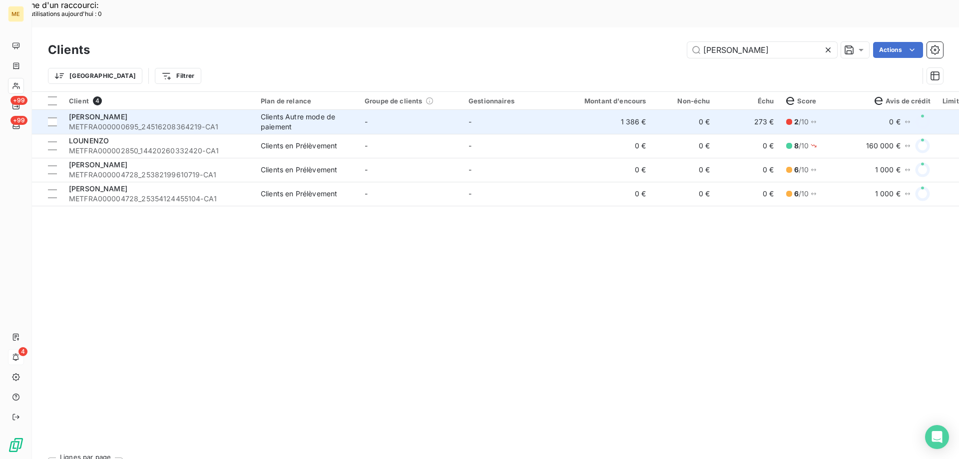
type input "[PERSON_NAME]"
click at [112, 112] on div "ENZO PIZZA" at bounding box center [159, 117] width 180 height 10
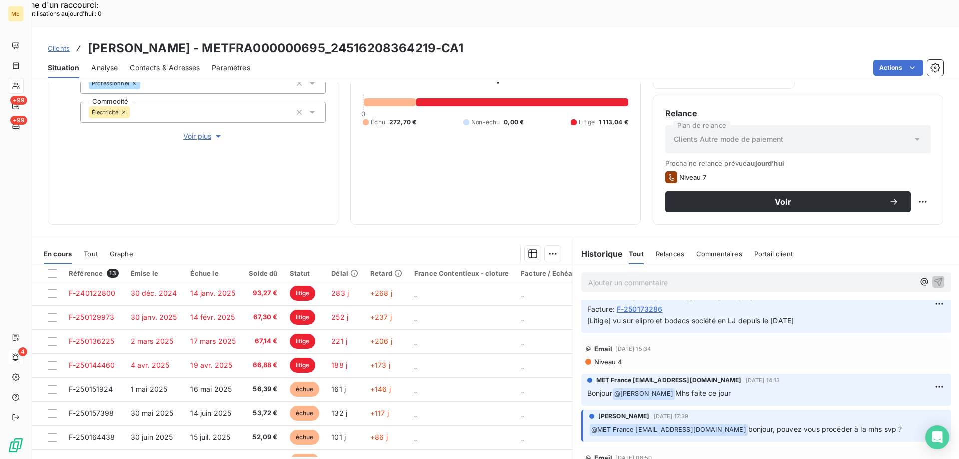
scroll to position [100, 0]
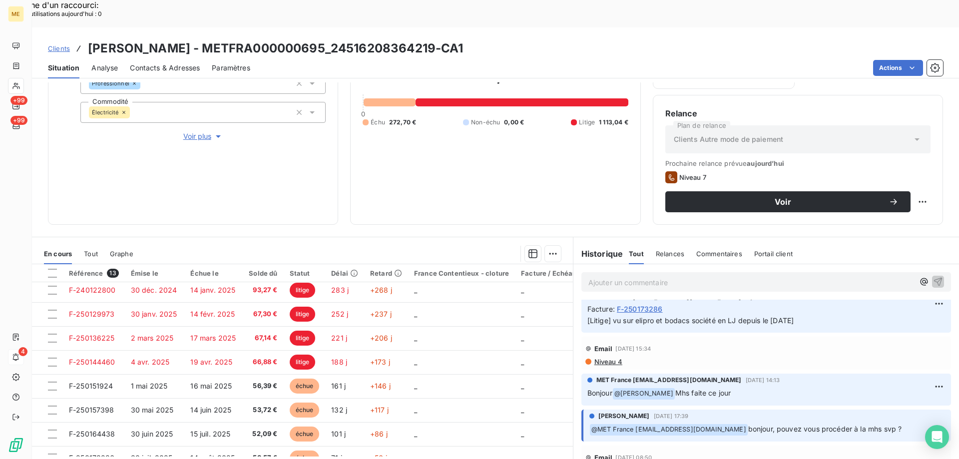
click at [593, 272] on div "Ajouter un commentaire ﻿" at bounding box center [767, 281] width 370 height 19
click at [591, 276] on p "Ajouter un commentaire ﻿" at bounding box center [752, 282] width 326 height 12
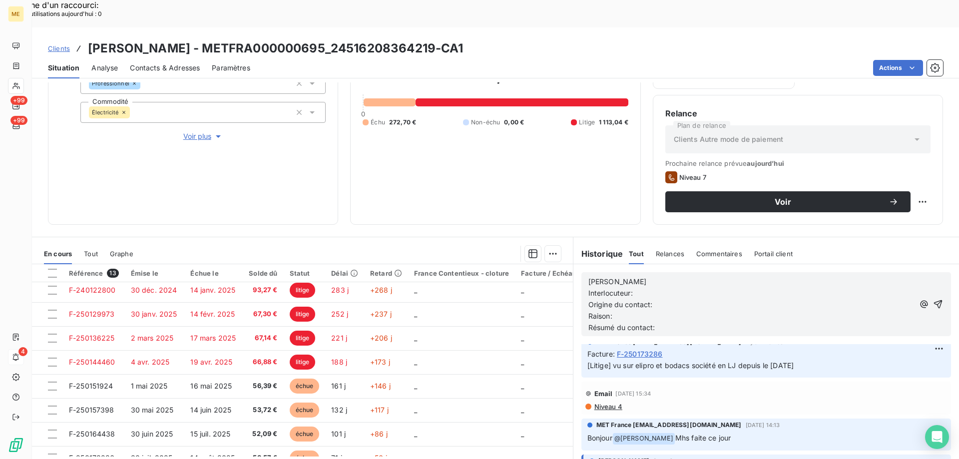
scroll to position [194, 0]
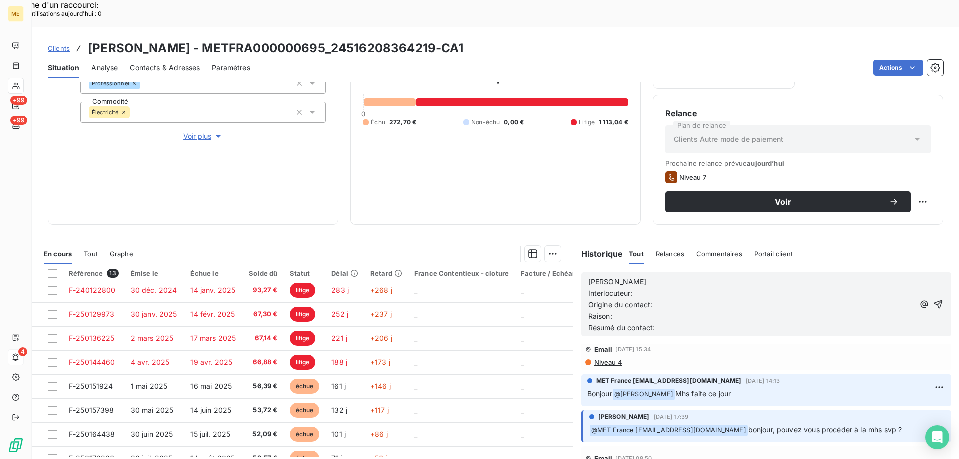
click at [627, 276] on p "[PERSON_NAME]" at bounding box center [752, 281] width 326 height 11
click at [637, 288] on p "Interlocuteur:" at bounding box center [752, 293] width 326 height 11
click at [682, 288] on p "Interlocuteur:" at bounding box center [752, 293] width 326 height 11
click at [720, 299] on p "Origine du contact:" at bounding box center [752, 304] width 326 height 11
click at [716, 288] on p "Interlocuteur: M LEFEBVRE" at bounding box center [752, 293] width 326 height 11
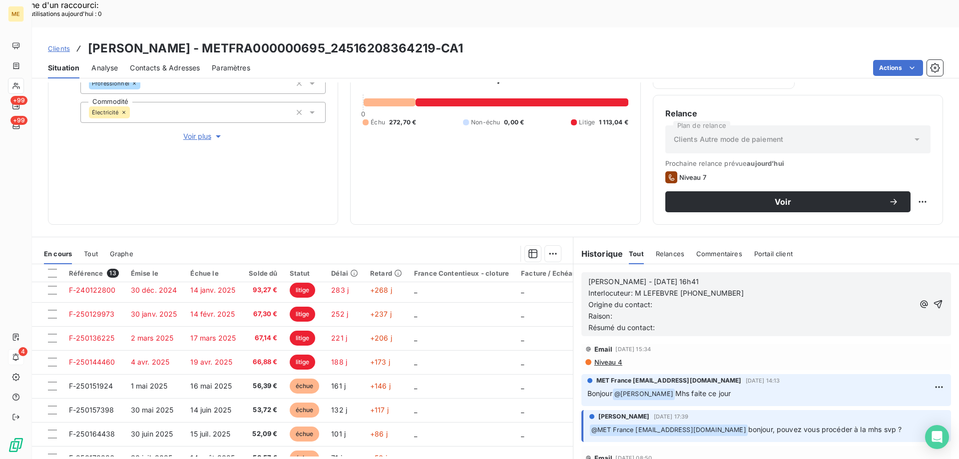
click at [691, 289] on span "Interlocuteur: M LEFEBVRE +33778076556" at bounding box center [666, 293] width 155 height 8
click at [763, 288] on p "Interlocuteur: M LEFEBVRE 0778076556" at bounding box center [752, 293] width 326 height 11
click at [728, 288] on p "Interlocuteur: M LEFEBVRE 0778076556" at bounding box center [752, 293] width 326 height 11
click at [745, 288] on p "Interlocuteur: M LEFEBVRE 0778076556" at bounding box center [752, 293] width 326 height 11
click at [701, 299] on p "Origine du contact:" at bounding box center [752, 304] width 326 height 11
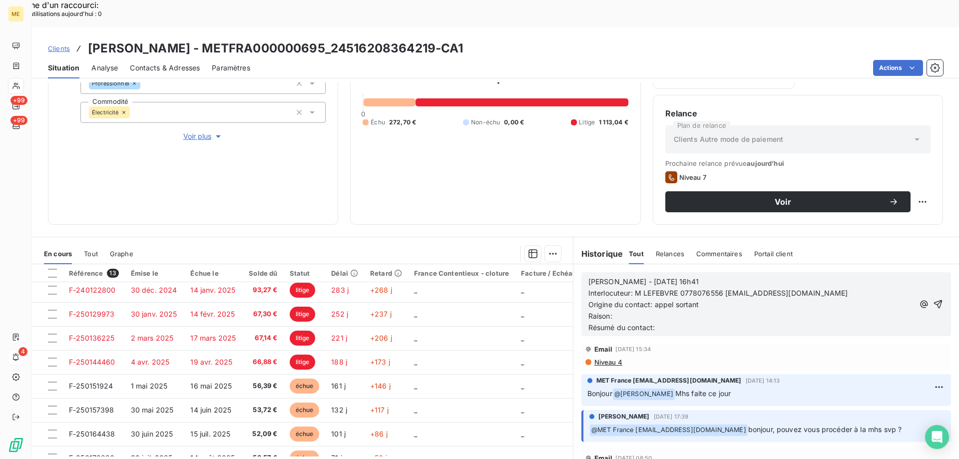
click at [652, 311] on p "Raison:" at bounding box center [752, 316] width 326 height 11
click at [698, 322] on p "Résumé du contact:" at bounding box center [752, 327] width 326 height 11
click at [759, 323] on span "Résumé du contact: appel sortant ko message laiszsé sur répondeur" at bounding box center [703, 327] width 229 height 8
click at [934, 300] on icon "button" at bounding box center [938, 304] width 8 height 8
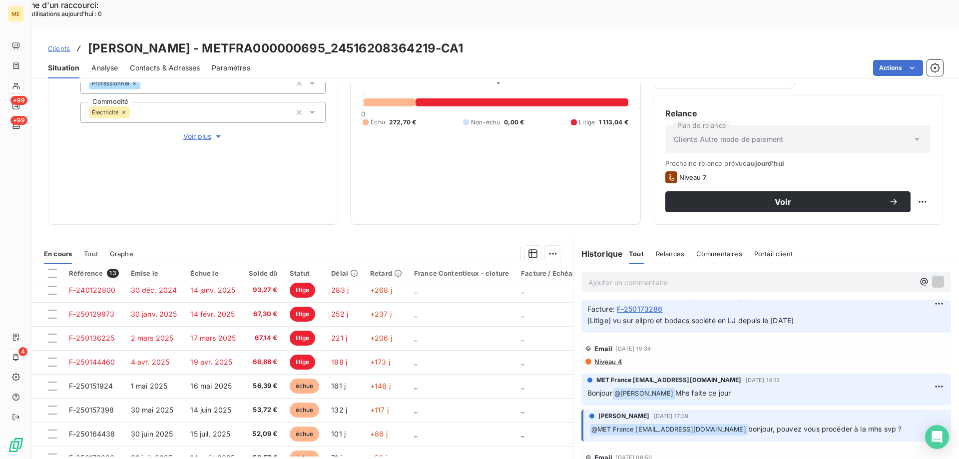
scroll to position [231, 0]
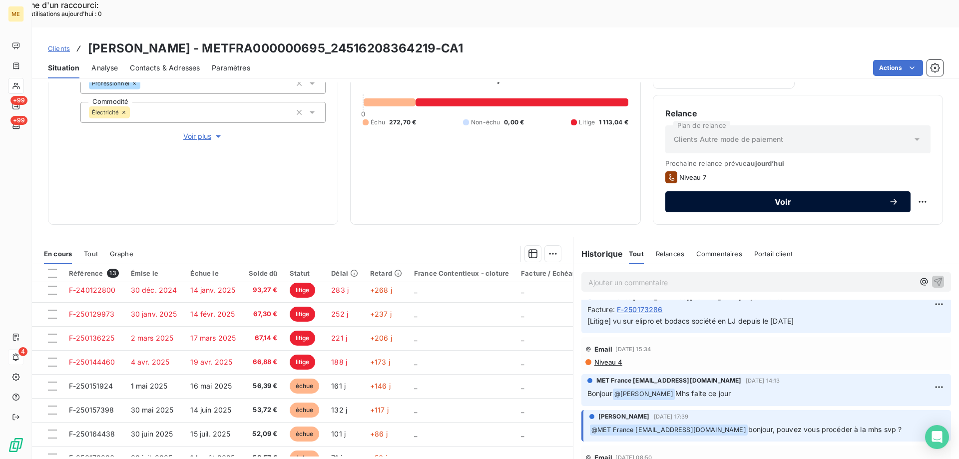
click at [711, 198] on span "Voir" at bounding box center [782, 202] width 211 height 8
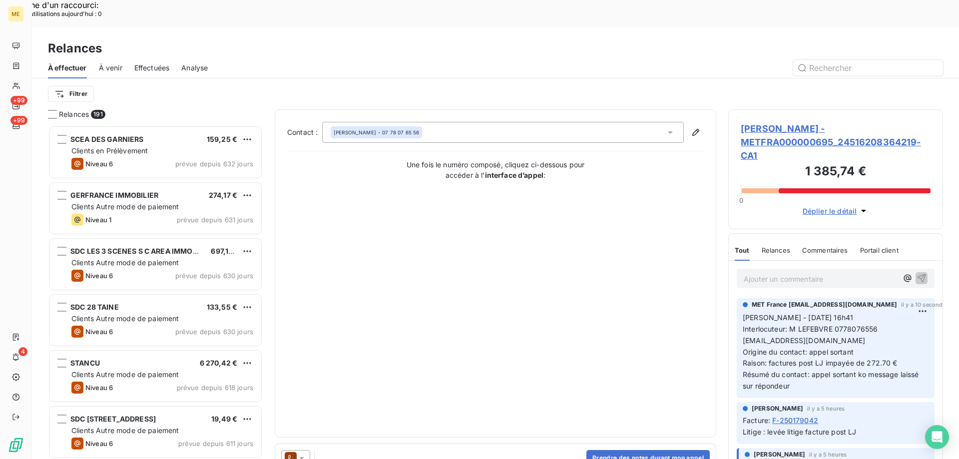
scroll to position [354, 207]
click at [302, 453] on icon at bounding box center [302, 458] width 10 height 10
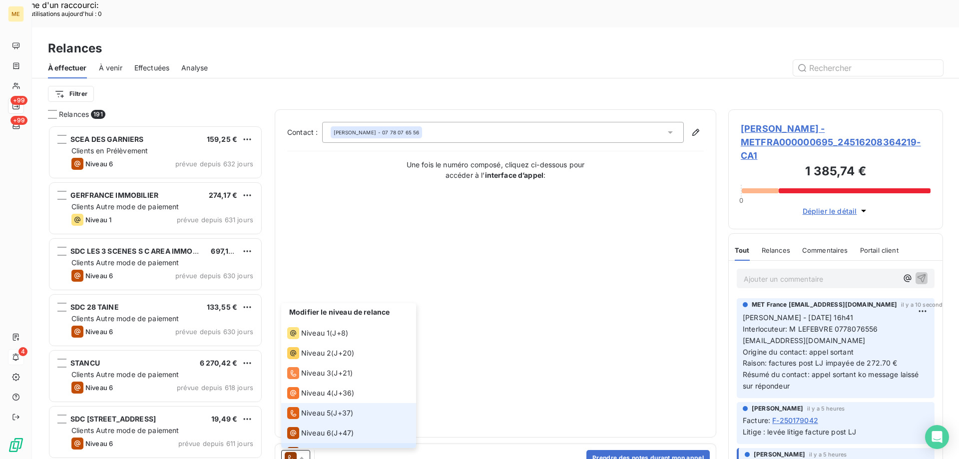
scroll to position [15, 0]
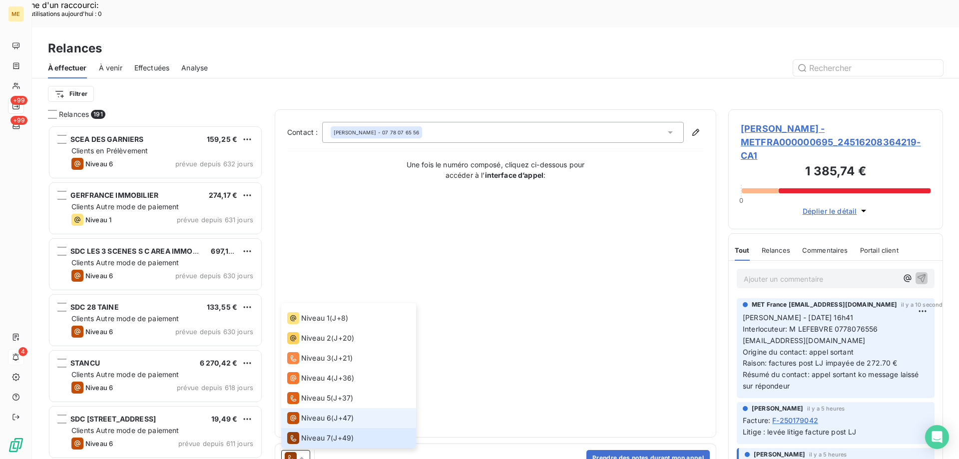
click at [350, 413] on span "J+47 )" at bounding box center [344, 418] width 20 height 10
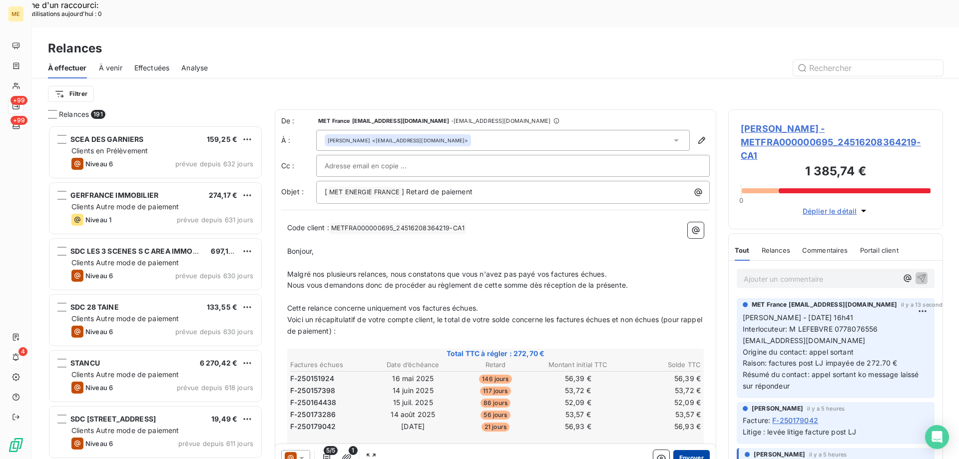
click at [686, 450] on button "Envoyer" at bounding box center [691, 458] width 36 height 16
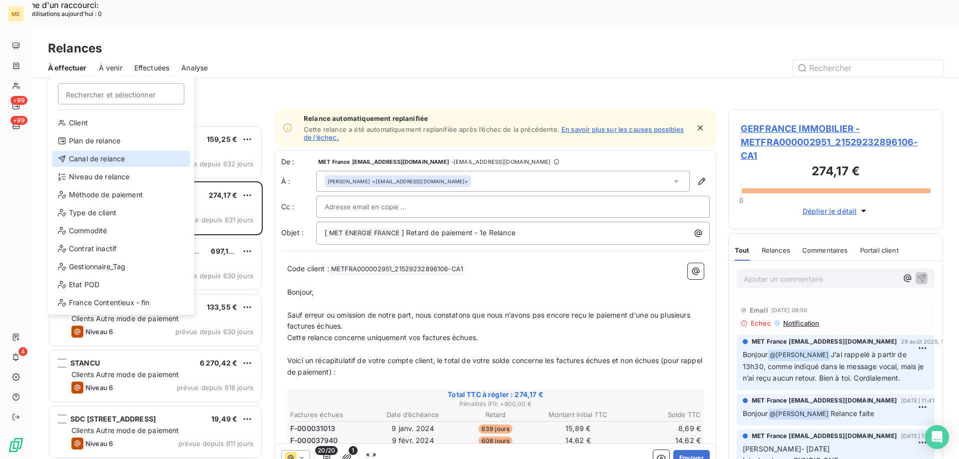
click at [94, 160] on div "Canal de relance" at bounding box center [121, 159] width 138 height 16
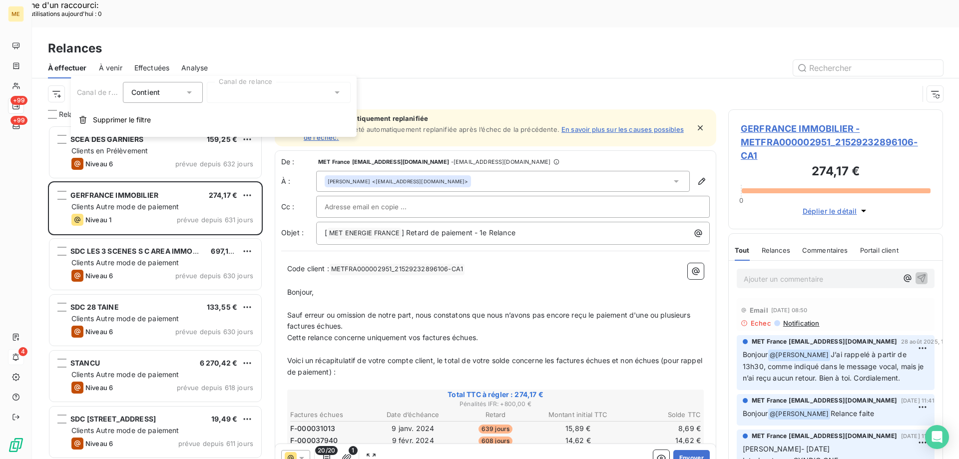
click at [253, 100] on div at bounding box center [279, 92] width 144 height 21
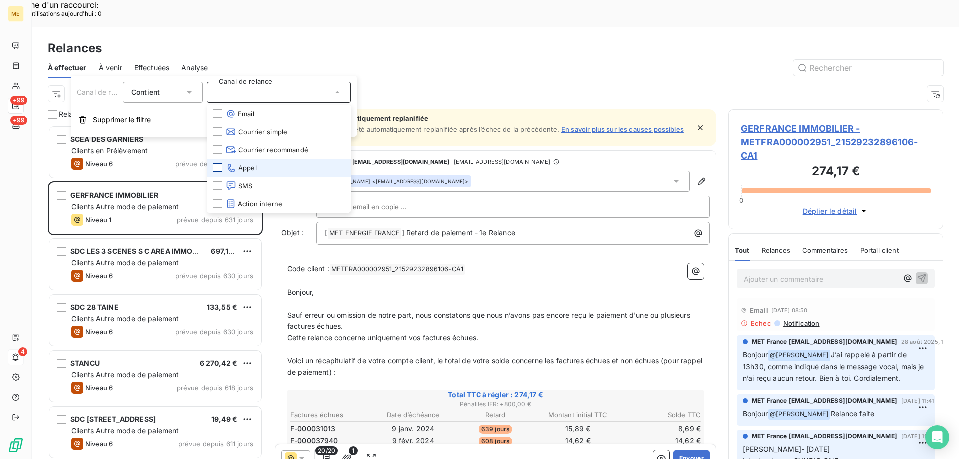
click at [216, 167] on div at bounding box center [217, 167] width 9 height 9
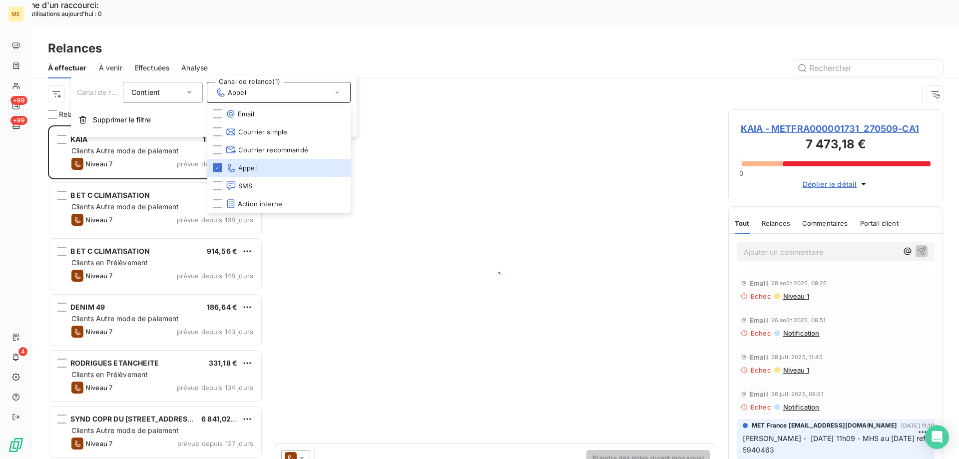
scroll to position [354, 207]
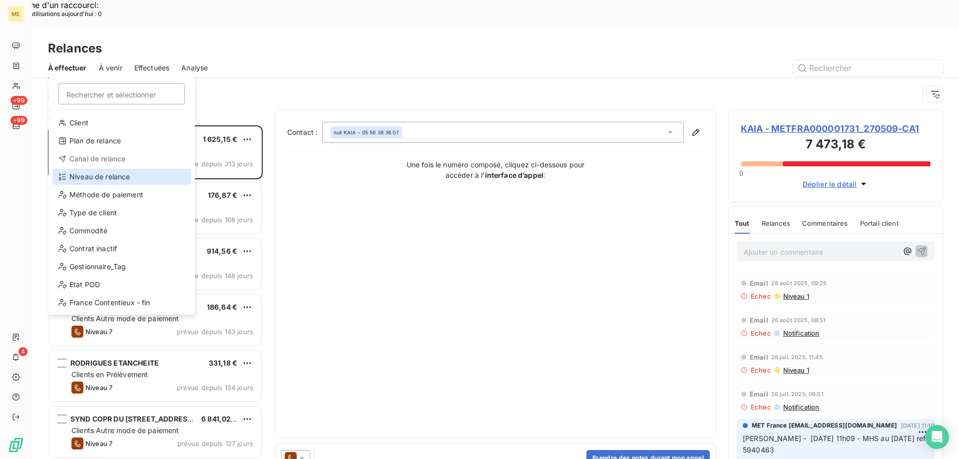
click at [119, 183] on div "Niveau de relance" at bounding box center [121, 177] width 138 height 16
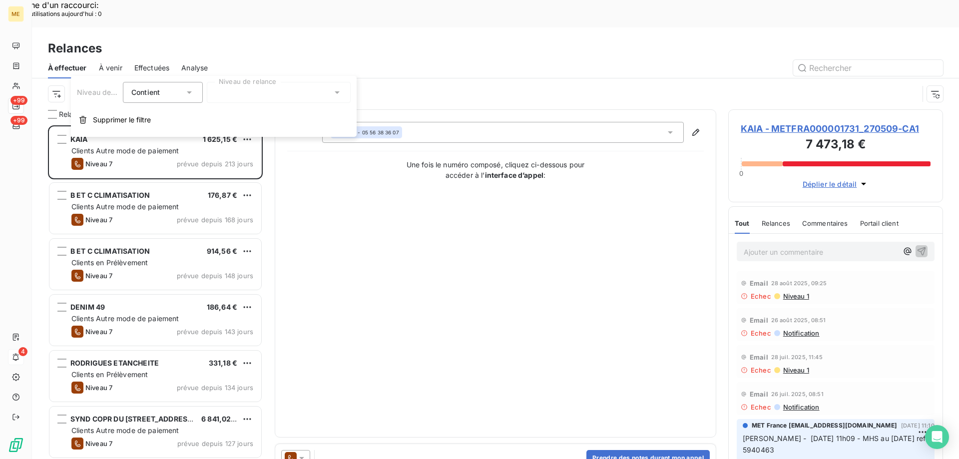
click at [232, 95] on div at bounding box center [279, 92] width 144 height 21
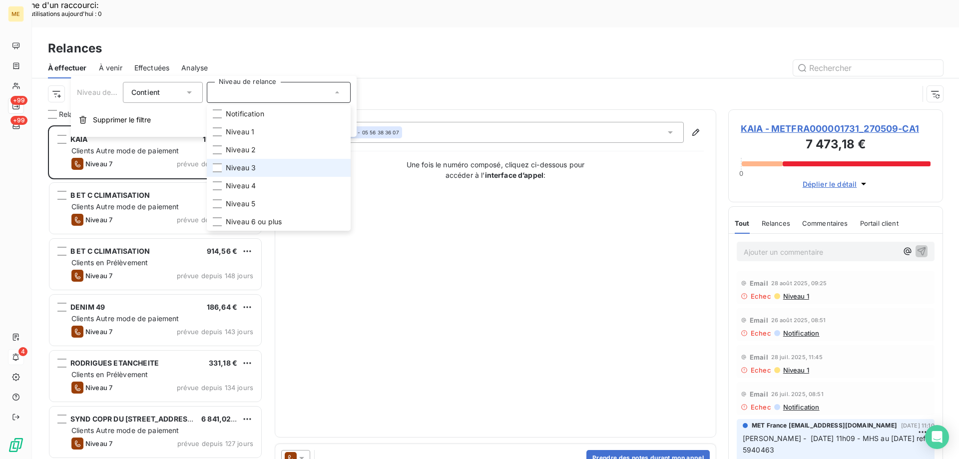
click at [246, 161] on li "Niveau 3" at bounding box center [279, 168] width 144 height 18
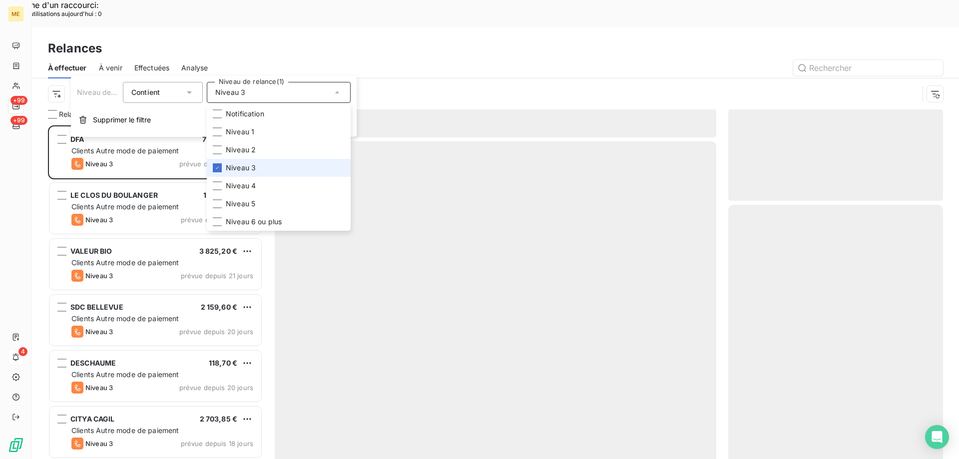
scroll to position [354, 207]
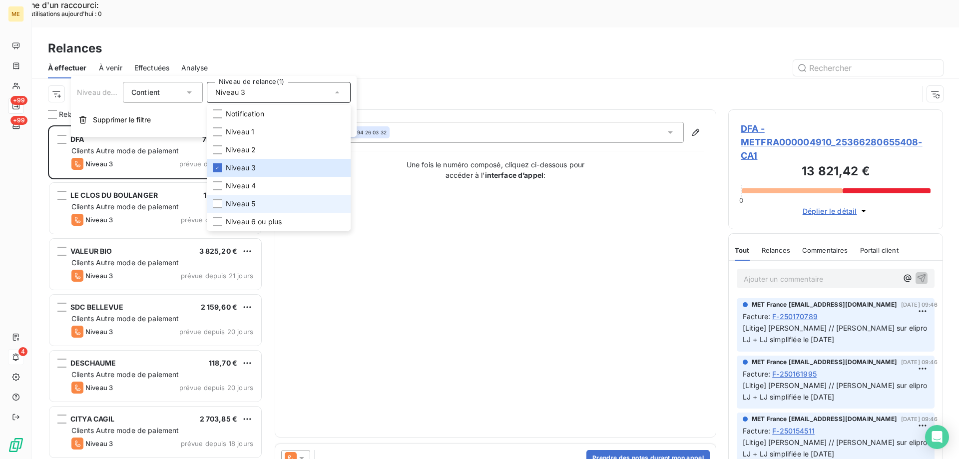
click at [245, 203] on span "Niveau 5" at bounding box center [240, 204] width 29 height 10
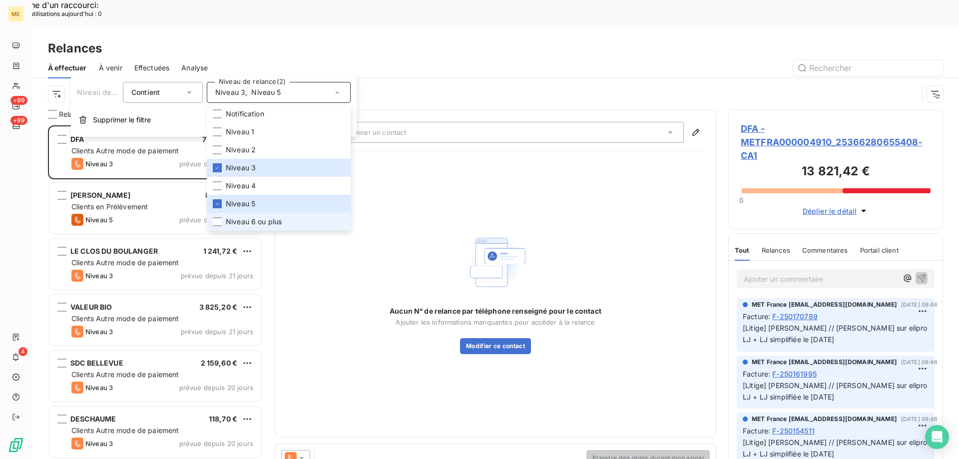
click at [222, 222] on li "Niveau 6 ou plus" at bounding box center [279, 222] width 144 height 18
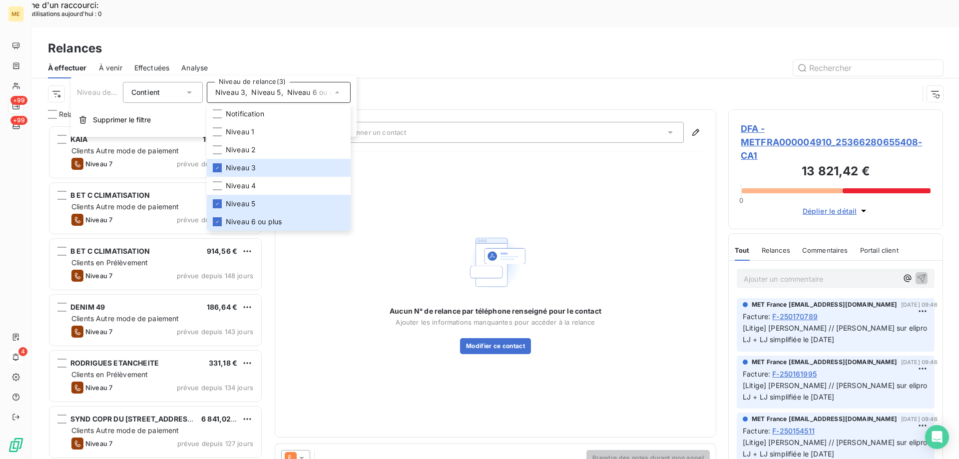
click at [493, 159] on div "Aucun N° de relance par téléphone renseigné pour le contact Ajouter les informa…" at bounding box center [495, 292] width 417 height 266
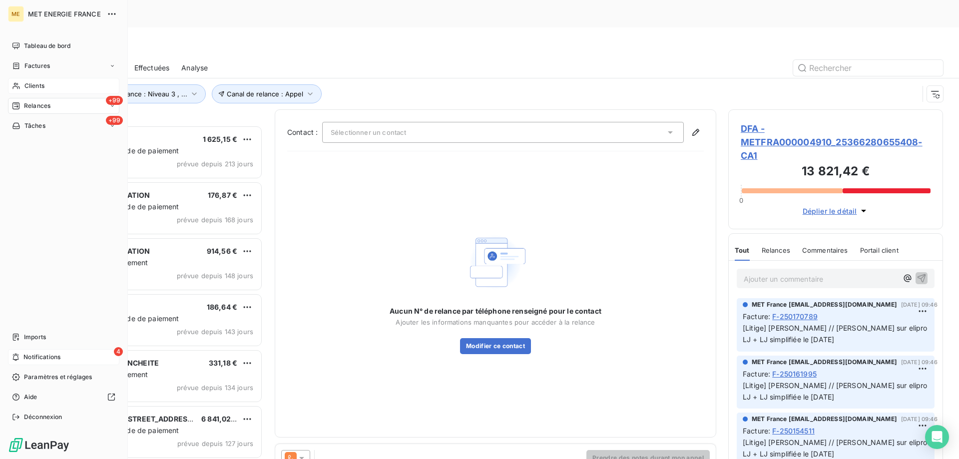
click at [36, 88] on span "Clients" at bounding box center [34, 85] width 20 height 9
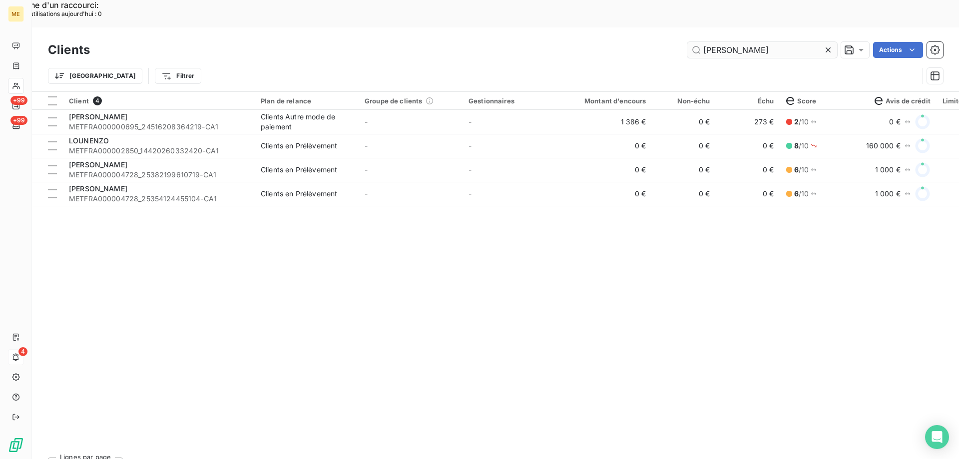
click at [729, 42] on input "[PERSON_NAME]" at bounding box center [762, 50] width 150 height 16
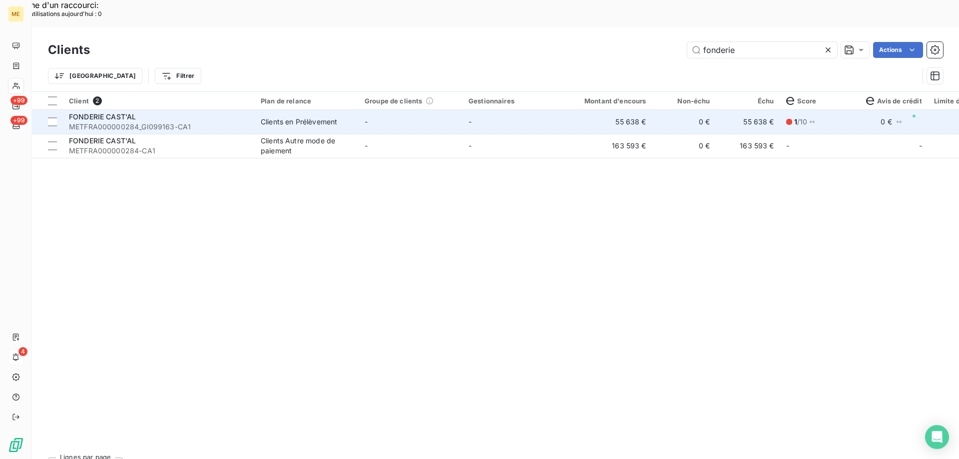
type input "fonderie"
click at [102, 112] on span "FONDERIE CAST'AL" at bounding box center [102, 116] width 67 height 8
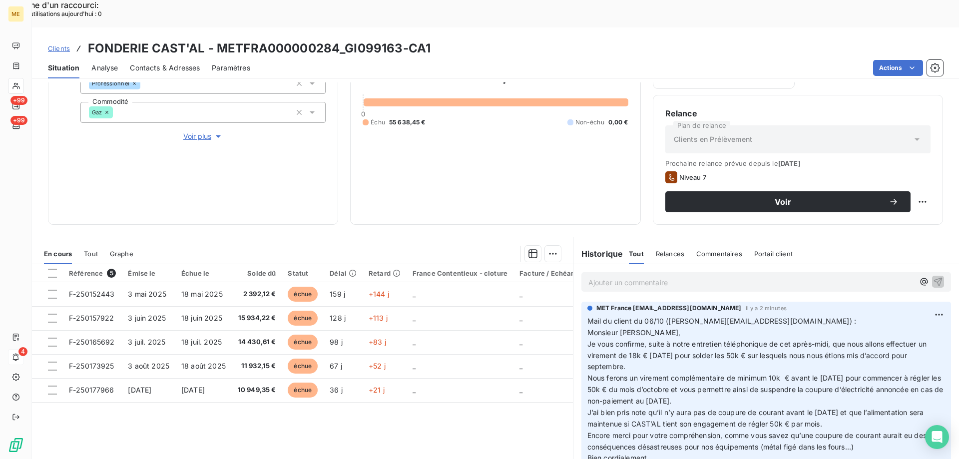
click at [55, 44] on span "Clients" at bounding box center [59, 48] width 22 height 8
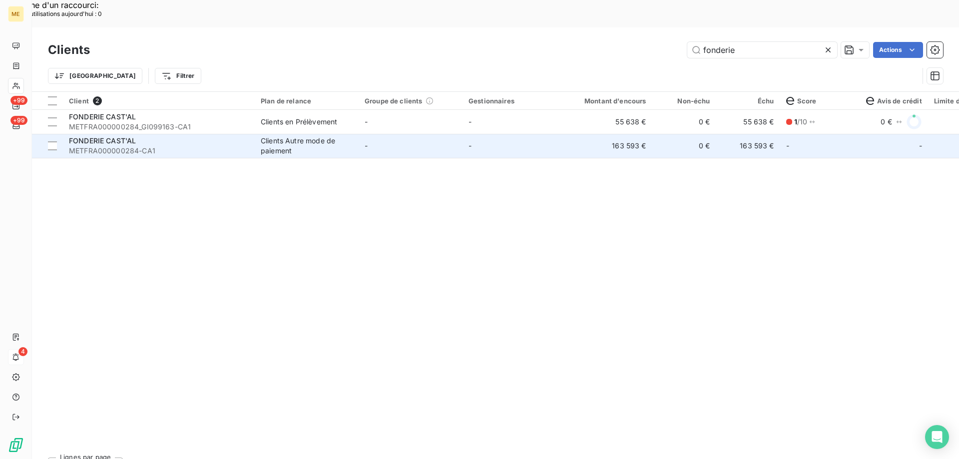
click at [105, 146] on span "METFRA000000284-CA1" at bounding box center [159, 151] width 180 height 10
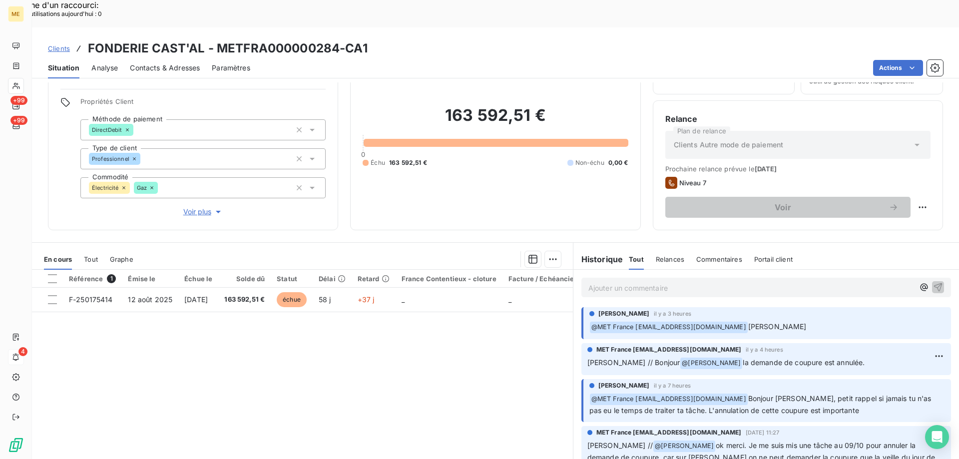
scroll to position [63, 0]
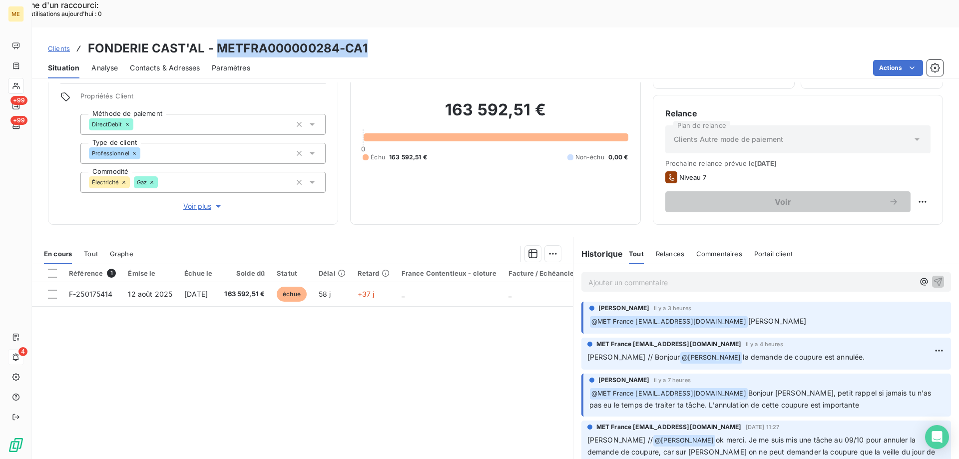
drag, startPoint x: 216, startPoint y: 20, endPoint x: 386, endPoint y: 18, distance: 169.9
click at [386, 39] on div "Clients FONDERIE CAST'AL - METFRA000000284-CA1" at bounding box center [495, 48] width 927 height 18
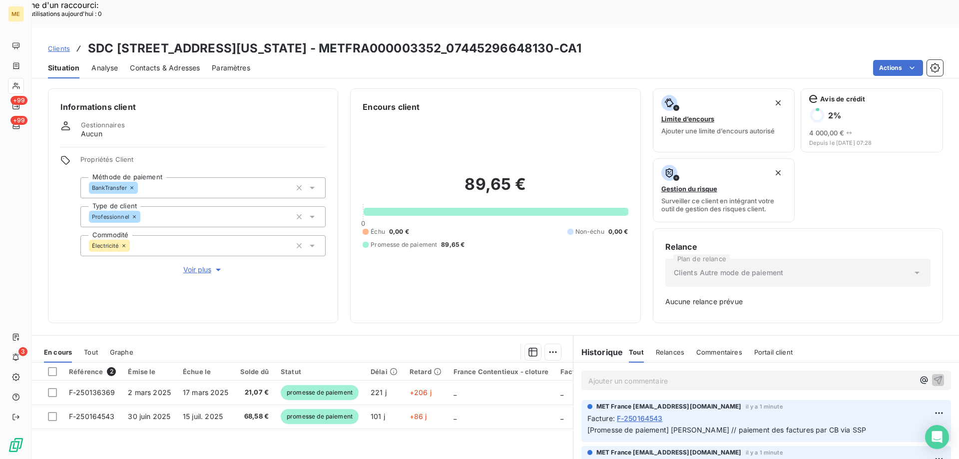
click at [62, 44] on span "Clients" at bounding box center [59, 48] width 22 height 8
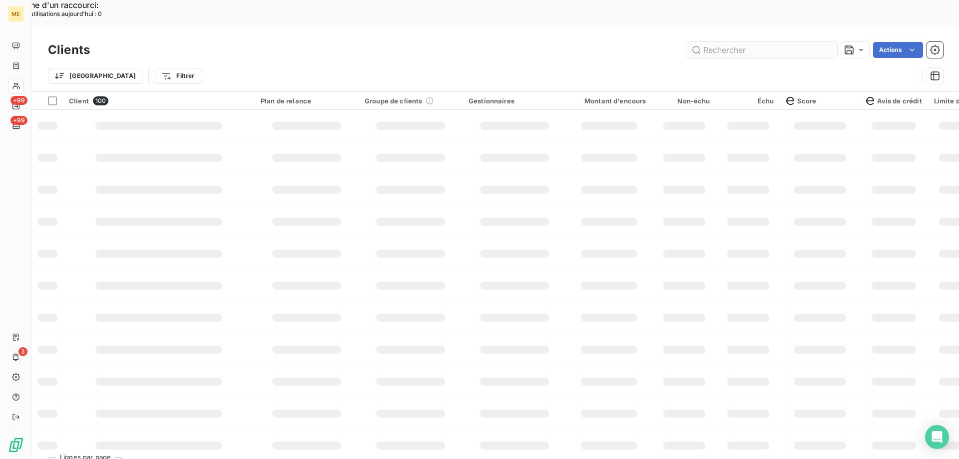
click at [723, 42] on input "text" at bounding box center [762, 50] width 150 height 16
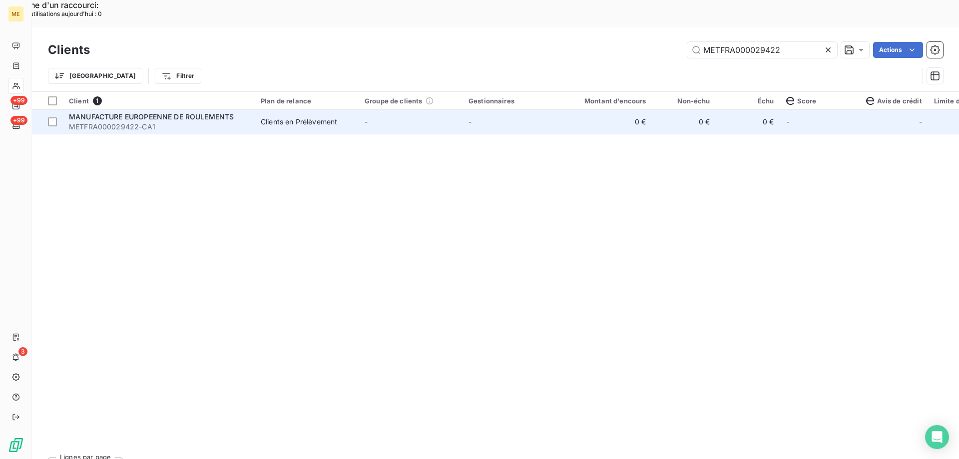
type input "METFRA000029422"
click at [136, 122] on span "METFRA000029422-CA1" at bounding box center [159, 127] width 180 height 10
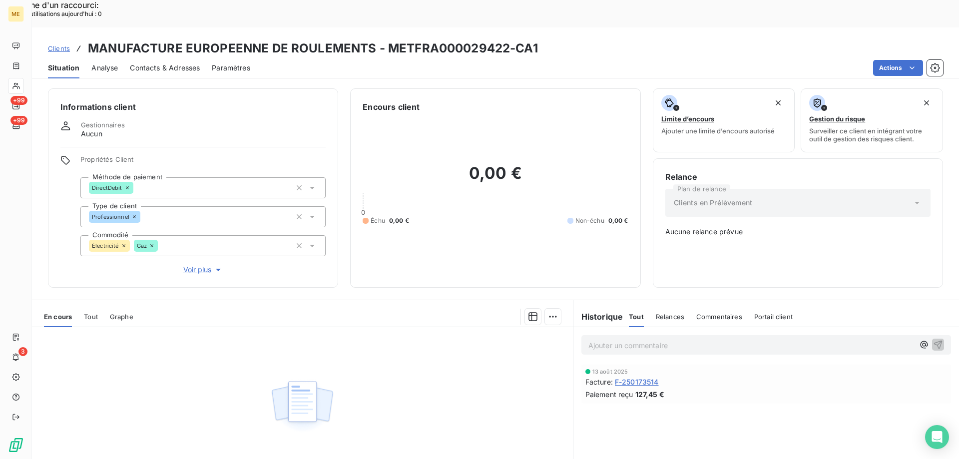
click at [92, 313] on span "Tout" at bounding box center [91, 317] width 14 height 8
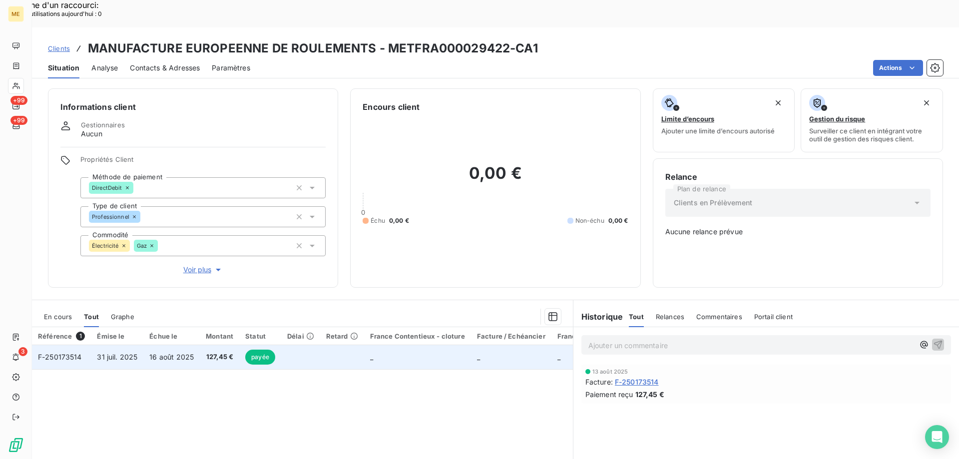
click at [110, 353] on span "31 juil. 2025" at bounding box center [117, 357] width 40 height 8
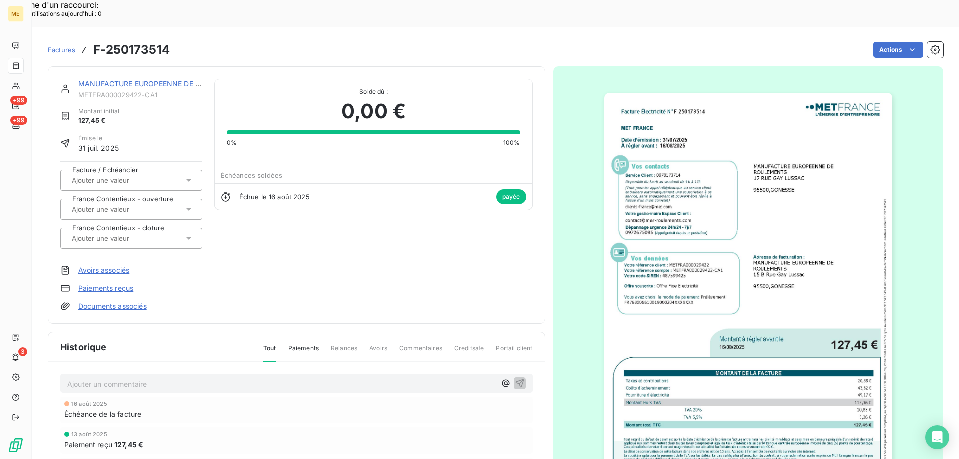
click at [773, 201] on img "button" at bounding box center [749, 296] width 288 height 407
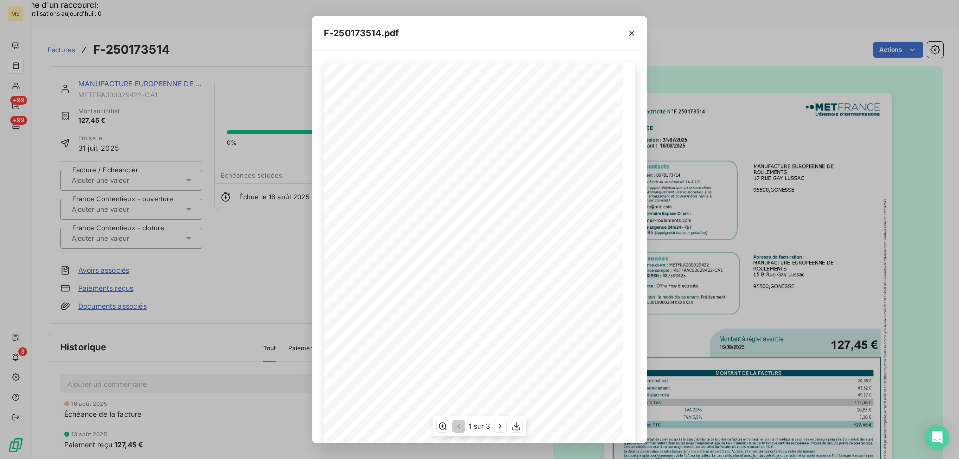
scroll to position [68, 0]
click at [499, 427] on icon "button" at bounding box center [501, 426] width 10 height 10
click at [502, 396] on span at bounding box center [457, 394] width 200 height 4
click at [516, 429] on icon "button" at bounding box center [518, 426] width 10 height 10
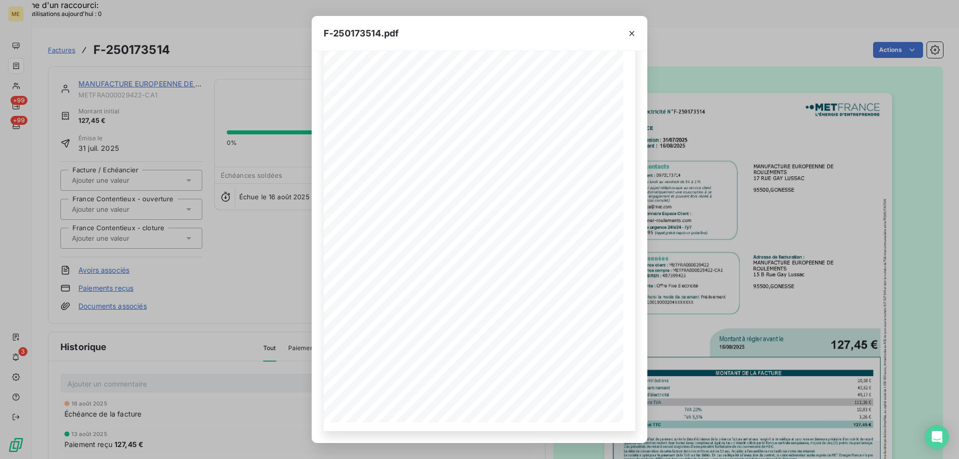
click at [633, 31] on icon "button" at bounding box center [632, 33] width 10 height 10
click at [624, 34] on button "button" at bounding box center [632, 33] width 16 height 16
click at [632, 38] on button "button" at bounding box center [632, 33] width 16 height 16
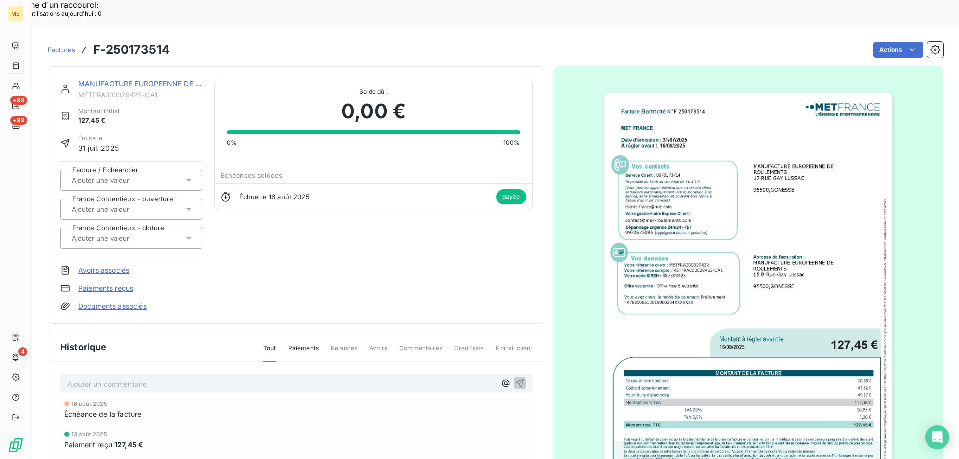
click at [66, 46] on span "Factures" at bounding box center [61, 50] width 27 height 8
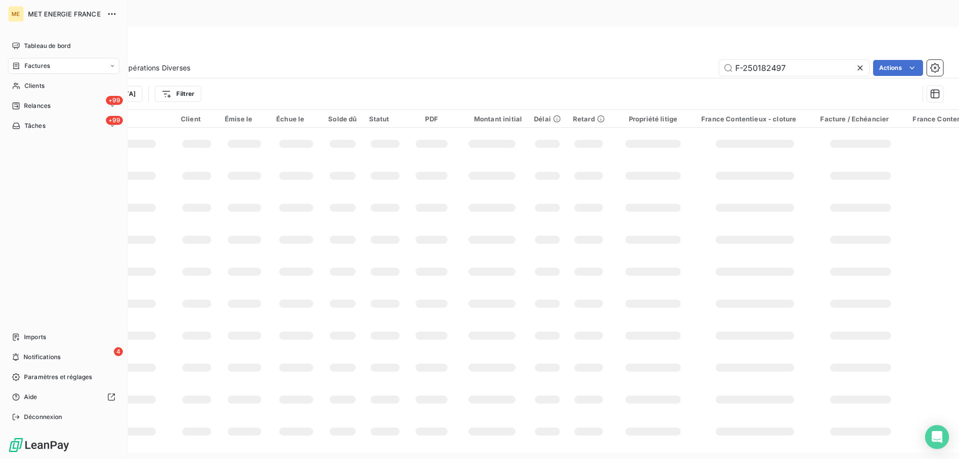
click at [25, 87] on span "Clients" at bounding box center [34, 85] width 20 height 9
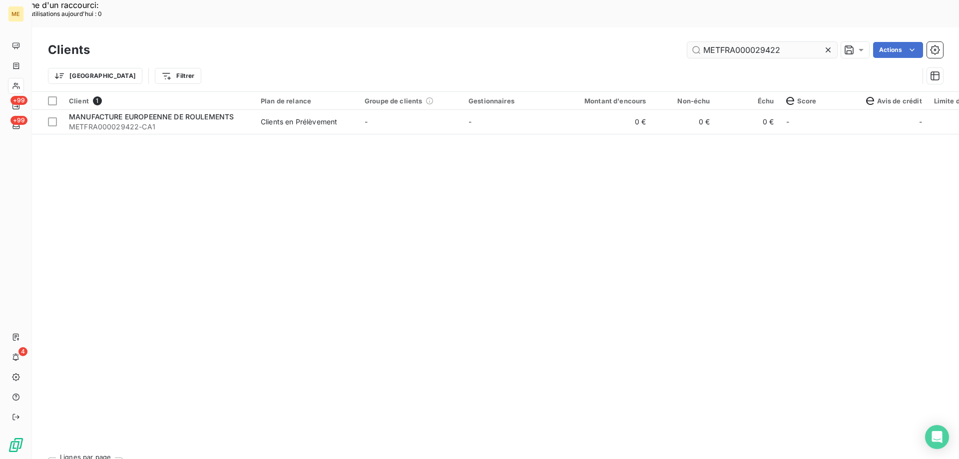
click at [714, 42] on input "METFRA000029422" at bounding box center [762, 50] width 150 height 16
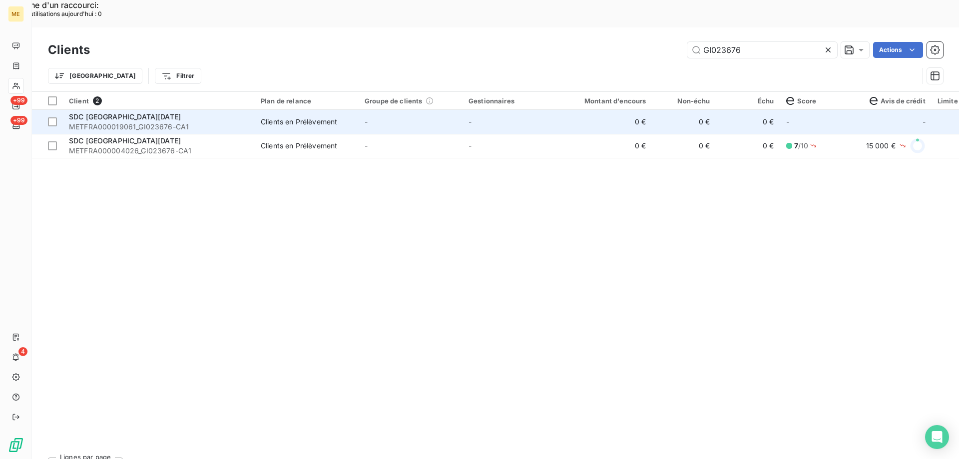
type input "GI023676"
click at [112, 122] on span "METFRA000019061_GI023676-CA1" at bounding box center [159, 127] width 180 height 10
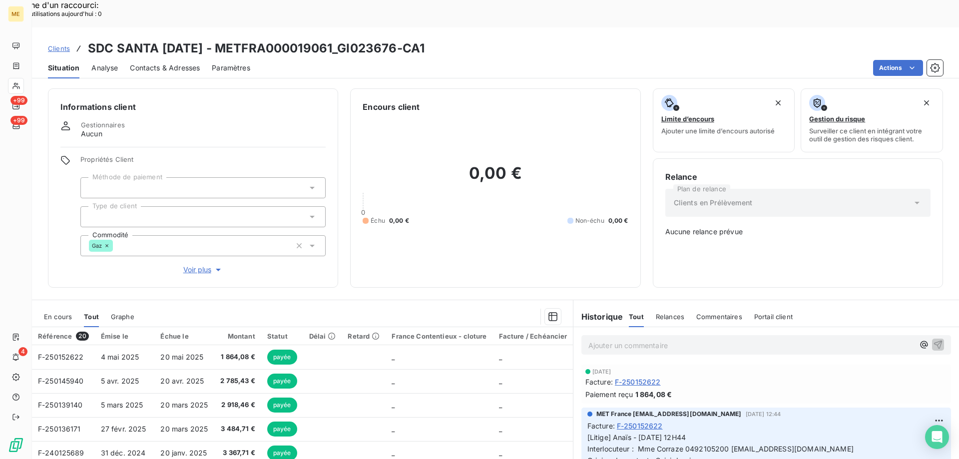
click at [47, 39] on div "Clients SDC SANTA LUCIA - METFRA000019061_GI023676-CA1" at bounding box center [495, 48] width 927 height 18
click at [48, 44] on span "Clients" at bounding box center [59, 48] width 22 height 8
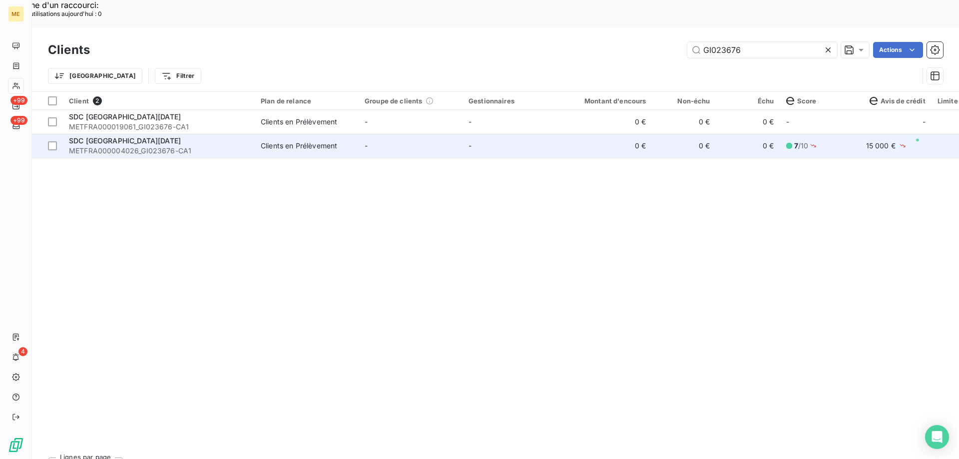
click at [113, 136] on span "SDC SANTA LUCIA" at bounding box center [125, 140] width 112 height 8
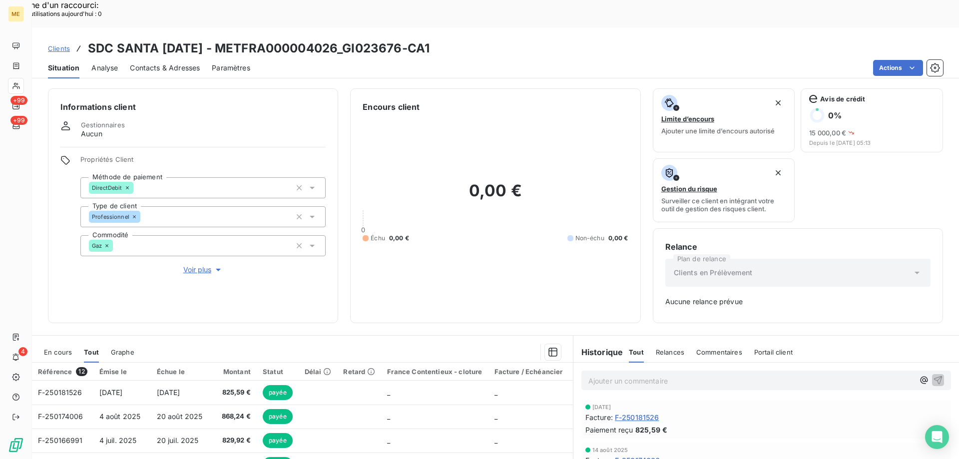
click at [60, 44] on span "Clients" at bounding box center [59, 48] width 22 height 8
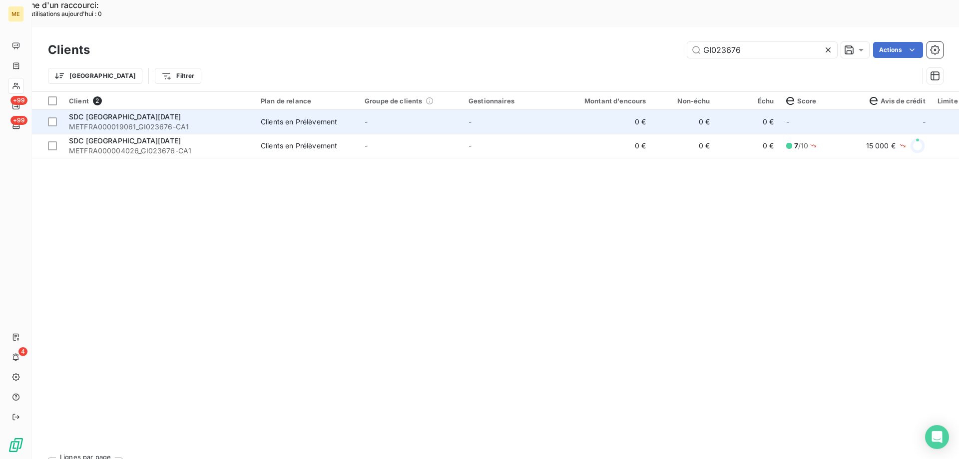
click at [125, 112] on span "SDC SANTA LUCIA" at bounding box center [125, 116] width 112 height 8
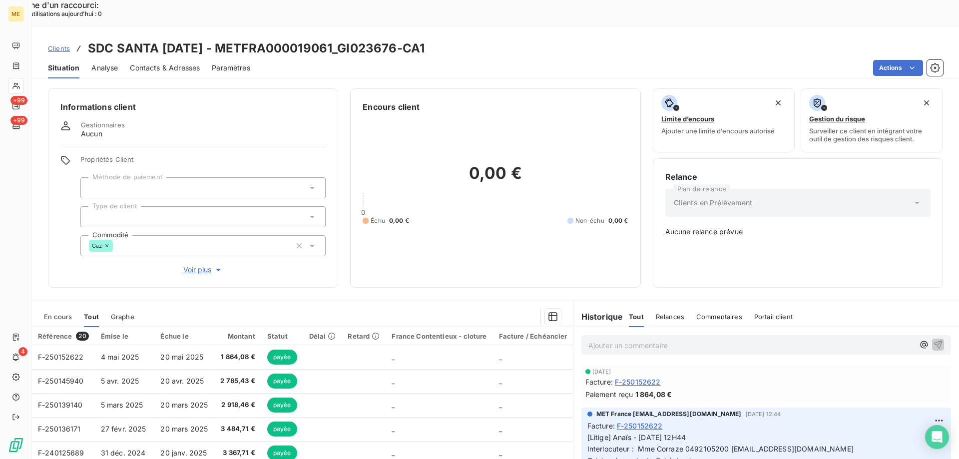
click at [51, 44] on span "Clients" at bounding box center [59, 48] width 22 height 8
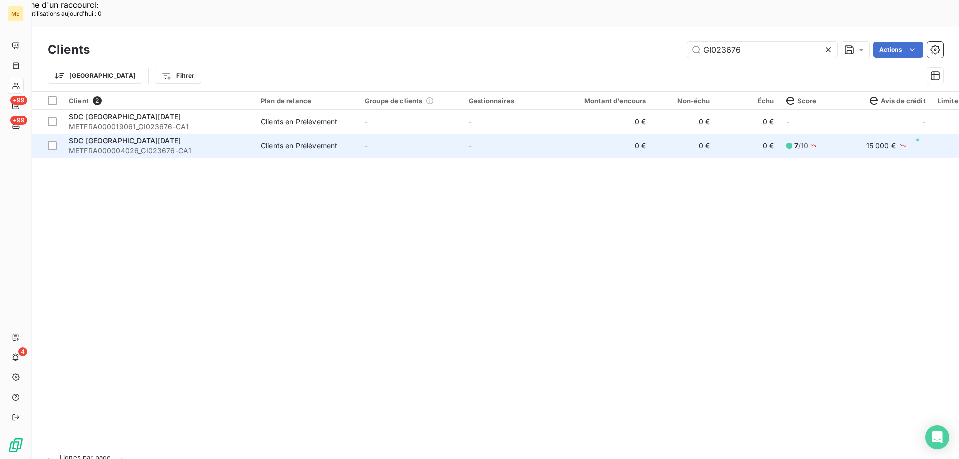
click at [110, 112] on span "SDC SANTA LUCIA" at bounding box center [125, 116] width 112 height 8
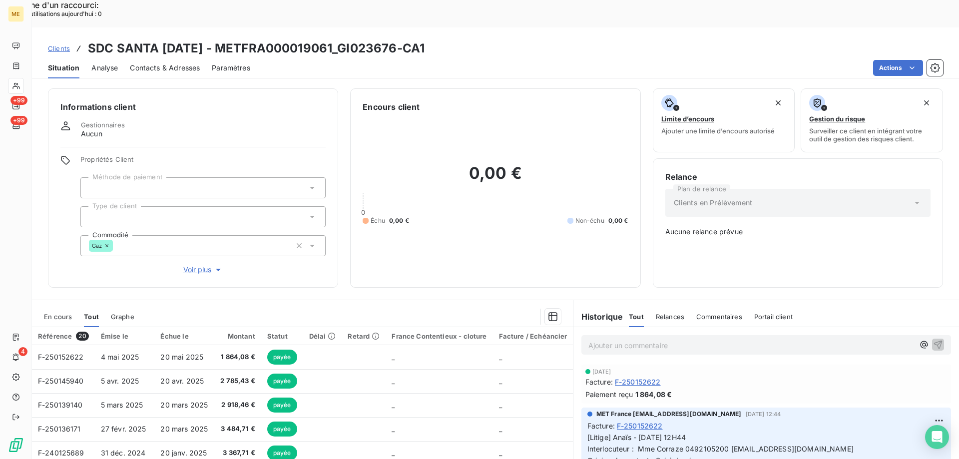
click at [105, 121] on span "Gestionnaires" at bounding box center [103, 125] width 44 height 8
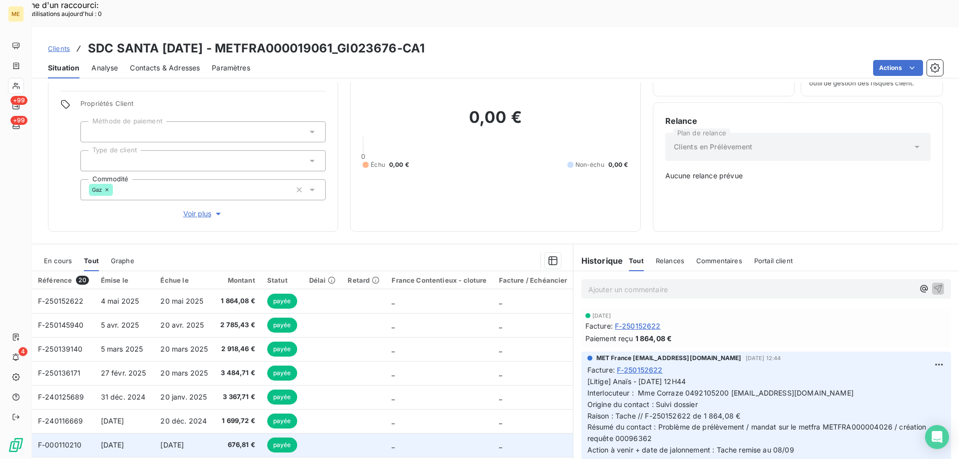
click at [123, 441] on span "31 oct. 2024" at bounding box center [112, 445] width 23 height 8
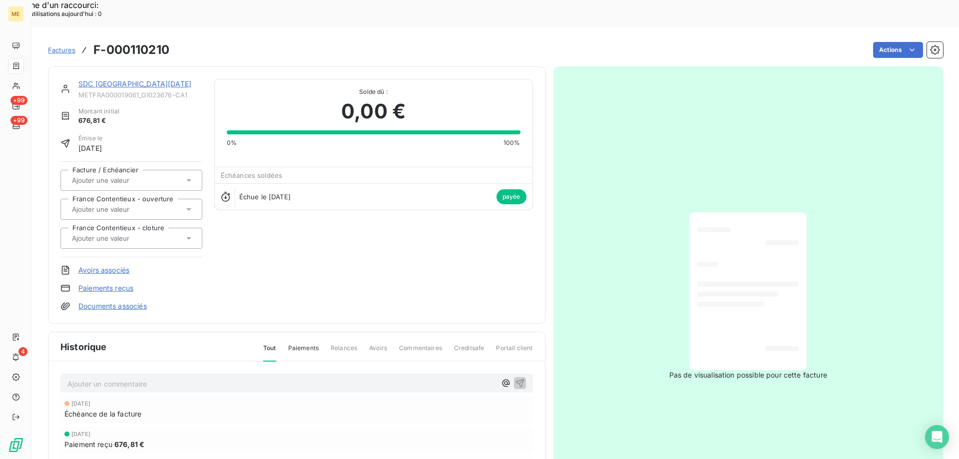
click at [108, 79] on link "SDC SANTA LUCIA" at bounding box center [134, 83] width 113 height 8
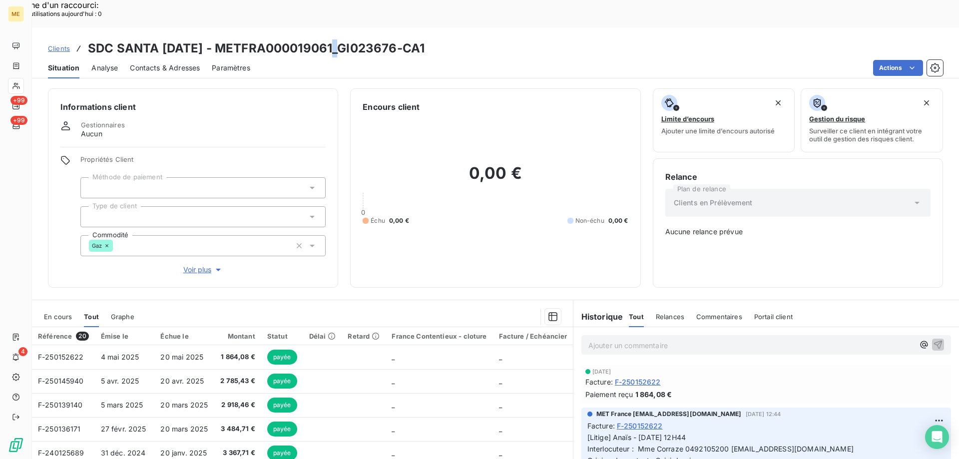
drag, startPoint x: 334, startPoint y: 20, endPoint x: 340, endPoint y: 20, distance: 6.5
click at [340, 39] on h3 "SDC SANTA LUCIA - METFRA000019061_GI023676-CA1" at bounding box center [256, 48] width 337 height 18
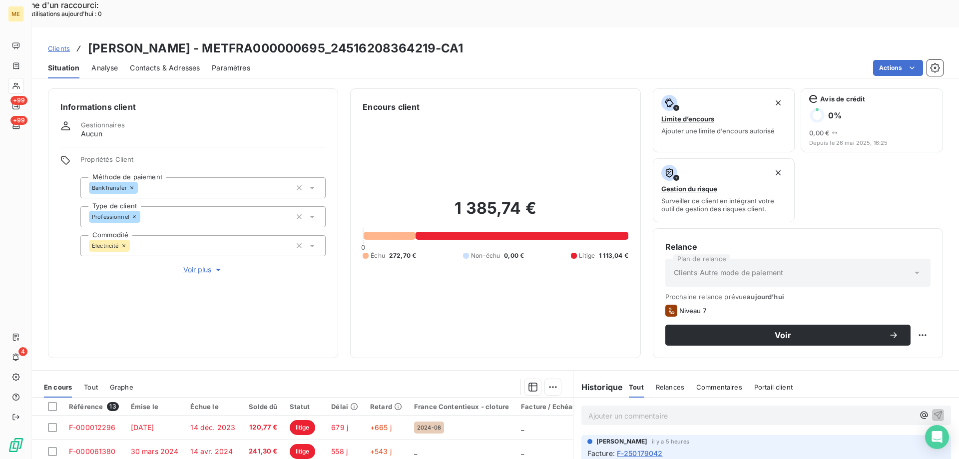
click at [58, 44] on span "Clients" at bounding box center [59, 48] width 22 height 8
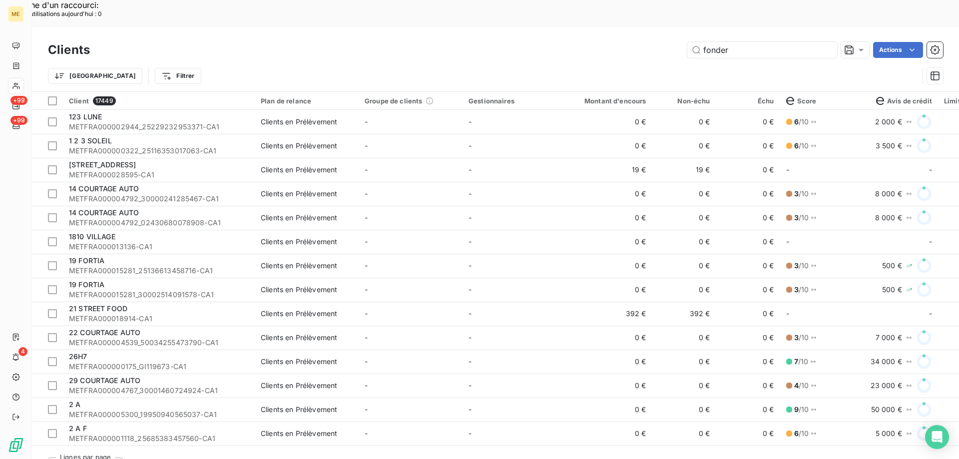
type input "fonderie"
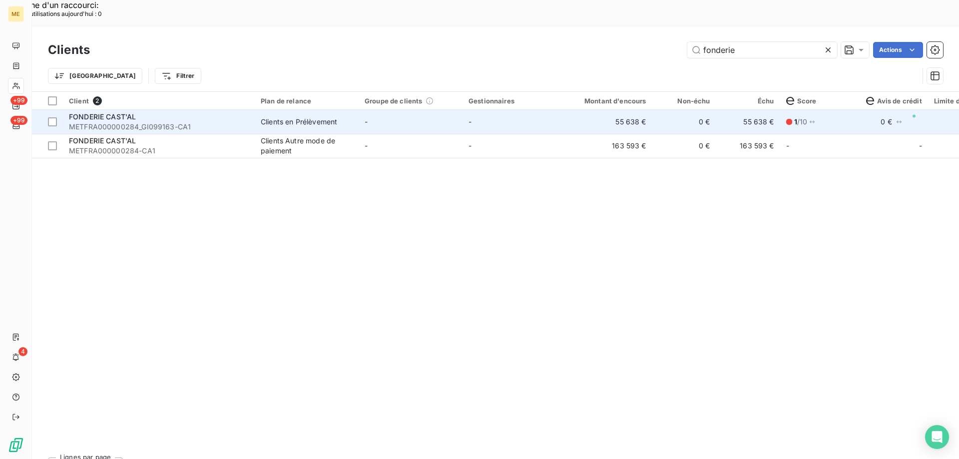
click at [91, 122] on span "METFRA000000284_GI099163-CA1" at bounding box center [159, 127] width 180 height 10
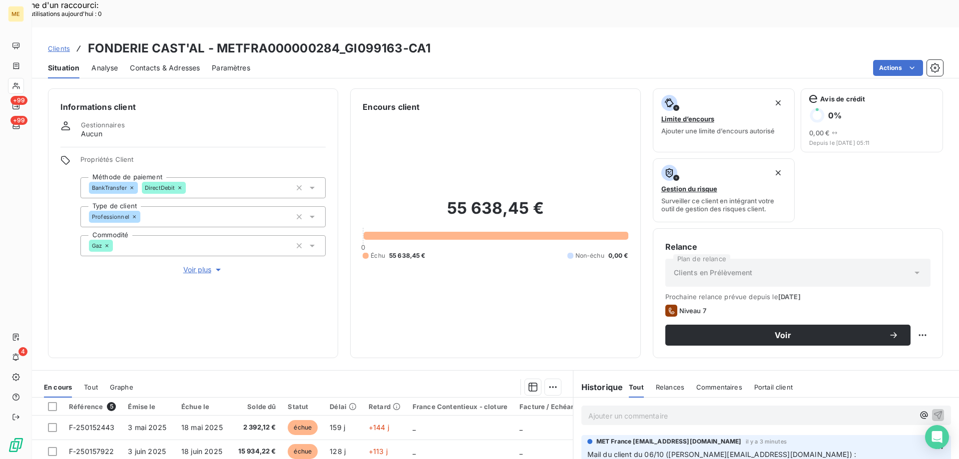
click at [604, 410] on p "Ajouter un commentaire ﻿" at bounding box center [752, 416] width 326 height 12
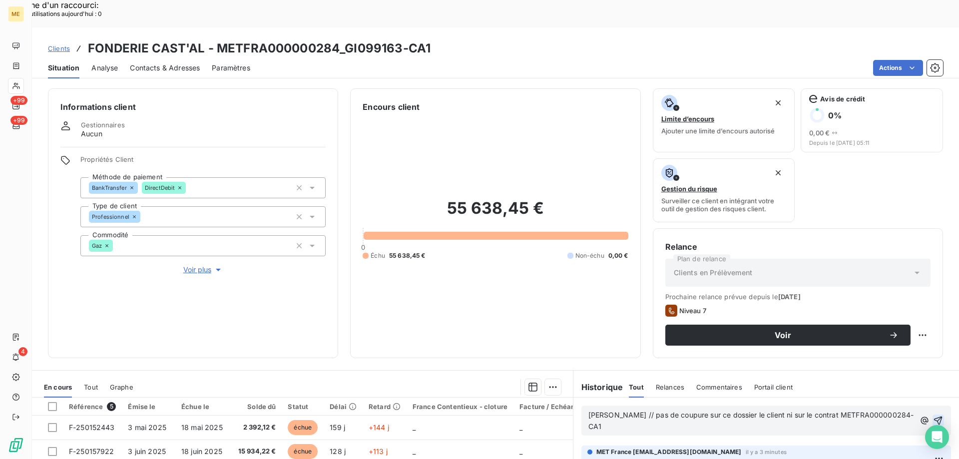
click at [934, 417] on icon "button" at bounding box center [938, 421] width 8 height 8
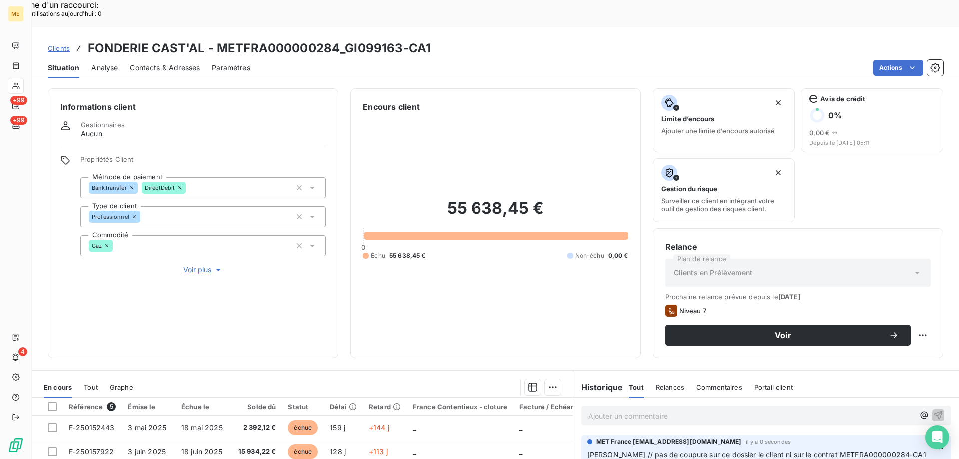
scroll to position [133, 0]
